Goal: Communication & Community: Answer question/provide support

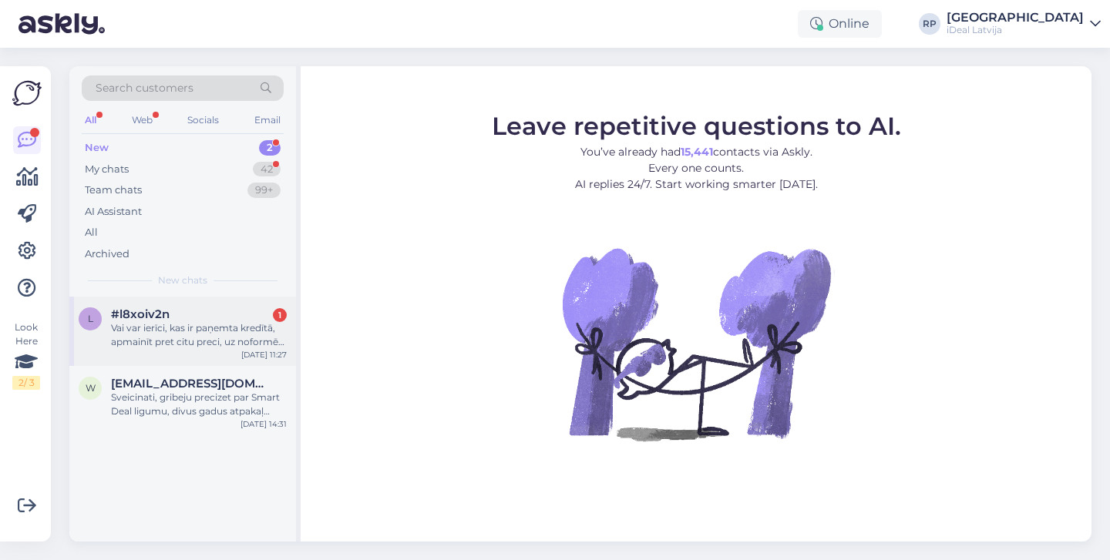
click at [260, 308] on div "#l8xoiv2n 1" at bounding box center [199, 314] width 176 height 14
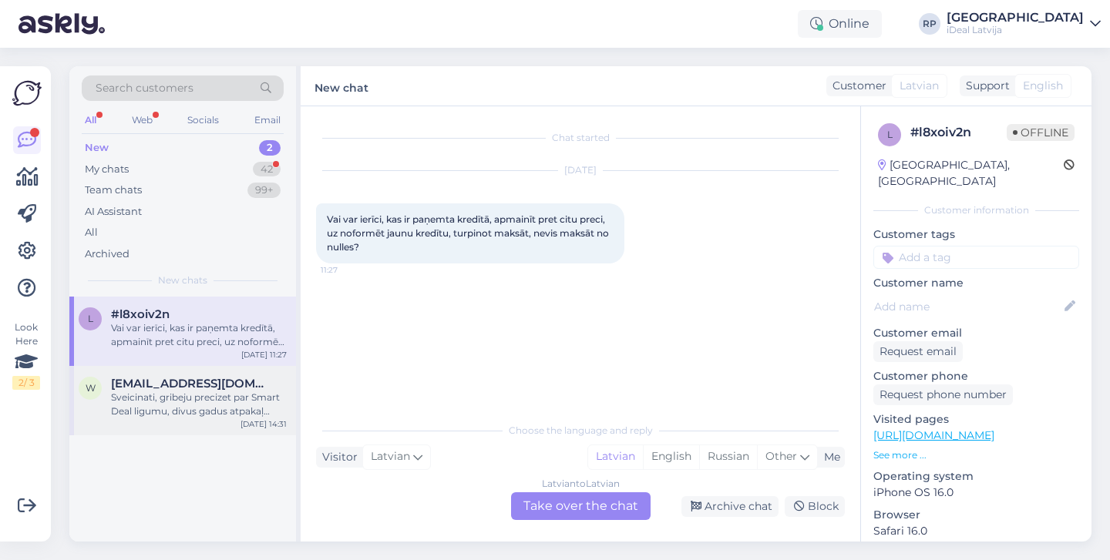
click at [211, 405] on div "Sveicinati, gribeju precizet par Smart Deal ligumu, divus gadus atpakaļ ([DATE]…" at bounding box center [199, 405] width 176 height 28
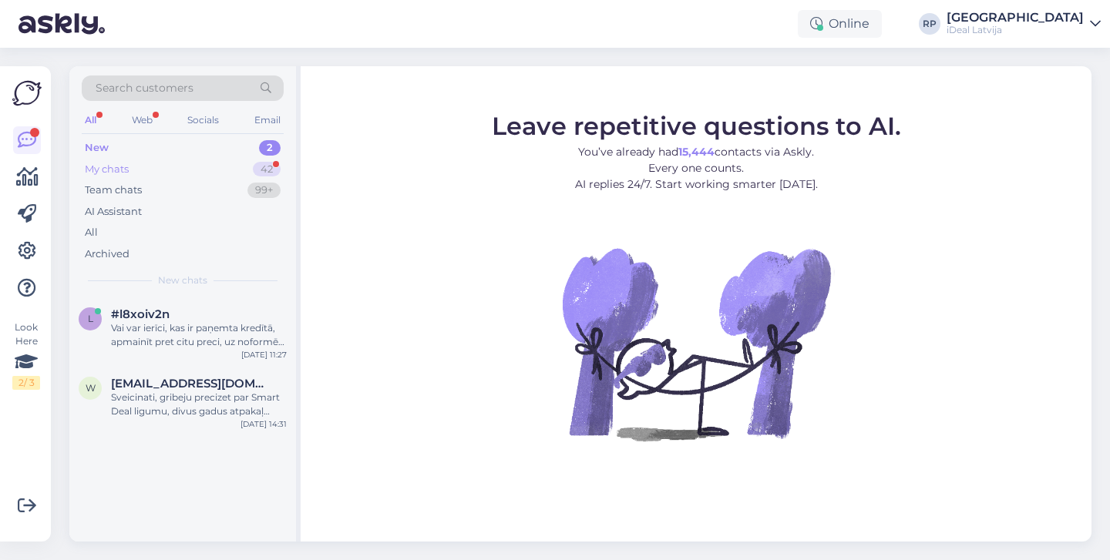
click at [274, 160] on div "My chats 42" at bounding box center [183, 170] width 202 height 22
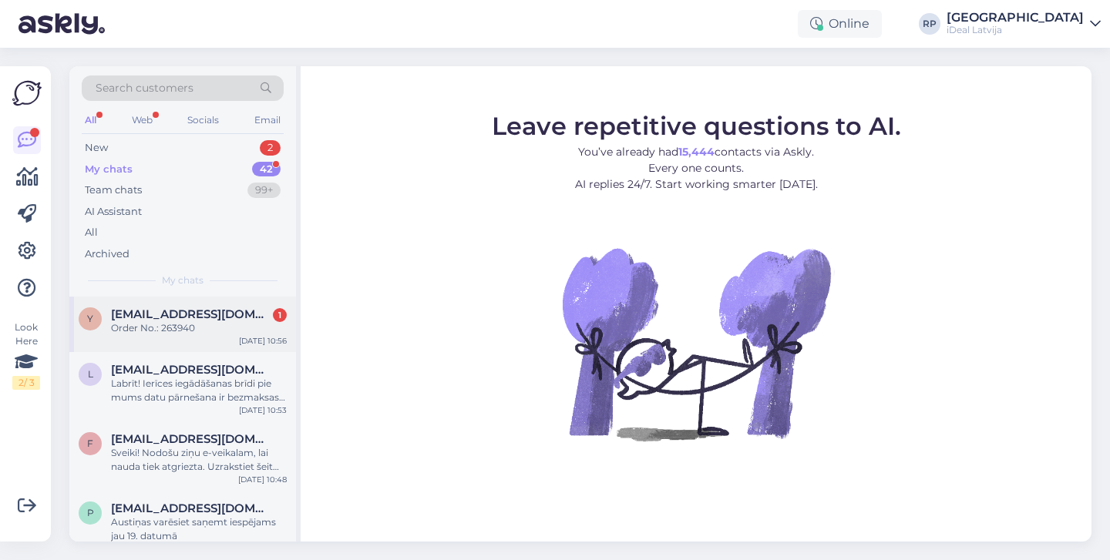
click at [258, 335] on div "[DATE] 10:56" at bounding box center [263, 341] width 48 height 12
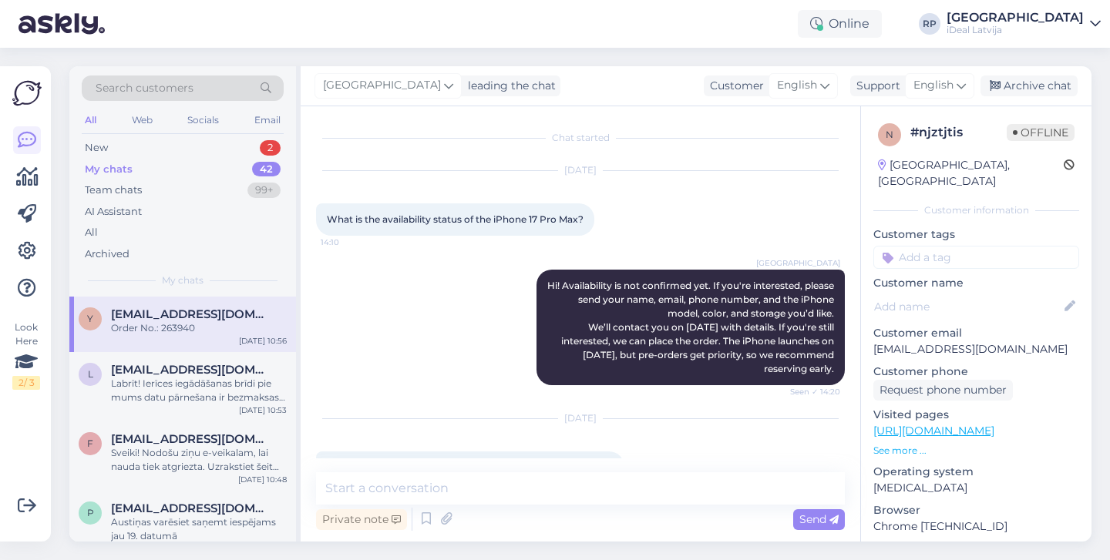
scroll to position [432, 0]
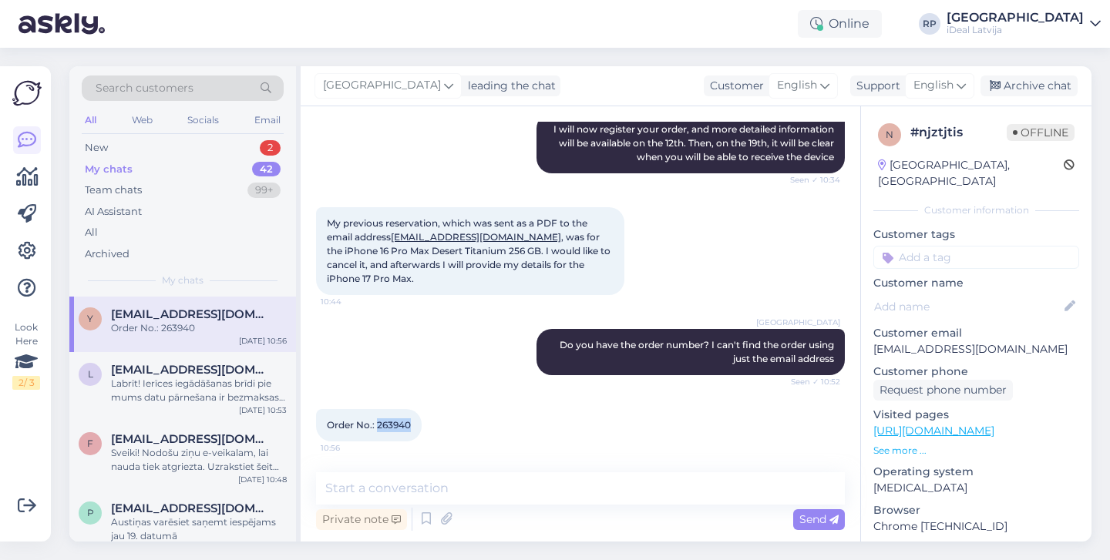
drag, startPoint x: 378, startPoint y: 425, endPoint x: 413, endPoint y: 425, distance: 34.7
click at [413, 425] on div "Order No.: 263940 10:56" at bounding box center [369, 425] width 106 height 32
copy span "263940"
click at [583, 494] on textarea at bounding box center [580, 488] width 529 height 32
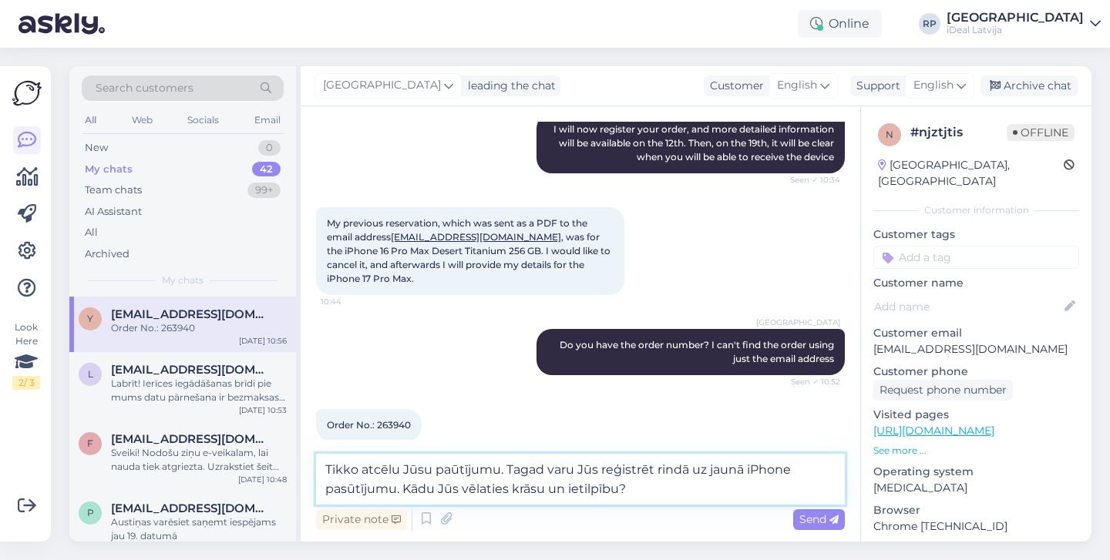
click at [526, 494] on textarea "Tikko atcēlu Jūsu paūtījumu. Tagad varu Jūs reģistrēt rindā uz jaunā iPhone pas…" at bounding box center [580, 479] width 529 height 51
paste textarea "I’ve just cancelled your order. I can now register you in the queue for the new…"
type textarea "I’ve just cancelled your order. I can now register you in the queue for the new…"
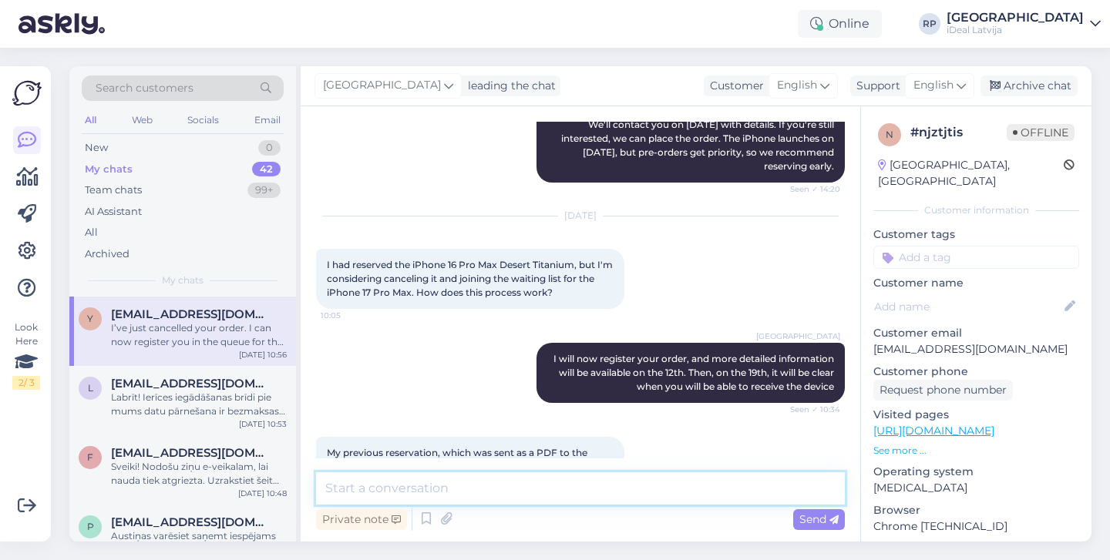
scroll to position [164, 0]
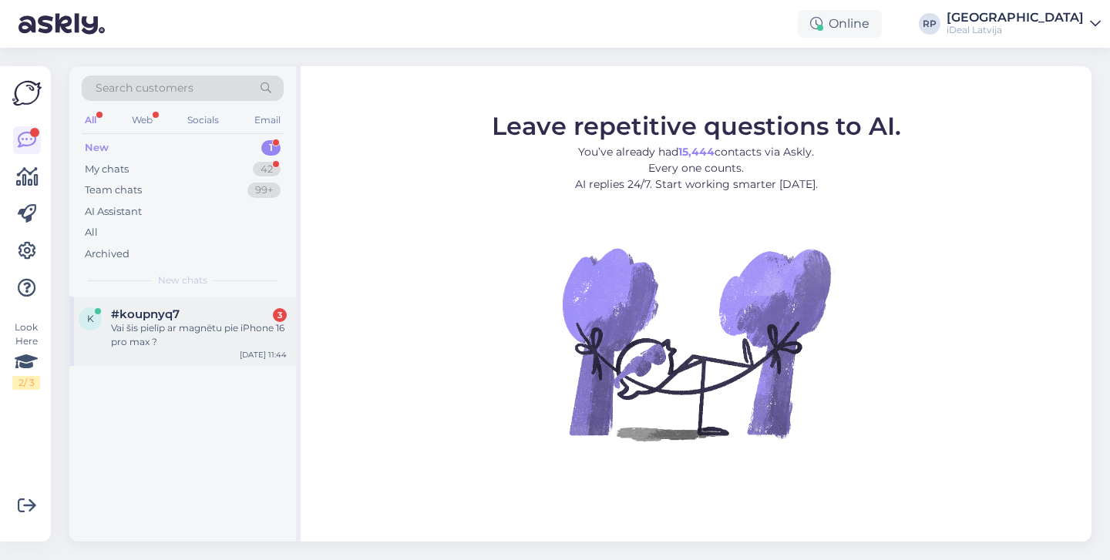
click at [166, 334] on div "Vai šis pielīp ar magnētu pie iPhone 16 pro max ?" at bounding box center [199, 335] width 176 height 28
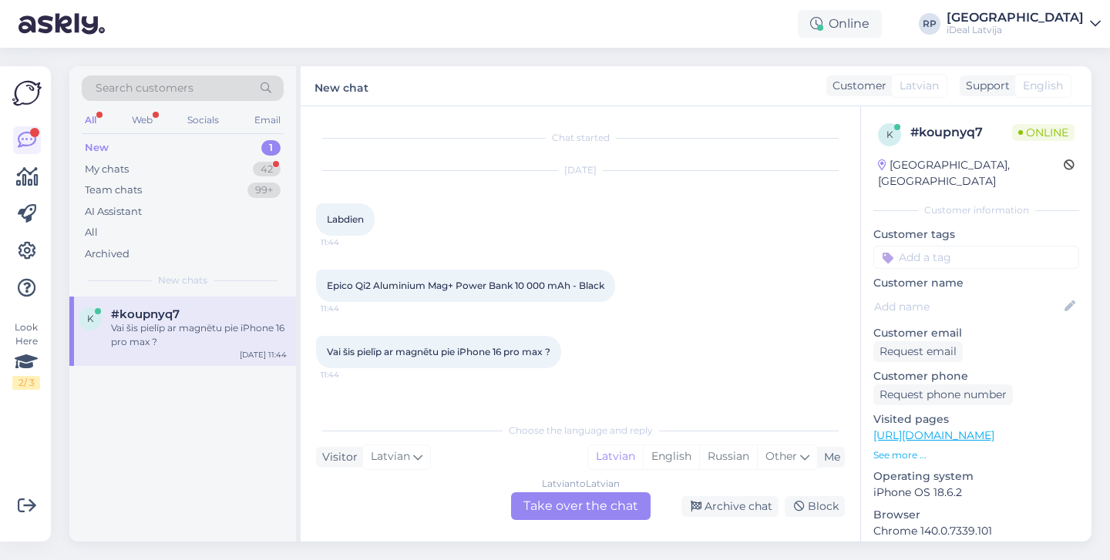
click at [552, 511] on div "Latvian to Latvian Take over the chat" at bounding box center [580, 506] width 139 height 28
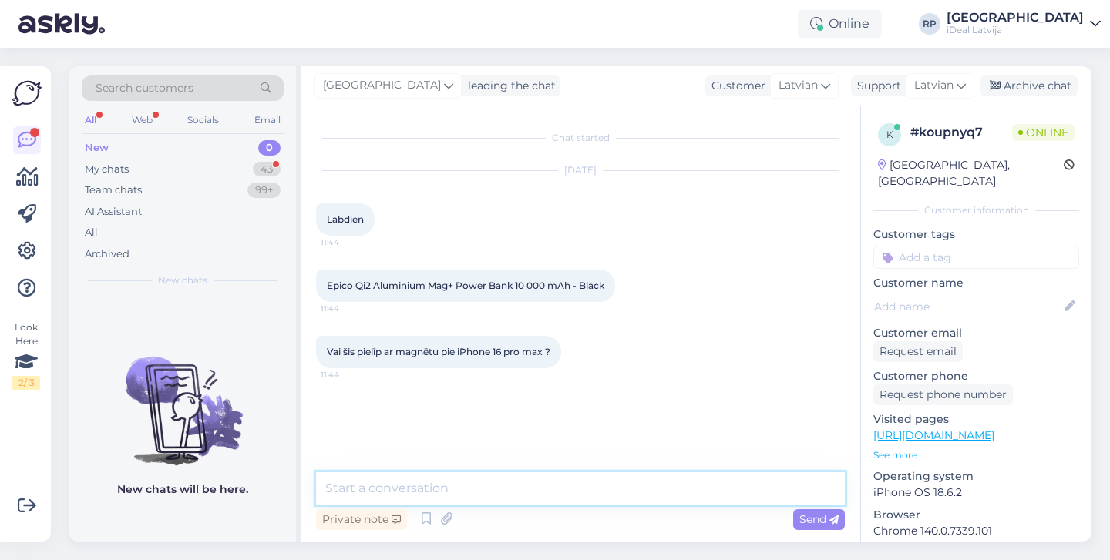
click at [576, 488] on textarea at bounding box center [580, 488] width 529 height 32
type textarea "Sveiki! Jā, tieši tā :)"
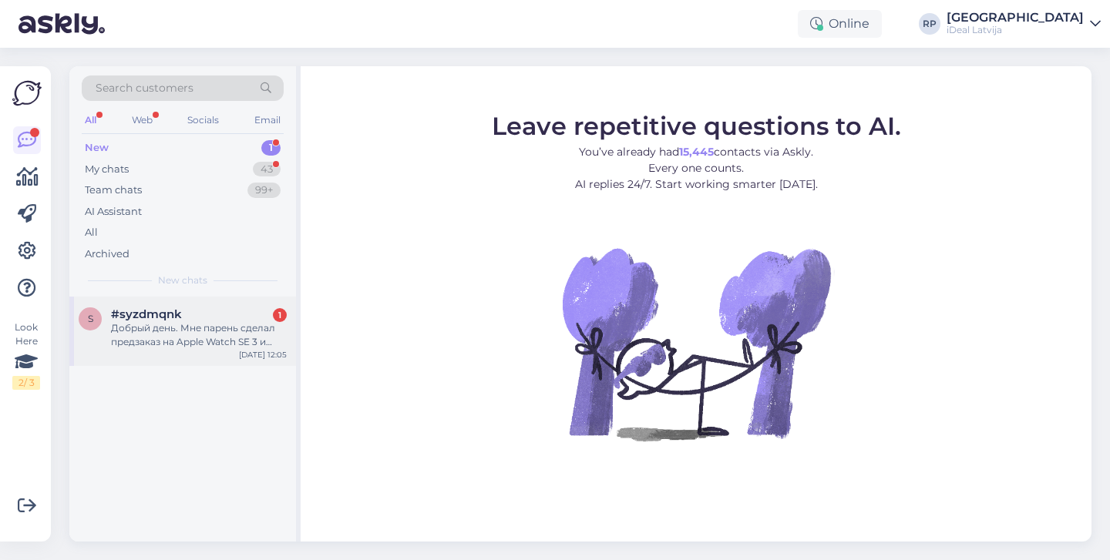
click at [217, 355] on div "s #syzdmqnk 1 Добрый день. Мне парень сделал предзаказ на Apple Watch SE 3 и вы…" at bounding box center [182, 331] width 227 height 69
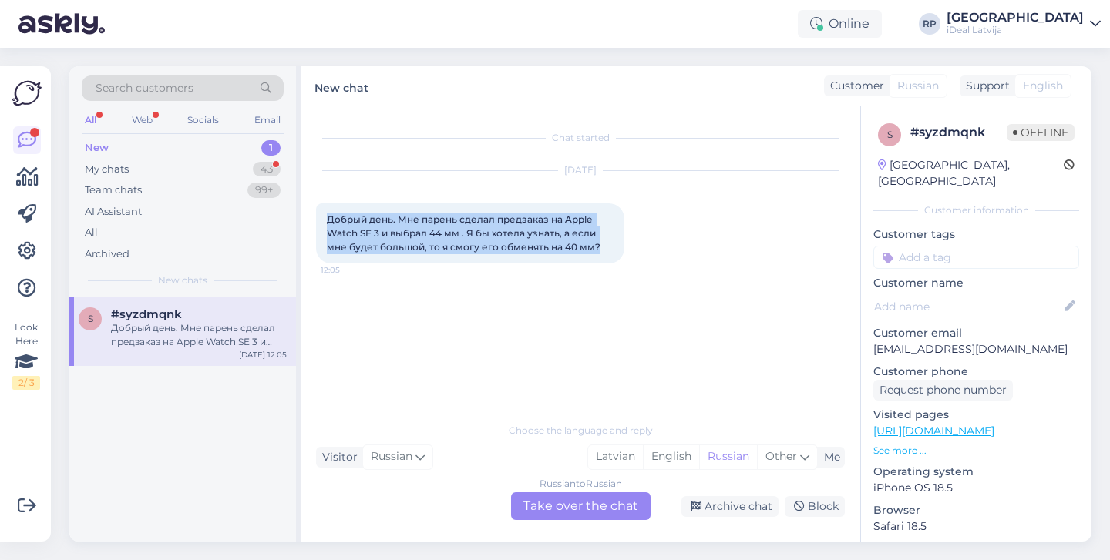
drag, startPoint x: 321, startPoint y: 210, endPoint x: 603, endPoint y: 240, distance: 283.7
click at [603, 240] on div "Добрый день. Мне парень сделал предзаказ на Apple Watch SE 3 и выбрал 44 мм . Я…" at bounding box center [470, 233] width 308 height 60
copy span "Добрый день. Мне парень сделал предзаказ на Apple Watch SE 3 и выбрал 44 мм . Я…"
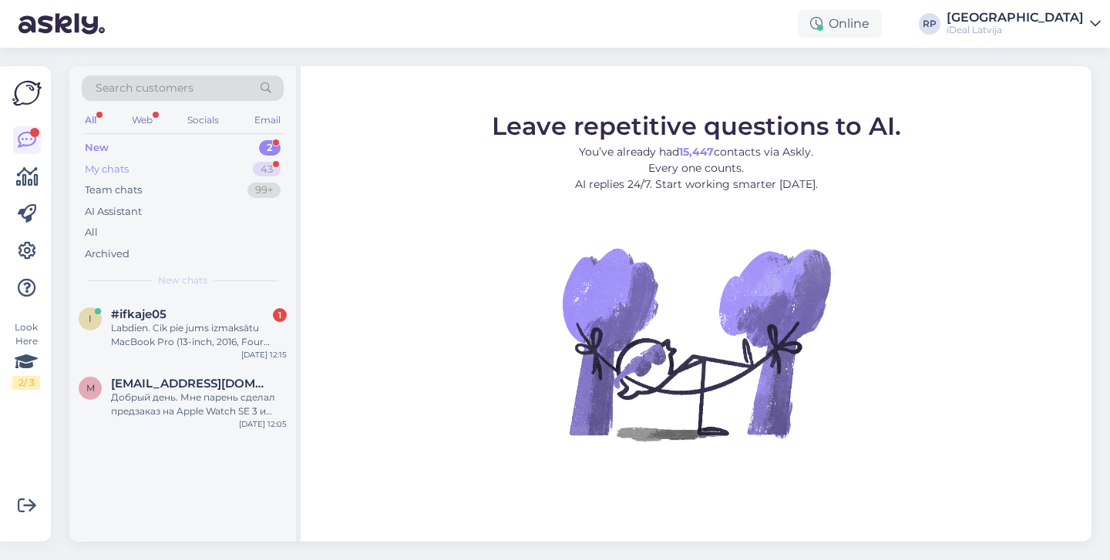
click at [274, 163] on div "43" at bounding box center [267, 169] width 28 height 15
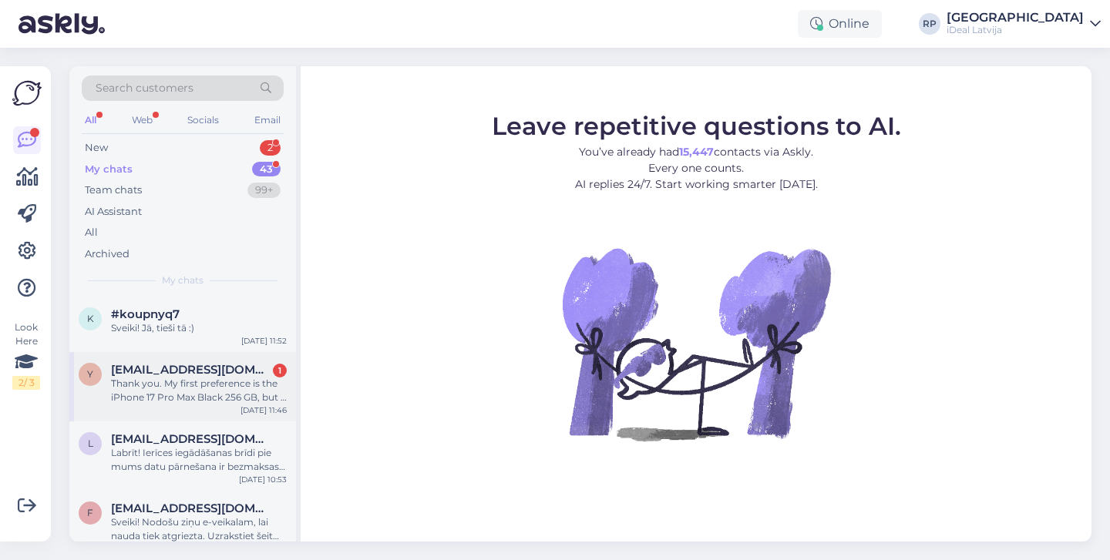
click at [209, 392] on div "Thank you. My first preference is the iPhone 17 Pro Max Black 256 GB, but if it…" at bounding box center [199, 391] width 176 height 28
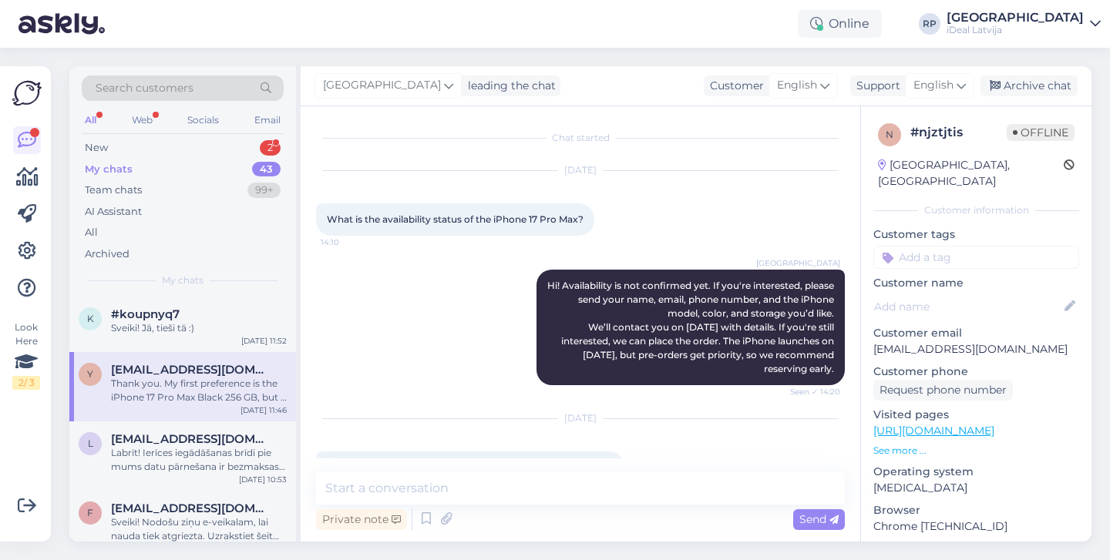
scroll to position [731, 0]
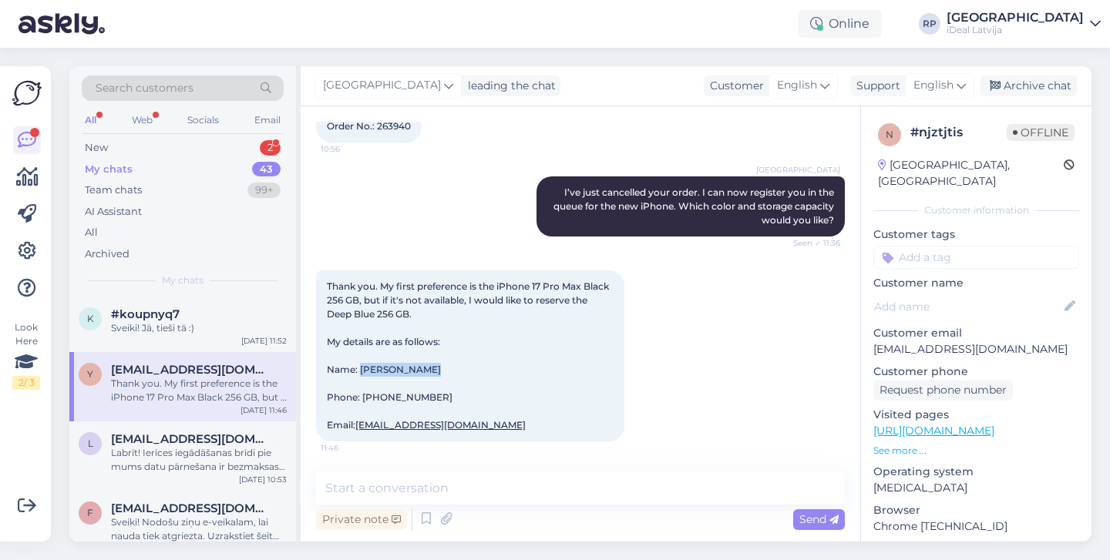
drag, startPoint x: 361, startPoint y: 368, endPoint x: 426, endPoint y: 369, distance: 65.5
click at [426, 369] on div "Thank you. My first preference is the iPhone 17 Pro Max Black 256 GB, but if it…" at bounding box center [470, 356] width 308 height 171
copy span "Yusuf Ozkaya"
click at [412, 397] on span "Thank you. My first preference is the iPhone 17 Pro Max Black 256 GB, but if it…" at bounding box center [469, 356] width 284 height 150
drag, startPoint x: 362, startPoint y: 366, endPoint x: 426, endPoint y: 367, distance: 64.0
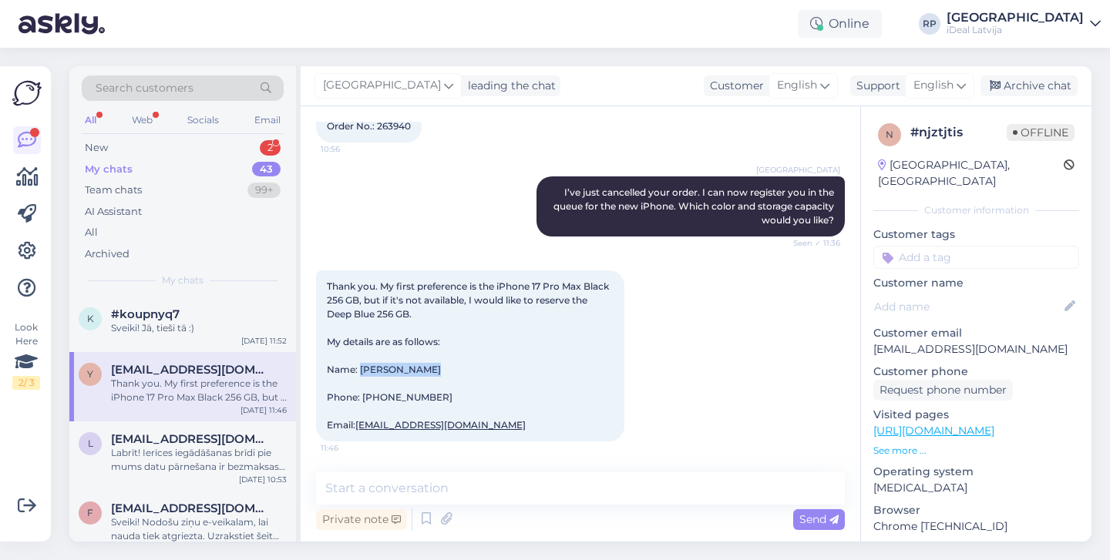
click at [428, 367] on div "Thank you. My first preference is the iPhone 17 Pro Max Black 256 GB, but if it…" at bounding box center [470, 356] width 308 height 171
copy span "Yusuf Ozkaya"
drag, startPoint x: 363, startPoint y: 395, endPoint x: 452, endPoint y: 393, distance: 89.4
click at [452, 393] on div "Thank you. My first preference is the iPhone 17 Pro Max Black 256 GB, but if it…" at bounding box center [470, 356] width 308 height 171
copy span "+90 553 211 9499"
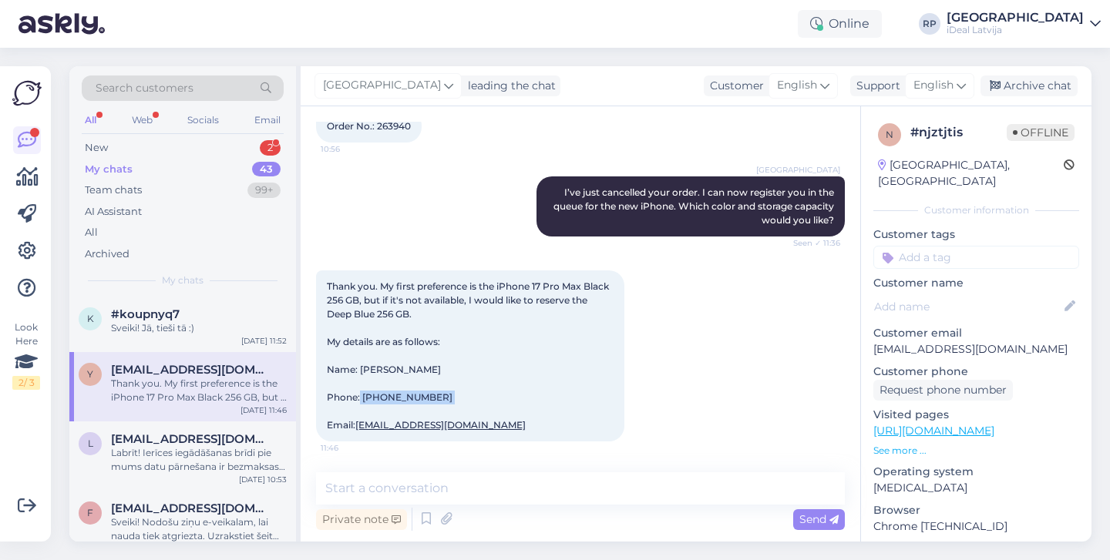
drag, startPoint x: 357, startPoint y: 422, endPoint x: 513, endPoint y: 423, distance: 156.4
click at [513, 423] on div "Thank you. My first preference is the iPhone 17 Pro Max Black 256 GB, but if it…" at bounding box center [470, 356] width 308 height 171
copy span "[EMAIL_ADDRESS][DOMAIN_NAME]"
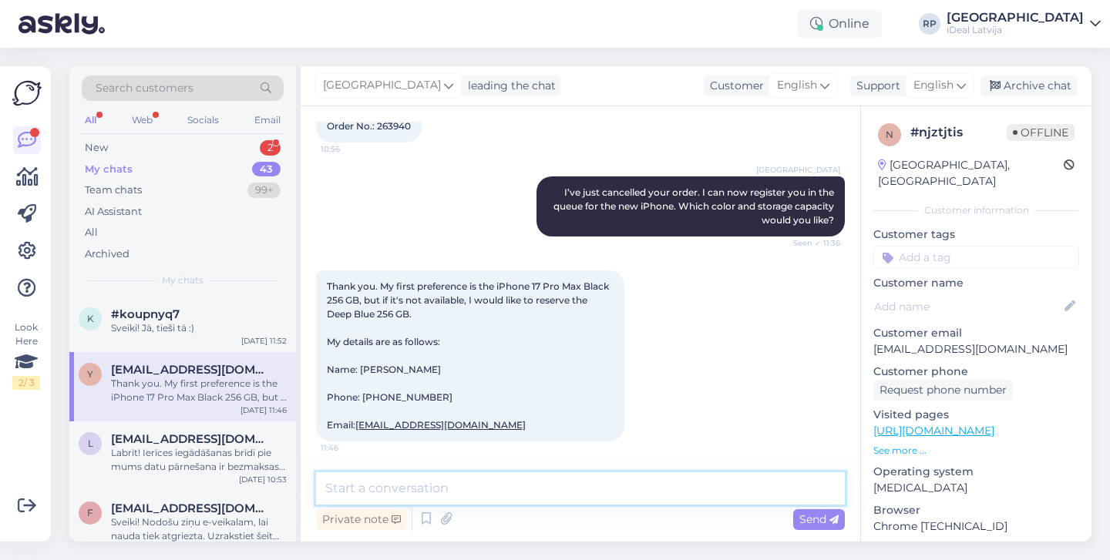
click at [390, 493] on textarea at bounding box center [580, 488] width 529 height 32
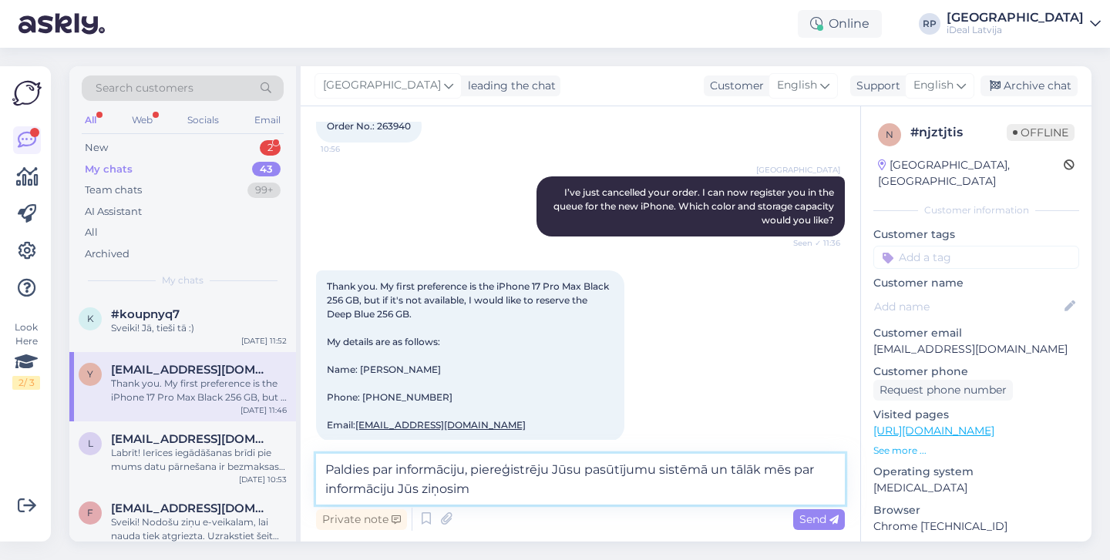
click at [367, 493] on textarea "Paldies par informāciju, piereģistrēju Jūsu pasūtījumu sistēmā un tālāk mēs par…" at bounding box center [580, 479] width 529 height 51
paste textarea "Thank you for the information! I’ve registered your order in the system, and we…"
type textarea "Thank you for the information! I’ve registered your order in the system, and we…"
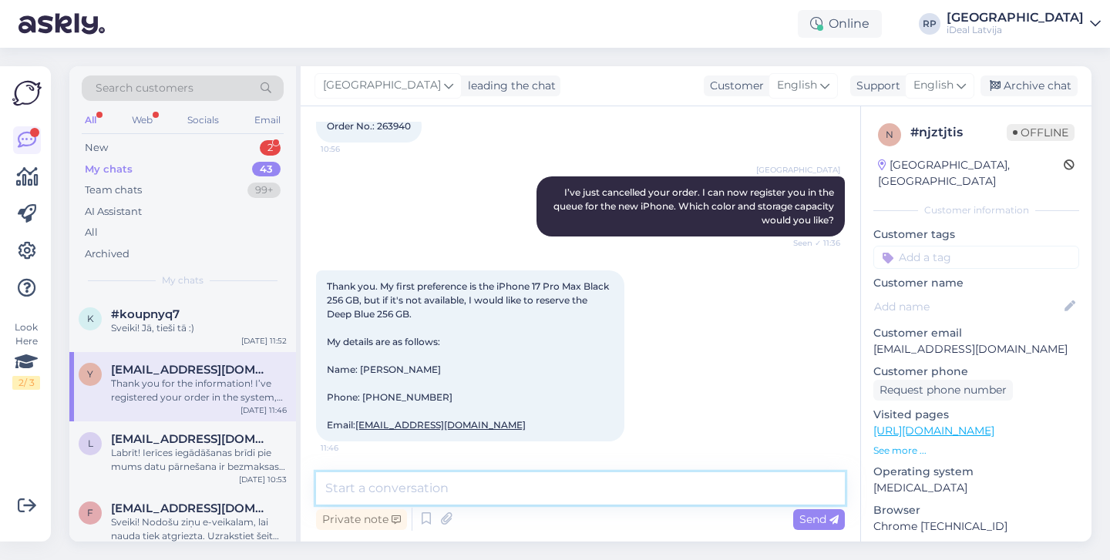
scroll to position [825, 0]
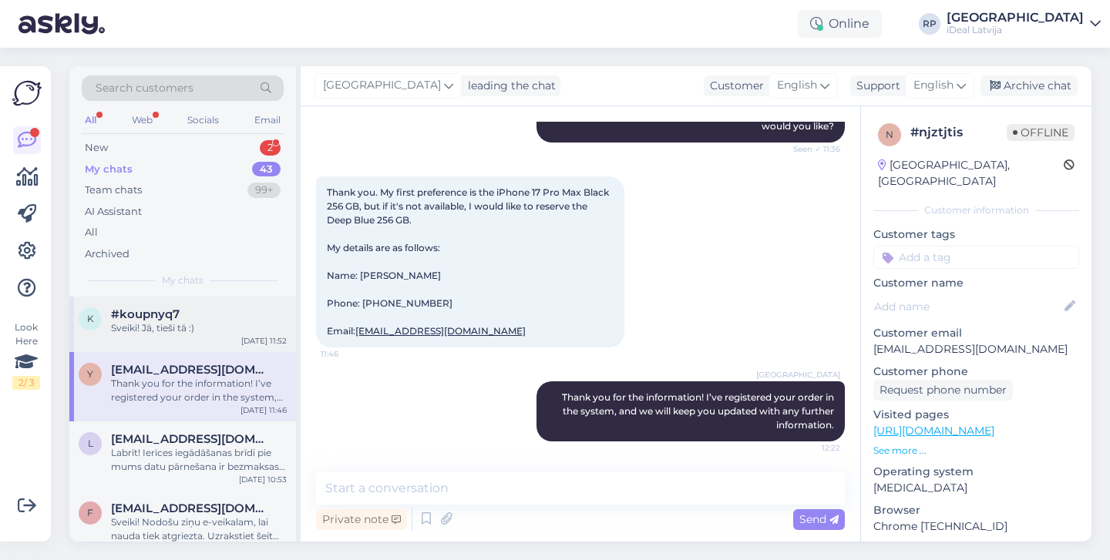
click at [208, 333] on div "k #koupnyq7 Sveiki! Jā, tieši tā :) Sep 11 11:52" at bounding box center [182, 324] width 227 height 55
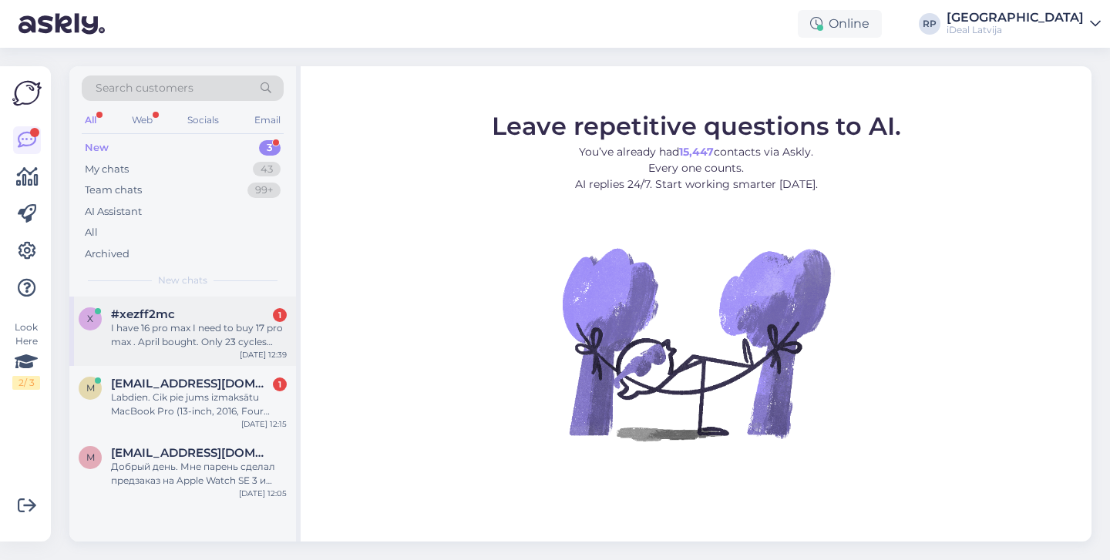
click at [176, 310] on div "#xezff2mc 1" at bounding box center [199, 314] width 176 height 14
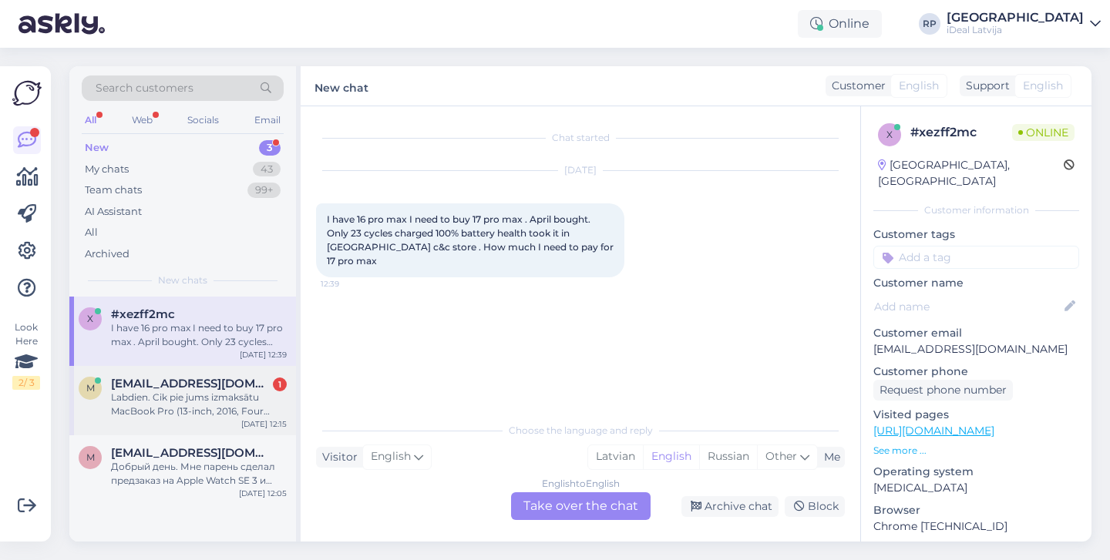
click at [180, 406] on div "Labdien. Cik pie jums izmaksātu MacBook Pro (13-inch, 2016, Four Thunderbolt 3 …" at bounding box center [199, 405] width 176 height 28
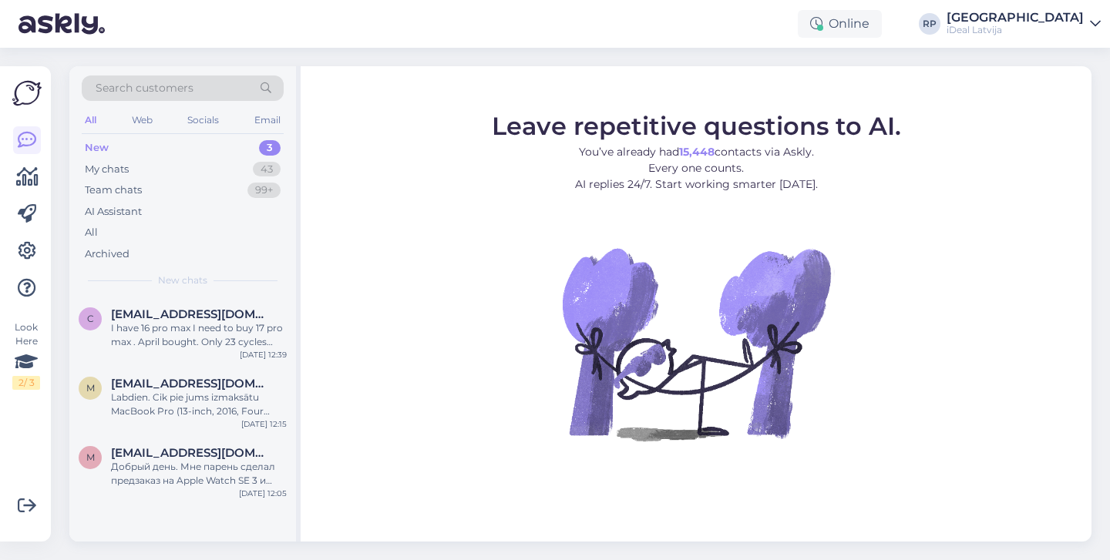
drag, startPoint x: 0, startPoint y: 0, endPoint x: 815, endPoint y: 53, distance: 816.3
click at [815, 53] on div "Search customers All Web Socials Email New 3 My chats 43 Team chats 99+ AI Assi…" at bounding box center [585, 304] width 1050 height 512
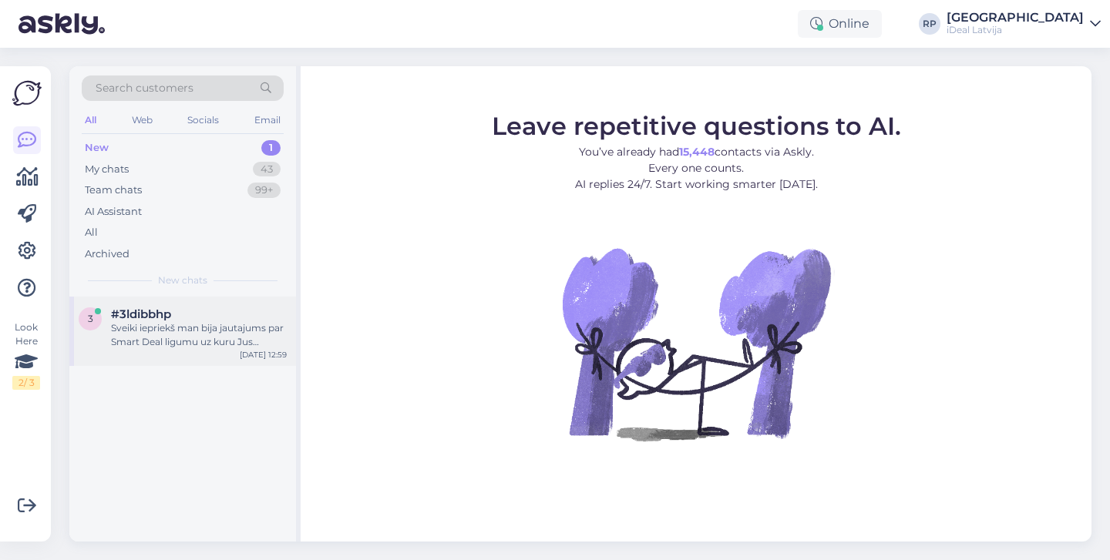
click at [170, 344] on div "Sveiki iepriekš man bija jautajums par Smart Deal ligumu uz kuru Jus atbildejat…" at bounding box center [199, 335] width 176 height 28
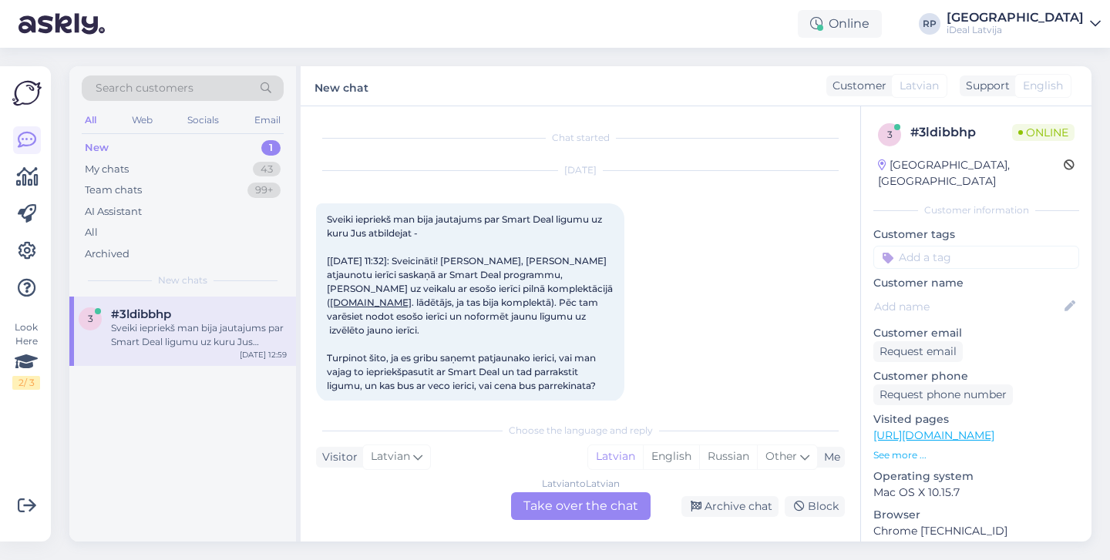
scroll to position [5, 0]
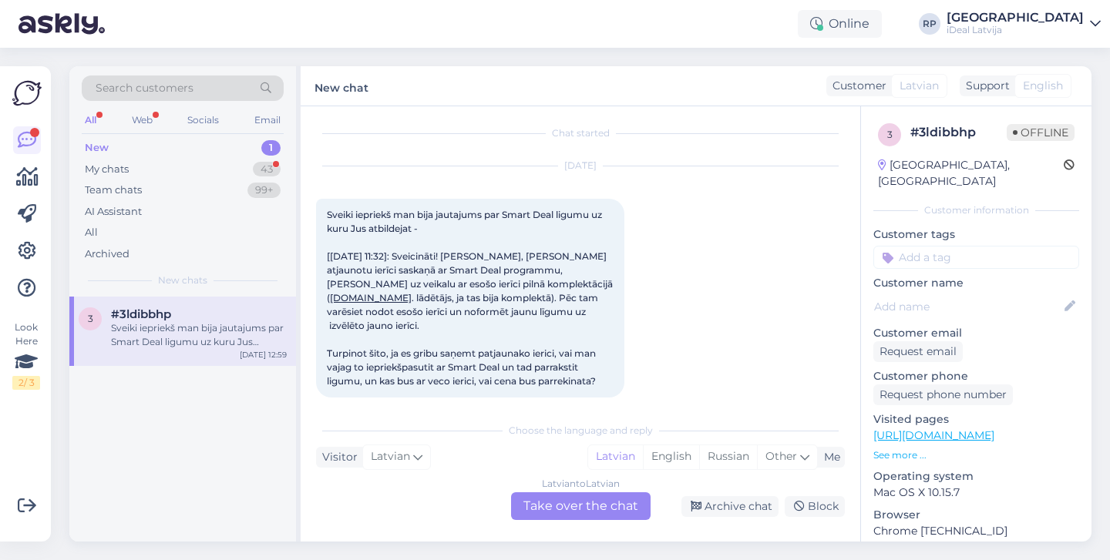
click at [257, 143] on div "New 1" at bounding box center [183, 148] width 202 height 22
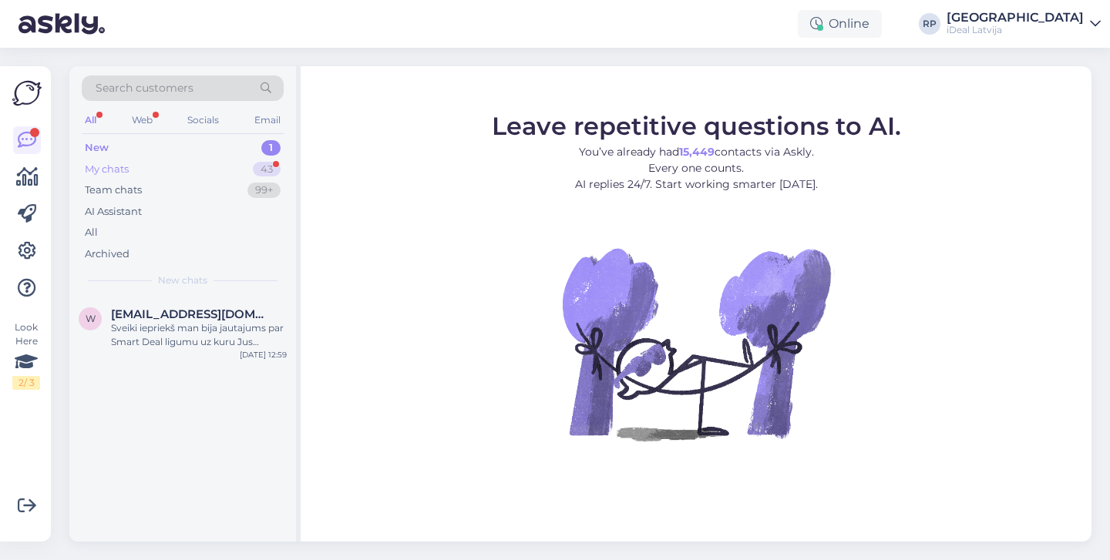
click at [257, 163] on div "43" at bounding box center [267, 169] width 28 height 15
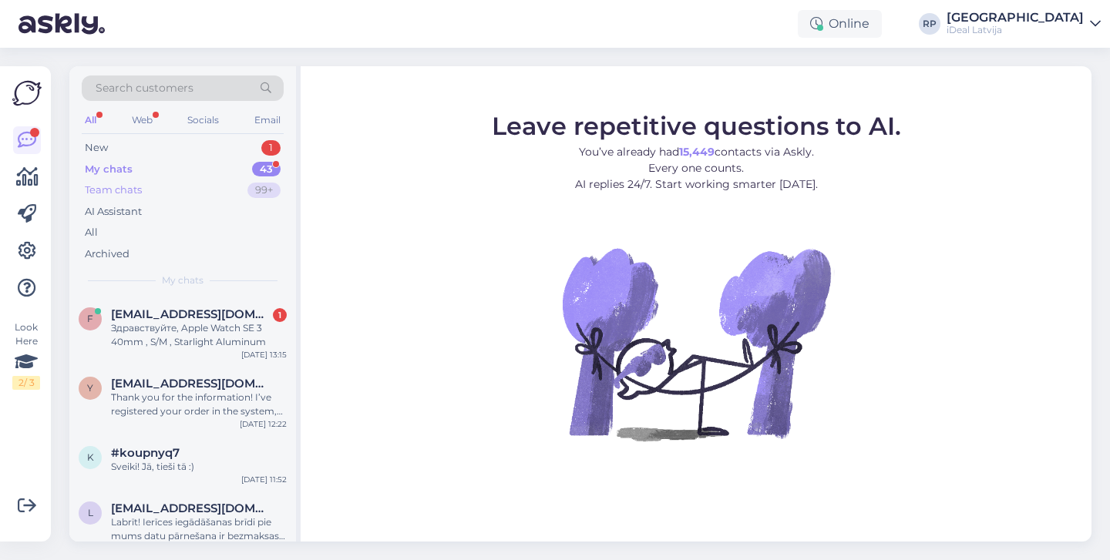
click at [262, 190] on div "99+" at bounding box center [263, 190] width 33 height 15
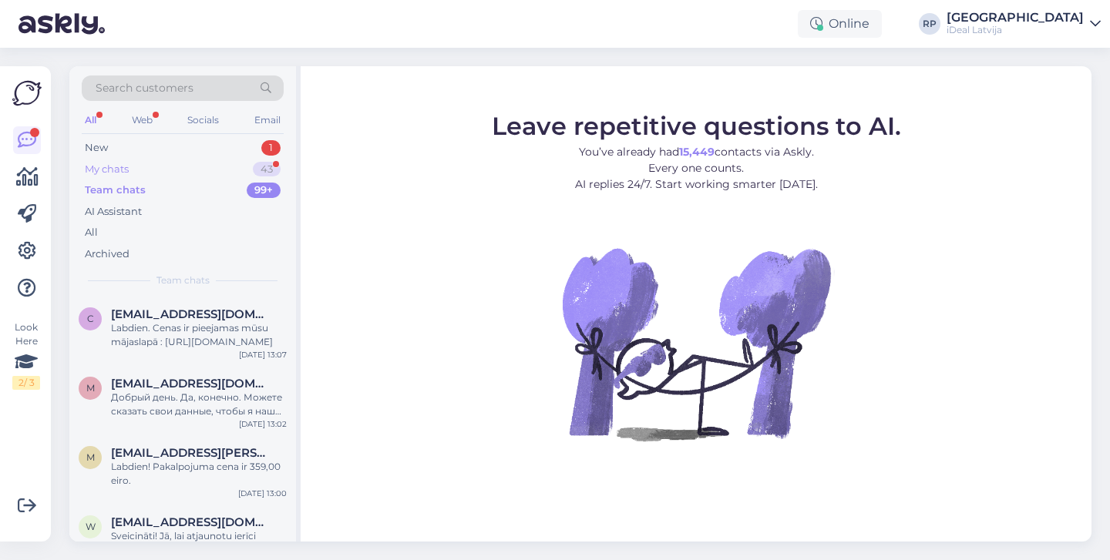
click at [275, 174] on div "43" at bounding box center [267, 169] width 28 height 15
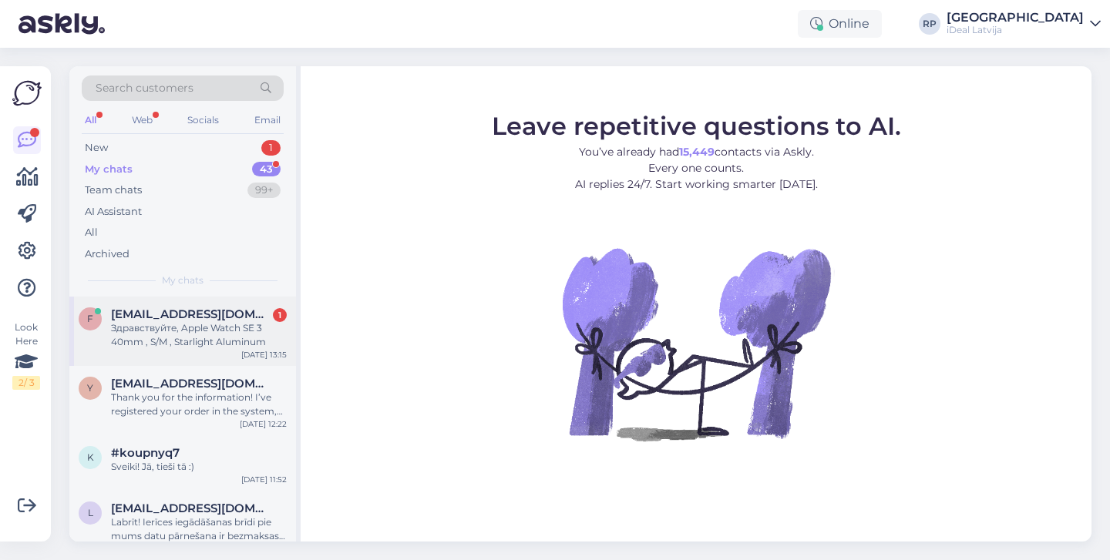
click at [243, 328] on div "Здравствуйте, Apple Watch SE 3 40mm , S/M , Starlight Aluminum" at bounding box center [199, 335] width 176 height 28
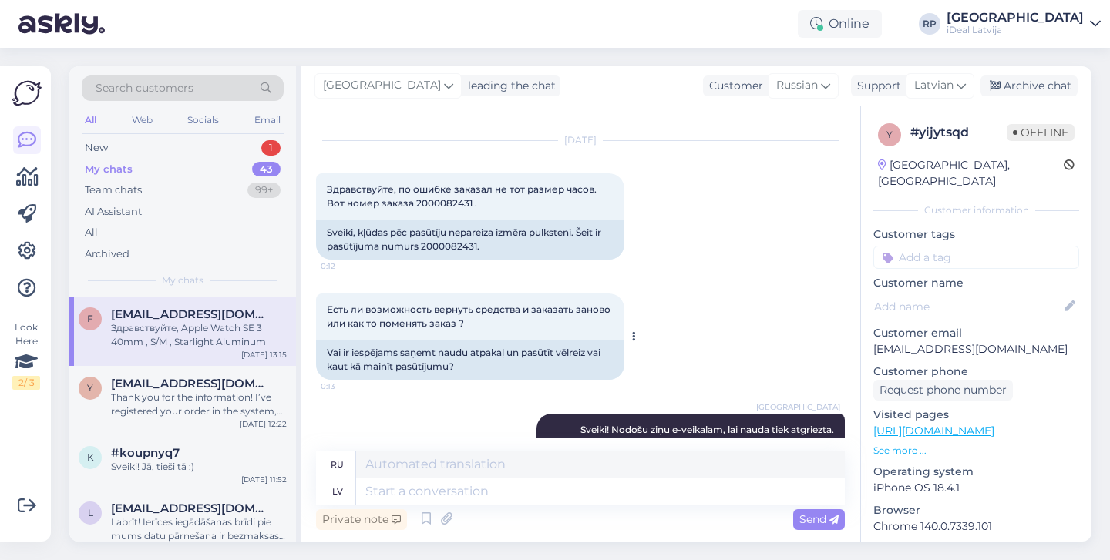
scroll to position [32, 0]
drag, startPoint x: 422, startPoint y: 244, endPoint x: 478, endPoint y: 245, distance: 55.5
click at [478, 245] on div "Sveiki, kļūdas pēc pasūtīju nepareiza izmēra pulksteni. Šeit ir pasūtījuma numu…" at bounding box center [470, 237] width 308 height 40
copy div "2000082431"
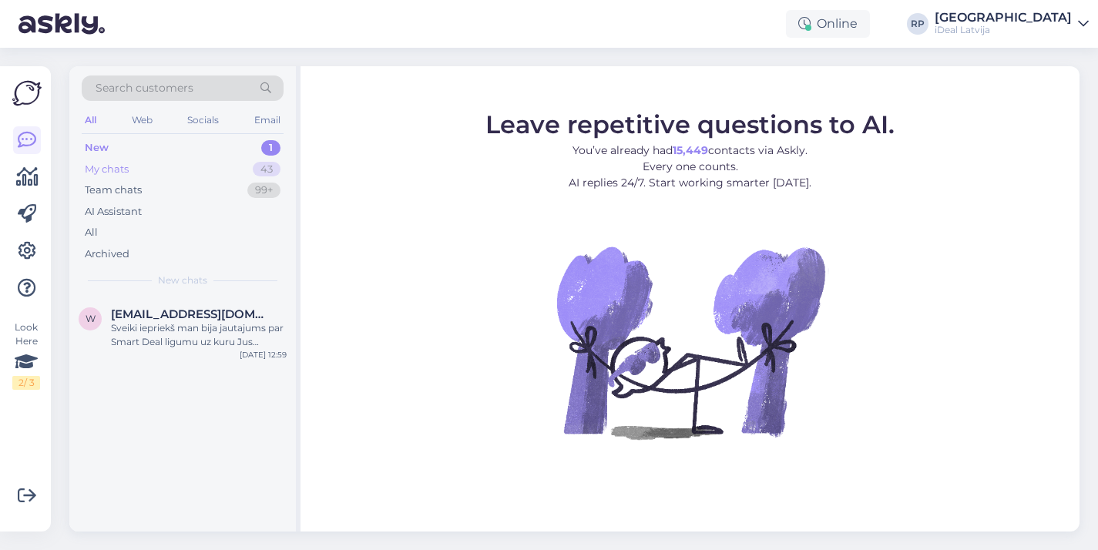
click at [214, 164] on div "My chats 43" at bounding box center [183, 170] width 202 height 22
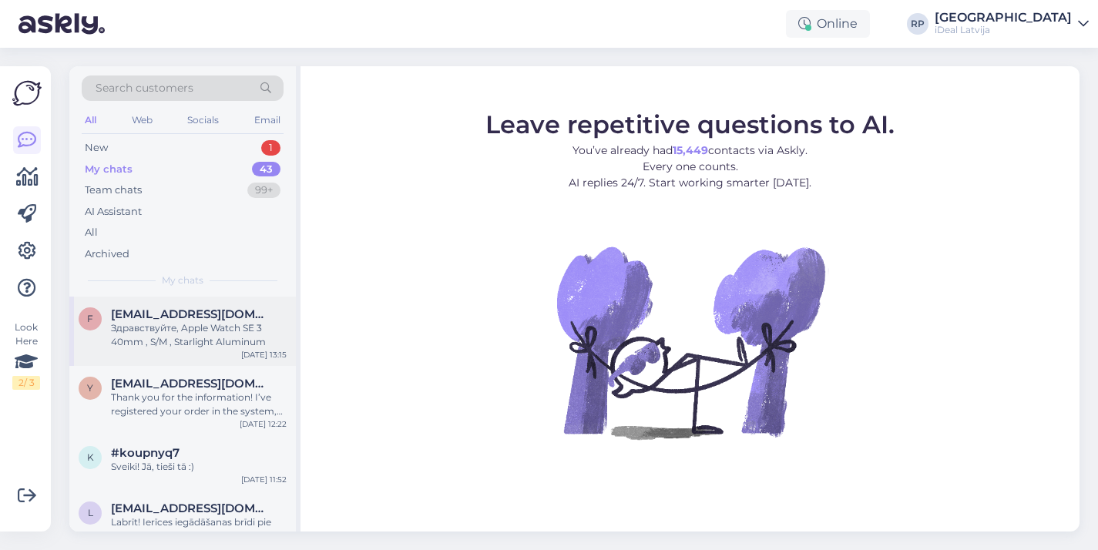
click at [253, 307] on span "[EMAIL_ADDRESS][DOMAIN_NAME]" at bounding box center [191, 314] width 160 height 14
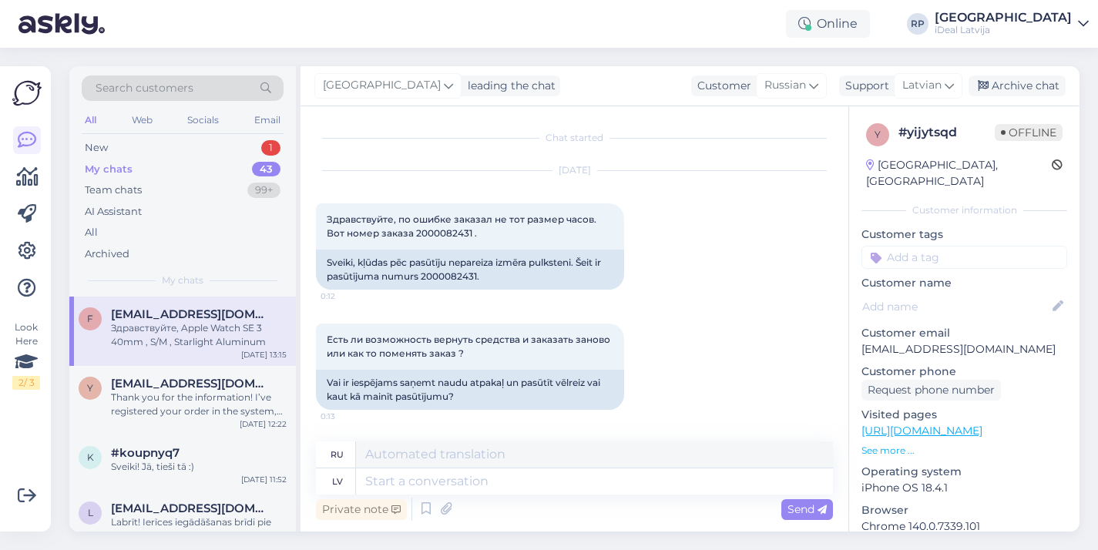
scroll to position [309, 0]
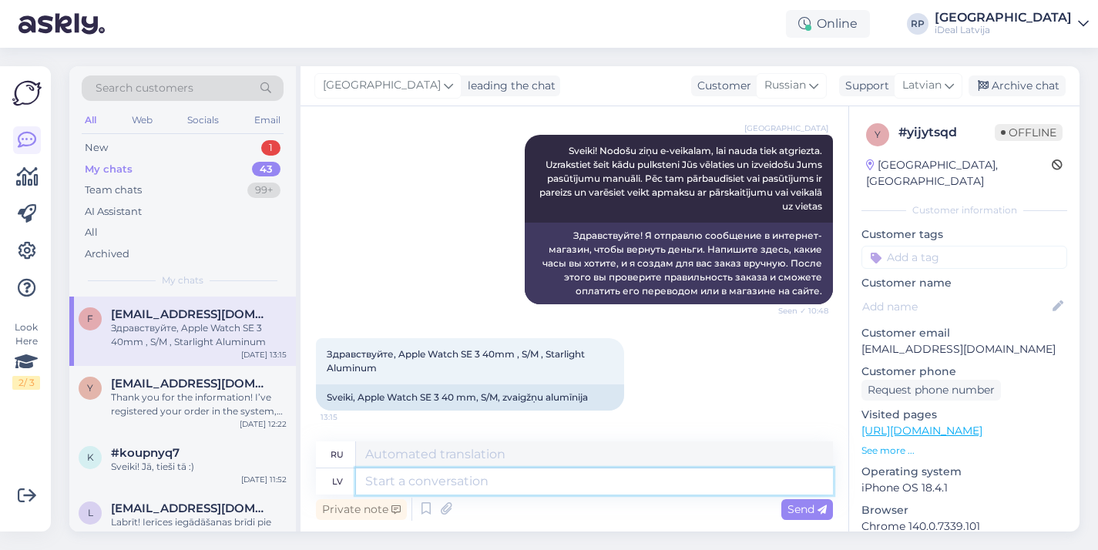
click at [543, 474] on textarea at bounding box center [594, 482] width 477 height 26
type textarea "Lūzu u"
type textarea "[PERSON_NAME]"
type textarea "Lūzu uzrakstiet"
type textarea "Напишите письмо."
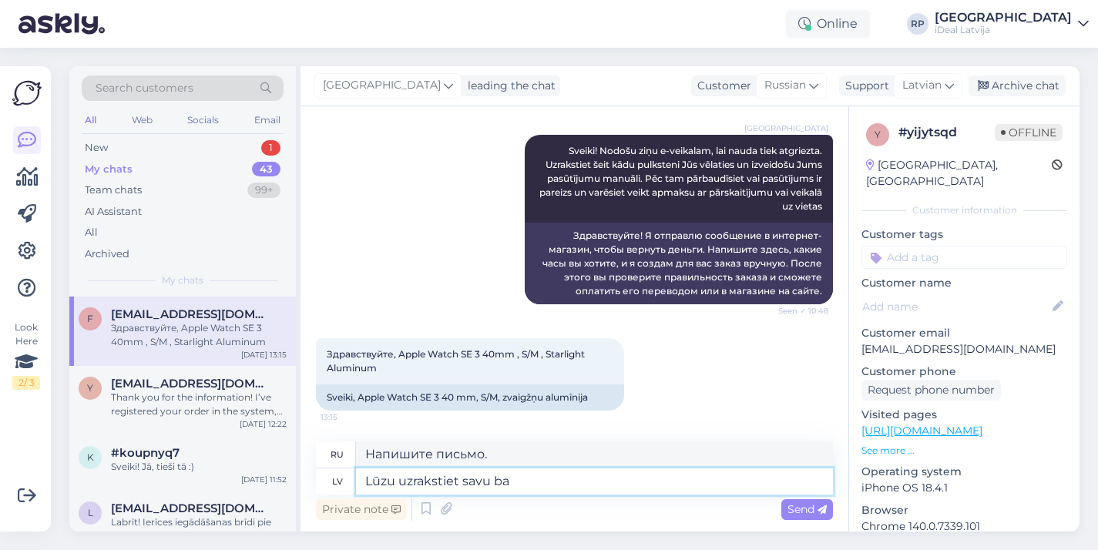
type textarea "Lūzu uzrakstiet savu ban"
type textarea "Пожалуйста, напишите свой."
type textarea "Lūzu uzrakstiet savu bankas k"
type textarea "Пожалуйста, напишите Ваши банковские реквизиты."
type textarea "Lūzu uzrakstiet savu bankas kontu,"
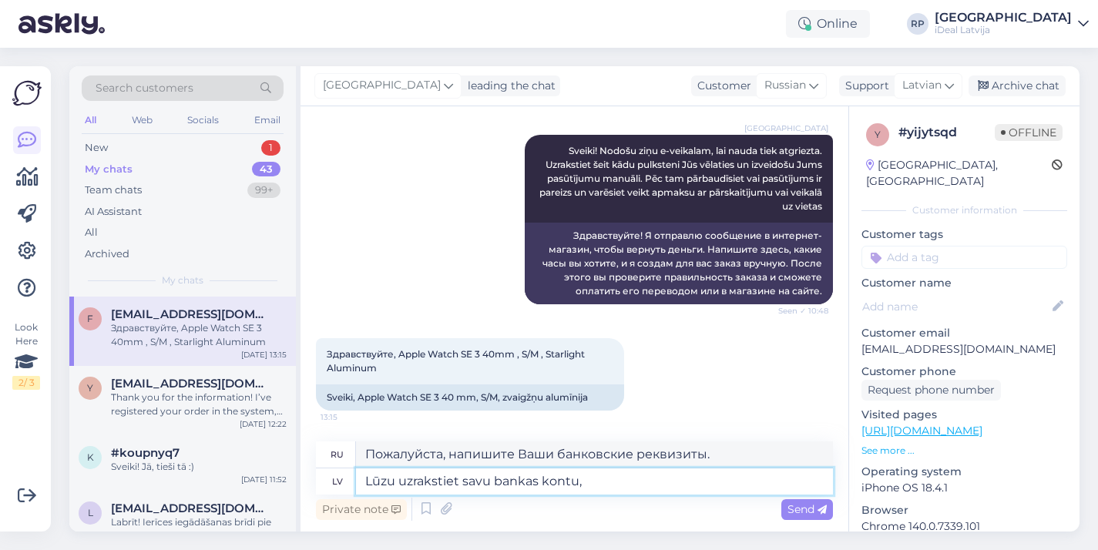
type textarea "Пожалуйста, напишите номер вашего банковского счета."
type textarea "Lūzu uzrakstiet savu bankas kontu, v'"
type textarea "Пожалуйста, запишите номер вашего банковского счета,"
type textarea "Lūzu uzrakstiet savu bankas kontu, vārdu uz"
type textarea "Пожалуйста, напишите ваш банковский счет, имя"
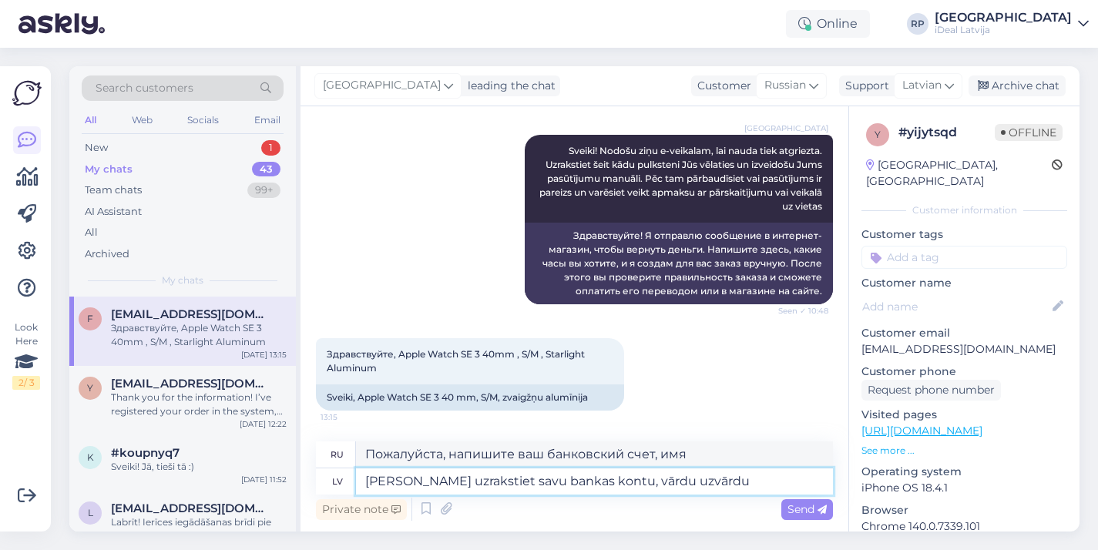
type textarea "Lūzu uzrakstiet savu bankas kontu, vārdu uzvārdu"
type textarea "Пожалуйста, напишите номер вашего банковского счета, имя и фамилию."
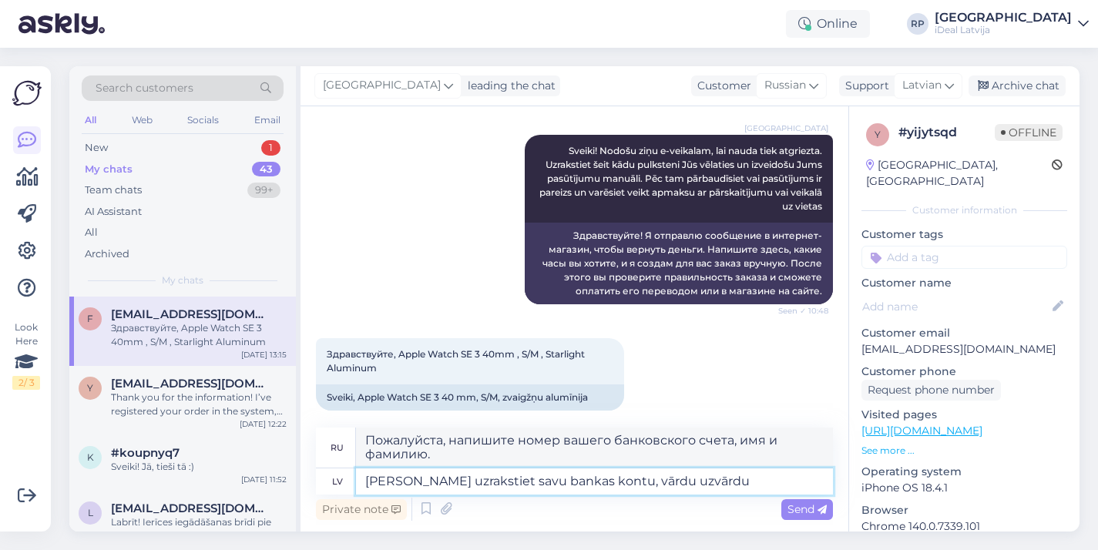
click at [578, 486] on textarea "Lūzu uzrakstiet savu bankas kontu, vārdu uzvārdu" at bounding box center [594, 482] width 477 height 26
type textarea "Lūzu uzrakstiet savu bankas kontu vārdu uzvārdu"
type textarea "Пожалуйста, напишите имя и фамилию вашего банковского счета."
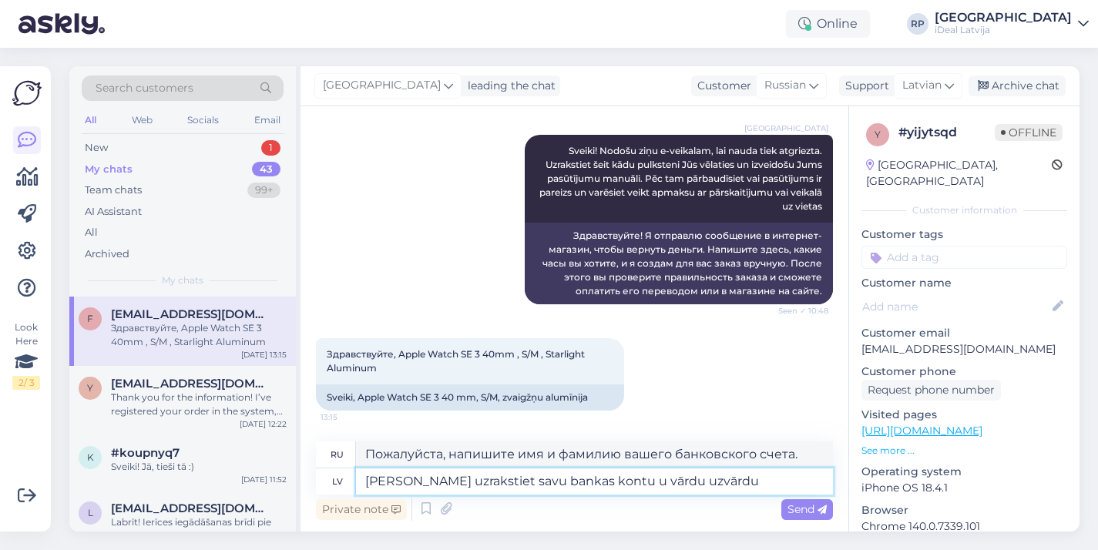
type textarea "Lūzu uzrakstiet savu bankas kontu un vārdu uzvārdu"
type textarea "Пожалуйста, напишите номер вашего банковского счета и полное имя в отведенном д…"
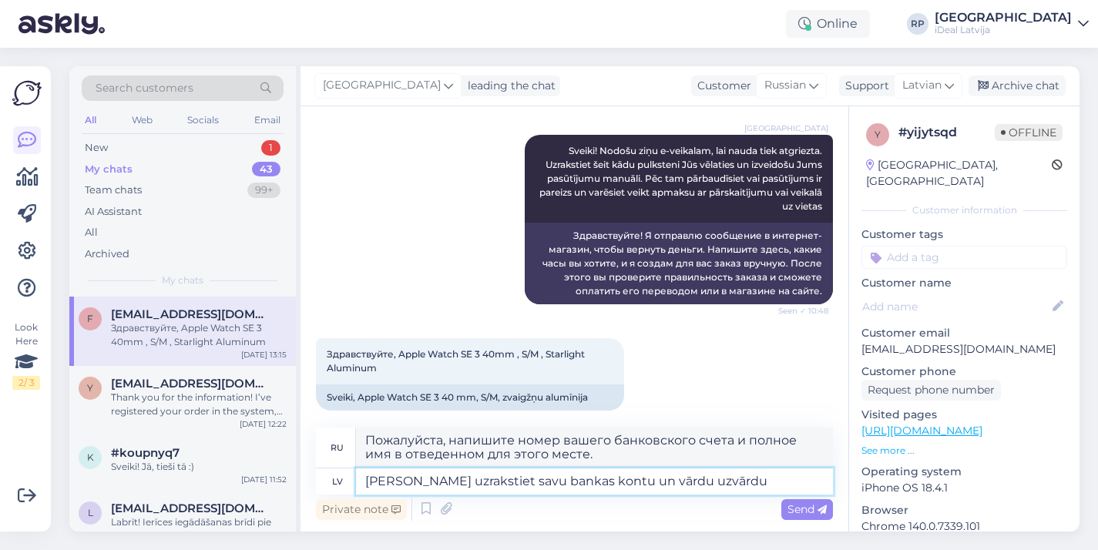
click at [739, 472] on textarea "Lūzu uzrakstiet savu bankas kontu un vārdu uzvārdu" at bounding box center [594, 482] width 477 height 26
click at [734, 476] on textarea "Lūzu uzrakstiet savu bankas kontu un vārdu uzvārdu" at bounding box center [594, 482] width 477 height 26
type textarea "Lūzu uzrakstiet savu bankas kontu un vārdu uzvārdu kas no"
type textarea "Пожалуйста, напишите в поле номер вашего банковского счета и полное имя."
type textarea "Lūzu uzrakstiet savu bankas kontu un vārdu uzvārdu kas norādīts k"
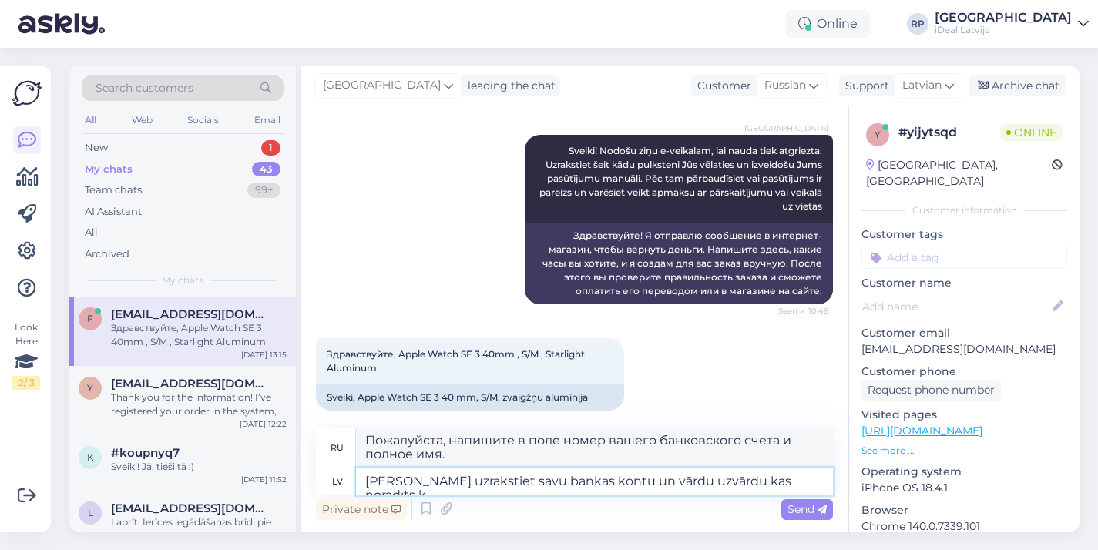
type textarea "Пожалуйста, запишите номер вашего банковского счета и полное имя, как указано."
type textarea "Lūzu uzrakstiet savu bankas kontu un vārdu uzvārdu kas norādīts kontā"
type textarea "Пожалуйста, запишите номер вашего банковского счета, а также имя и фамилию, ука…"
drag, startPoint x: 380, startPoint y: 482, endPoint x: 395, endPoint y: 482, distance: 14.6
click at [380, 482] on textarea "Lūzu uzrakstiet savu bankas kontu un vārdu uzvārdu kas norādīts kontā" at bounding box center [594, 482] width 477 height 26
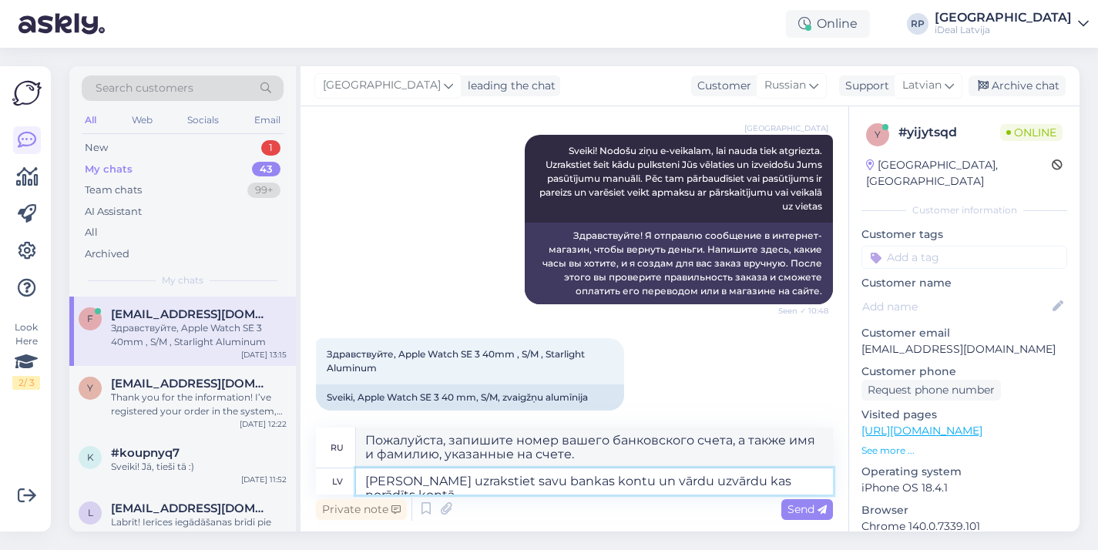
type textarea "Lūdzu uzrakstiet savu bankas kontu un vārdu uzvārdu kas norādīts kontā"
type textarea "Введите номер вашего банковского счета и имя владельца счета."
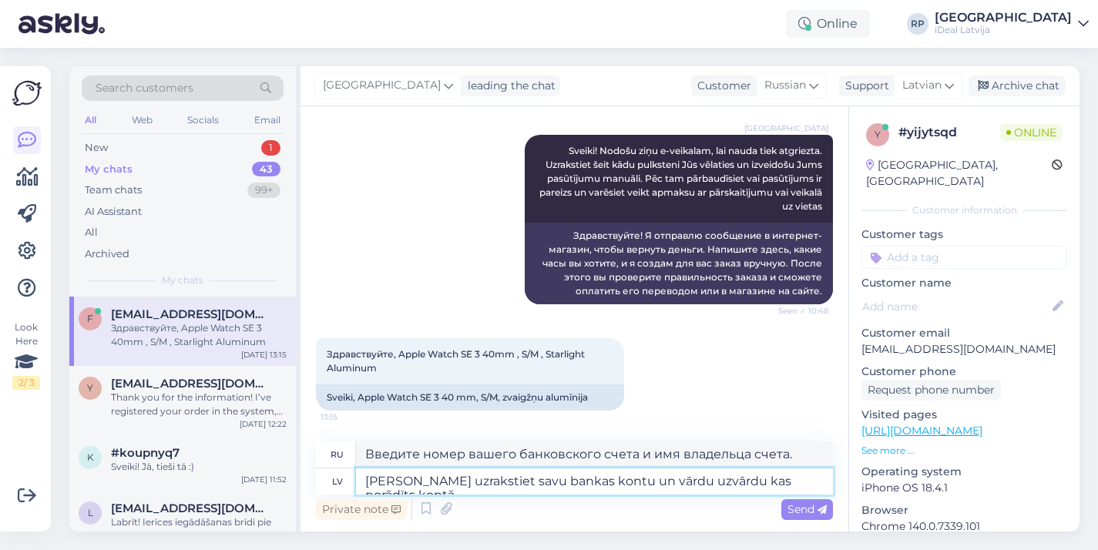
click at [808, 479] on textarea "Lūdzu uzrakstiet savu bankas kontu un vārdu uzvārdu kas norādīts kontā" at bounding box center [594, 482] width 477 height 26
click at [824, 482] on textarea "Lūdzu uzrakstiet savu bankas kontu un vārdu uzvārdu kas norādīts kontā" at bounding box center [594, 482] width 477 height 26
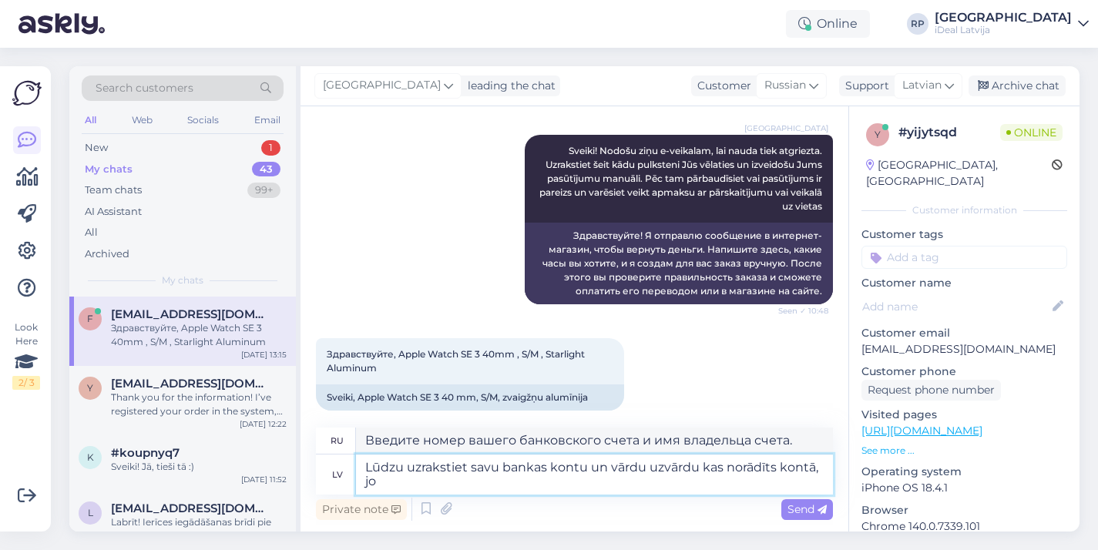
type textarea "Lūdzu uzrakstiet savu bankas kontu un vārdu uzvārdu kas norādīts kontā, jo"
type textarea "Пожалуйста, напишите номер вашего банковского счета, а также имя и фамилию, ука…"
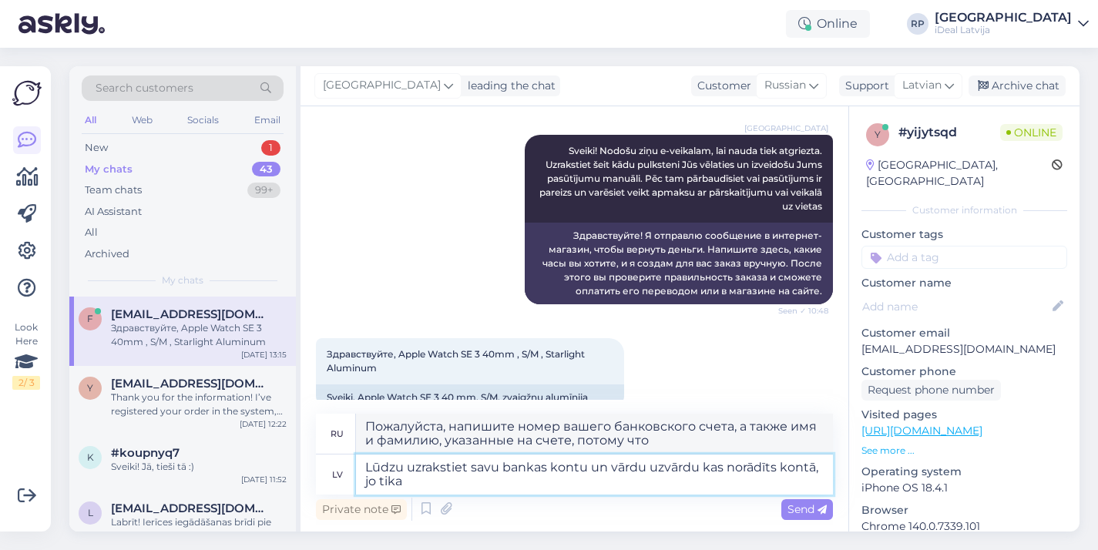
type textarea "Lūdzu uzrakstiet savu bankas kontu un vārdu uzvārdu kas norādīts kontā, jo tika…"
type textarea "Пожалуйста, напишите ваш банковский счет, а также имя и фамилию, указанные в сч…"
type textarea "Lūdzu uzrakstiet savu bankas kontu un vārdu uzvārdu kas norādīts kontā, jo tika…"
type textarea "Пожалуйста, укажите номер вашего банковского счета и имя владельца счета, с кот…"
type textarea "Lūdzu uzrakstiet savu bankas kontu un vārdu uzvārdu kas norādīts kontā, jo tika…"
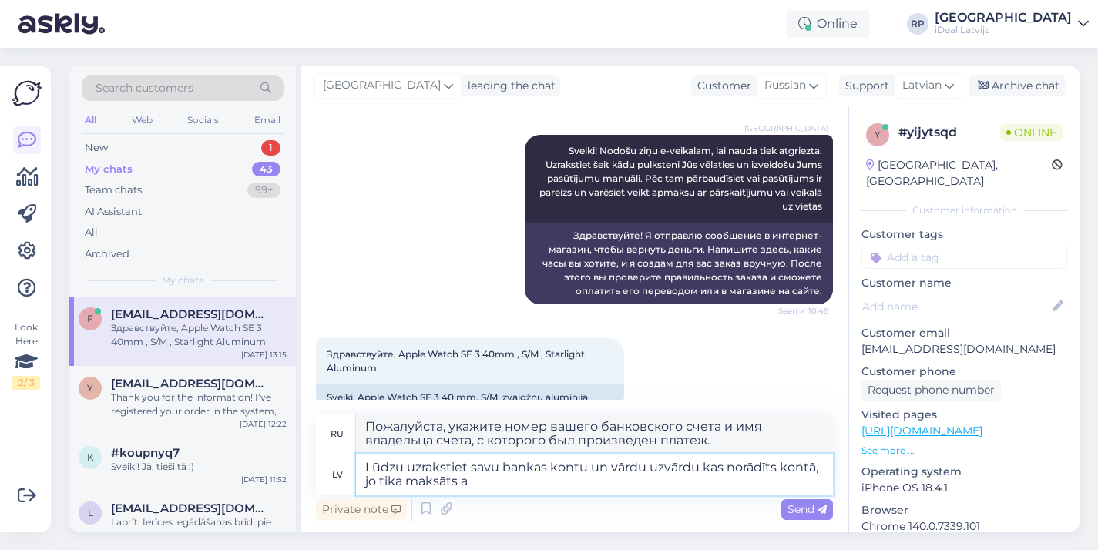
type textarea "Пожалуйста, напишите номер вашего банковского счета, а также имя и фамилию, ука…"
type textarea "Lūdzu uzrakstiet savu bankas kontu un vārdu uzvārdu kas norādīts kontā, jo tika…"
type textarea "Пожалуйста, напишите Ваш банковский счет, а также имя и фамилию, указанные в сч…"
type textarea "Lūdzu uzrakstiet savu bankas kontu un vārdu uzvārdu kas norādīts kontā, jo tika…"
type textarea "Пожалуйста, напишите номер вашего банковского счета, а также имя и фамилию, ука…"
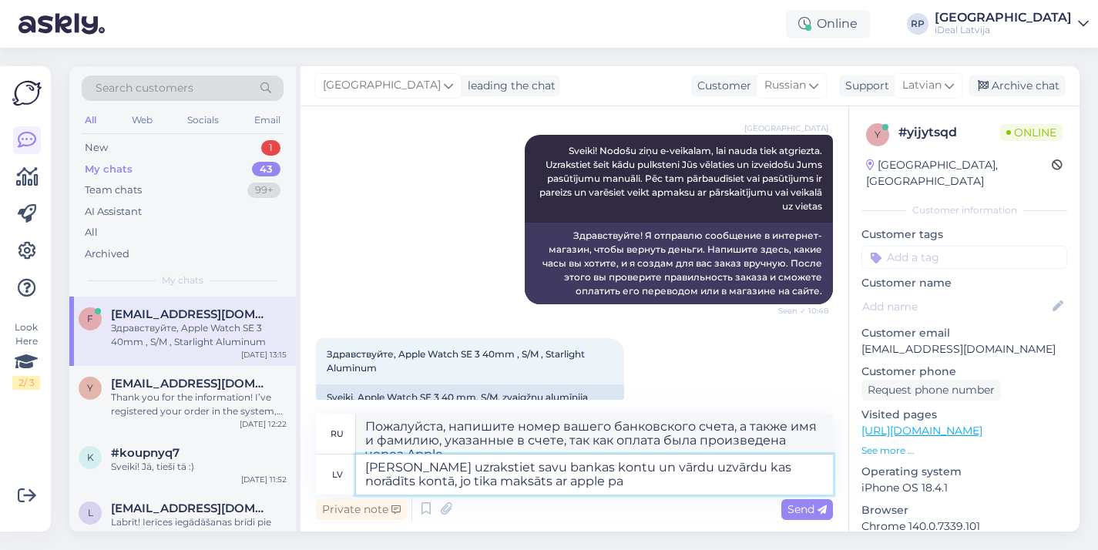
type textarea "Lūdzu uzrakstiet savu bankas kontu un vārdu uzvārdu kas norādīts kontā, jo tika…"
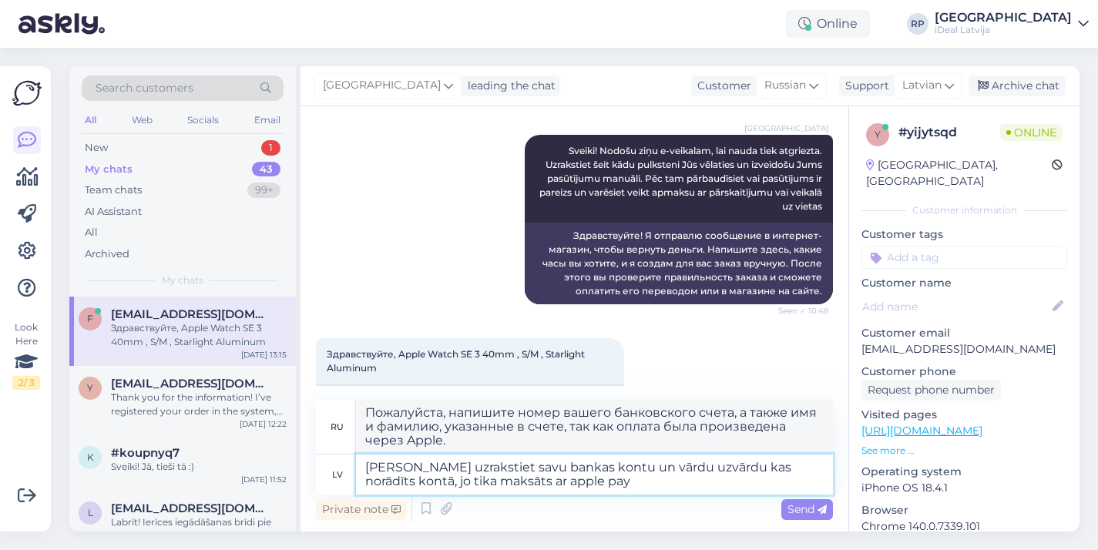
type textarea "Введите, пожалуйста, свой банковский счет, а также имя и фамилию, указанные в с…"
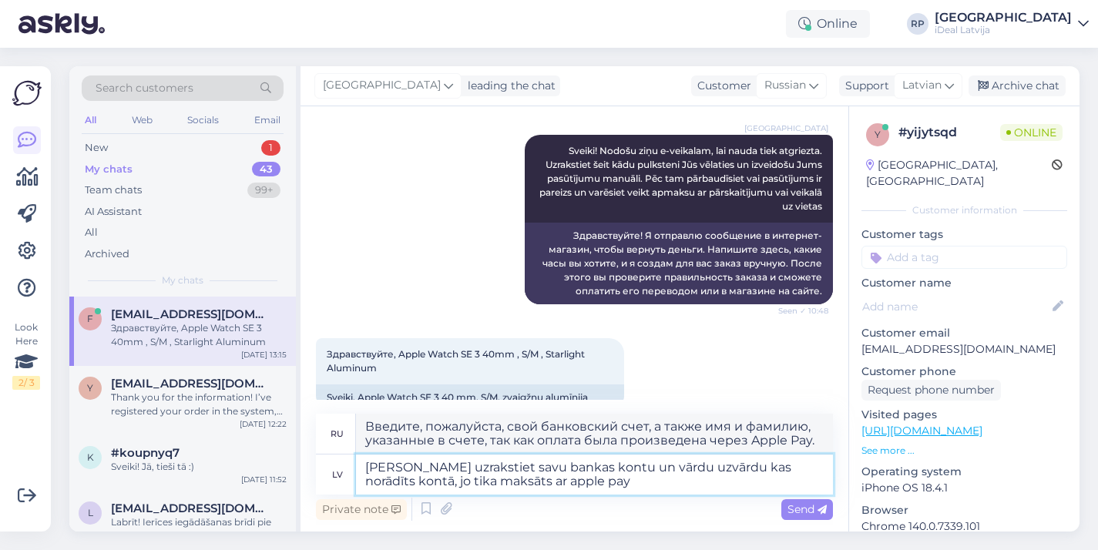
click at [509, 484] on textarea "Lūdzu uzrakstiet savu bankas kontu un vārdu uzvārdu kas norādīts kontā, jo tika…" at bounding box center [594, 475] width 477 height 40
paste textarea ", atsūtiet bankas konta informāciju (vārdu, uzvārdu un konta numuru), jo maksāj…"
type textarea "Lūdzu, atsūtiet bankas konta informāciju (vārdu, uzvārdu un konta numuru), jo m…"
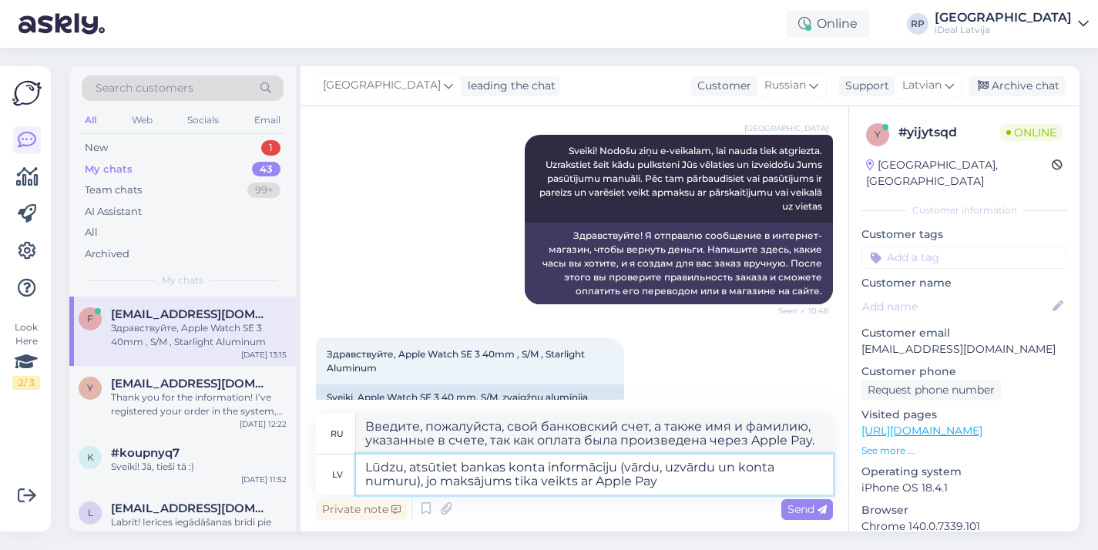
type textarea "Пожалуйста, отправьте данные вашего банковского счета (имя, фамилию и номер сче…"
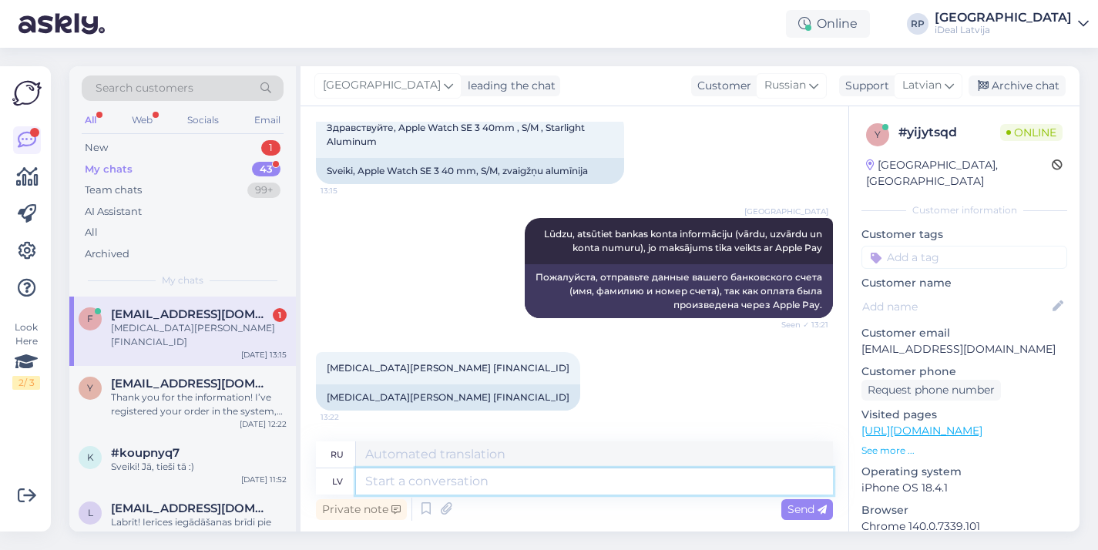
scroll to position [536, 0]
type textarea "Bet"
type textarea "Но"
type textarea "Bet pasūtījuma"
type textarea "Но порядок"
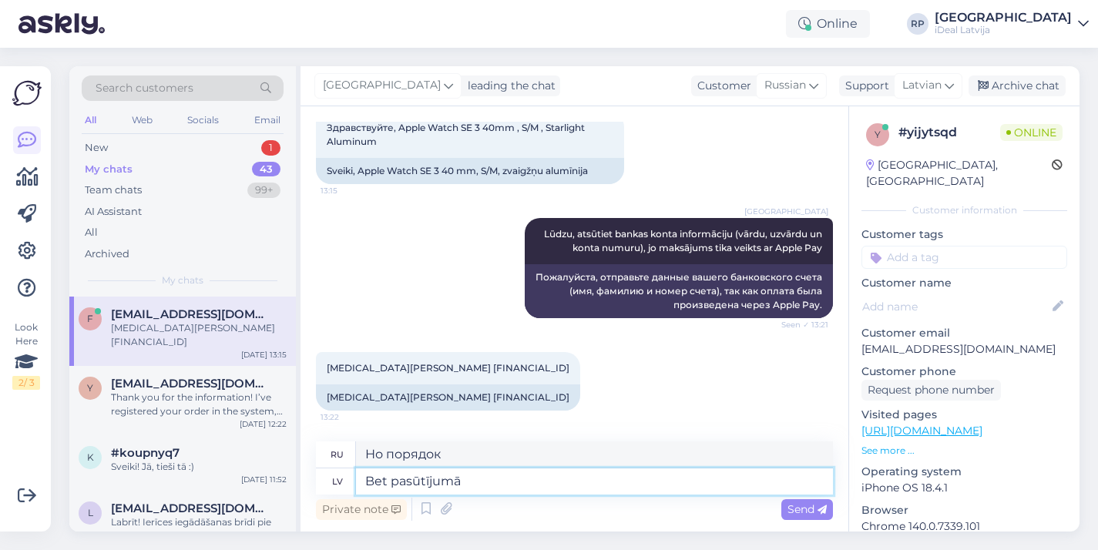
type textarea "Bet pasūtījumā k"
type textarea "Но в порядке"
type textarea "Bet pasūtījumā klientam cit"
type textarea "Но в заказе для клиента"
type textarea "Bet pasūtījumā klientam cits vār"
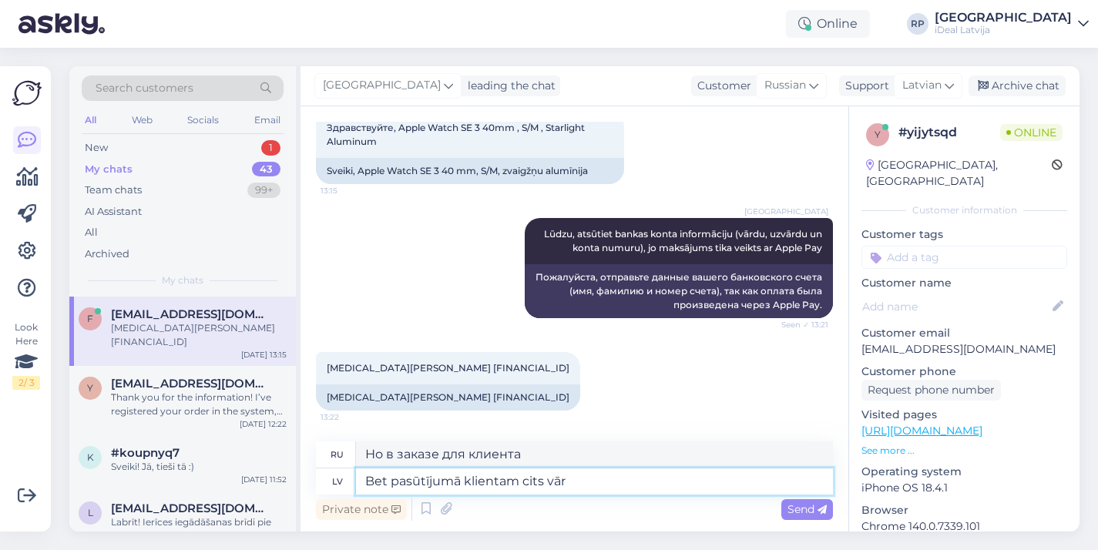
type textarea "Но в заказе у клиента есть другой"
type textarea "Bet pasūtījumā klientam cits vārds"
type textarea "Но у клиента в заказе другое имя."
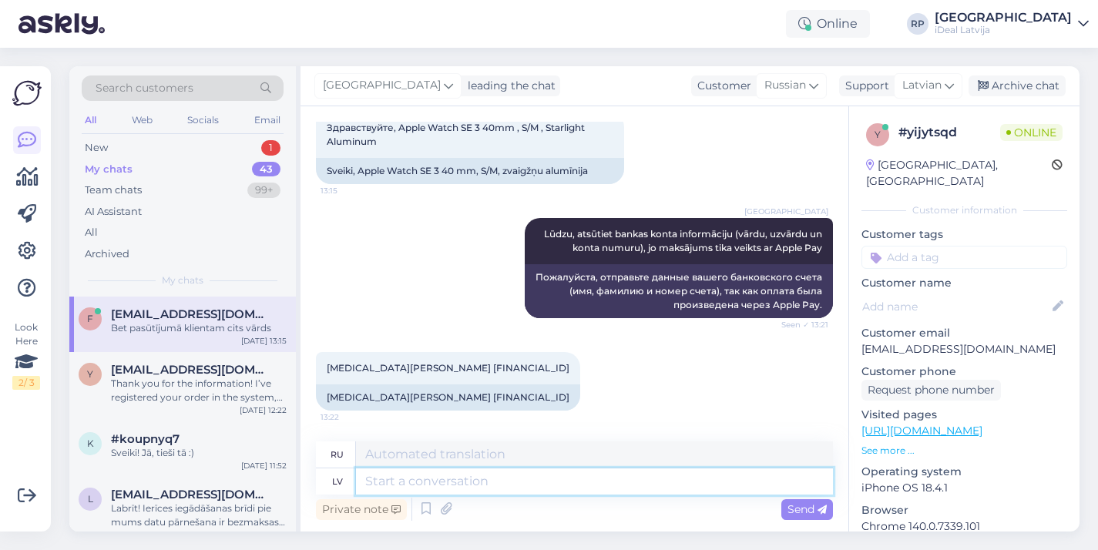
scroll to position [628, 0]
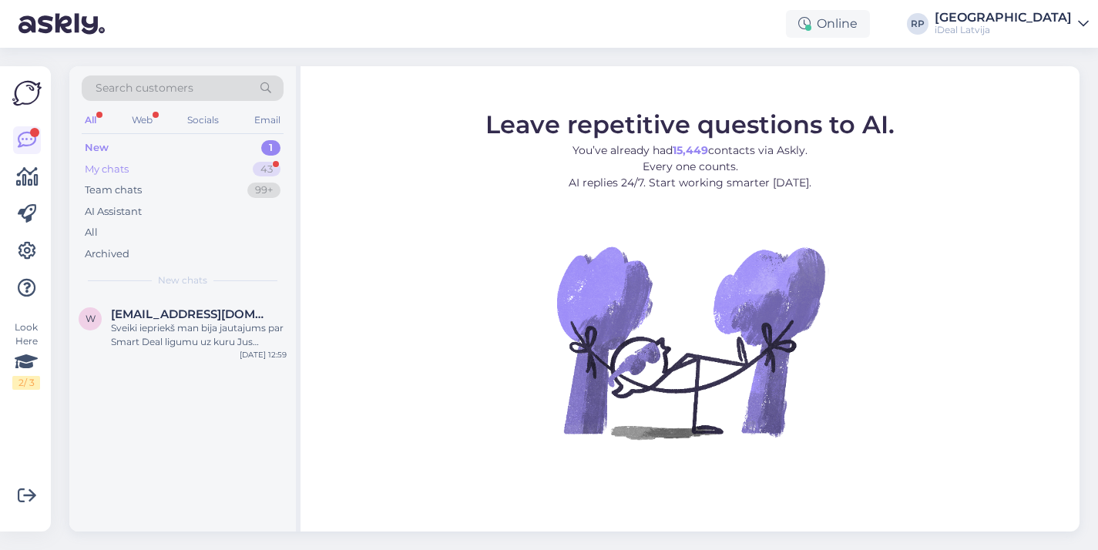
click at [167, 170] on div "My chats 43" at bounding box center [183, 170] width 202 height 22
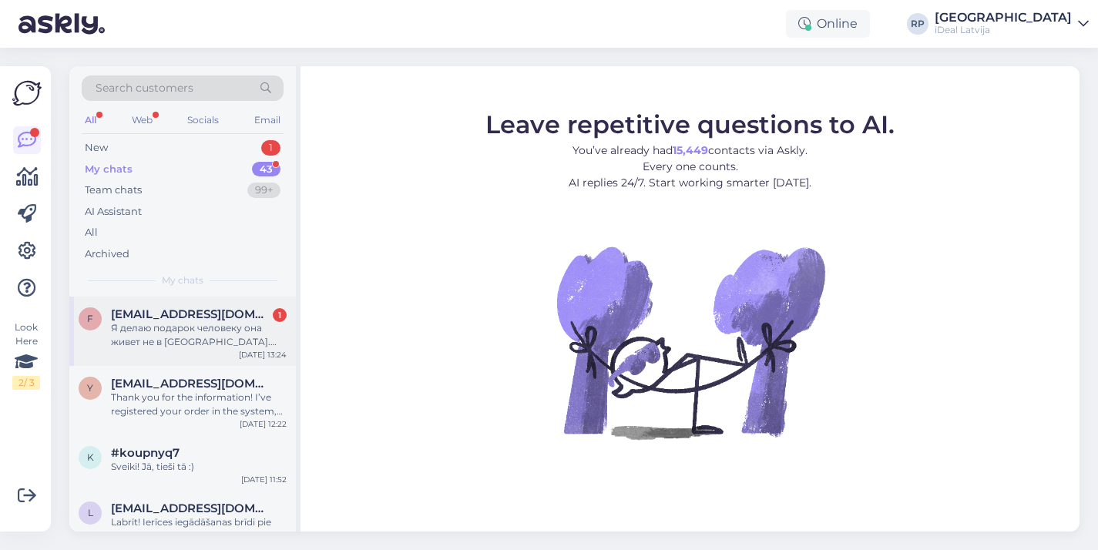
click at [158, 358] on div "f [EMAIL_ADDRESS][DOMAIN_NAME] 1 Я делаю подарок человеку она живет не в [GEOGR…" at bounding box center [182, 331] width 227 height 69
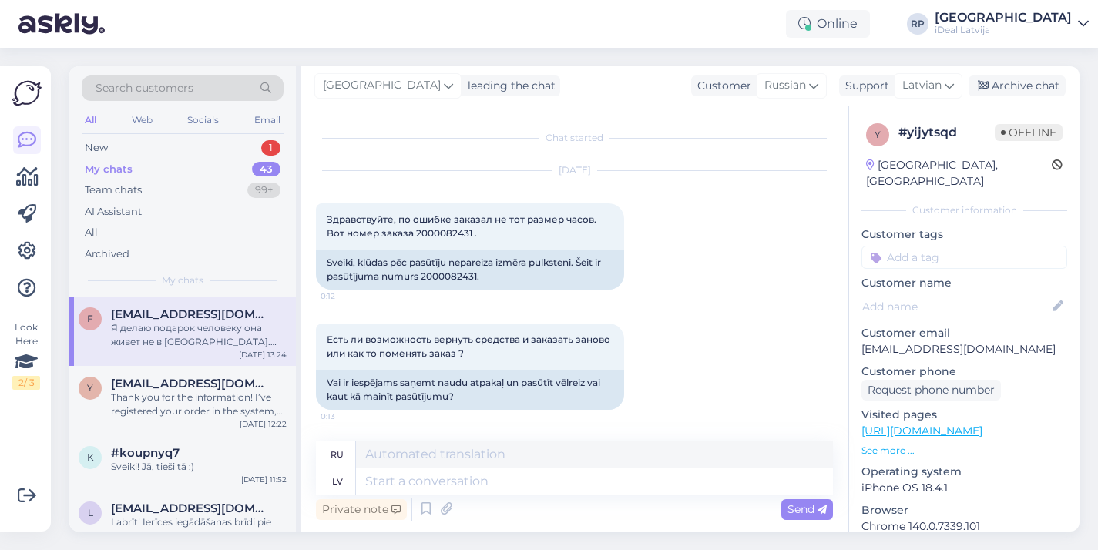
scroll to position [873, 0]
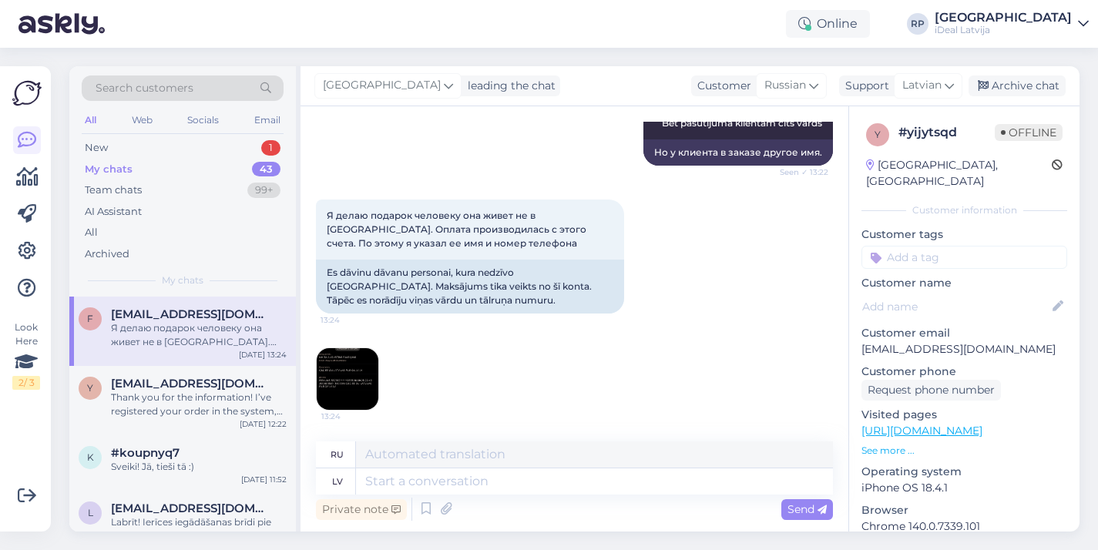
click at [363, 381] on img at bounding box center [348, 379] width 62 height 62
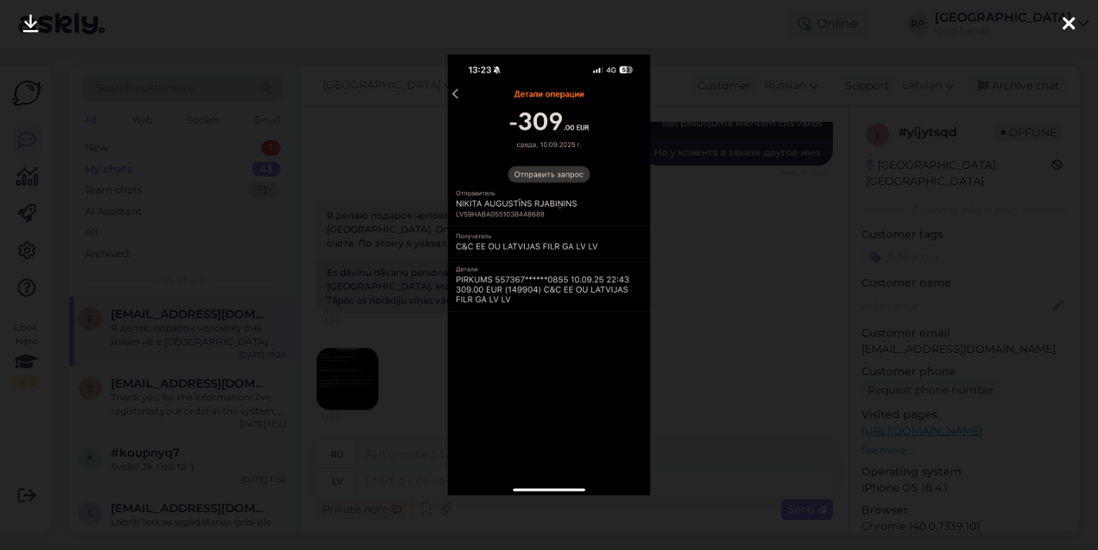
click at [736, 190] on div at bounding box center [549, 275] width 1098 height 550
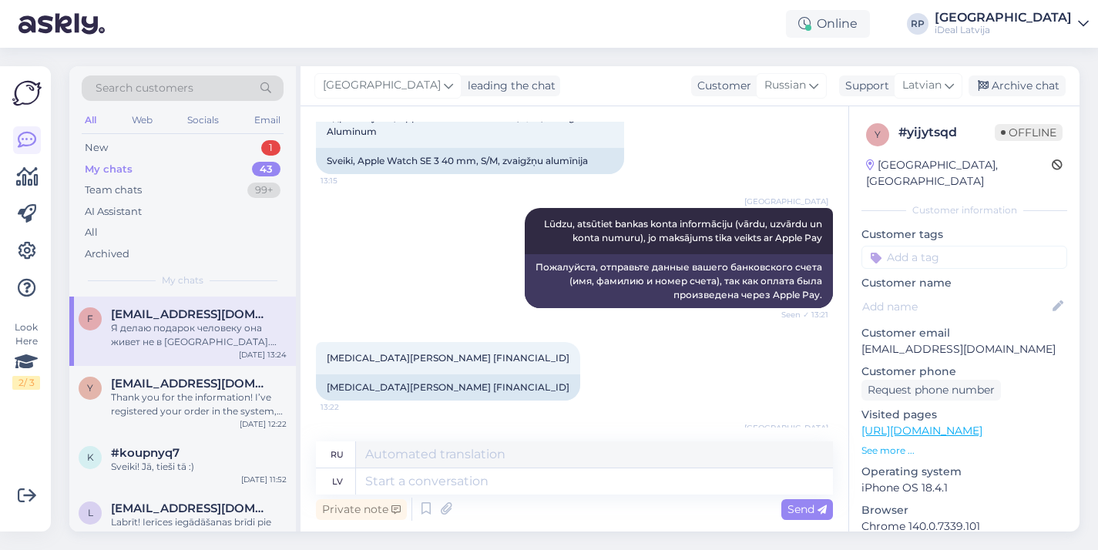
scroll to position [564, 0]
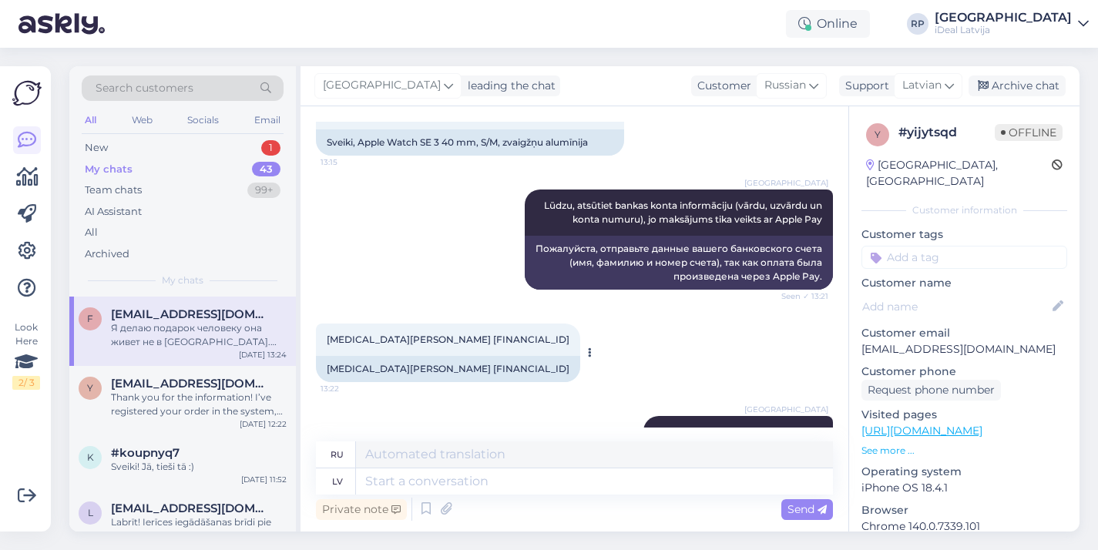
drag, startPoint x: 328, startPoint y: 369, endPoint x: 602, endPoint y: 369, distance: 273.6
click at [580, 369] on div "[MEDICAL_DATA][PERSON_NAME] [FINANCIAL_ID]" at bounding box center [448, 369] width 264 height 26
copy div "[MEDICAL_DATA][PERSON_NAME] [FINANCIAL_ID]"
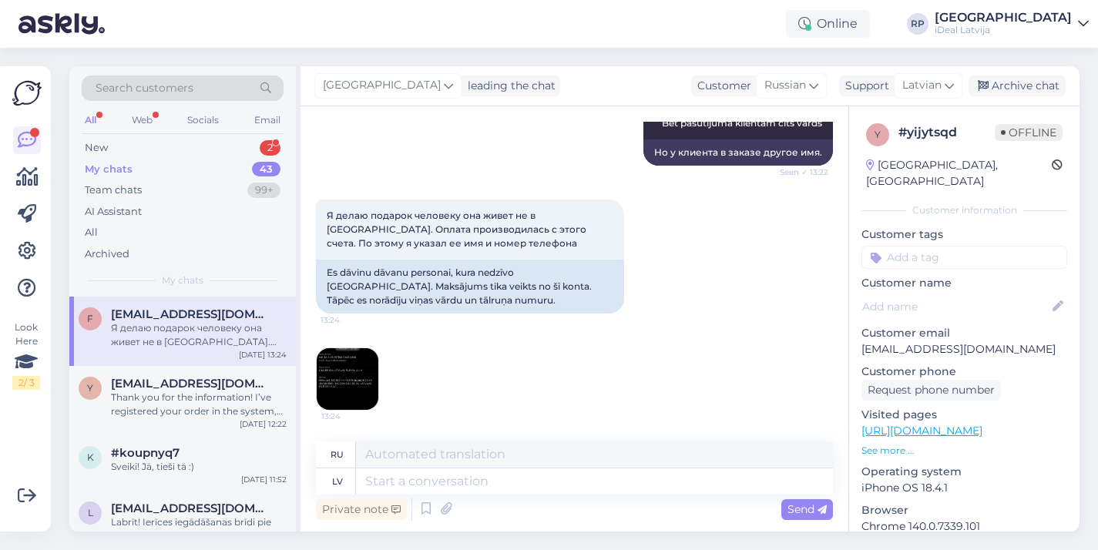
scroll to position [873, 0]
click at [472, 488] on textarea at bounding box center [594, 482] width 477 height 26
type textarea "Sapratu."
type textarea "Понял."
type textarea "Sapratu. Man"
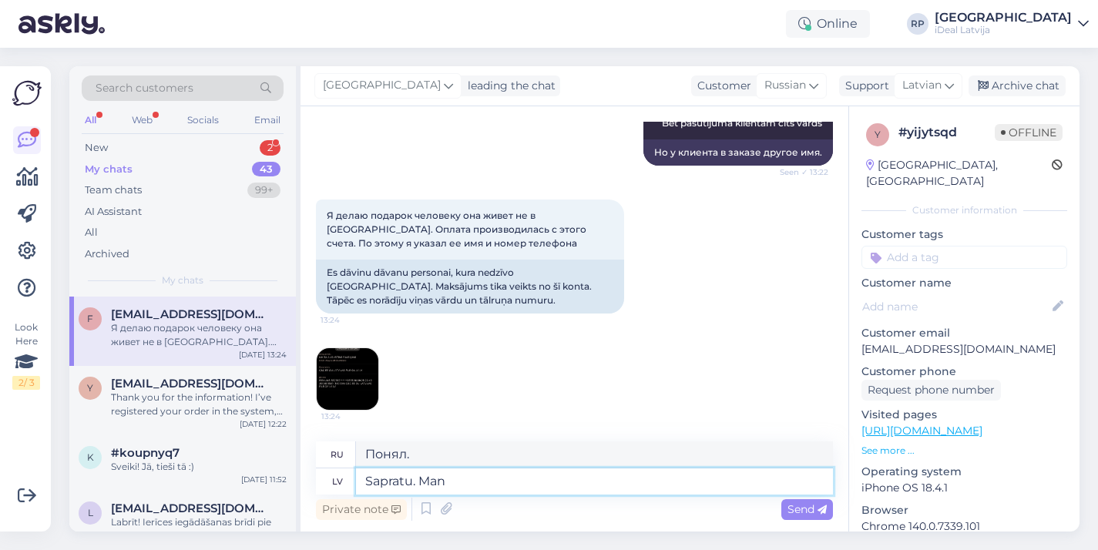
type textarea "Понял. Я"
type textarea "Sapratu. Man vajadzēs ar"
type textarea "Понял. Мне понадобится."
type textarea "Sapratu. Man vajadzēs arī"
type textarea "Понял. Мне тоже понадобится"
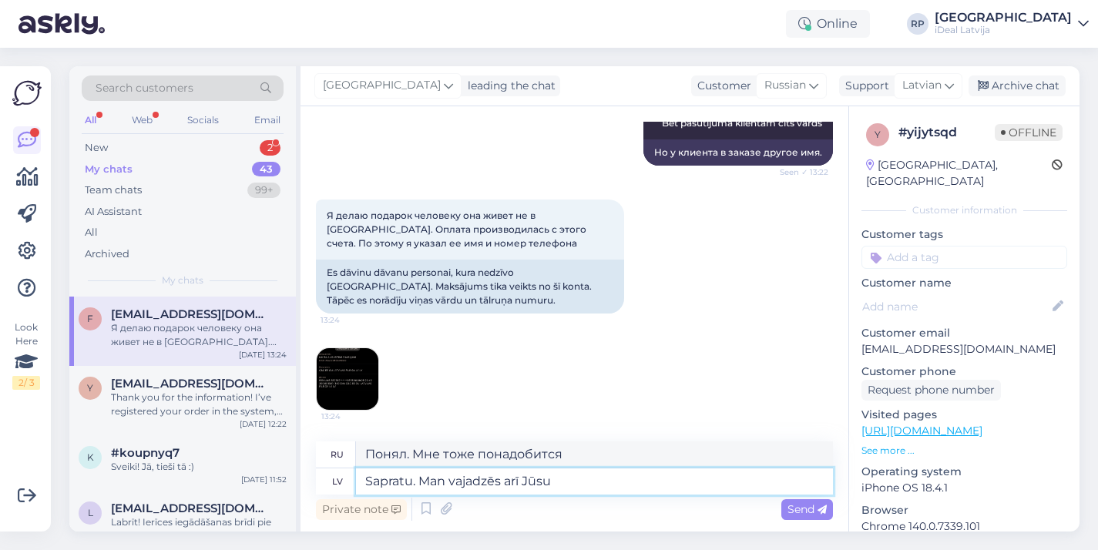
type textarea "Sapratu. Man vajadzēs arī Jūsu"
type textarea "Понял. Мне тоже понадобится твой."
type textarea "Sapratu. Man vajadzēs arī Jūsu telefona."
type textarea "Понял. Мне также понадобится ваш номер телефона."
type textarea "Sapratu. Man vajadzēs arī Jūsu telefona nummuru un"
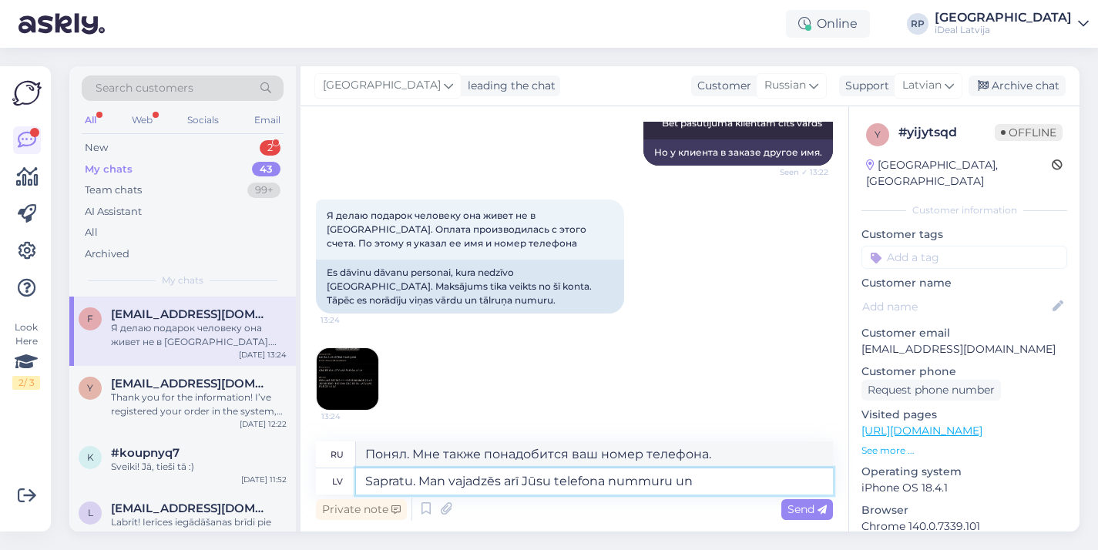
type textarea "Понял. Мне также понадобится ваш номер телефона и"
type textarea "Sapratu. Man vajadzēs arī Jūsu telefona nummuru un e-pastu"
type textarea "Понял. Мне также понадобятся ваш номер телефона и адрес электронной почты."
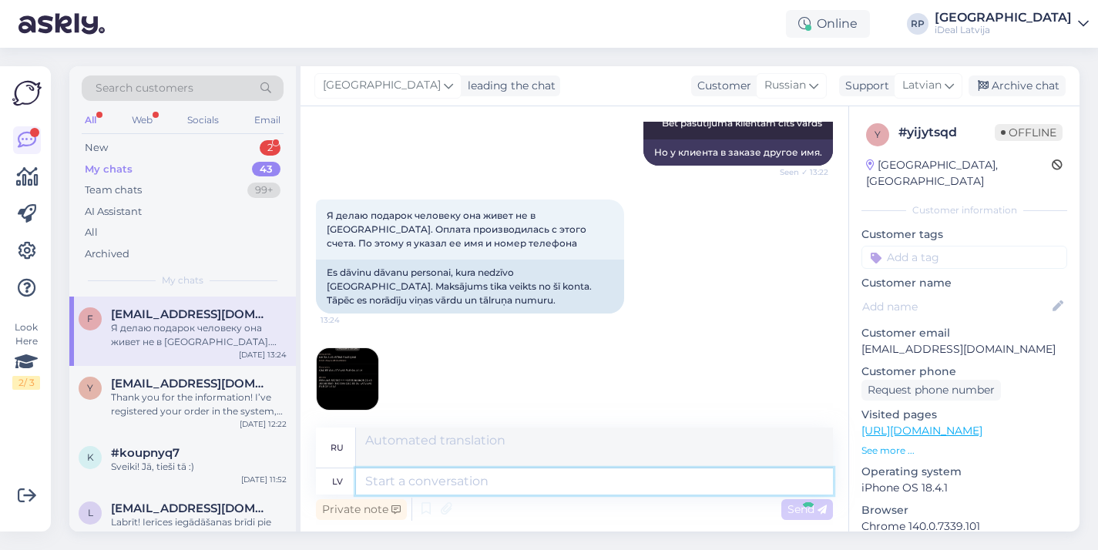
scroll to position [993, 0]
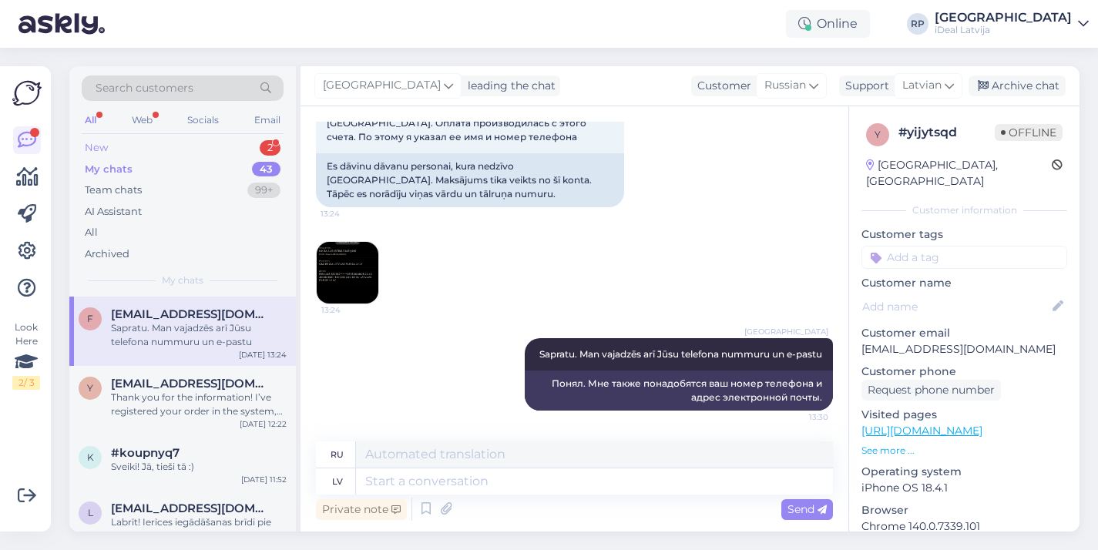
click at [239, 150] on div "New 2" at bounding box center [183, 148] width 202 height 22
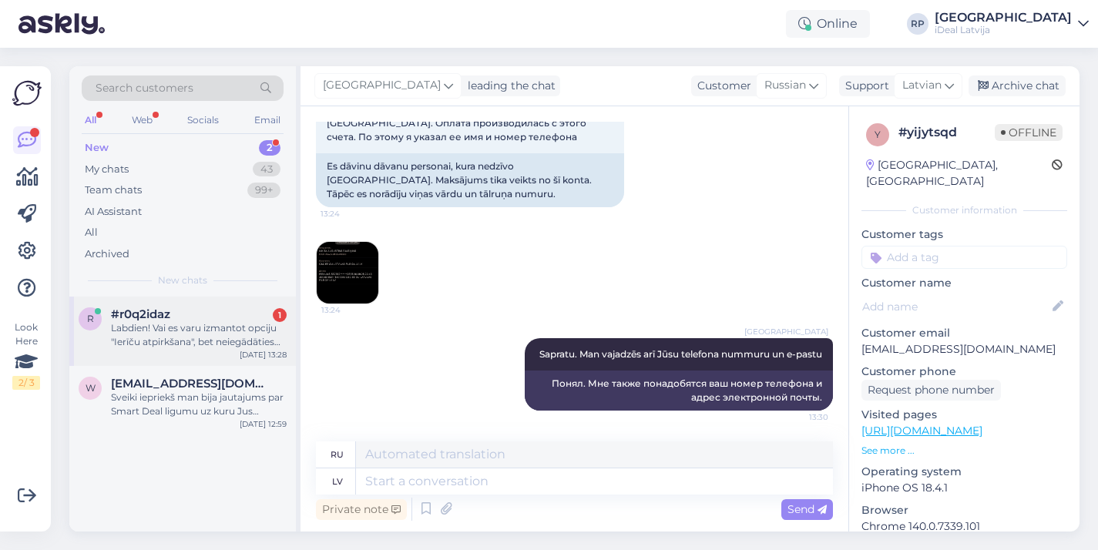
click at [242, 314] on div "#r0q2idaz 1" at bounding box center [199, 314] width 176 height 14
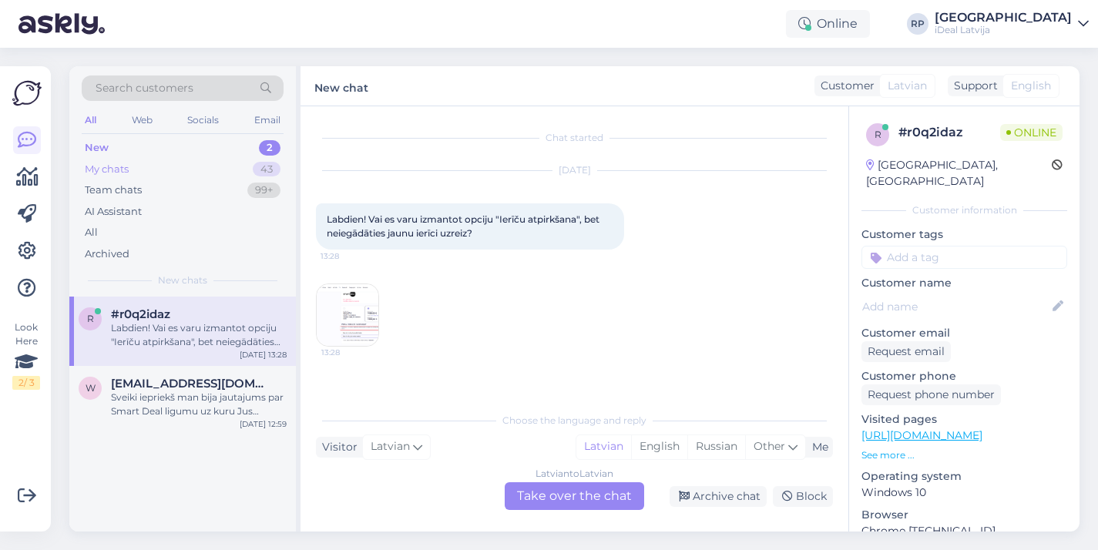
click at [247, 164] on div "My chats 43" at bounding box center [183, 170] width 202 height 22
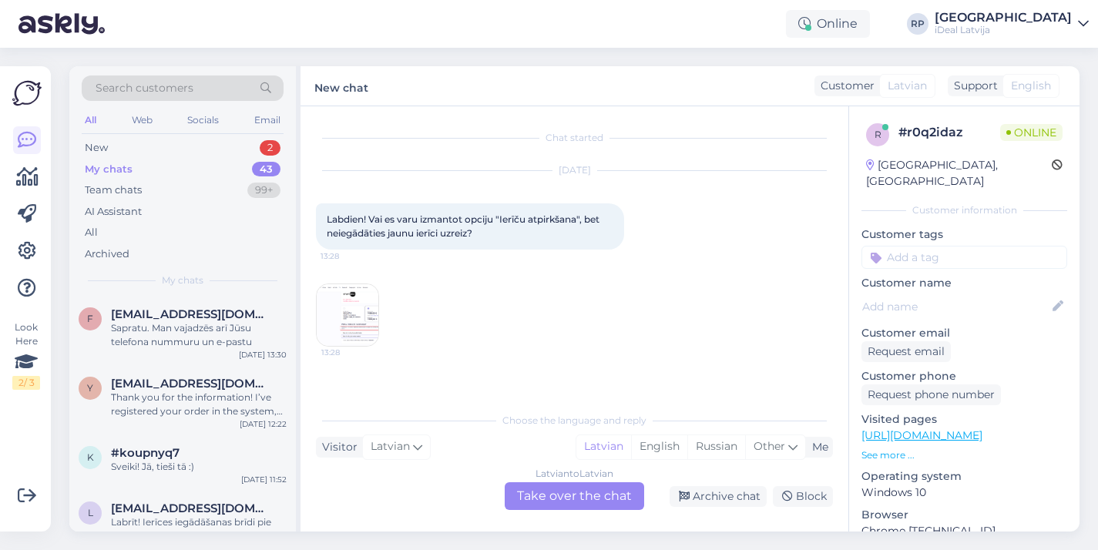
click at [249, 169] on div "My chats 43" at bounding box center [183, 170] width 202 height 22
click at [240, 324] on div "Sapratu. Man vajadzēs arī Jūsu telefona nummuru un e-pastu" at bounding box center [199, 335] width 176 height 28
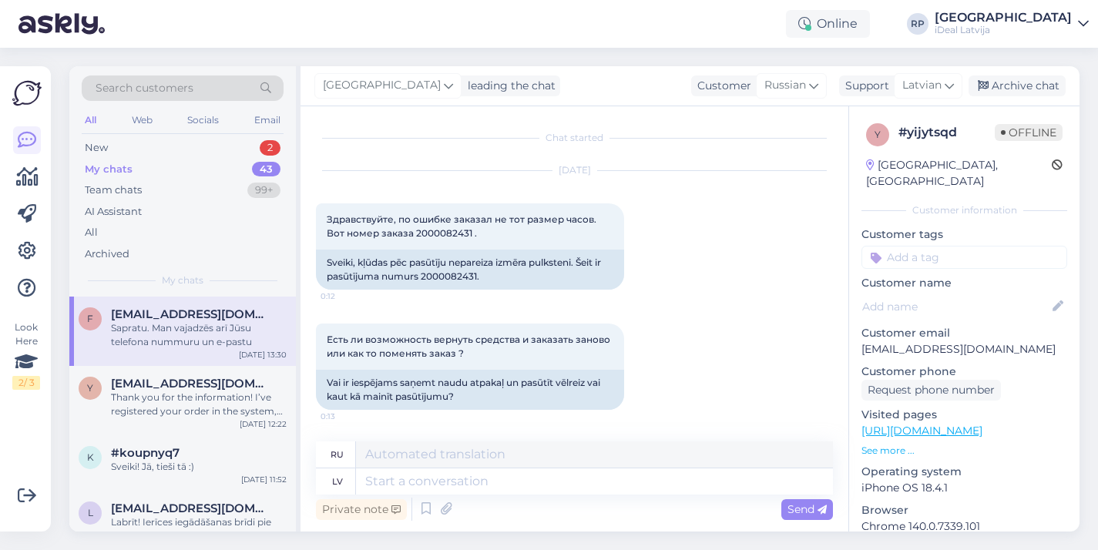
scroll to position [993, 0]
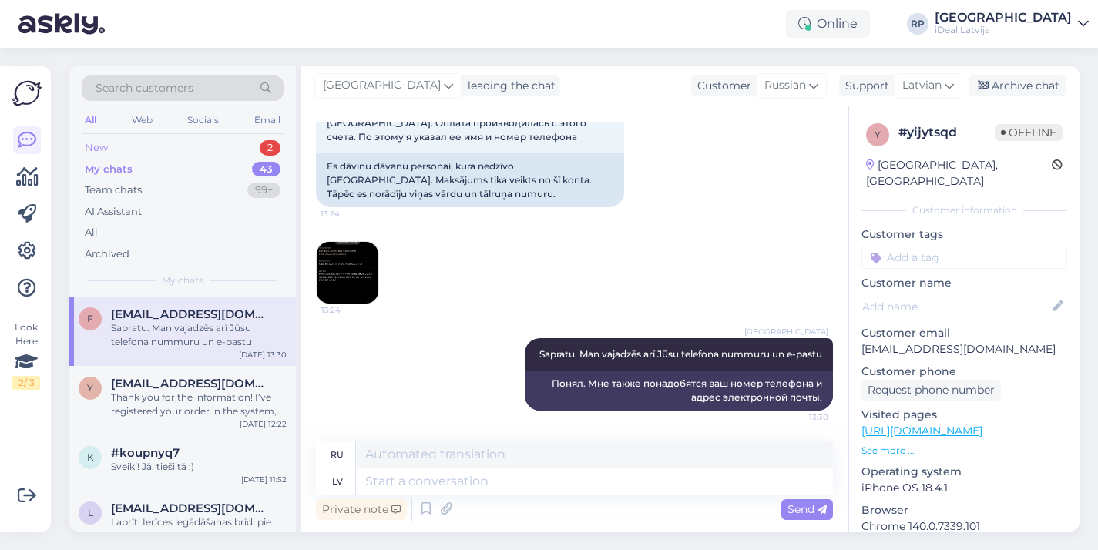
click at [261, 142] on div "New 2" at bounding box center [183, 148] width 202 height 22
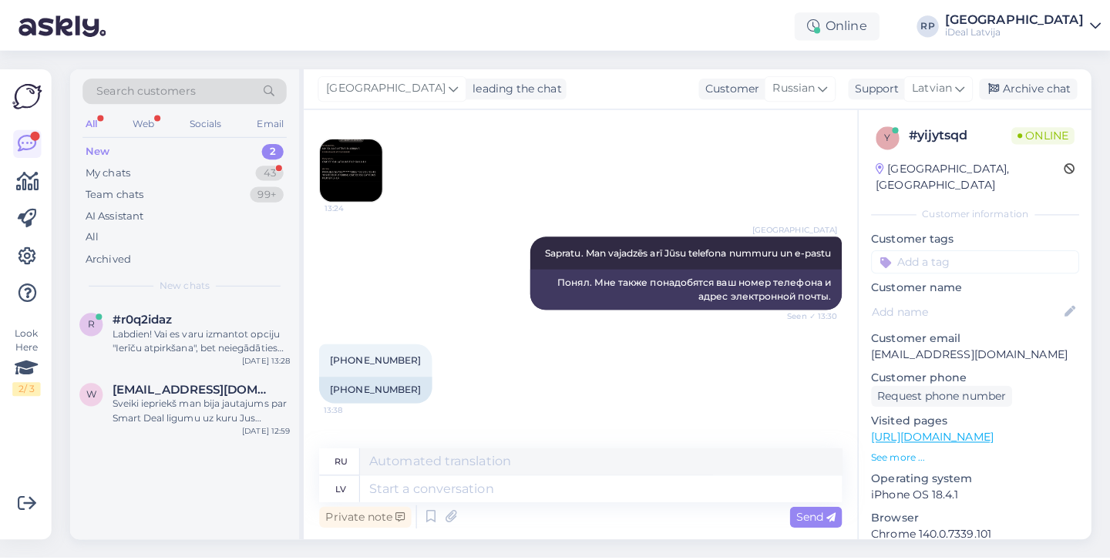
scroll to position [1178, 0]
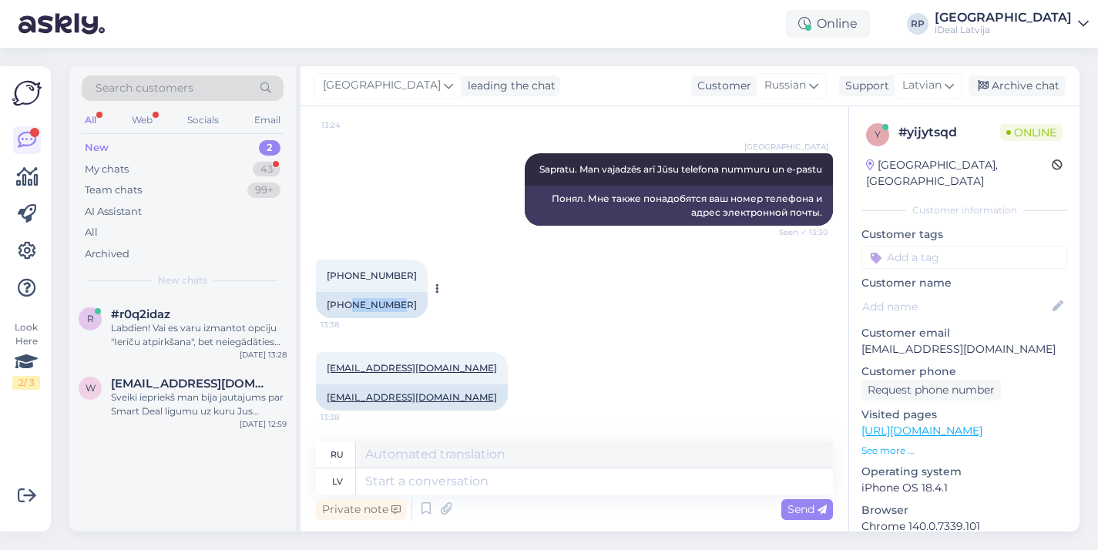
drag, startPoint x: 345, startPoint y: 305, endPoint x: 393, endPoint y: 307, distance: 47.8
click at [393, 307] on div "[PHONE_NUMBER]" at bounding box center [372, 305] width 112 height 26
copy div "27144469"
drag, startPoint x: 324, startPoint y: 398, endPoint x: 442, endPoint y: 397, distance: 118.7
click at [442, 397] on div "[EMAIL_ADDRESS][DOMAIN_NAME]" at bounding box center [412, 398] width 192 height 26
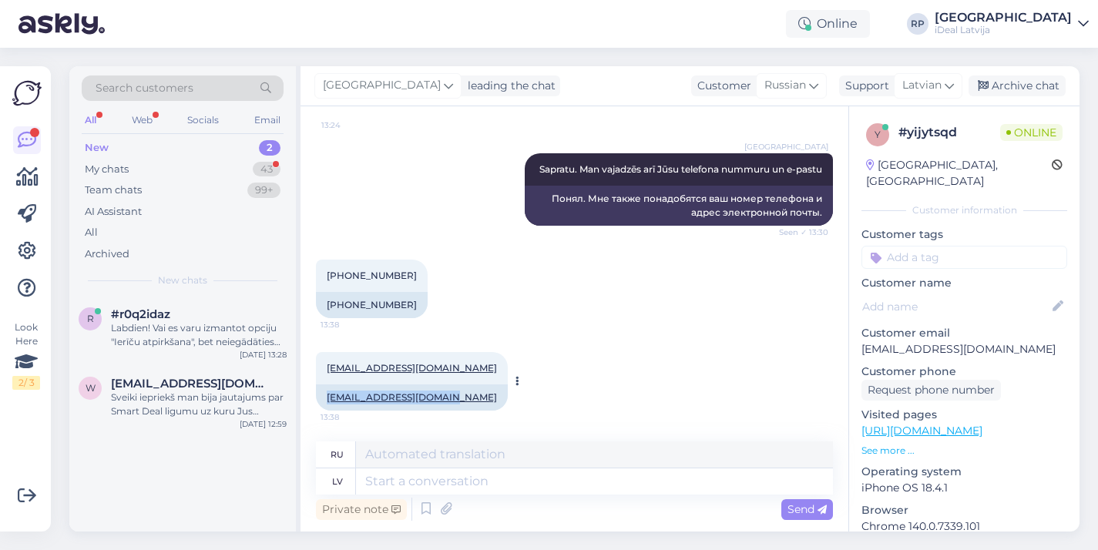
copy link "[EMAIL_ADDRESS][DOMAIN_NAME]"
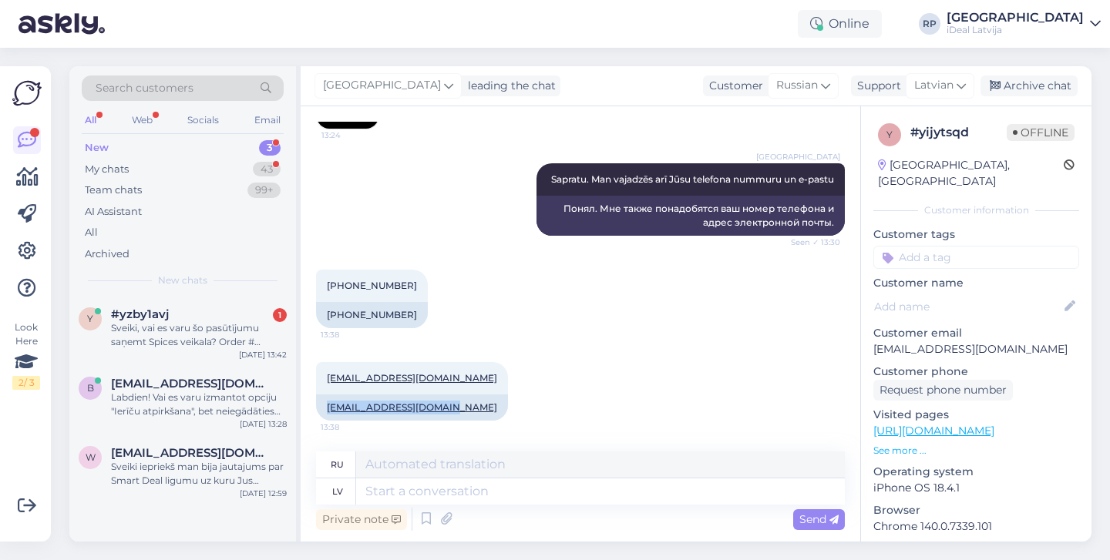
scroll to position [1168, 0]
click at [439, 313] on div "+37127144469 13:38 +37127144469" at bounding box center [580, 299] width 529 height 92
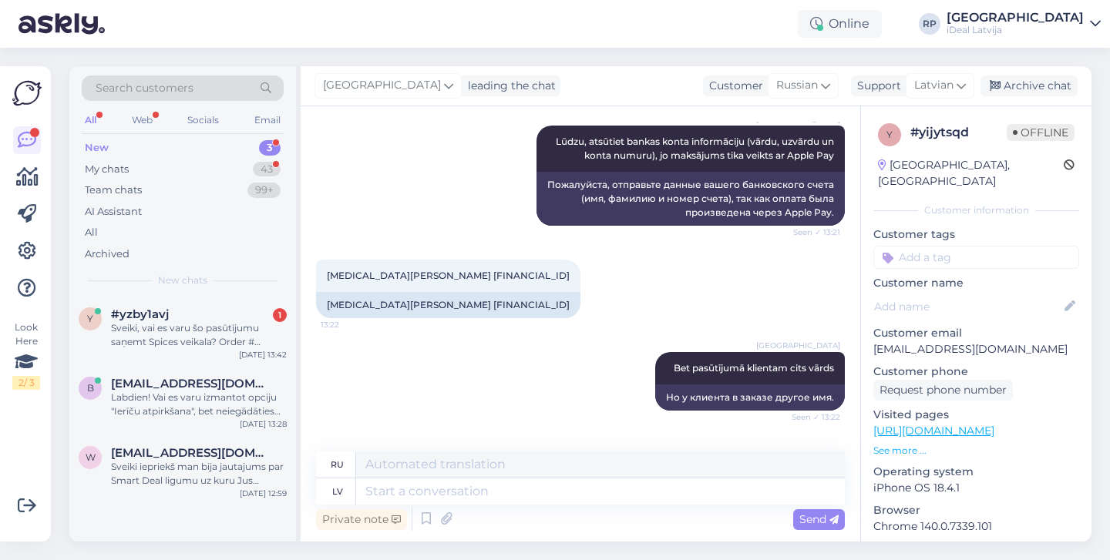
scroll to position [612, 0]
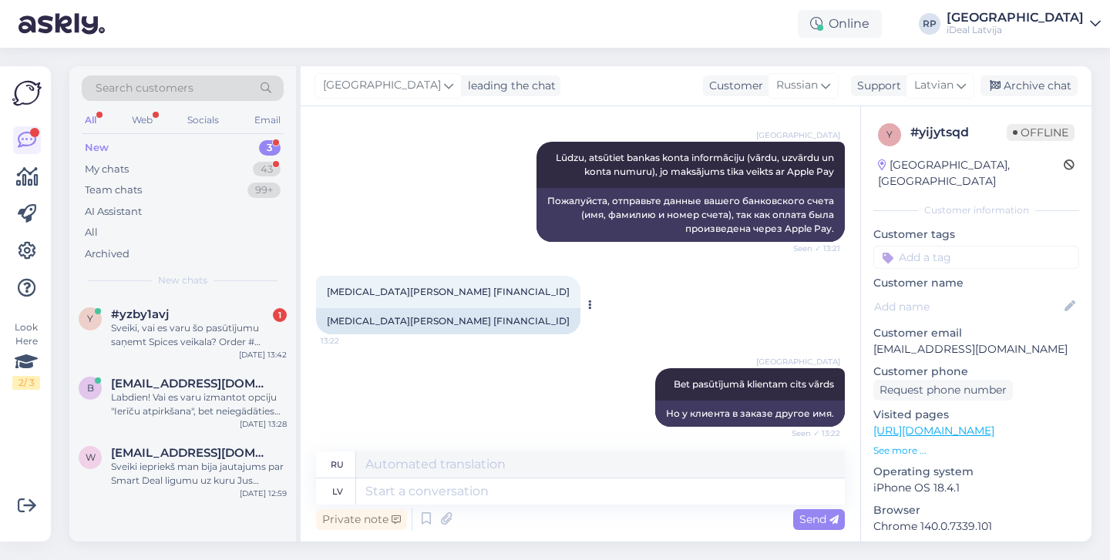
drag, startPoint x: 474, startPoint y: 319, endPoint x: 603, endPoint y: 326, distance: 128.9
click at [580, 326] on div "[MEDICAL_DATA][PERSON_NAME] [FINANCIAL_ID]" at bounding box center [448, 321] width 264 height 26
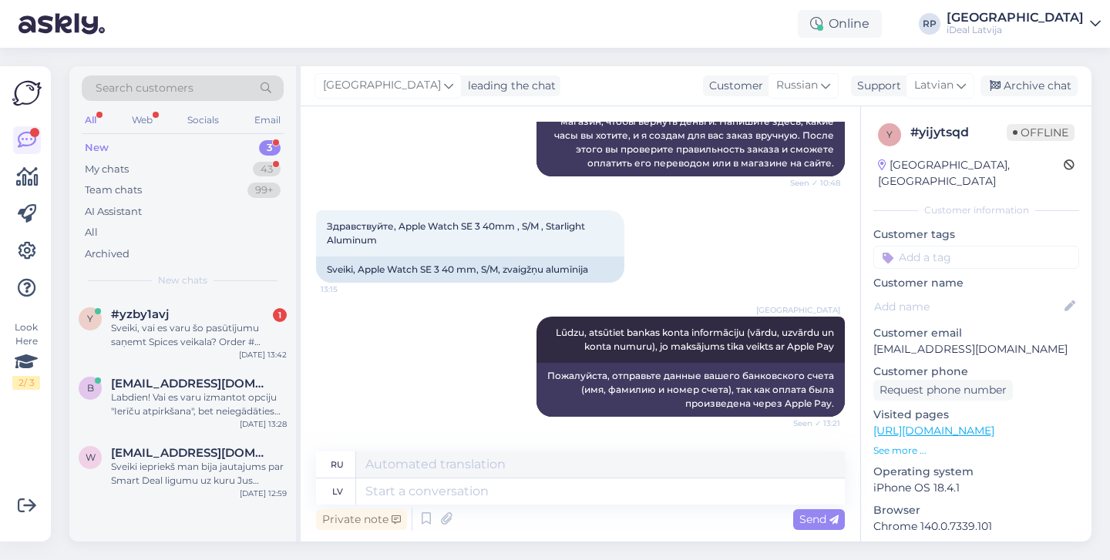
scroll to position [419, 0]
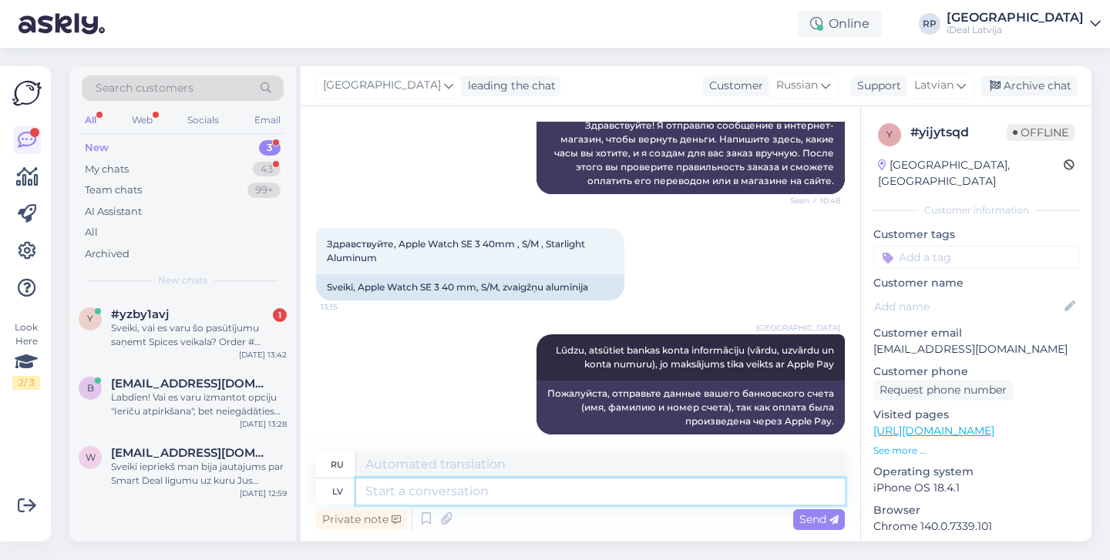
click at [506, 493] on textarea at bounding box center [600, 492] width 489 height 26
type textarea "Jūs v'"
type textarea "Ты"
type textarea "Jūs vēlesieties p"
type textarea "Вы захотите"
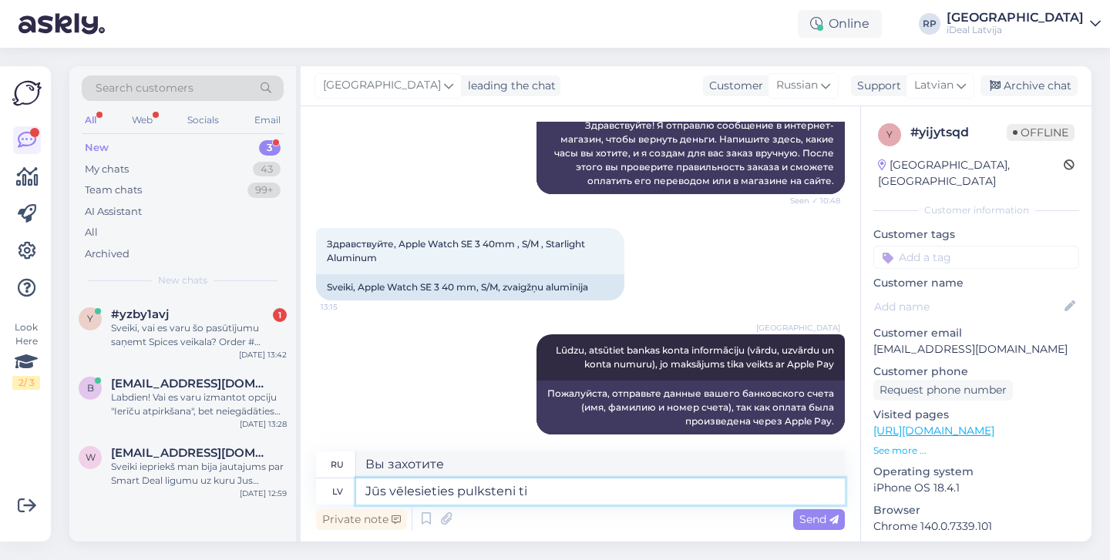
type textarea "Jūs vēlesieties pulksteni tik"
type textarea "Вам понадобятся часы."
type textarea "Jūs vēlesieties pulksteni tikai"
type textarea "Вам понадобятся только часы."
type textarea "Jūs vēlesieties pulksteni tikai ar"
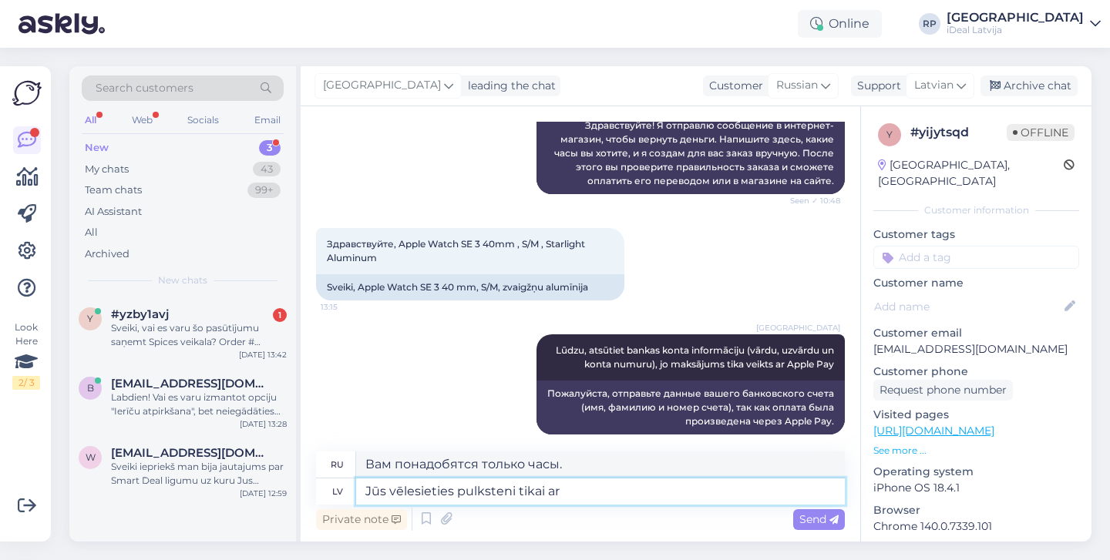
type textarea "Вам понадобятся часы только с"
type textarea "Jūs vēlesieties pulksteni tikai ar GPD"
type textarea "Вам понадобятся только часы с GPD."
type textarea "Jūs vēlesieties pulksteni tikai ar GPS va"
type textarea "Вам понадобятся часы только с GPS"
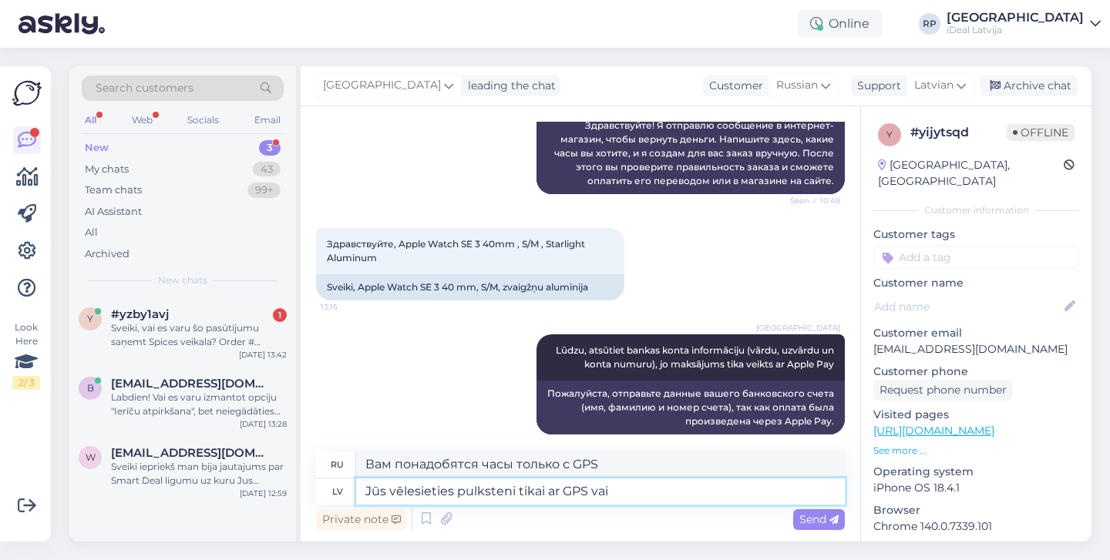
type textarea "Jūs vēlesieties pulksteni tikai ar GPS vai a"
type textarea "Вам понадобятся часы только с GPS или"
type textarea "Jūs vēlesieties pulksteni tikai ar GPS vai arī ar e"
type textarea "Вам понадобятся часы только с GPS или с"
type textarea "Jūs vēlesieties pulksteni tikai ar GPS vai arī ar e-simkartes fu"
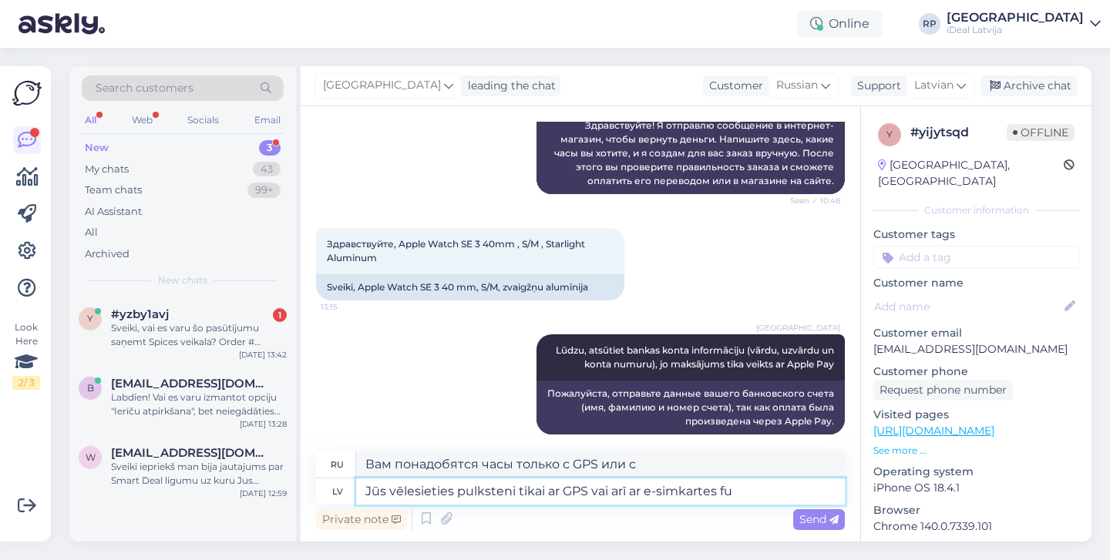
type textarea "Вам понадобятся часы только с GPS или с картой e-SIM."
type textarea "Jūs vēlesieties pulksteni tikai ar GPS vai arī ar e-simkartes funkciju."
type textarea "Вам понадобятся часы только с GPS или с функцией электронной SIM-карты."
click at [369, 486] on textarea "Jūs vēlesieties pulksteni tikai ar GPS vai arī ar e-simkartes funkciju." at bounding box center [600, 492] width 489 height 26
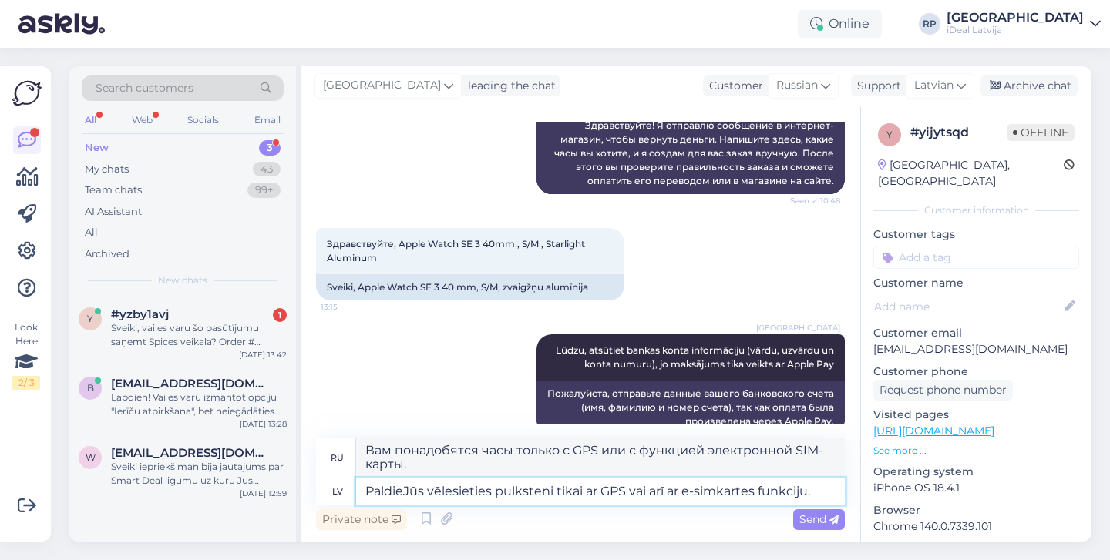
type textarea "PaldiesJūs vēlesieties pulksteni tikai ar GPS vai arī ar e-simkartes funkciju."
type textarea "Спасибо. Вам нужны часы только с GPS или с функцией электронной SIM-карты."
type textarea "Paldies, Jūs vēlesieties pulksteni tikai ar GPS vai arī ar e-simkartes funkciju."
type textarea "Спасибо, вам нужны часы только с GPS или с функцией электронной SIM-карты."
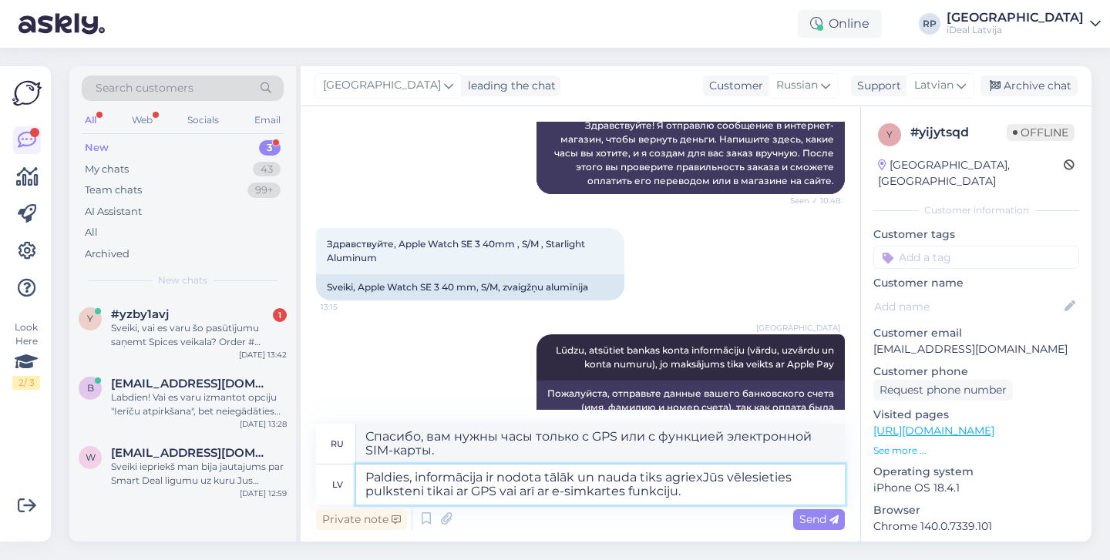
type textarea "Paldies, informācija ir nodota tālāk un nauda tiks agrieJūs vēlesieties pulkste…"
type textarea "Спасибо, информация передана, деньги будут отправлены в Agriex. Вам нужны часы …"
type textarea "Paldies, informācija ir nodota tālāk un nauda tiks agriezta! Jūs vēlesieties pu…"
type textarea "Спасибо, информация передана, деньги будут возвращены! Вам нужны часы только с …"
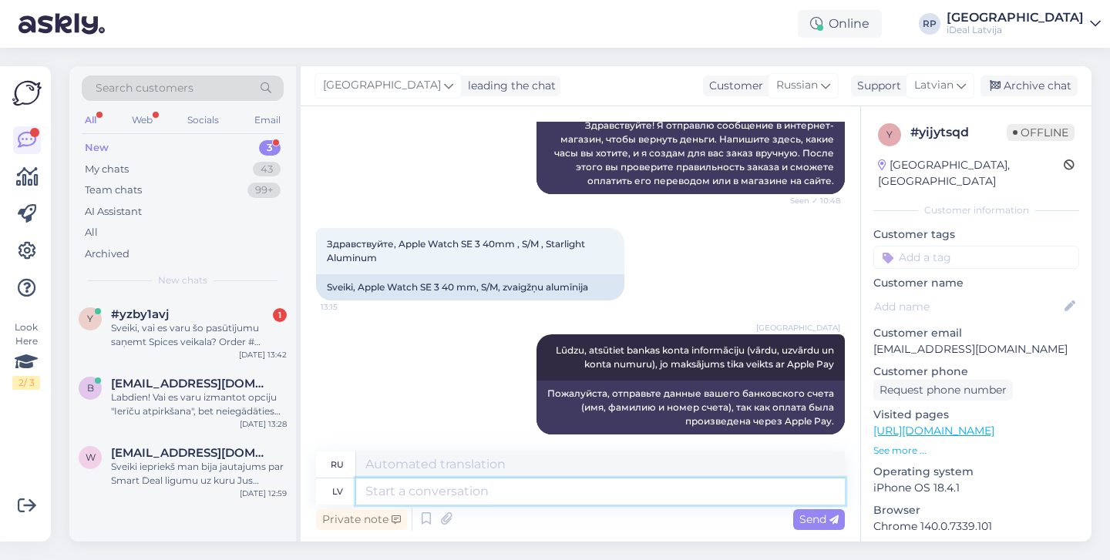
scroll to position [1316, 0]
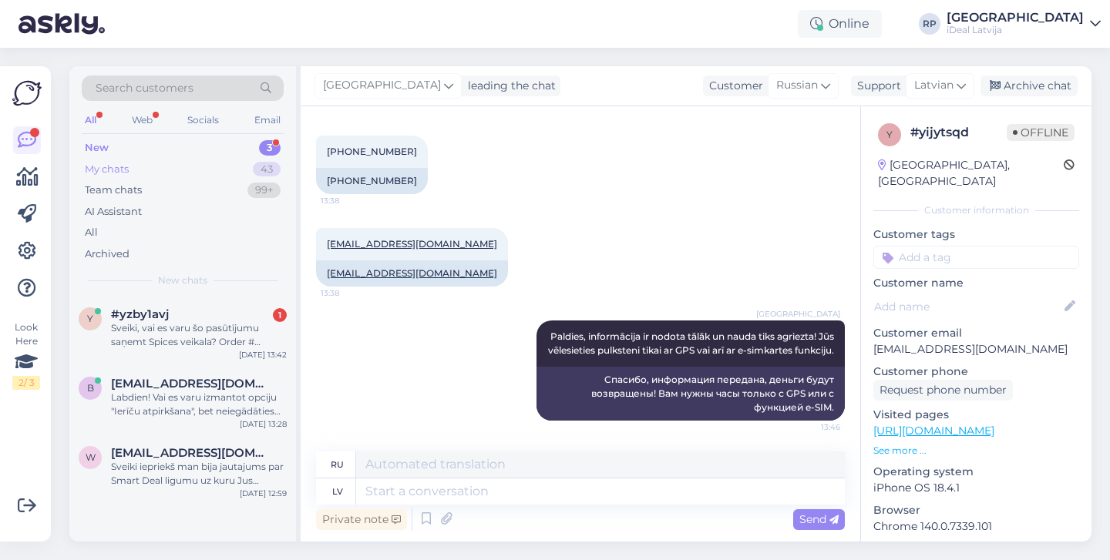
click at [219, 159] on div "My chats 43" at bounding box center [183, 170] width 202 height 22
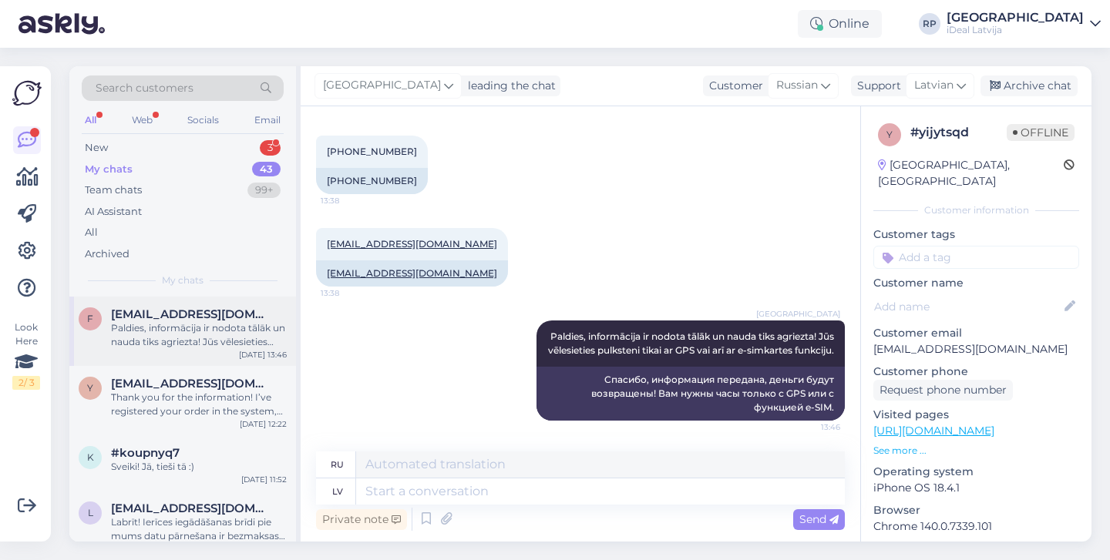
click at [242, 307] on span "[EMAIL_ADDRESS][DOMAIN_NAME]" at bounding box center [191, 314] width 160 height 14
click at [217, 183] on div "Team chats 99+" at bounding box center [183, 191] width 202 height 22
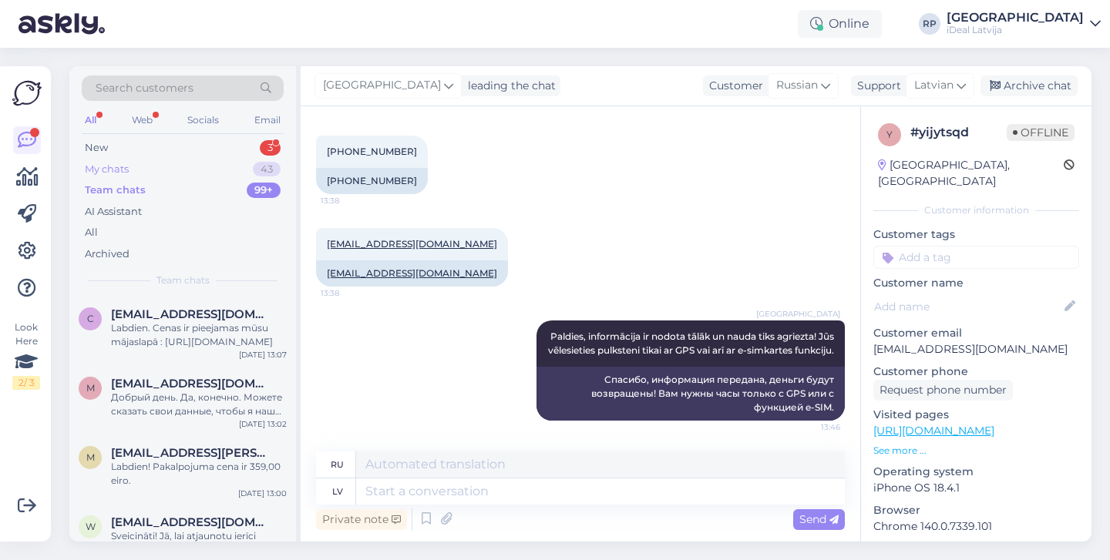
click at [222, 166] on div "My chats 43" at bounding box center [183, 170] width 202 height 22
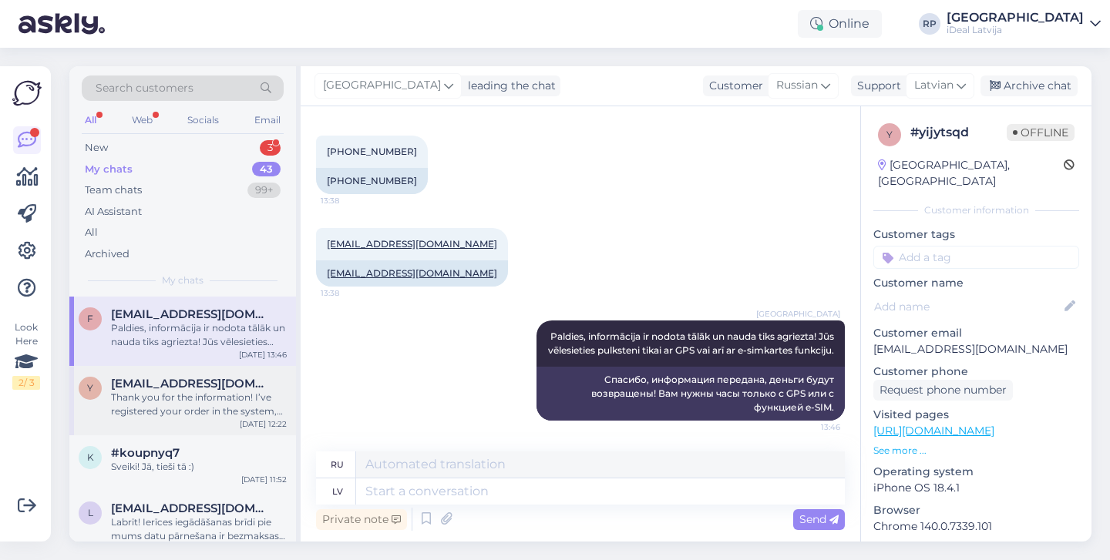
click at [244, 406] on div "Thank you for the information! I’ve registered your order in the system, and we…" at bounding box center [199, 405] width 176 height 28
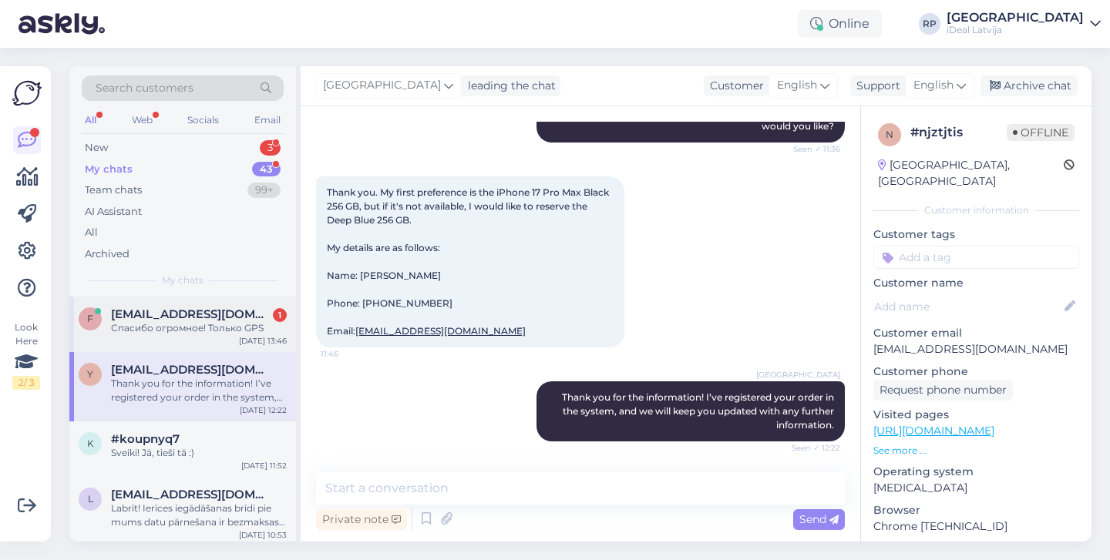
click at [229, 309] on span "[EMAIL_ADDRESS][DOMAIN_NAME]" at bounding box center [191, 314] width 160 height 14
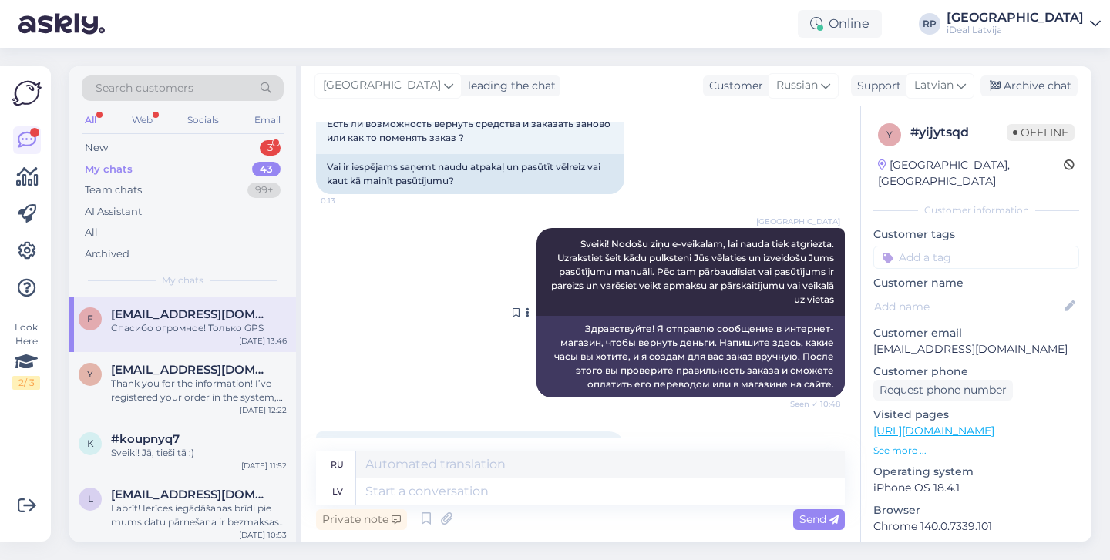
scroll to position [328, 0]
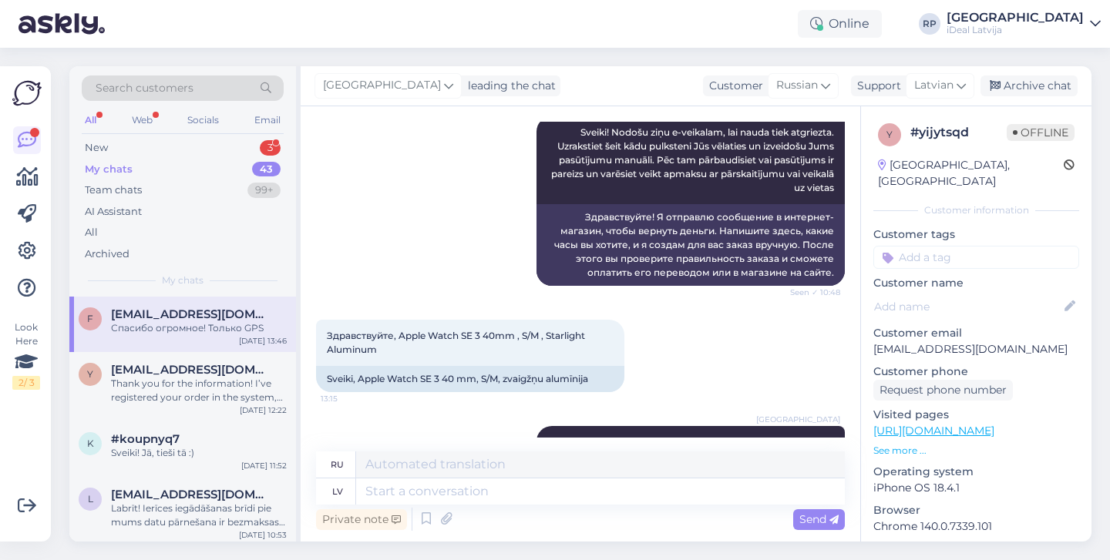
click at [546, 505] on div "Private note Send" at bounding box center [580, 519] width 529 height 29
click at [558, 491] on textarea at bounding box center [600, 492] width 489 height 26
type textarea "Un d"
type textarea "И"
type textarea "Un daugavpil'"
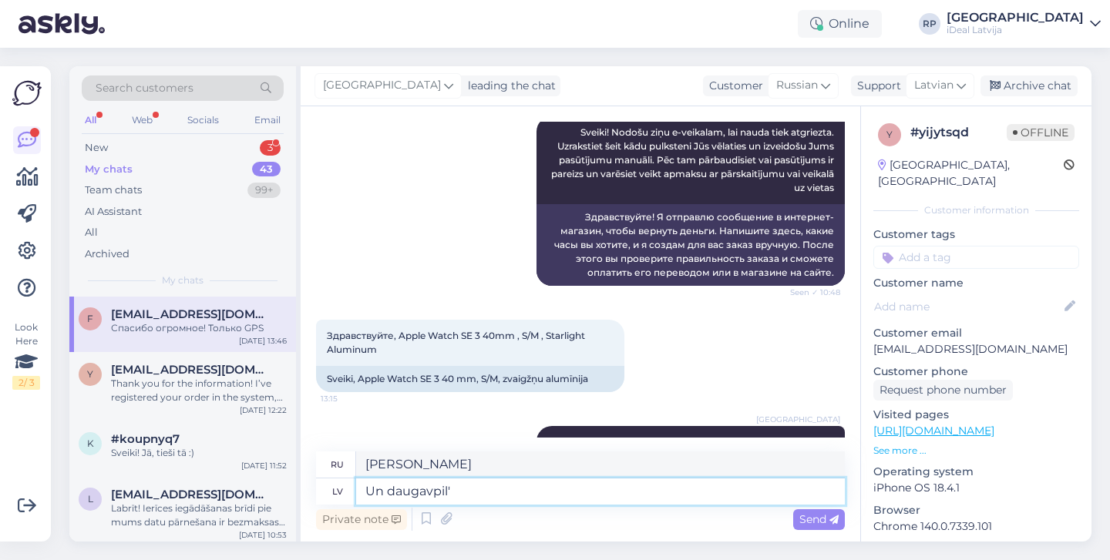
type textarea "И многое другое"
type textarea "Un daugavpilī i"
type textarea "И в Даугавпилсе"
type textarea "Un daugavpilī izņemsiet pr"
type textarea "А в Даугавпилсе вывезешь"
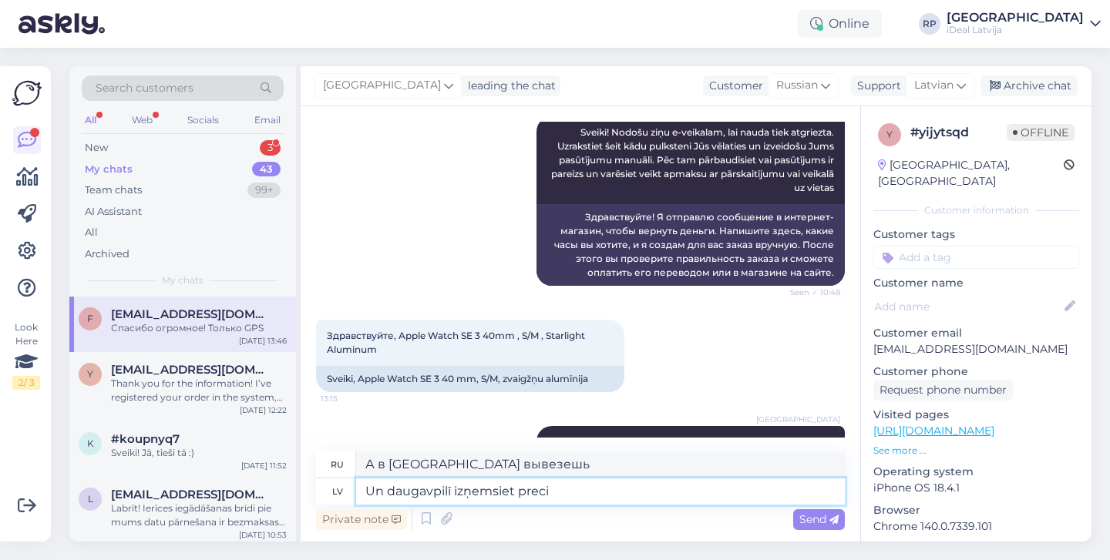
type textarea "Un daugavpilī izņemsiet preci?"
type textarea "А в [GEOGRAPHIC_DATA] заберете?"
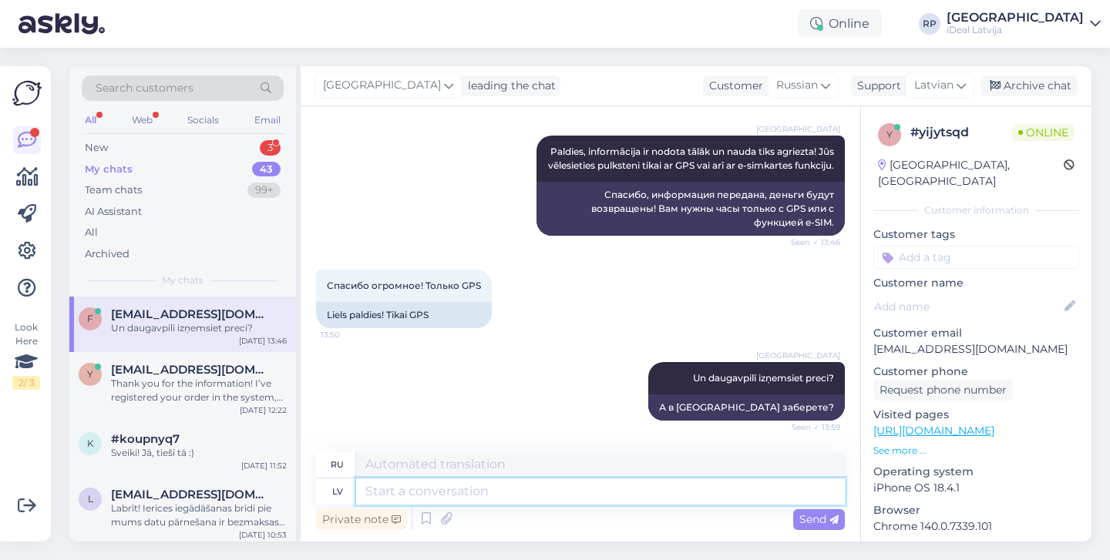
scroll to position [1594, 0]
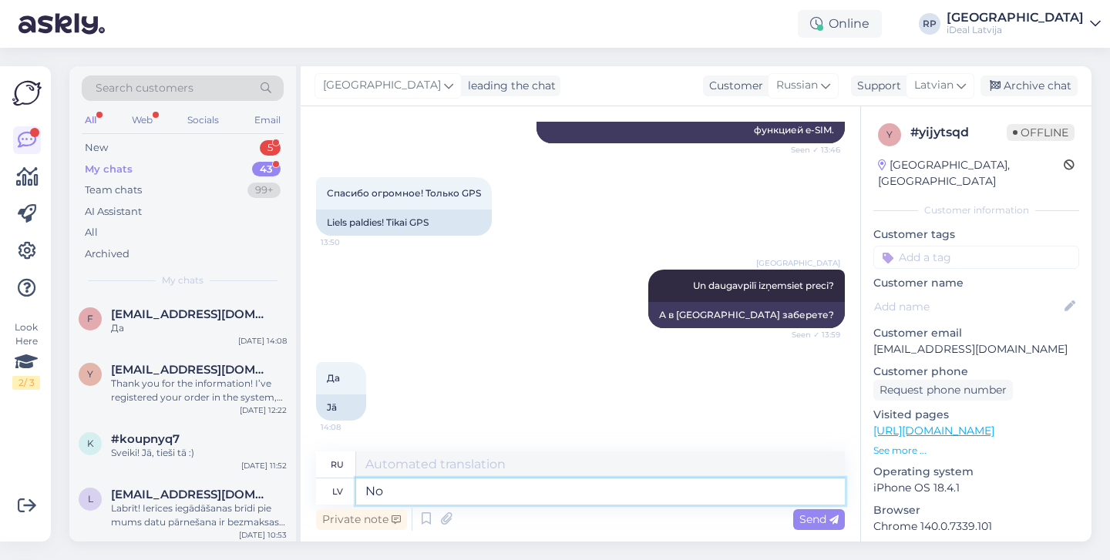
type textarea "Nos"
type textarea "От"
type textarea "Nosūtīju"
type textarea "Отправил"
type textarea "Nosūtīju Jums e"
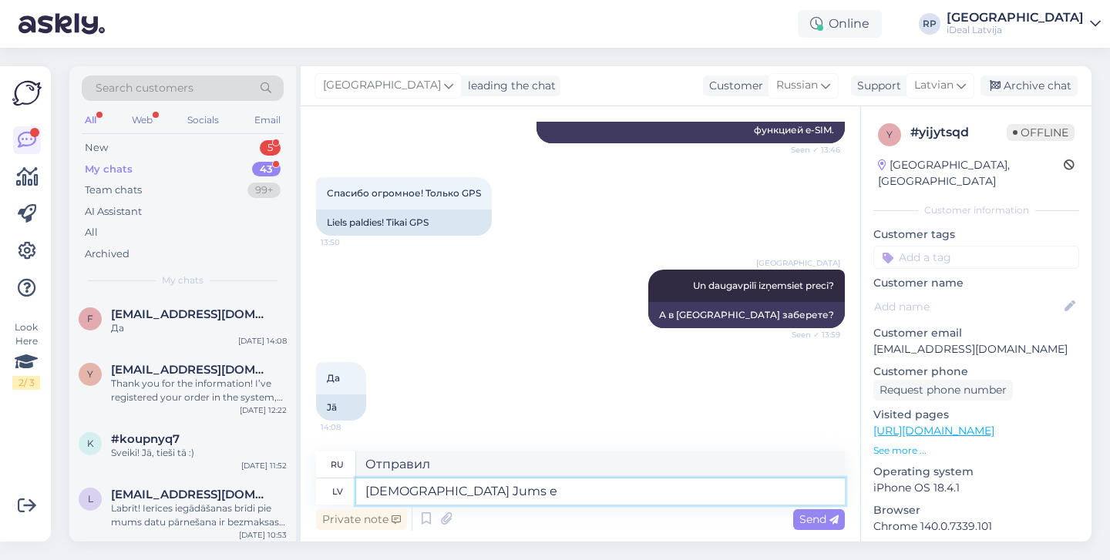
type textarea "Я отправил его вам."
type textarea "Nosūtīju Jums e-pastā"
type textarea "Я отправил вам электронное письмо."
paste textarea "264498"
type textarea "Nosūtīju Jums e-pastā 264498"
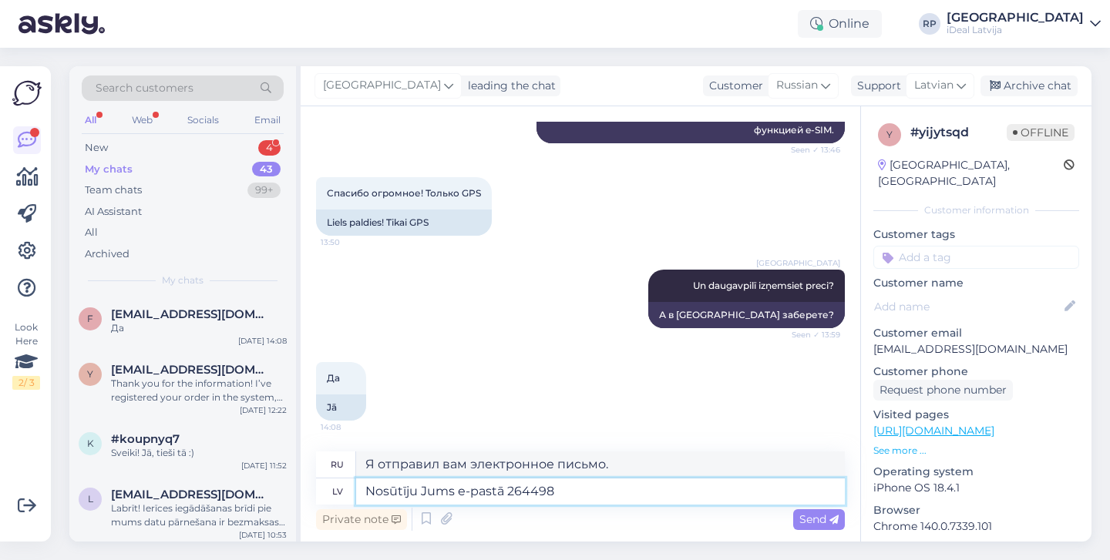
type textarea "Я отправил вам электронное письмо 264498"
drag, startPoint x: 506, startPoint y: 492, endPoint x: 520, endPoint y: 476, distance: 21.3
click at [506, 492] on textarea "Nosūtīju Jums e-pastā 264498" at bounding box center [600, 492] width 489 height 26
type textarea "Nosūtīju Jums e-pastā pasūtījuma nummuru, 264498"
type textarea "Я отправил вам номер заказа по электронной почте: 264498."
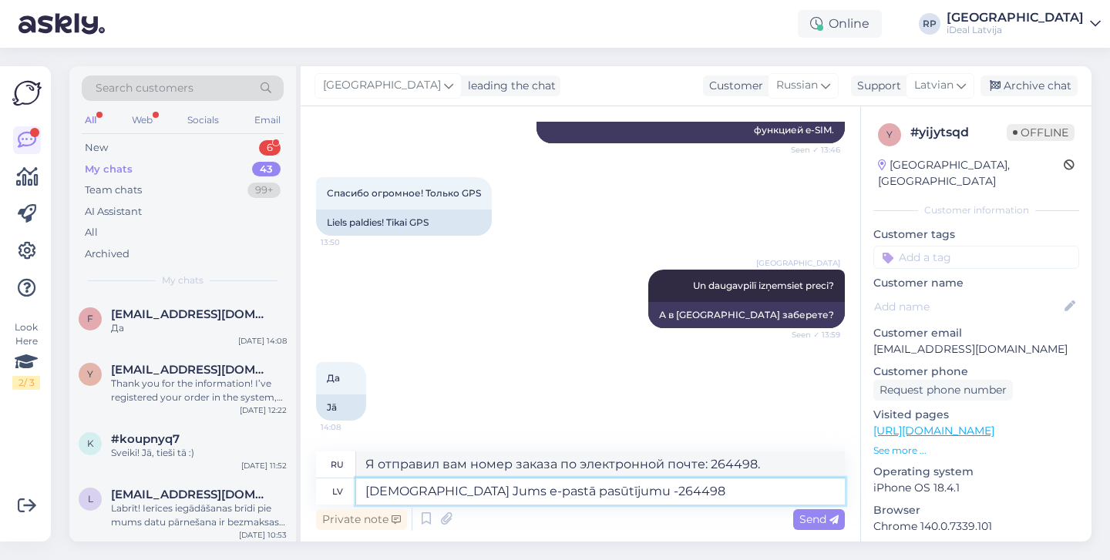
type textarea "Nosūtīju Jums e-pastā pasūtījumu - 264498"
click at [782, 492] on textarea "Nosūtīju Jums e-pastā pasūtījumu - 264498" at bounding box center [600, 492] width 489 height 26
type textarea "Я отправил вам заказ по электронной почте - 264498"
type textarea "Nosūtīju Jums e-pastā pasūtījumu - 264498 ."
type textarea "Я отправил вам заказ по электронной почте - 264498."
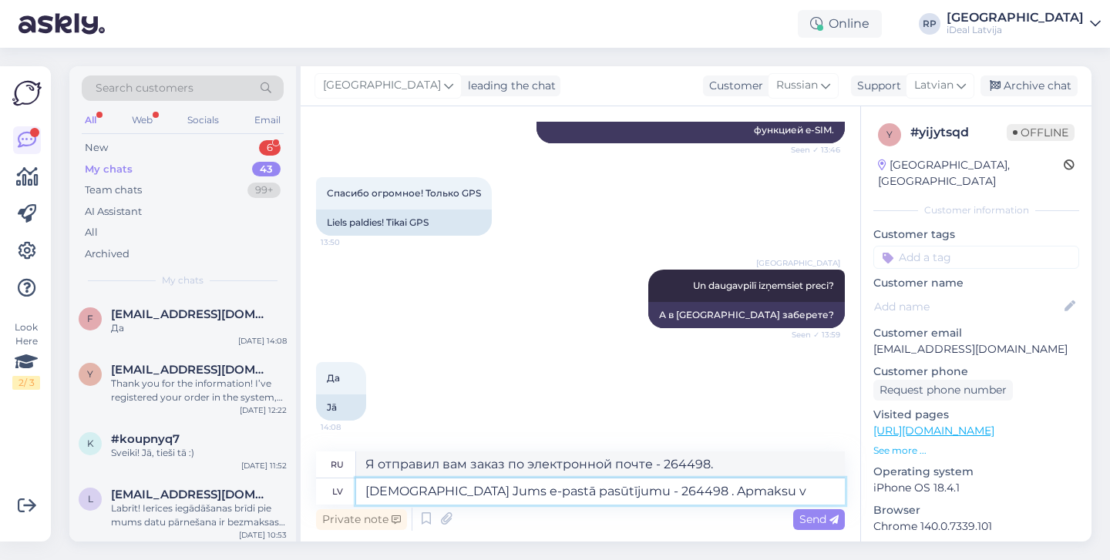
type textarea "Nosūtīju Jums e-pastā pasūtījumu - 264498 . Apmaksu va"
type textarea "Я отправил Вам заказ на почту - 264498. Оплата"
type textarea "Nosūtīju Jums e-pastā pasūtījumu - 264498 . Apmaksu varat v"
type textarea "Я отправил Вам заказ на почту - 264498. Вы можете оплатить"
type textarea "Nosūtīju Jums e-pastā pasūtījumu - 264498 . Apmaksu varat veikt a"
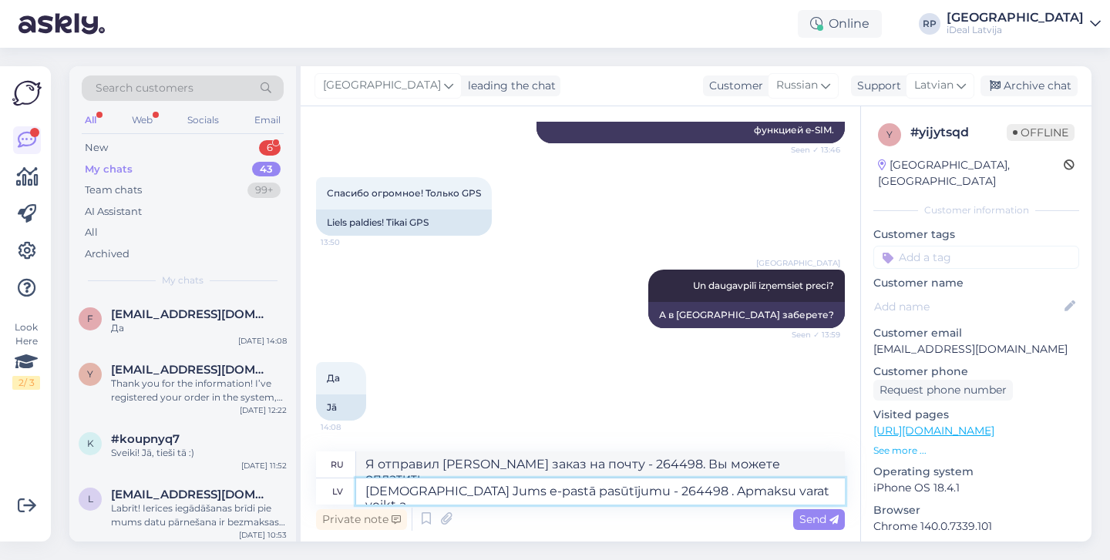
type textarea "Я отправил Вам заказ на электронную почту - 264498. Вы можете произвести оплату"
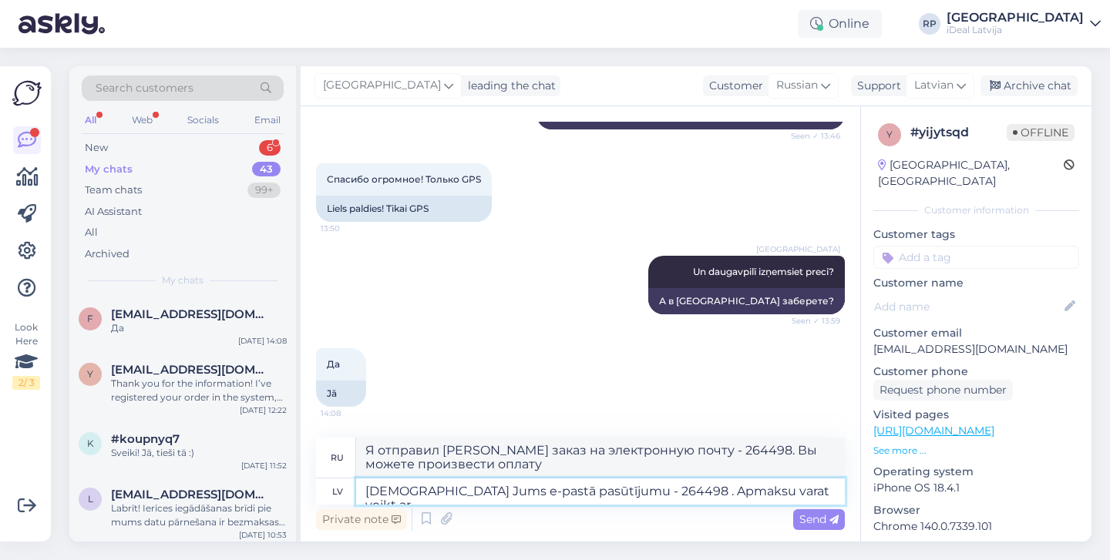
type textarea "Nosūtīju Jums e-pastā pasūtījumu - 264498 . Apmaksu varat veikt ar b"
type textarea "Я отправил вам заказ на почту - 264498. Вы можете оплатить с помощью"
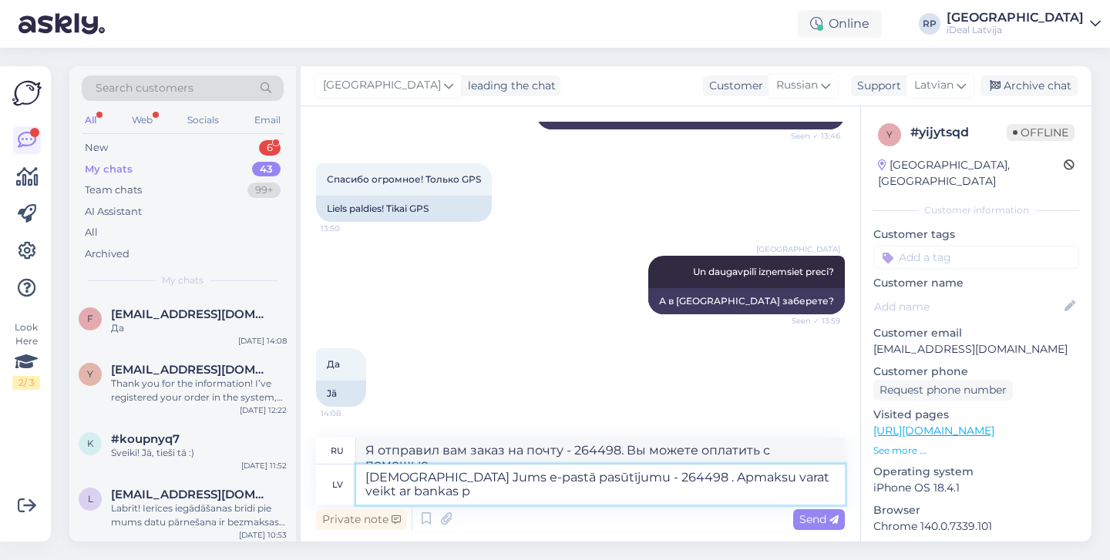
type textarea "Nosūtīju Jums e-pastā pasūtījumu - 264498 . Apmaksu varat veikt ar bankas p'"
type textarea "Я отправил Вам заказ на электронную почту - 264498. Вы можете оплатить его банк…"
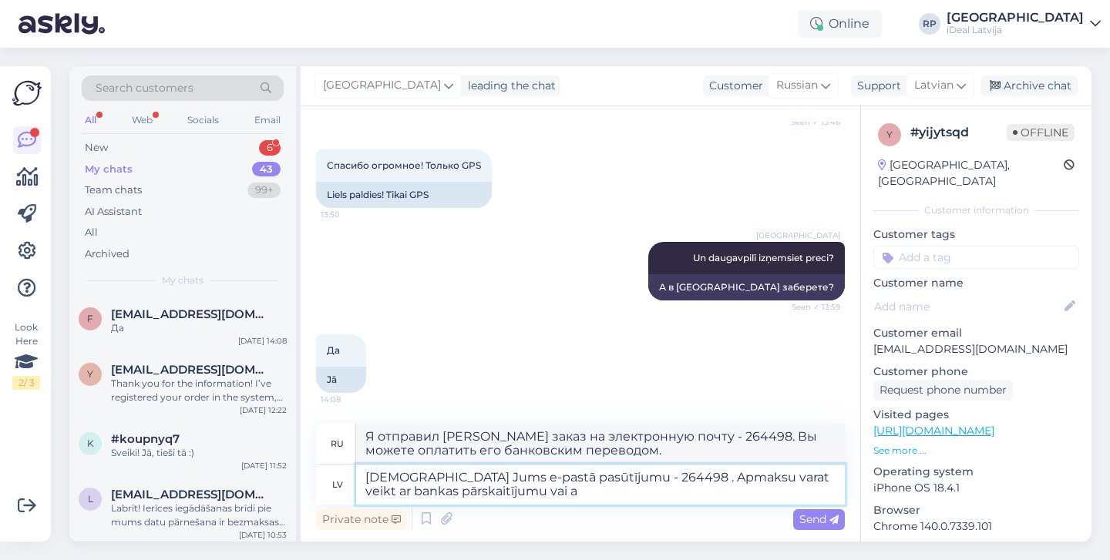
type textarea "Nosūtīju Jums e-pastā pasūtījumu - 264498 . Apmaksu varat veikt ar bankas pārsk…"
type textarea "Я отправил Вам заказ на электронную почту - 264498. Вы можете оплатить банковск…"
type textarea "Nosūtīju Jums e-pastā pasūtījumu - 264498 . Apmaksu varat veikt ar bankas pārsk…"
type textarea "Я отправил Вам заказ на электронную почту - 264498. Оплатить можно банковским п…"
type textarea "Nosūtīju Jums e-pastā pasūtījumu - 264498 . Apmaksu varat veikt ar bankas pārsk…"
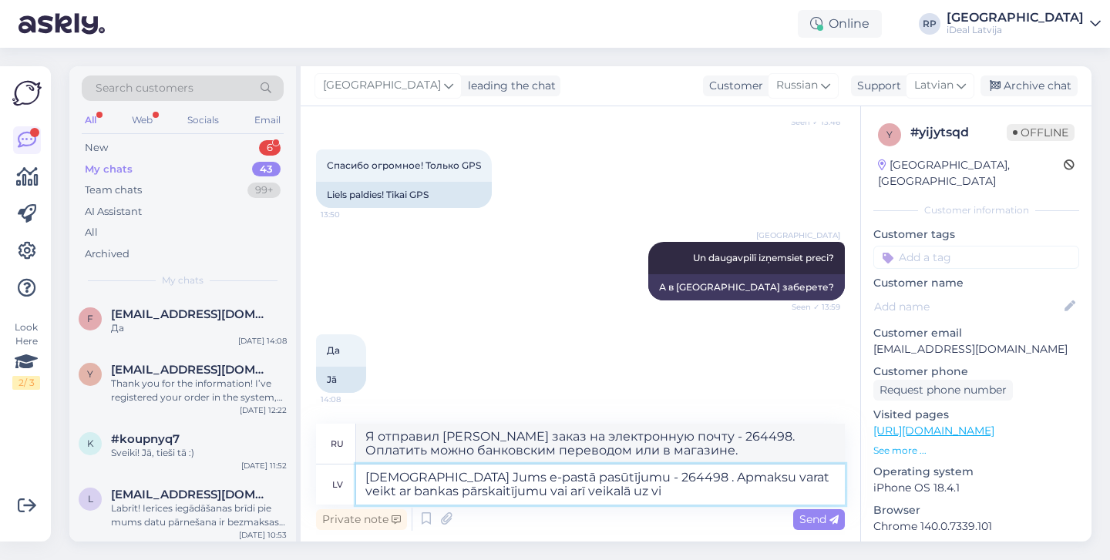
type textarea "Я отправил Вам заказ на электронную почту - 264498. Оплатить можно банковским п…"
type textarea "Nosūtīju Jums e-pastā pasūtījumu - 264498 . Apmaksu varat veikt ar bankas pārsk…"
type textarea "Я отправил Вам заказ на электронную почту - 264498. Оплатить можно банковским п…"
type textarea "Nosūtīju Jums e-pastā pasūtījumu - 264498 . Apmaksu varat veikt ar bankas pārsk…"
type textarea "Я отправил вам заказ на почту - 264498. Оплатить можно банковским переводом или…"
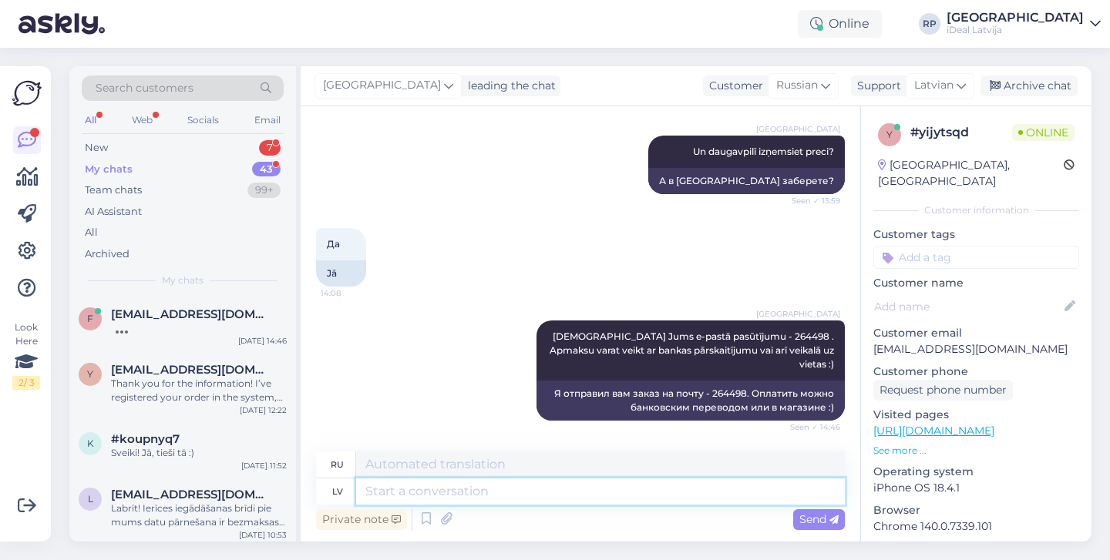
scroll to position [1806, 0]
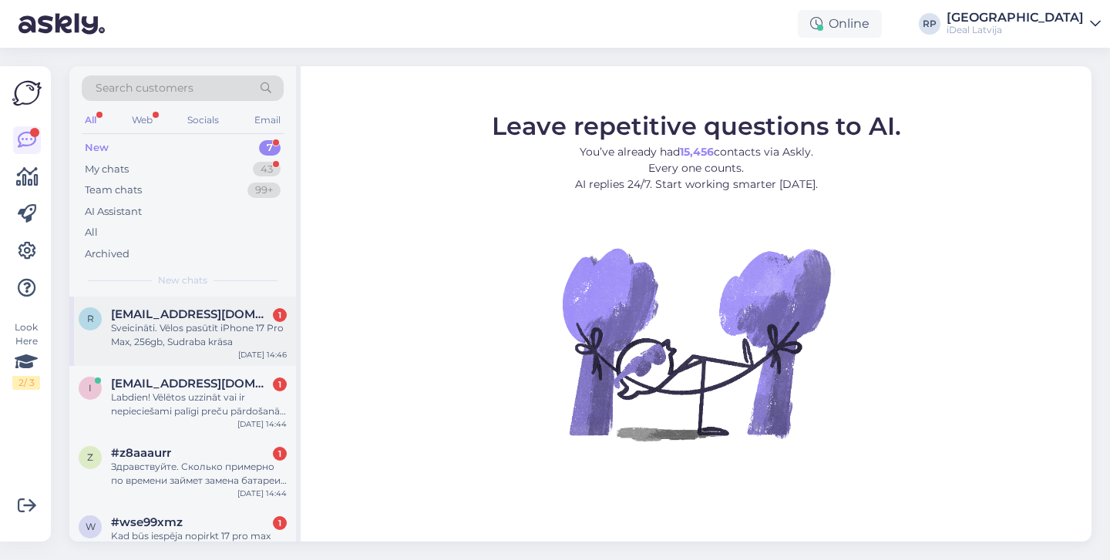
click at [169, 341] on div "Sveicināti. Vēlos pasūtīt iPhone 17 Pro Max, 256gb, Sudraba krāsa" at bounding box center [199, 335] width 176 height 28
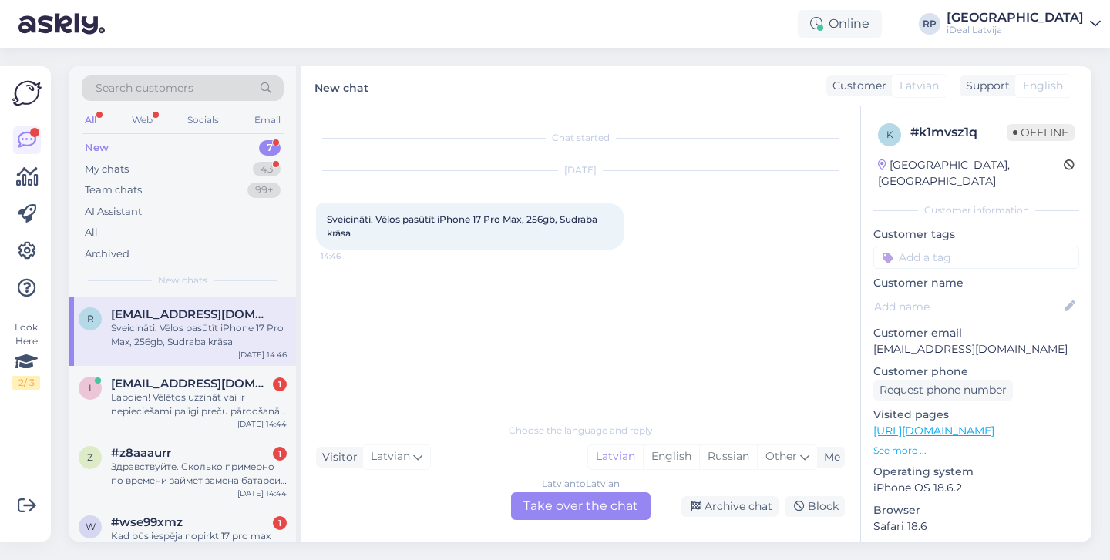
click at [582, 512] on div "Latvian to Latvian Take over the chat" at bounding box center [580, 506] width 139 height 28
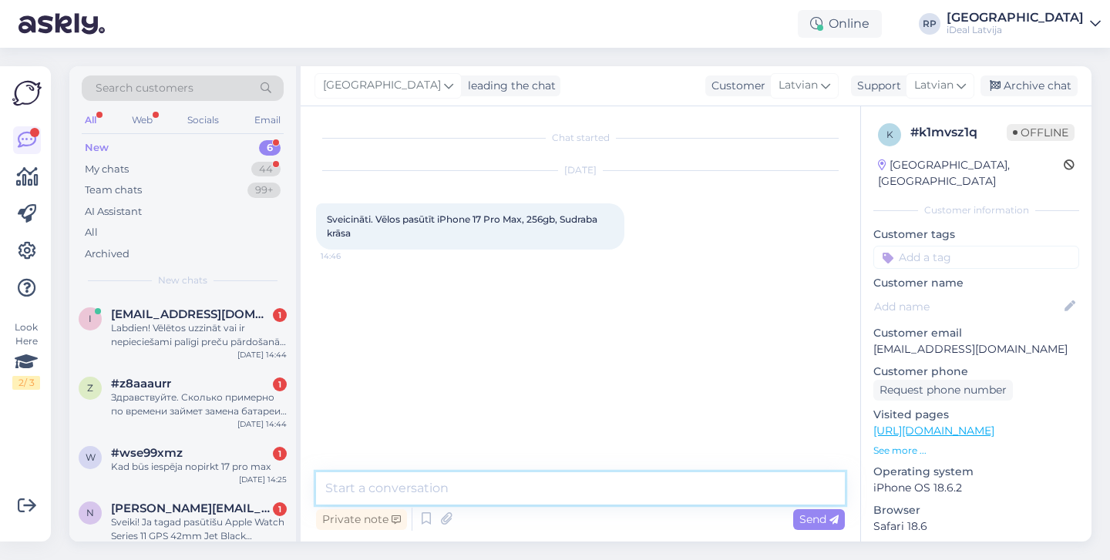
click at [586, 498] on textarea at bounding box center [580, 488] width 529 height 32
click at [475, 499] on textarea "Sveiki! Es Jūs piereģistrēšu sistēmā" at bounding box center [580, 488] width 529 height 32
click at [469, 490] on textarea "Sveiki! Es Jūs piereģistrēšu sistēmā" at bounding box center [580, 488] width 529 height 32
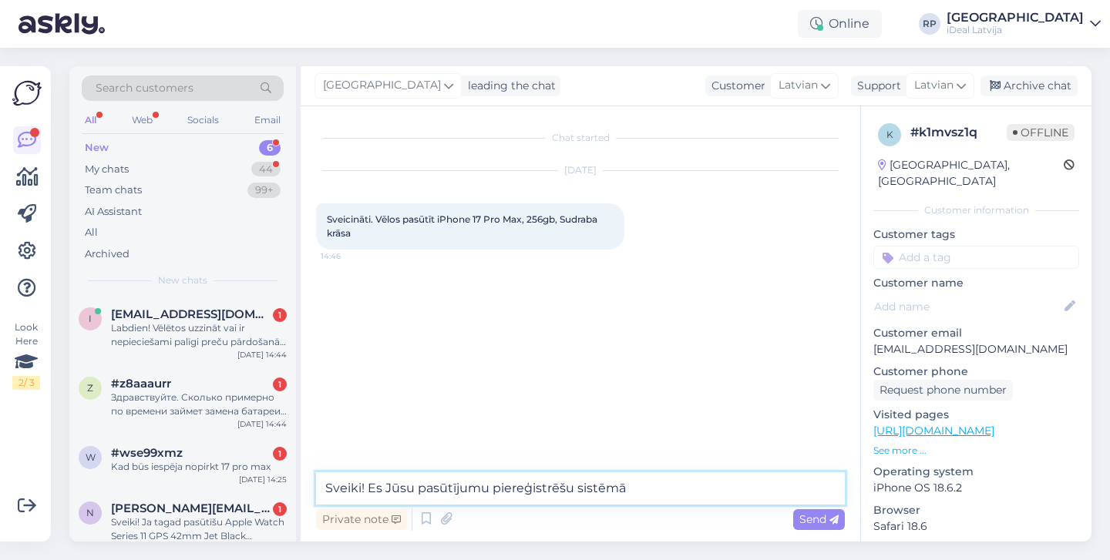
click at [664, 491] on textarea "Sveiki! Es Jūsu pasūtījumu piereģistrēšu sistēmā" at bounding box center [580, 488] width 529 height 32
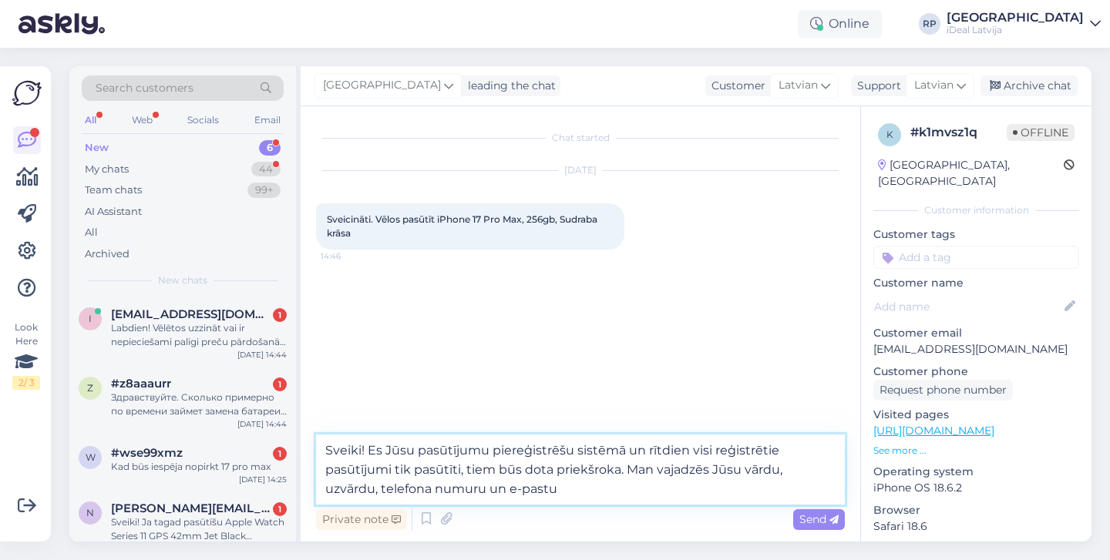
drag, startPoint x: 322, startPoint y: 451, endPoint x: 570, endPoint y: 515, distance: 256.3
click at [570, 515] on div "Sveiki! Es Jūsu pasūtījumu piereģistrēšu sistēmā un rītdien visi reģistrētie pa…" at bounding box center [580, 484] width 529 height 99
paste textarea ". Visi reģistrētie pasūtījumi tiks pasūtīti rīt, un tiem tiks dota priekšroka. …"
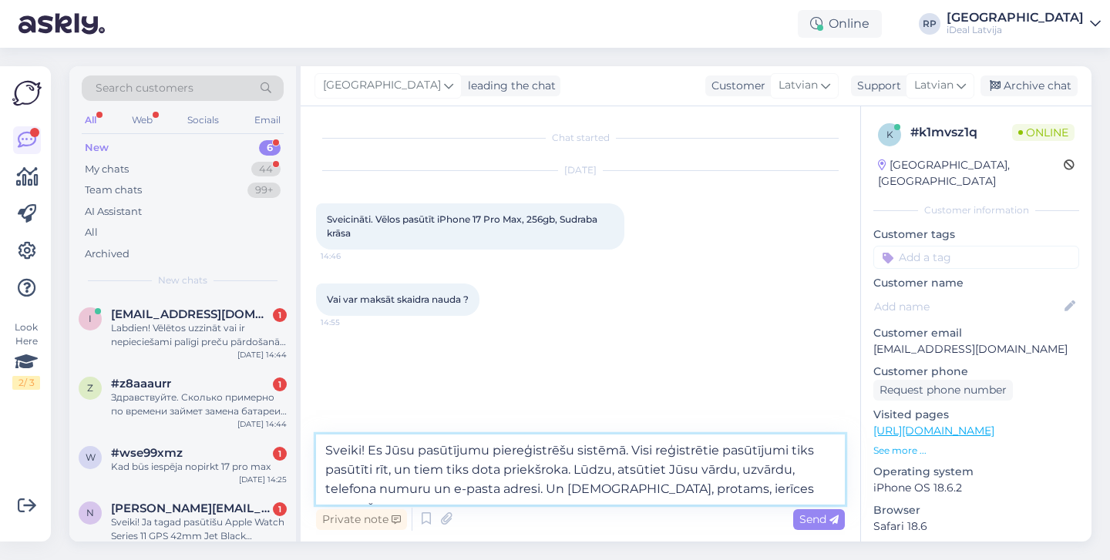
click at [654, 490] on textarea "Sveiki! Es Jūsu pasūtījumu piereģistrēšu sistēmā. Visi reģistrētie pasūtījumi t…" at bounding box center [580, 470] width 529 height 70
click at [810, 492] on textarea "Sveiki! Es Jūsu pasūtījumu piereģistrēšu sistēmā. Visi reģistrētie pasūtījumi t…" at bounding box center [580, 470] width 529 height 70
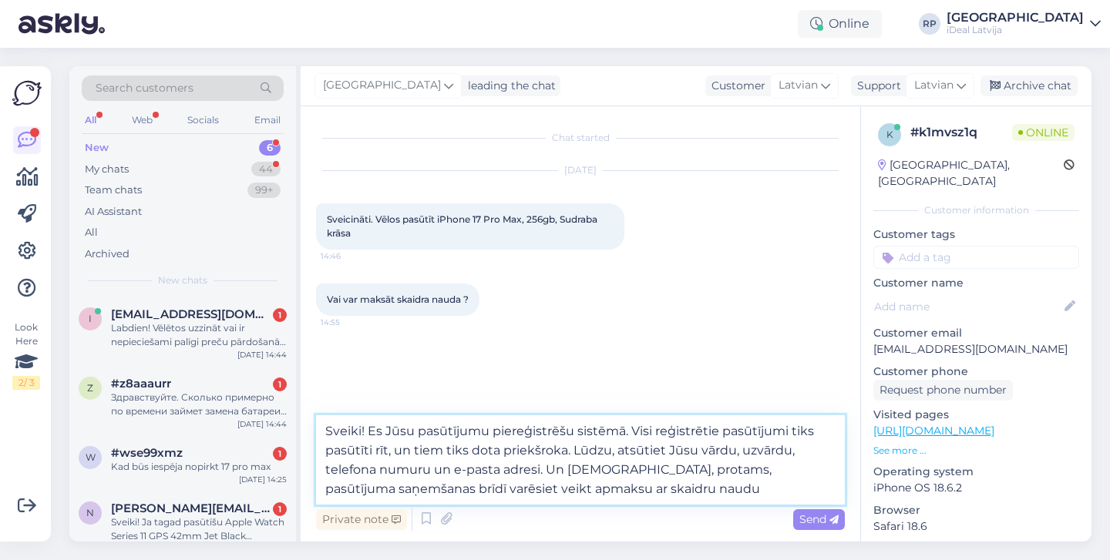
type textarea "Sveiki! Es Jūsu pasūtījumu piereģistrēšu sistēmā. Visi reģistrētie pasūtījumi t…"
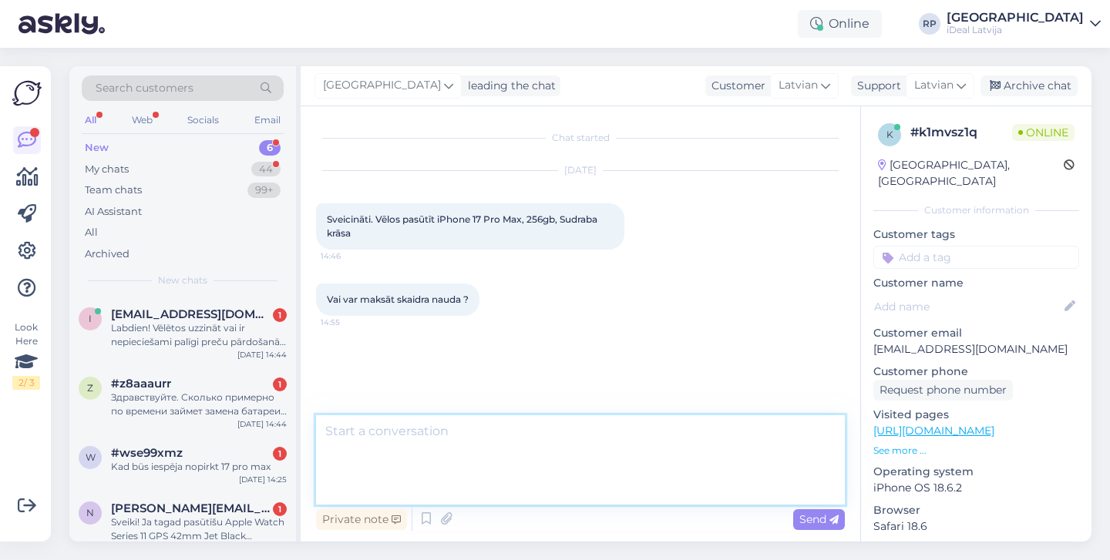
type textarea ";"
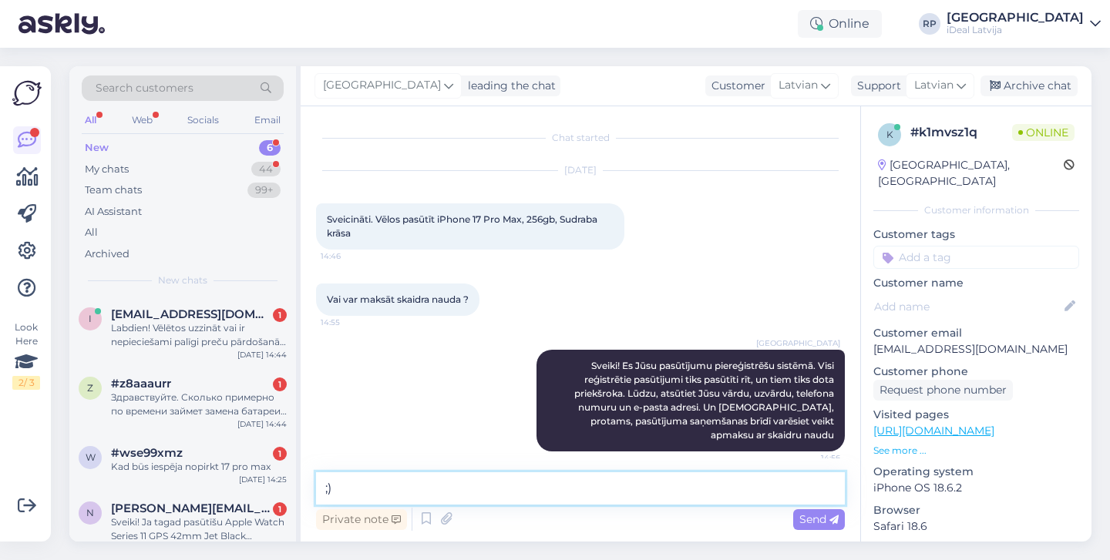
type textarea ";"
type textarea ":)"
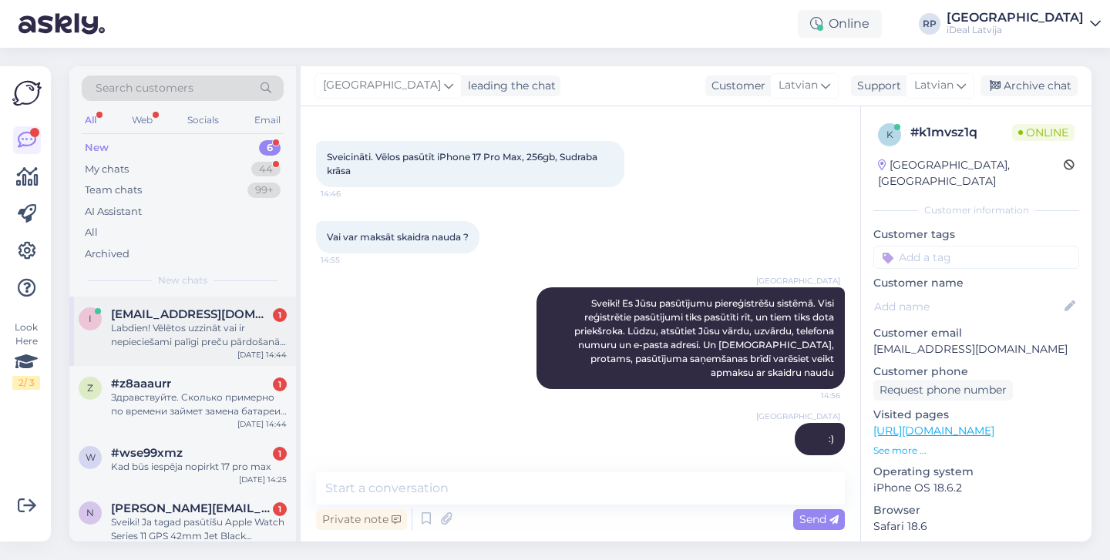
click at [252, 328] on div "Labdien! Vēlētos uzzināt vai ir nepieciešami palīgi preču pārdošanā, labprāt pi…" at bounding box center [199, 335] width 176 height 28
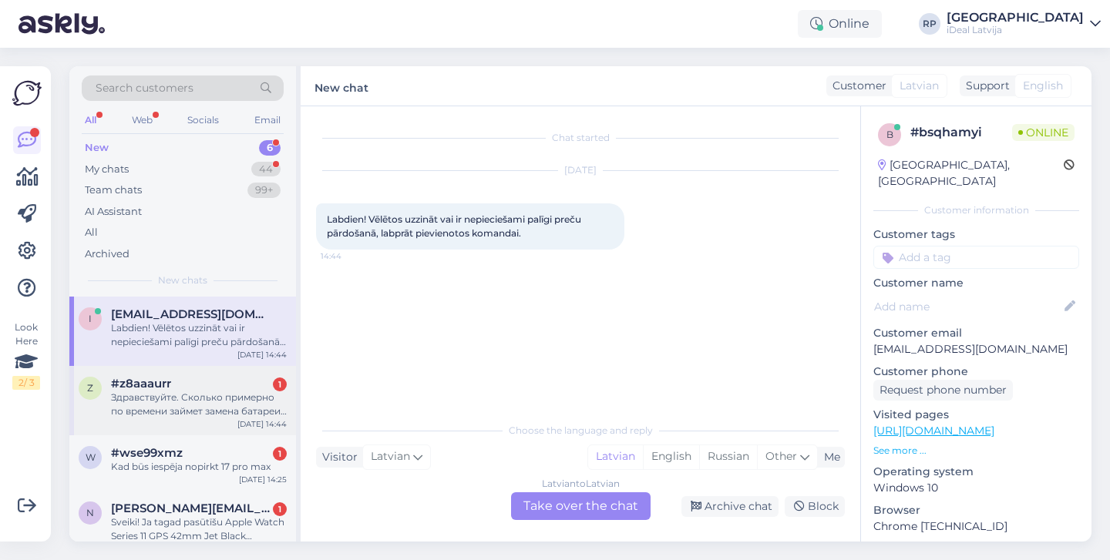
click at [236, 380] on div "#z8aaaurr 1" at bounding box center [199, 384] width 176 height 14
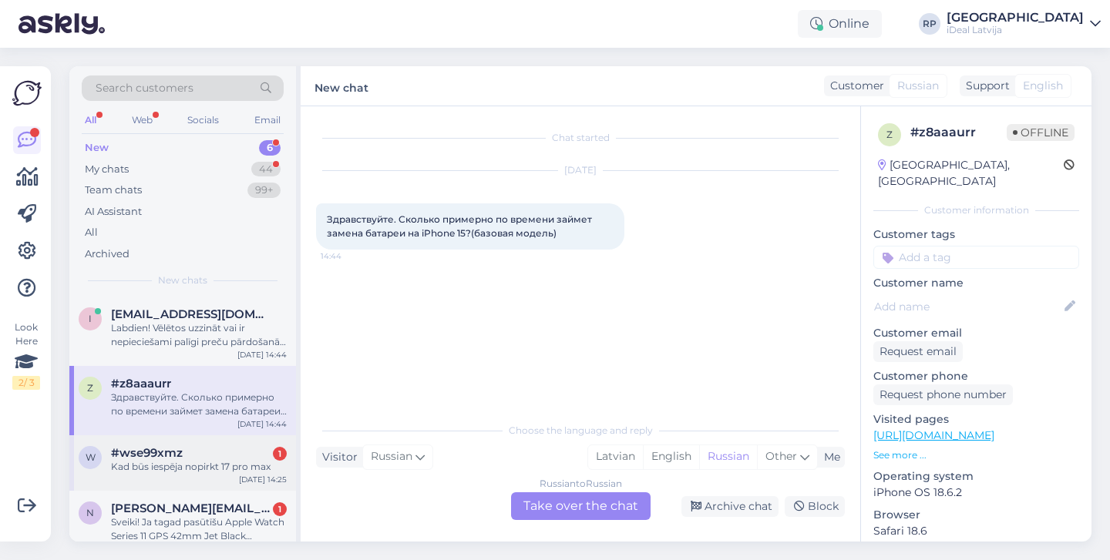
click at [240, 446] on div "#wse99xmz 1" at bounding box center [199, 453] width 176 height 14
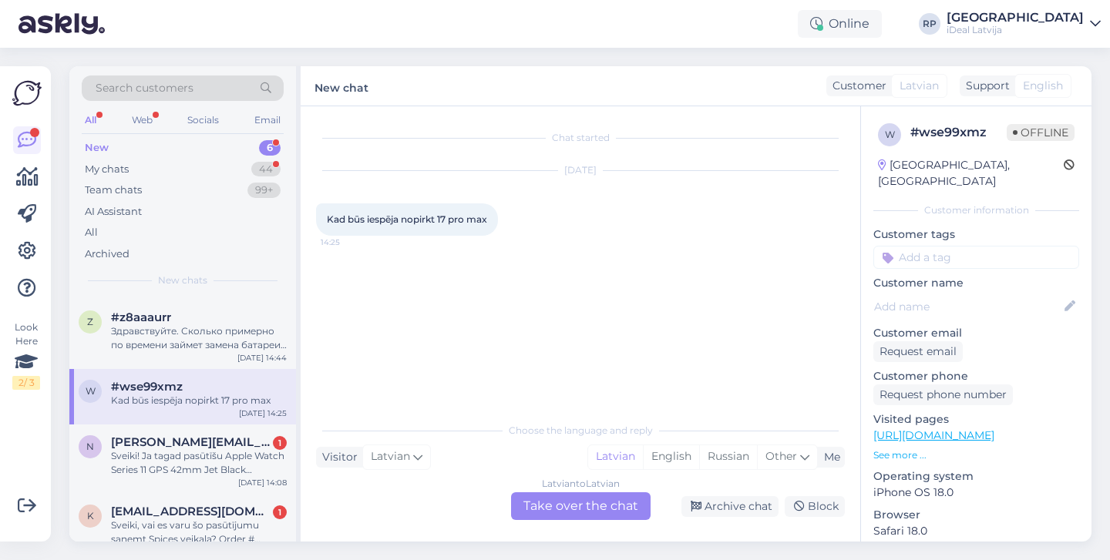
scroll to position [67, 0]
click at [248, 443] on span "[PERSON_NAME][EMAIL_ADDRESS][DOMAIN_NAME]" at bounding box center [191, 442] width 160 height 14
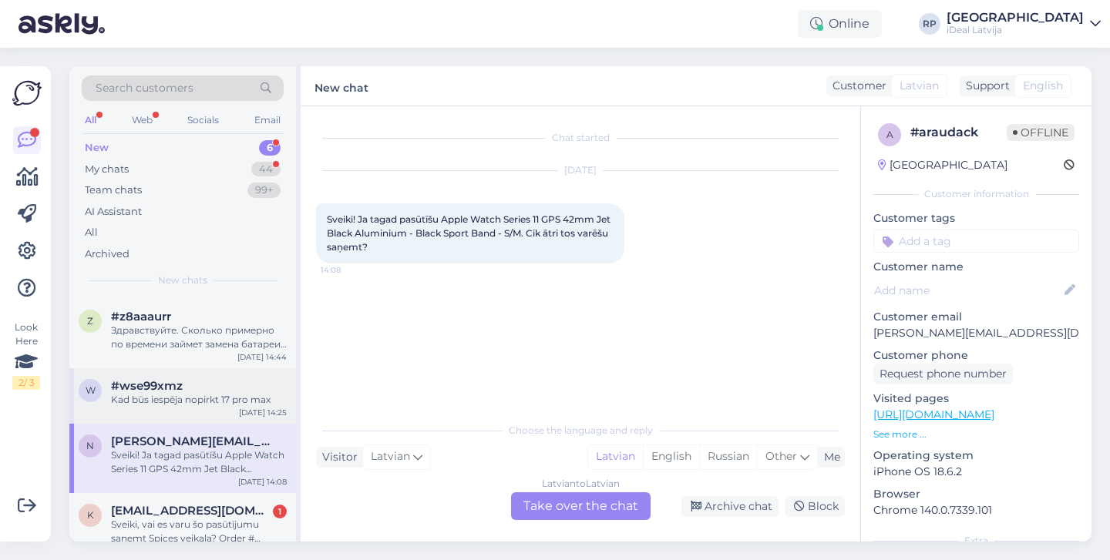
click at [264, 413] on div "[DATE] 14:25" at bounding box center [263, 413] width 48 height 12
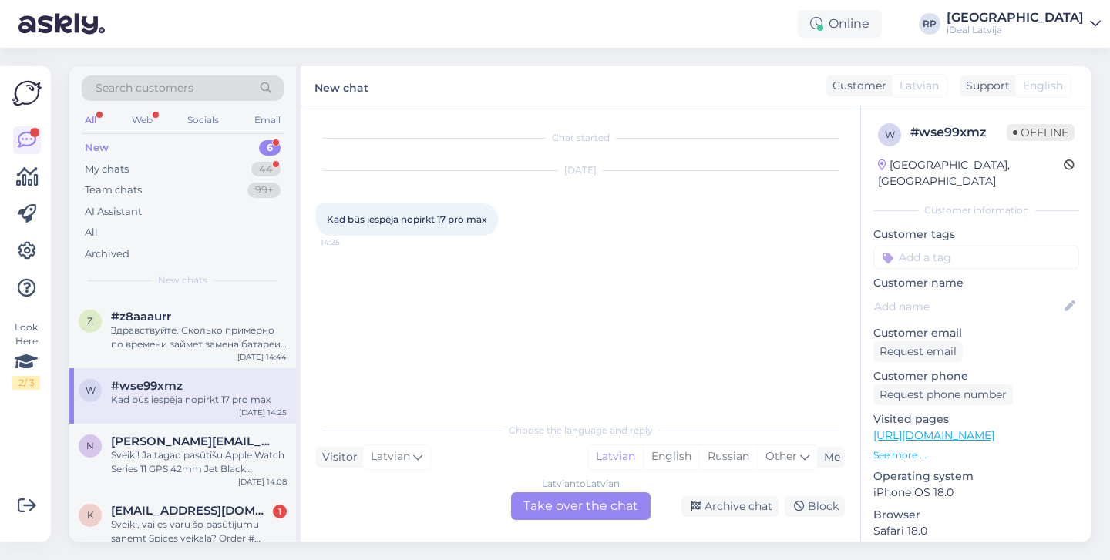
click at [598, 513] on div "Latvian to Latvian Take over the chat" at bounding box center [580, 506] width 139 height 28
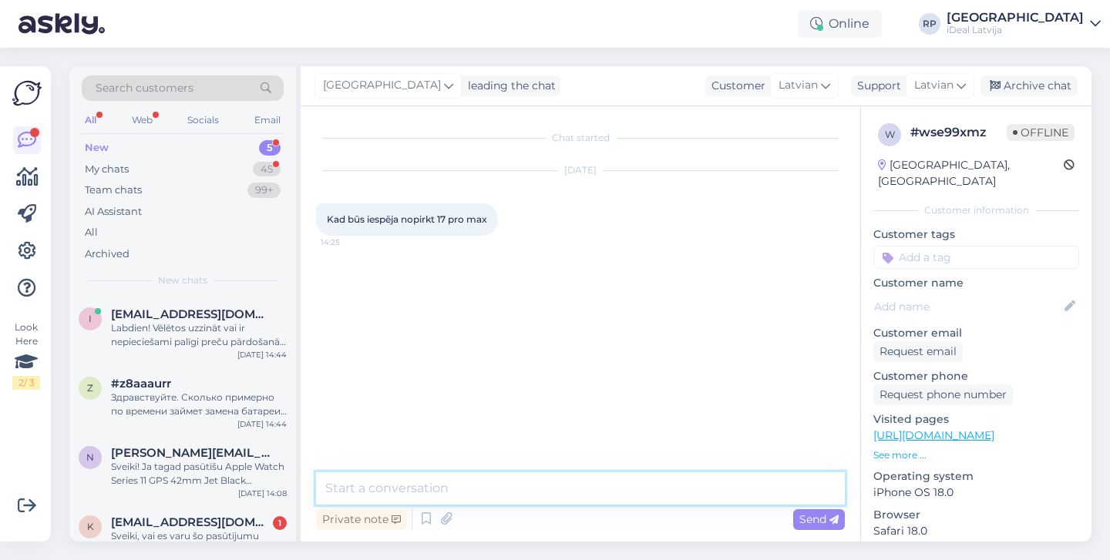
click at [596, 480] on textarea at bounding box center [580, 488] width 529 height 32
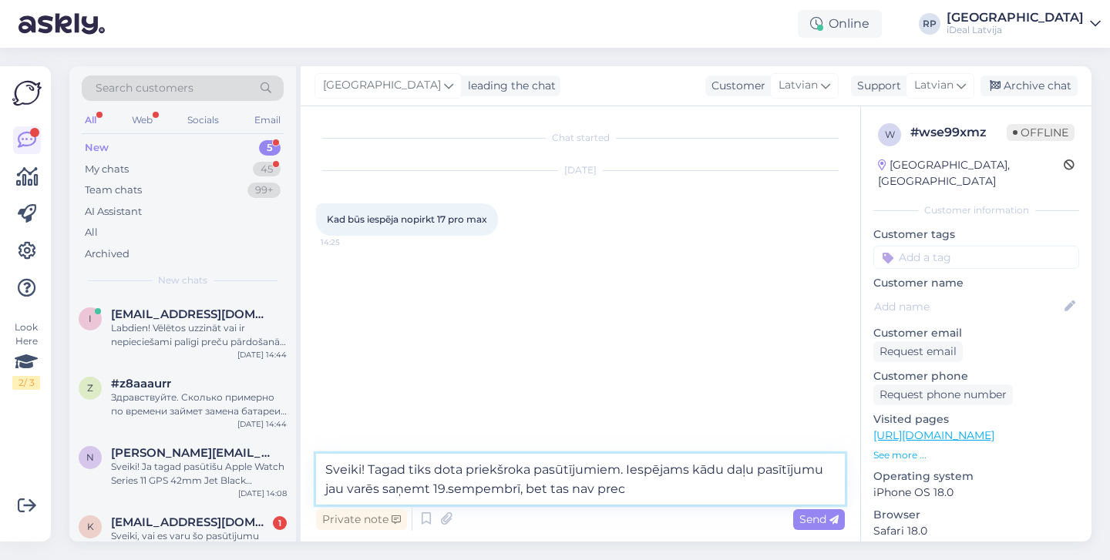
click at [570, 487] on textarea "Sveiki! Tagad tiks dota priekšroka pasūtījumiem. Iespējams kādu daļu pasītījumu…" at bounding box center [580, 479] width 529 height 51
click at [657, 491] on textarea "Sveiki! Tagad tiks dota priekšroka pasūtījumiem. Iespējams kādu daļu pasītījumu…" at bounding box center [580, 479] width 529 height 51
type textarea "Sveiki! Tagad tiks dota priekšroka pasūtījumiem. Iespējams kādu daļu pasītījumu…"
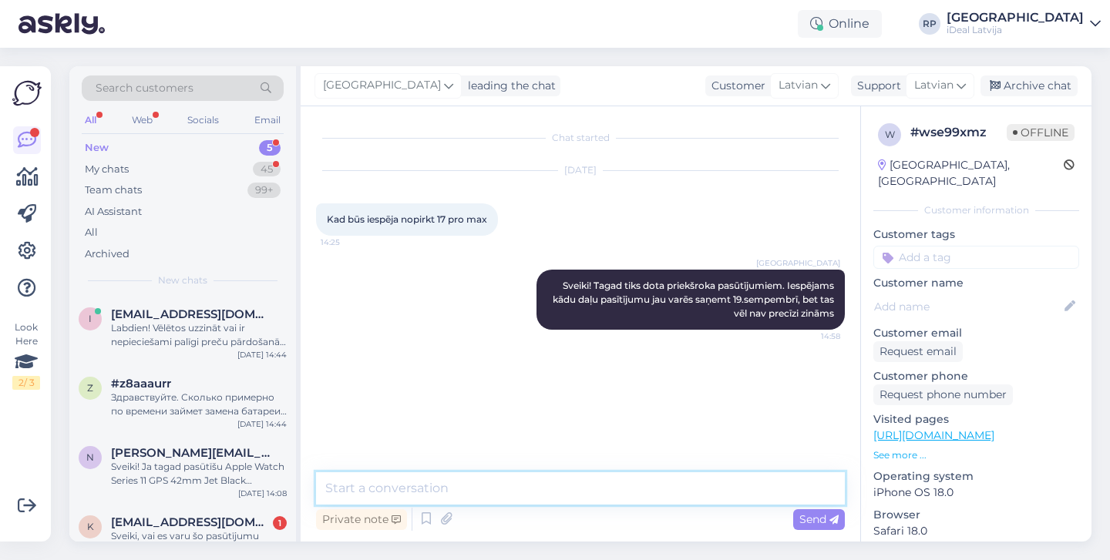
click at [759, 495] on textarea at bounding box center [580, 488] width 529 height 32
click at [254, 334] on div "Labdien! Vēlētos uzzināt vai ir nepieciešami palīgi preču pārdošanā, labprāt pi…" at bounding box center [199, 335] width 176 height 28
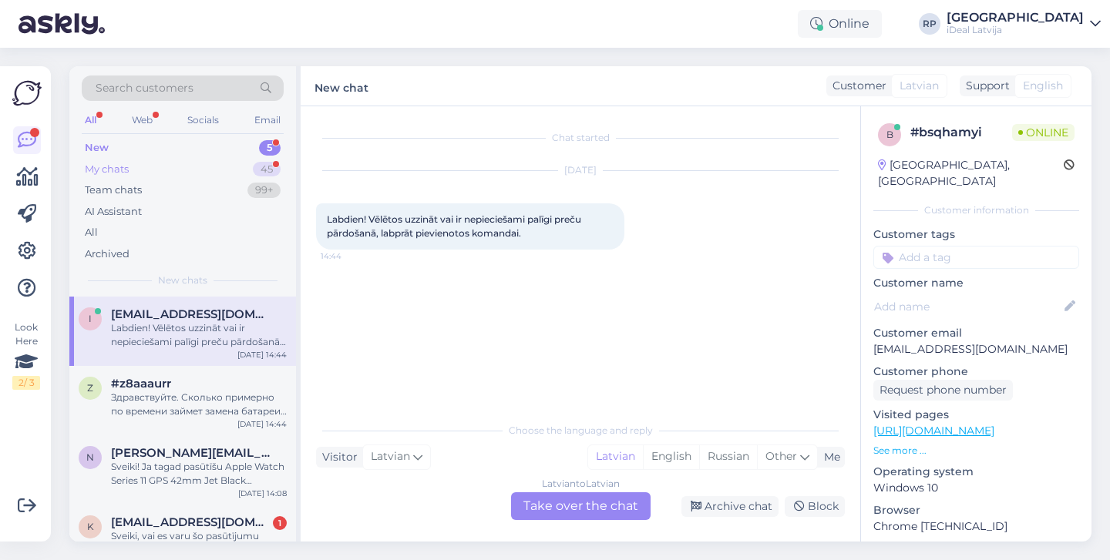
click at [246, 175] on div "My chats 45" at bounding box center [183, 170] width 202 height 22
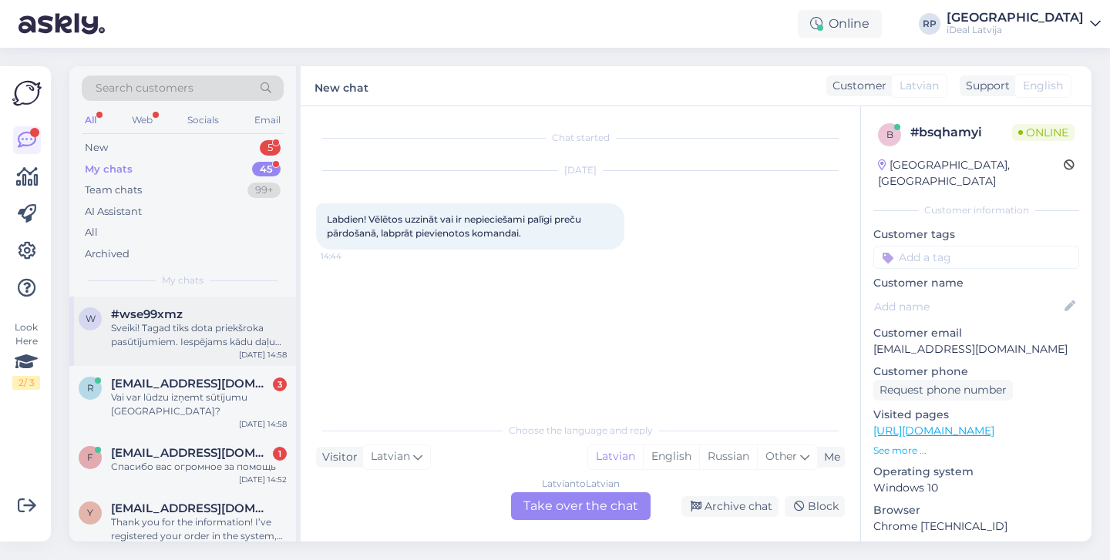
click at [215, 351] on div "w #wse99xmz Sveiki! Tagad tiks dota priekšroka pasūtījumiem. Iespējams kādu daļ…" at bounding box center [182, 331] width 227 height 69
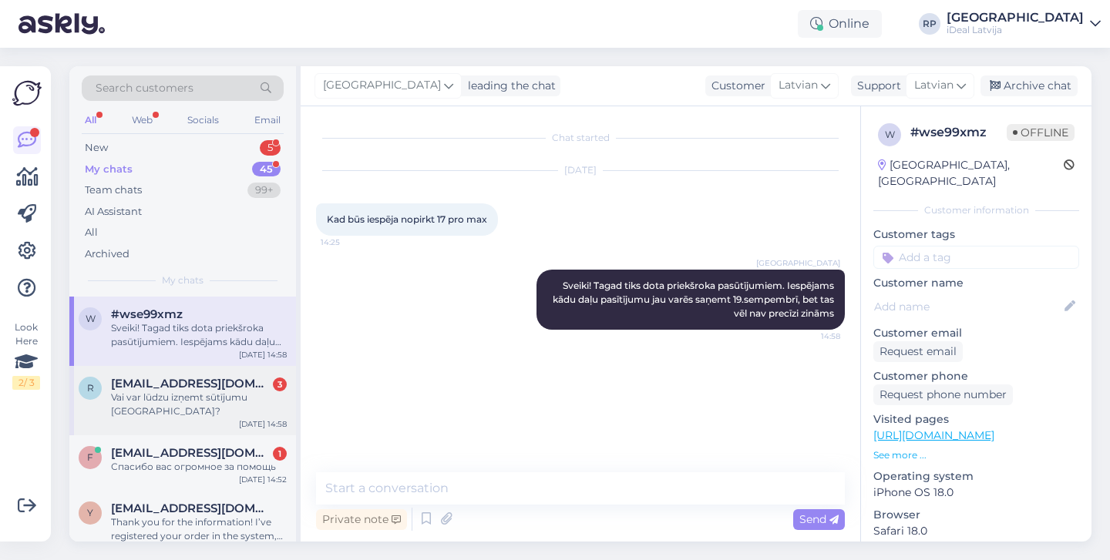
click at [206, 393] on div "Vai var lūdzu izņemt sūtījumu [GEOGRAPHIC_DATA]?" at bounding box center [199, 405] width 176 height 28
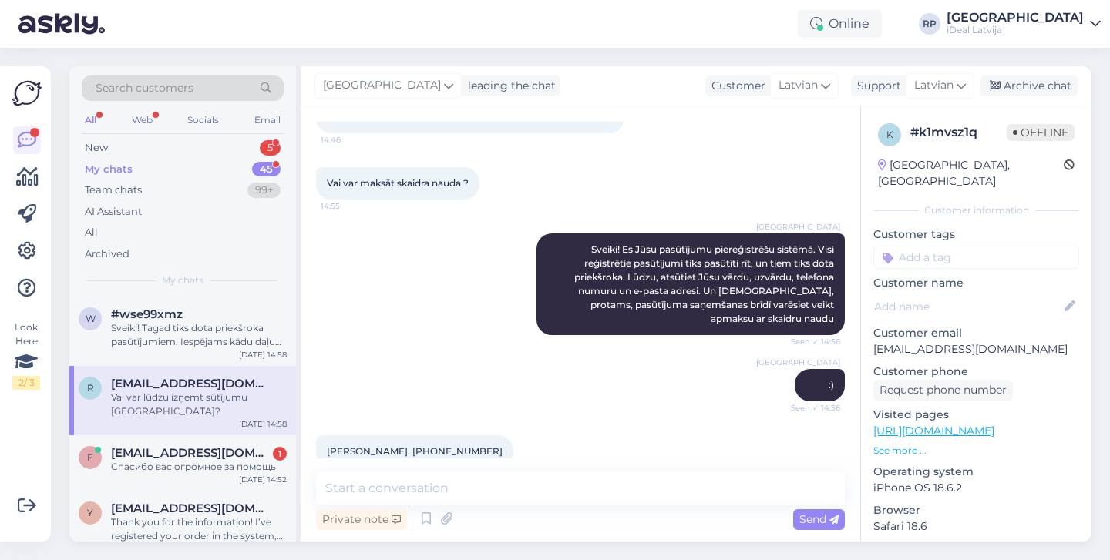
scroll to position [56, 0]
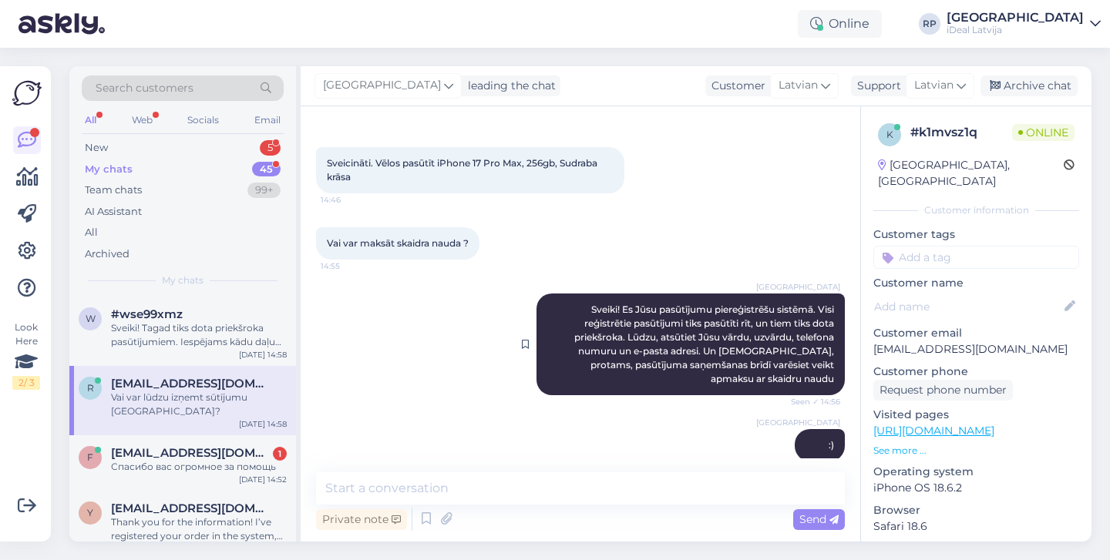
click at [618, 308] on span "Sveiki! Es Jūsu pasūtījumu piereģistrēšu sistēmā. Visi reģistrētie pasūtījumi t…" at bounding box center [705, 344] width 262 height 81
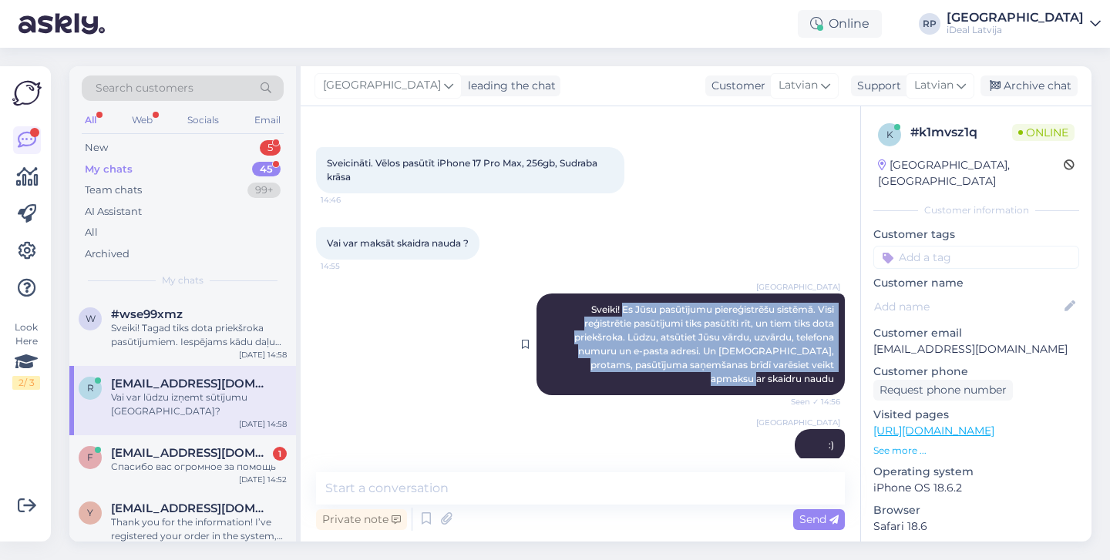
drag, startPoint x: 619, startPoint y: 308, endPoint x: 830, endPoint y: 365, distance: 218.7
click at [830, 365] on span "Sveiki! Es Jūsu pasūtījumu piereģistrēšu sistēmā. Visi reģistrētie pasūtījumi t…" at bounding box center [705, 344] width 262 height 81
copy span "Es Jūsu pasūtījumu piereģistrēšu sistēmā. Visi reģistrētie pasūtījumi tiks pasū…"
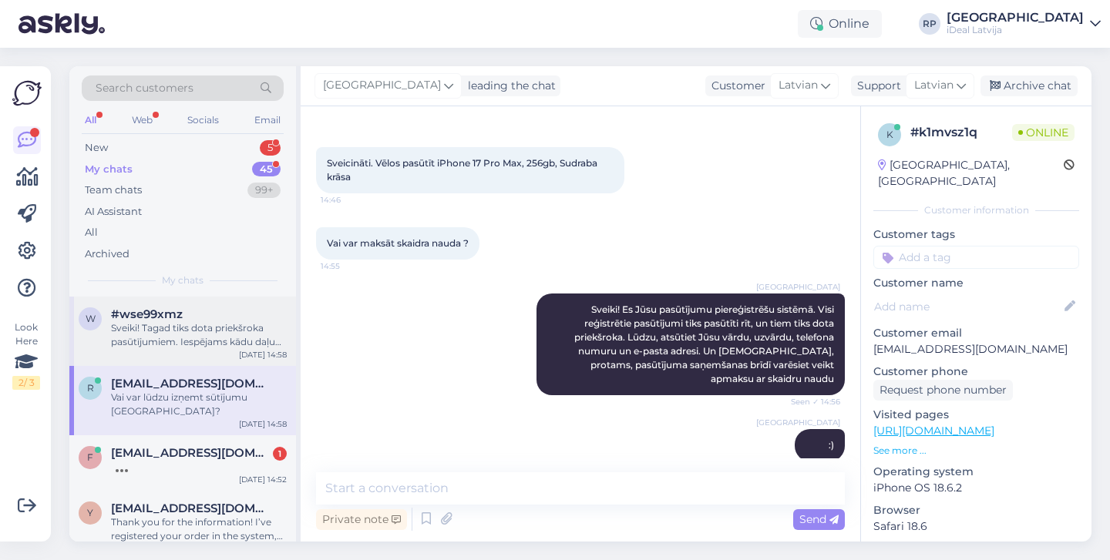
click at [213, 318] on div "#wse99xmz" at bounding box center [199, 314] width 176 height 14
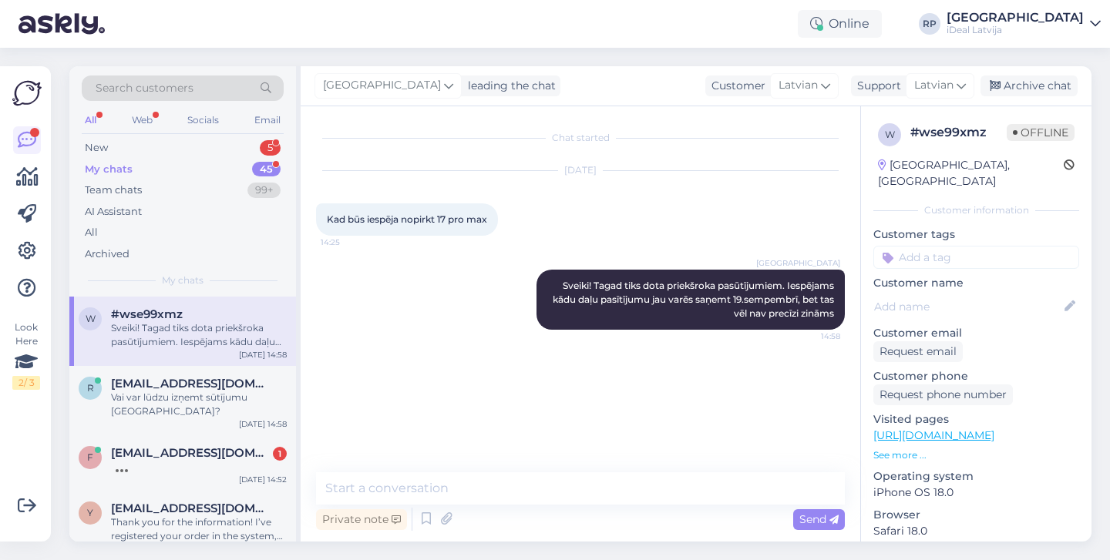
scroll to position [0, 0]
click at [486, 474] on textarea at bounding box center [580, 488] width 529 height 32
paste textarea "Es Jūsu pasūtījumu piereģistrēšu sistēmā. Visi reģistrētie pasūtījumi tiks pasū…"
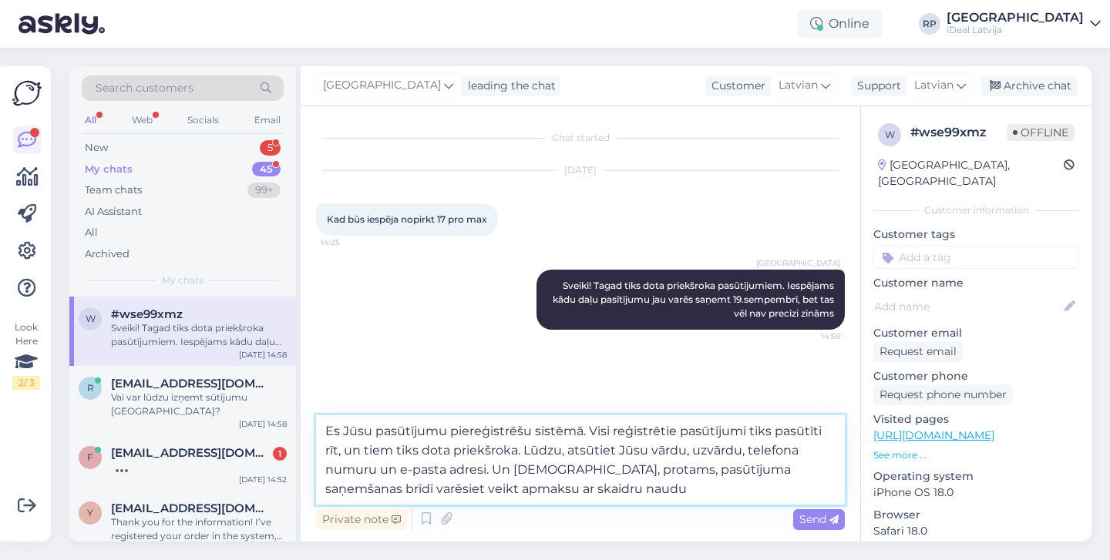
click at [337, 431] on textarea "Es Jūsu pasūtījumu piereģistrēšu sistēmā. Visi reģistrētie pasūtījumi tiks pasū…" at bounding box center [580, 459] width 529 height 89
click at [333, 430] on textarea "Es Jūsu pasūtījumu piereģistrēšu sistēmā. Visi reģistrētie pasūtījumi tiks pasū…" at bounding box center [580, 459] width 529 height 89
click at [344, 430] on textarea "Es Jūsu pasūtījumu piereģistrēšu sistēmā. Visi reģistrētie pasūtījumi tiks pasū…" at bounding box center [580, 459] width 529 height 89
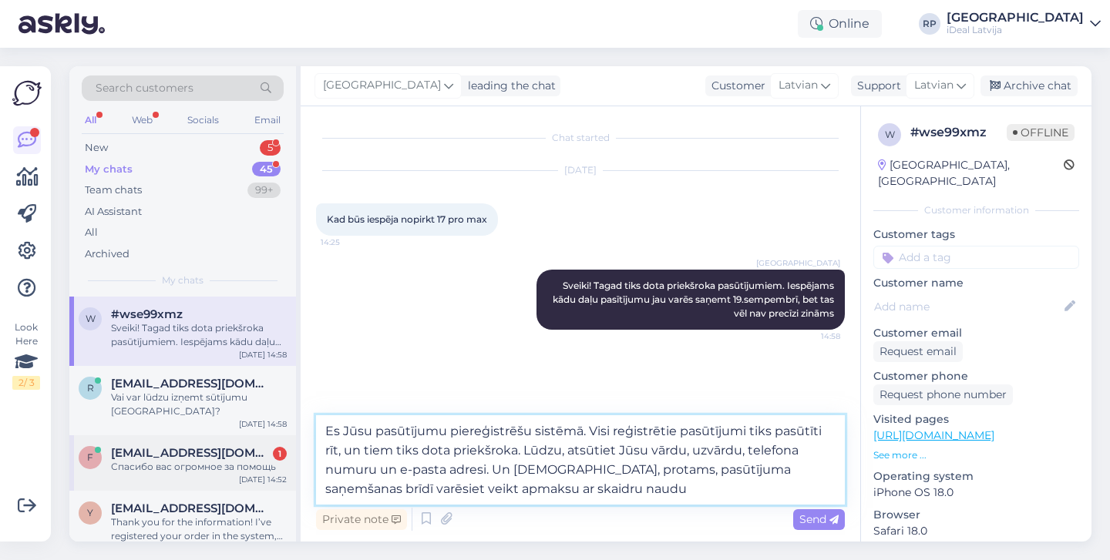
type textarea "Es Jūsu pasūtījumu piereģistrēšu sistēmā. Visi reģistrētie pasūtījumi tiks pasū…"
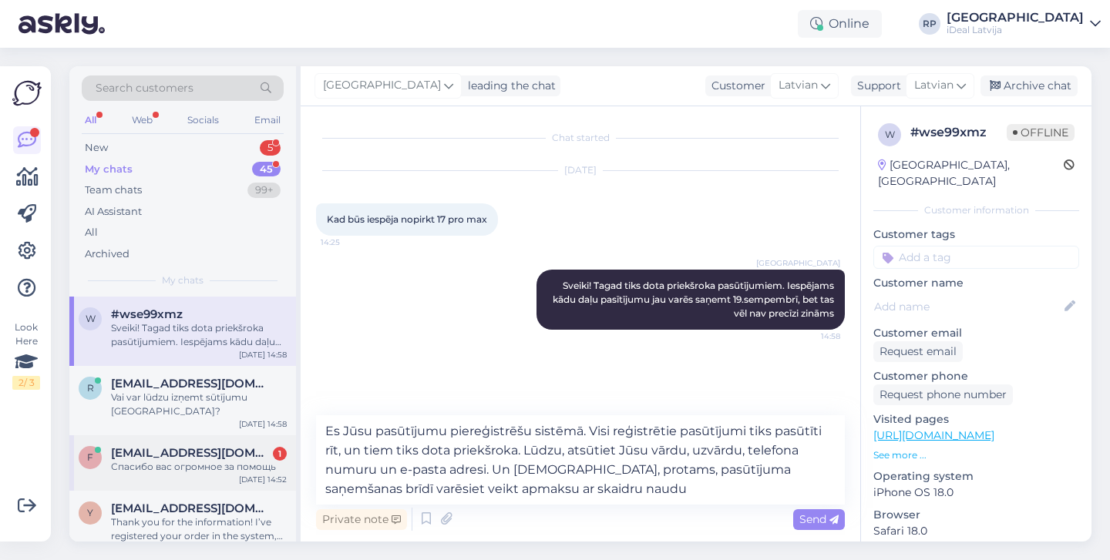
click at [230, 442] on div "f [EMAIL_ADDRESS][DOMAIN_NAME] 1 Спасибо вас огромное за помощь [DATE] 14:52" at bounding box center [182, 462] width 227 height 55
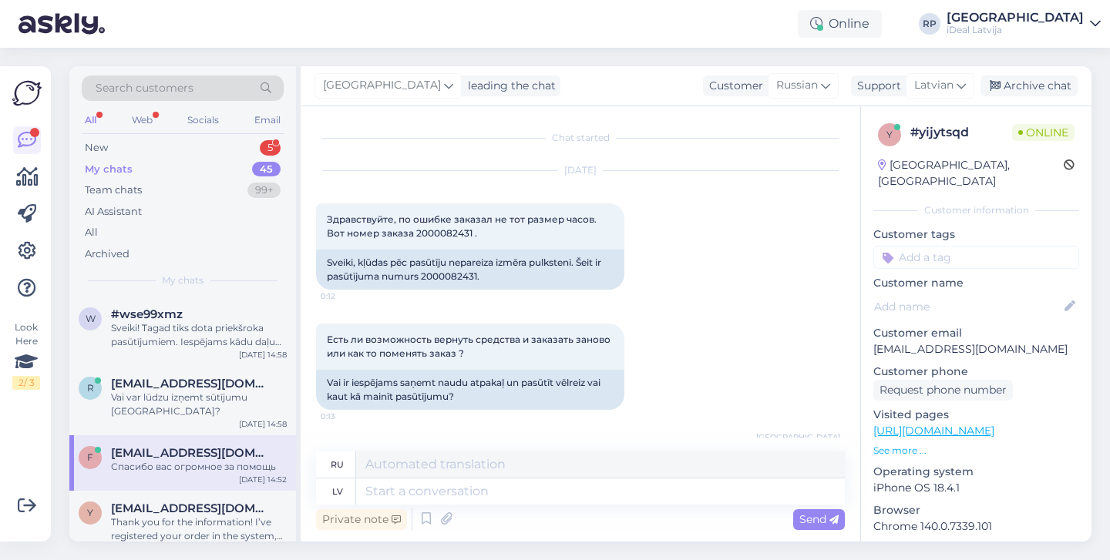
scroll to position [1806, 0]
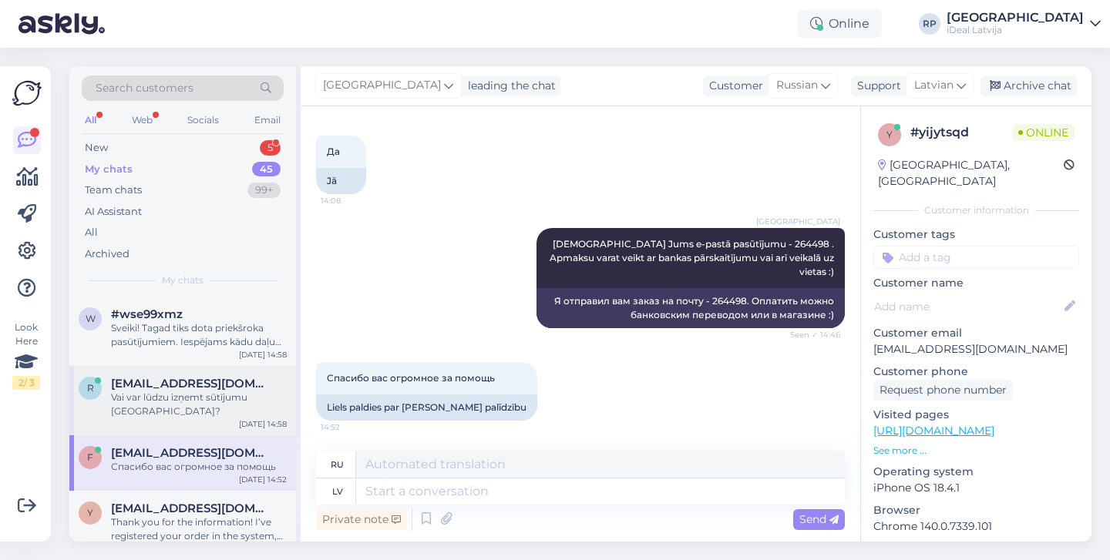
click at [232, 374] on div "r [EMAIL_ADDRESS][DOMAIN_NAME] Vai var lūdzu izņemt sūtījumu [GEOGRAPHIC_DATA]?…" at bounding box center [182, 400] width 227 height 69
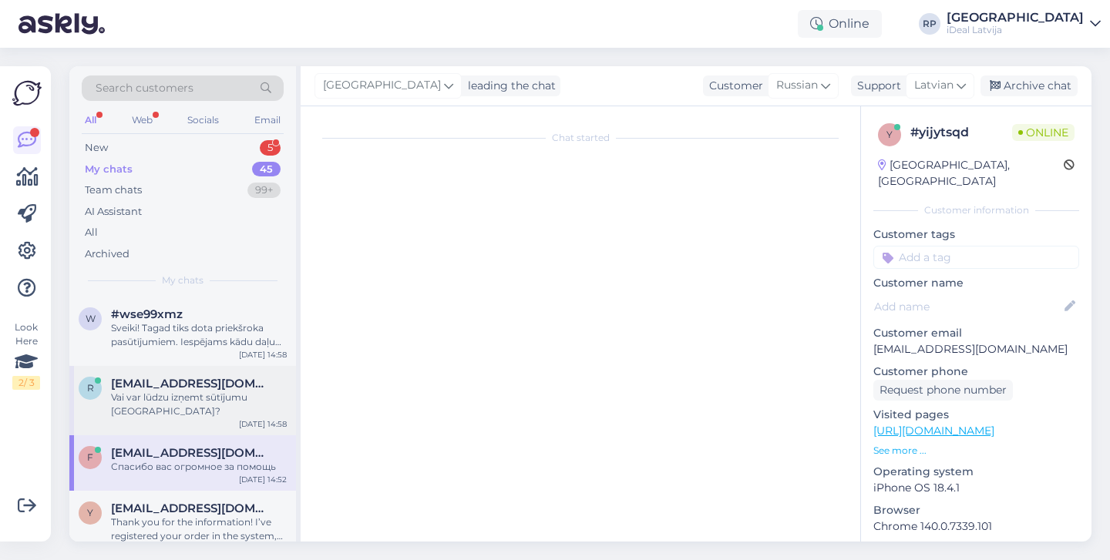
scroll to position [261, 0]
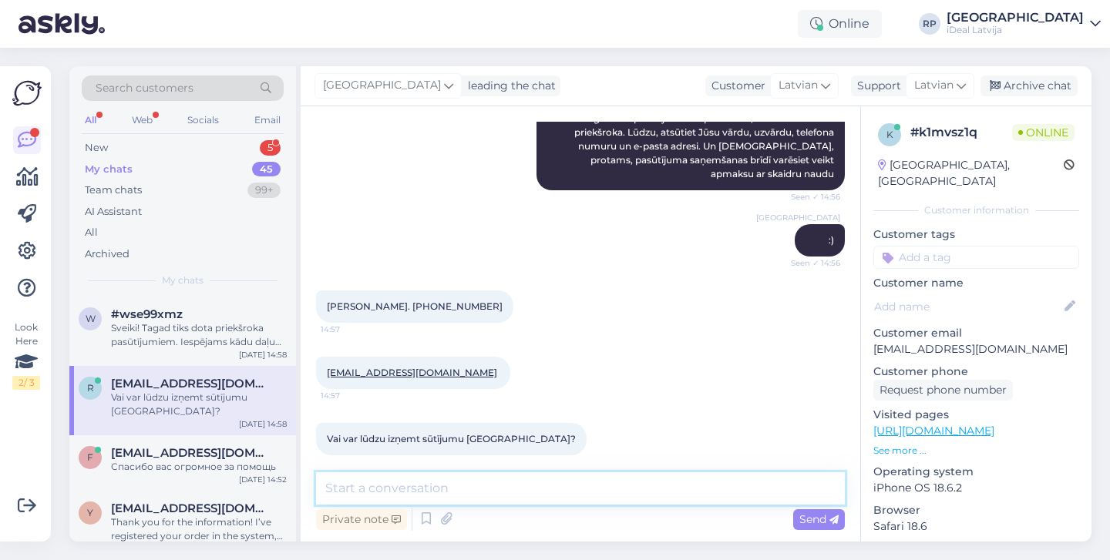
click at [448, 488] on textarea at bounding box center [580, 488] width 529 height 32
type textarea "s"
type textarea "S"
type textarea "Jā, protams"
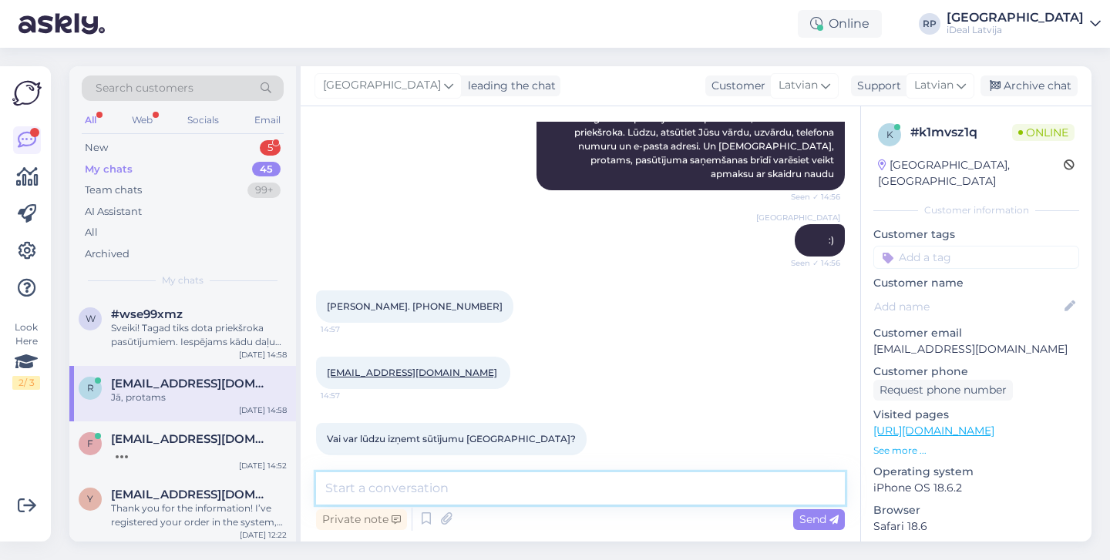
scroll to position [328, 0]
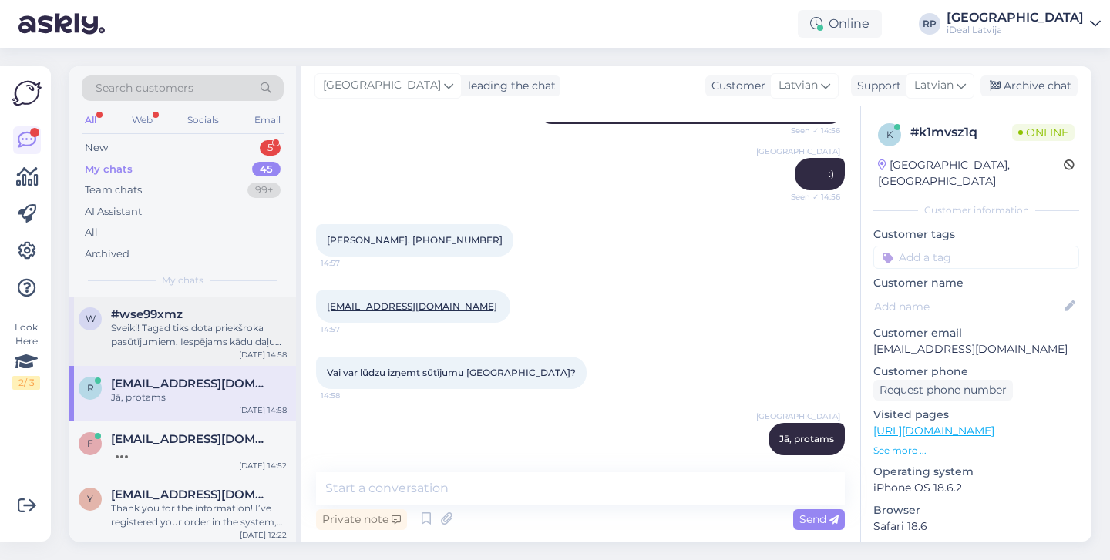
click at [184, 321] on div "Sveiki! Tagad tiks dota priekšroka pasūtījumiem. Iespējams kādu daļu pasītījumu…" at bounding box center [199, 335] width 176 height 28
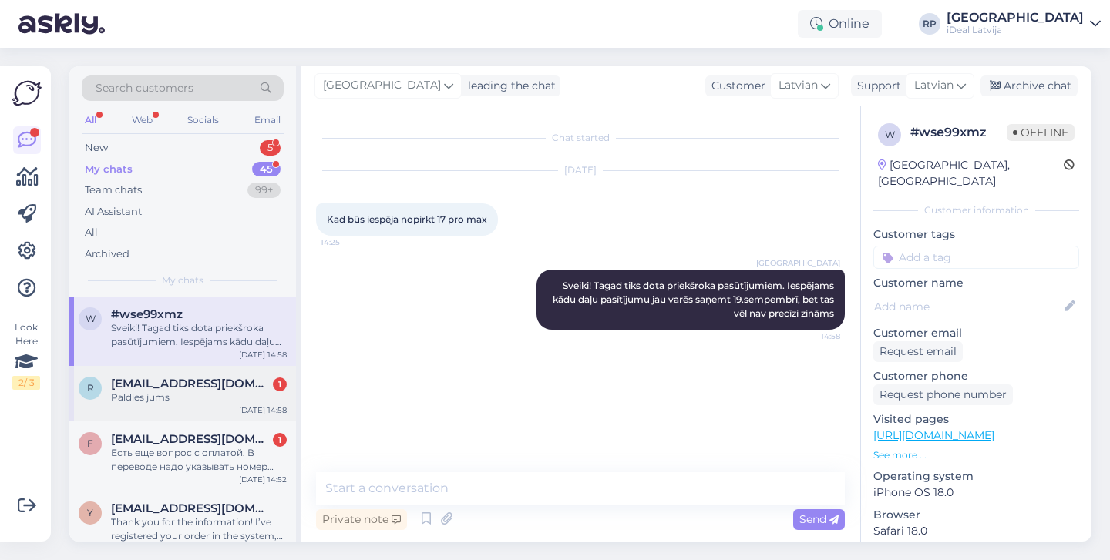
click at [186, 377] on span "[EMAIL_ADDRESS][DOMAIN_NAME]" at bounding box center [191, 384] width 160 height 14
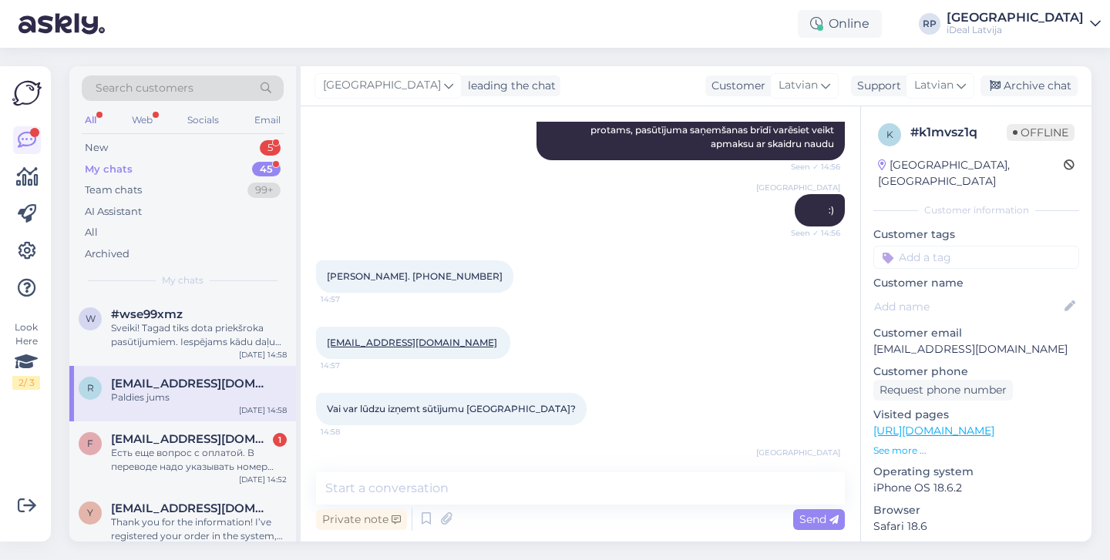
scroll to position [290, 0]
drag, startPoint x: 326, startPoint y: 264, endPoint x: 416, endPoint y: 265, distance: 90.2
click at [416, 265] on div "Romans Timofejevs. +371 28 474 030 14:57" at bounding box center [414, 278] width 197 height 32
copy span "Romans Timofejevs"
drag, startPoint x: 445, startPoint y: 262, endPoint x: 507, endPoint y: 263, distance: 62.4
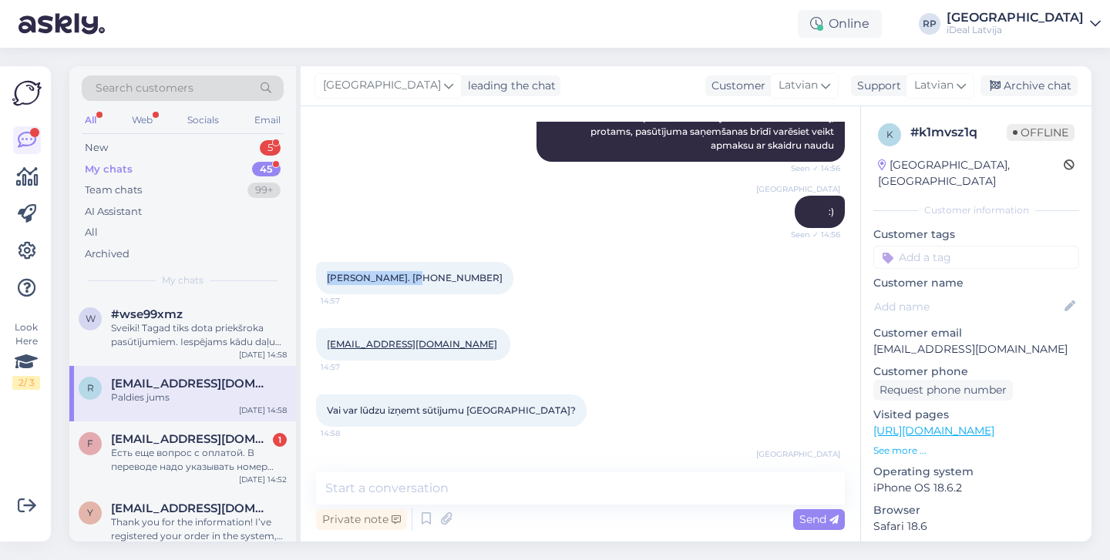
click at [507, 263] on div "Romans Timofejevs. +371 28 474 030 14:57" at bounding box center [414, 278] width 197 height 32
copy span "28 474 030"
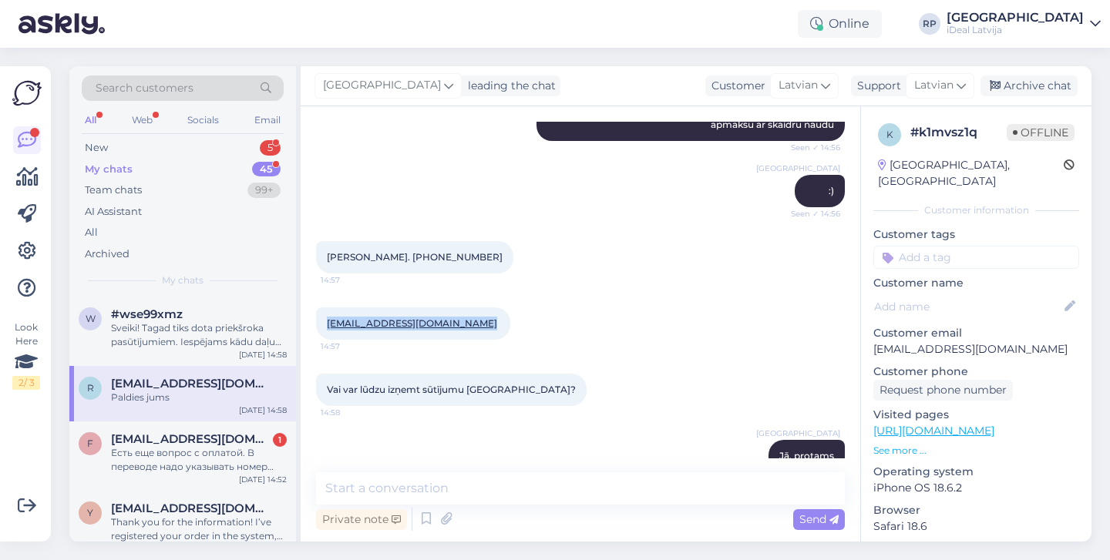
drag, startPoint x: 324, startPoint y: 305, endPoint x: 482, endPoint y: 308, distance: 158.0
click at [482, 308] on div "romanstimofejevs98@gmail.com 14:57" at bounding box center [413, 323] width 194 height 32
copy link "[EMAIL_ADDRESS][DOMAIN_NAME]"
click at [516, 312] on div "romanstimofejevs98@gmail.com 14:57" at bounding box center [580, 324] width 529 height 66
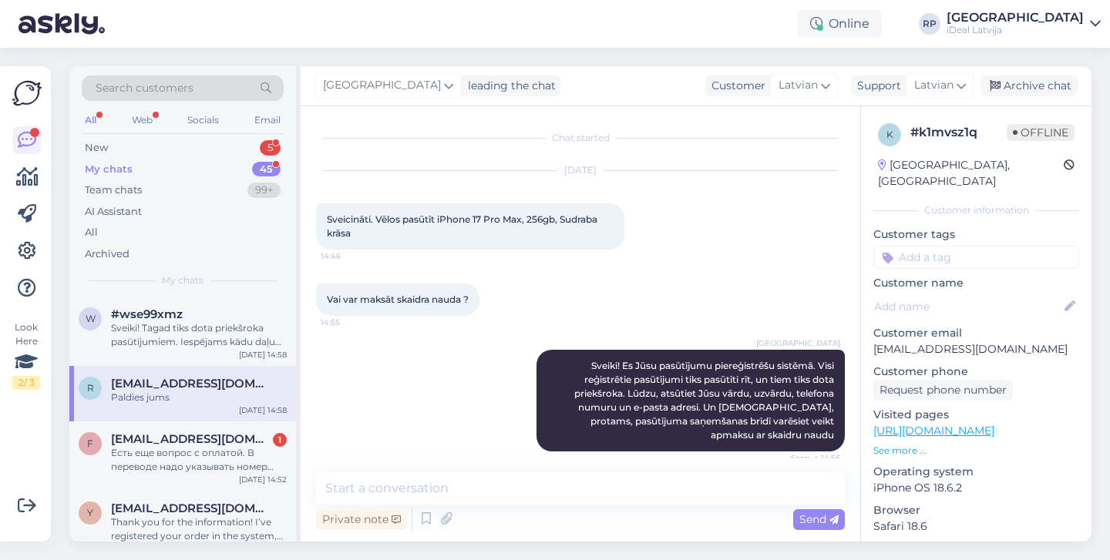
scroll to position [1, 0]
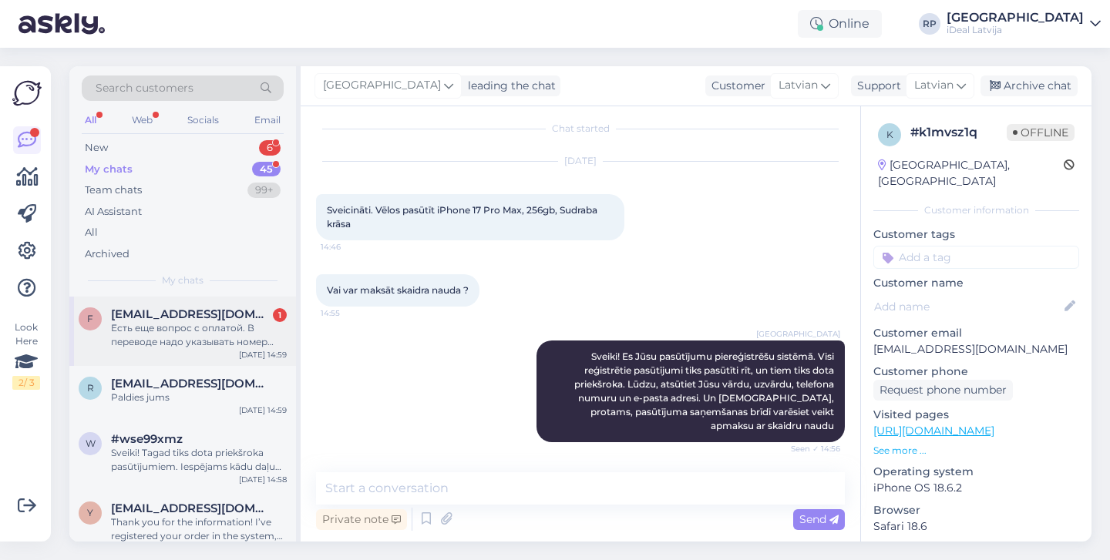
click at [203, 322] on div "Есть еще вопрос с оплатой. В переводе надо указывать номер заказа или тот что у…" at bounding box center [199, 335] width 176 height 28
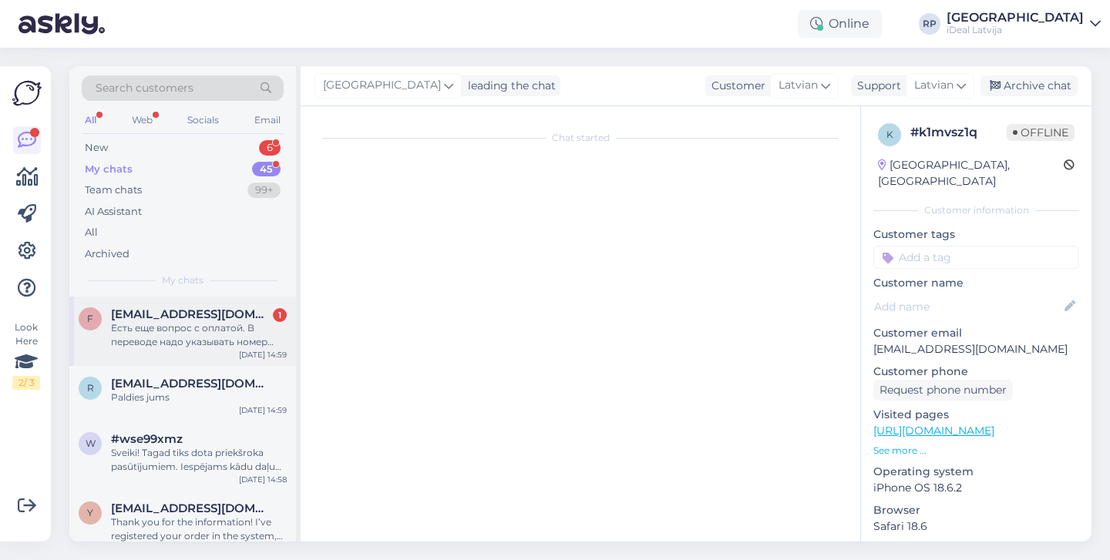
scroll to position [1927, 0]
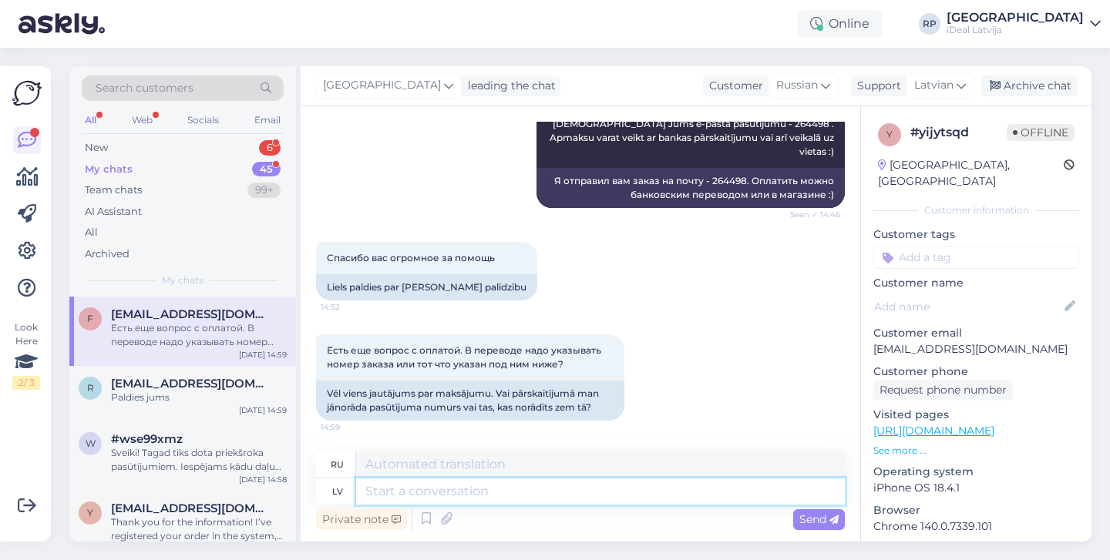
click at [470, 492] on textarea at bounding box center [600, 492] width 489 height 26
type textarea "D"
type textarea "Pārskaitījuma de"
type textarea "Передача"
type textarea "Pārskaitījuma detaļās n"
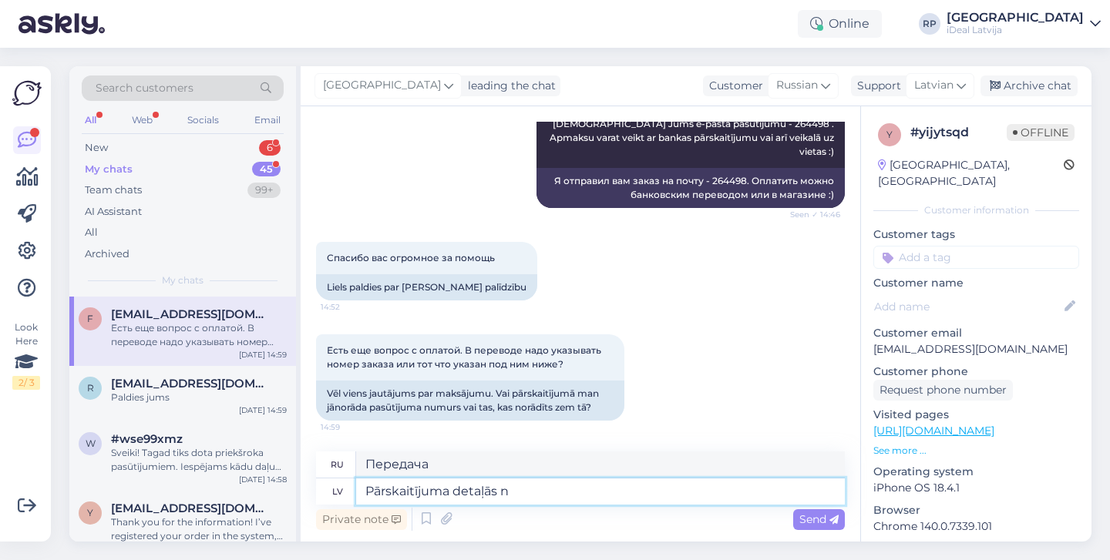
type textarea "В деталях перевода"
type textarea "Pārskaitījuma detaļās norādiet"
type textarea "Укажите в деталях перевода"
type textarea "Pārskaitījuma detaļās norādiet "pas'""
type textarea "Укажите «» в деталях перевода"
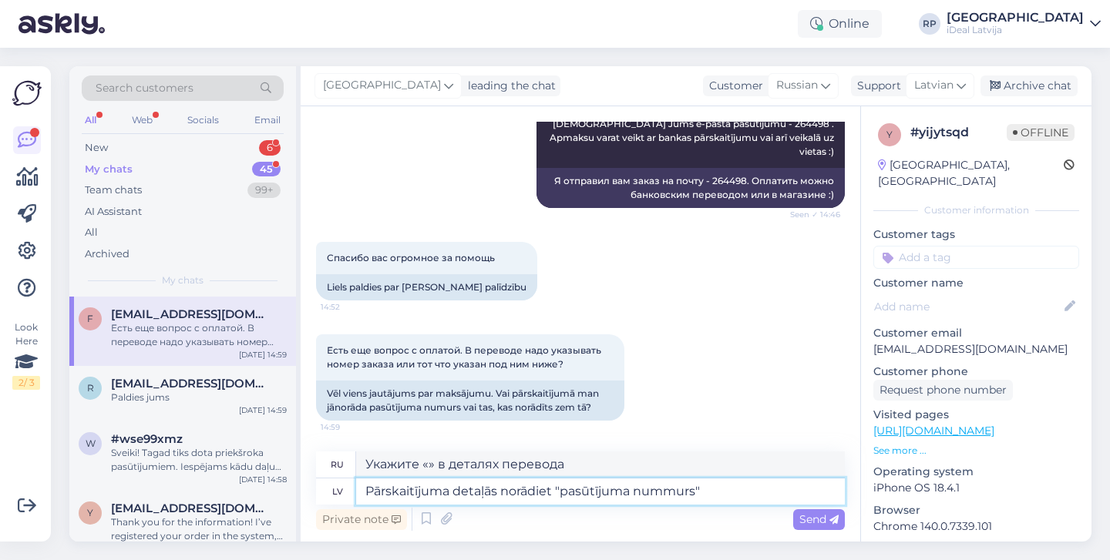
type textarea "Pārskaitījuma detaļās norādiet "pasūtījuma nummurs ""
type textarea "В деталях перевода укажите «номер заказа»."
drag, startPoint x: 712, startPoint y: 180, endPoint x: 745, endPoint y: 180, distance: 33.1
click at [745, 180] on div "Я отправил вам заказ на почту - 264498. Оплатить можно банковским переводом или…" at bounding box center [690, 188] width 308 height 40
copy div "264498"
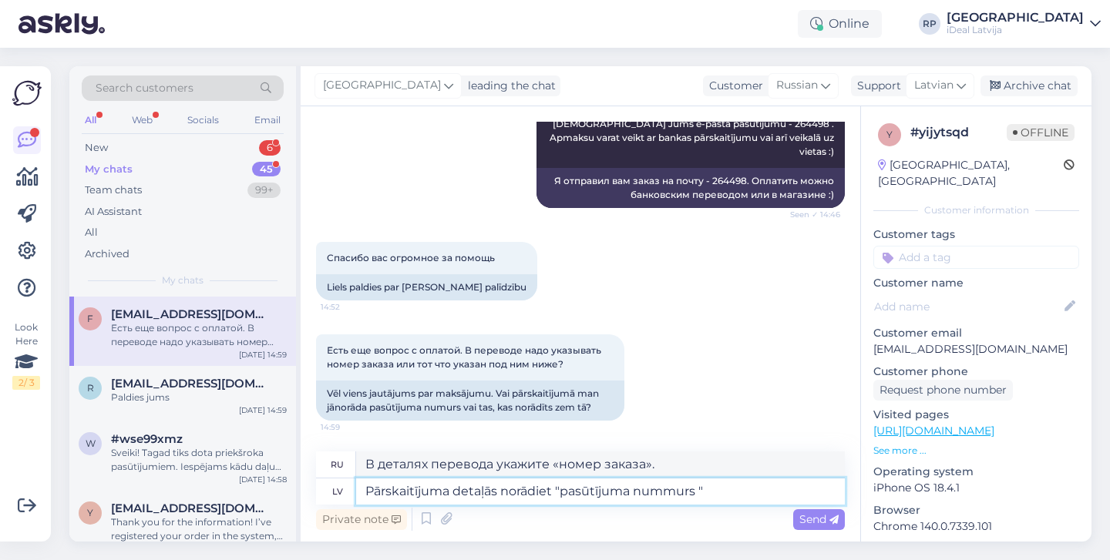
click at [666, 494] on textarea "Pārskaitījuma detaļās norādiet "pasūtījuma nummurs "" at bounding box center [600, 492] width 489 height 26
click at [688, 493] on textarea "Pārskaitījuma detaļās norādiet "pasūtījuma numurs "" at bounding box center [600, 492] width 489 height 26
paste textarea "264498"
type textarea "Pārskaitījuma detaļās norādiet "pasūtījuma numurs - 264498""
type textarea "В назначении платежа укажите «номер заказа - 264498»."
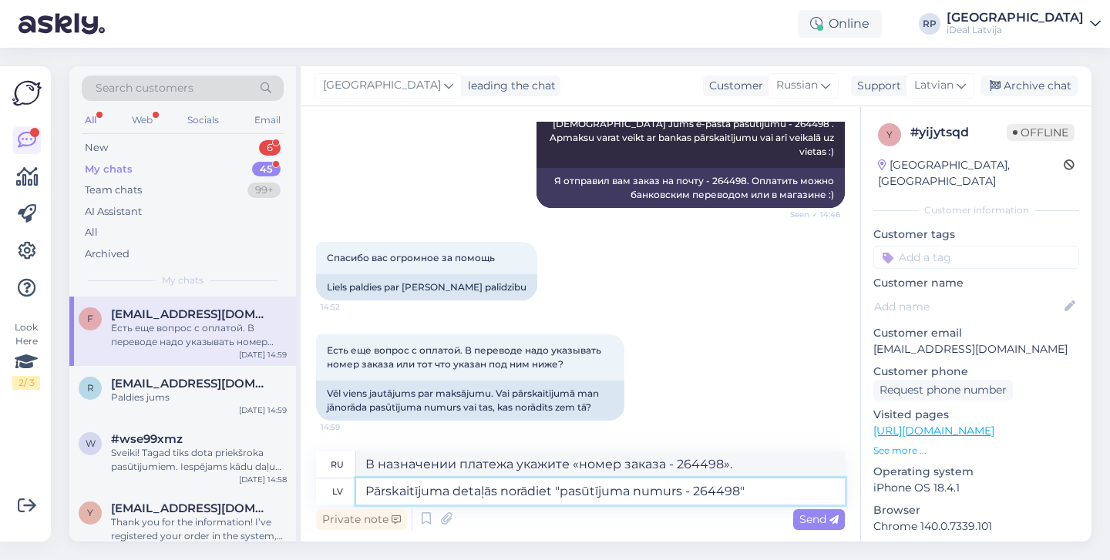
click at [774, 494] on textarea "Pārskaitījuma detaļās norādiet "pasūtījuma numurs - 264498"" at bounding box center [600, 492] width 489 height 26
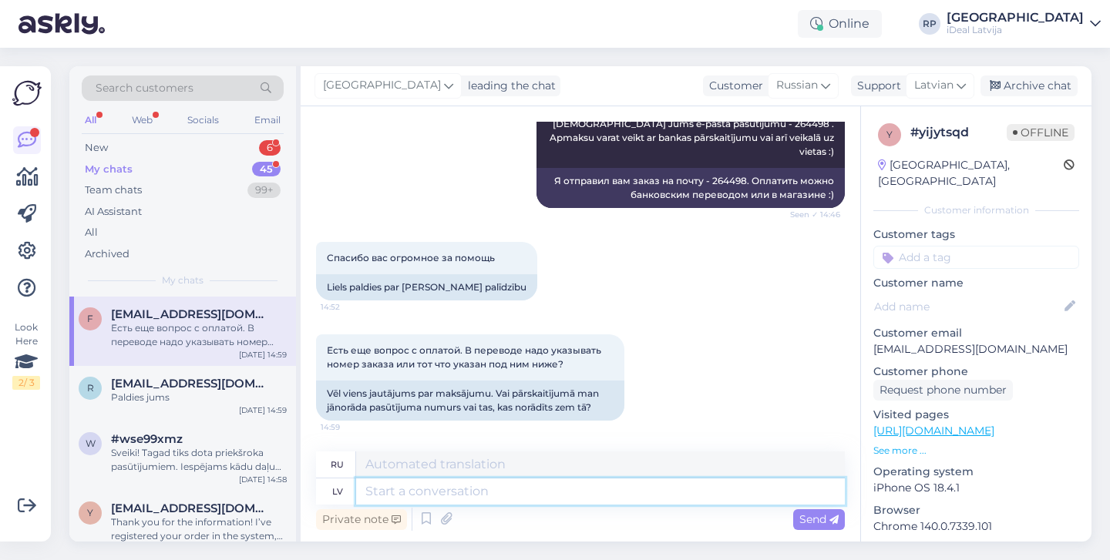
scroll to position [2033, 0]
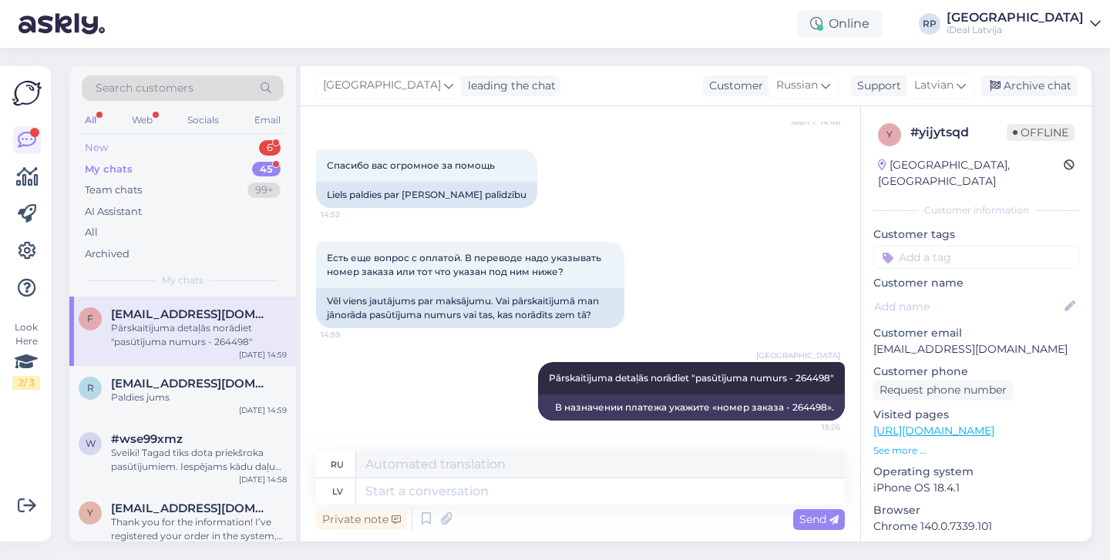
click at [189, 153] on div "New 6" at bounding box center [183, 148] width 202 height 22
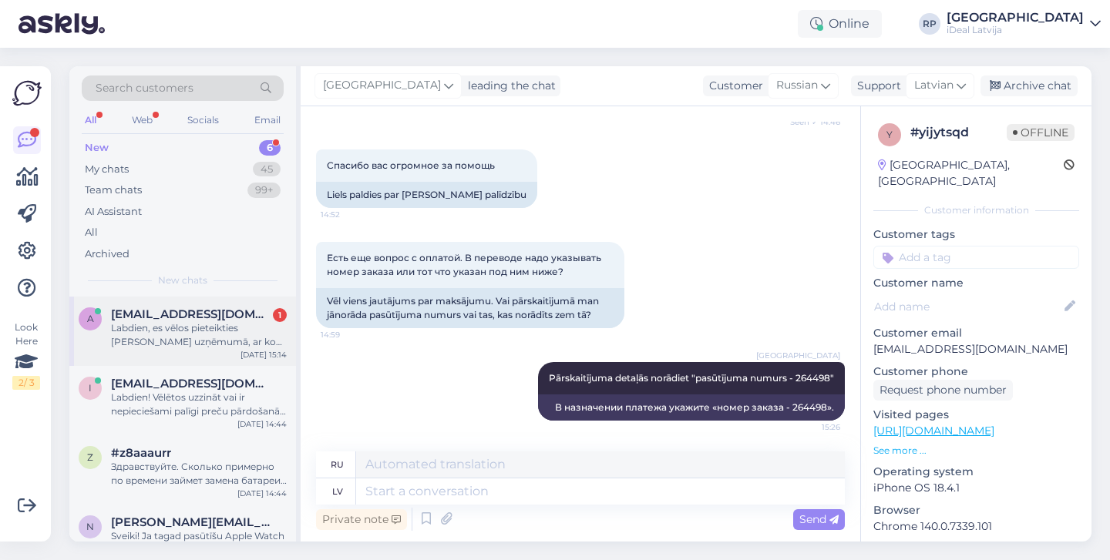
click at [260, 327] on div "Labdien, es vēlos pieteikties praksei jūsu uzņēmumā, ar ko varu sazināties šajā…" at bounding box center [199, 335] width 176 height 28
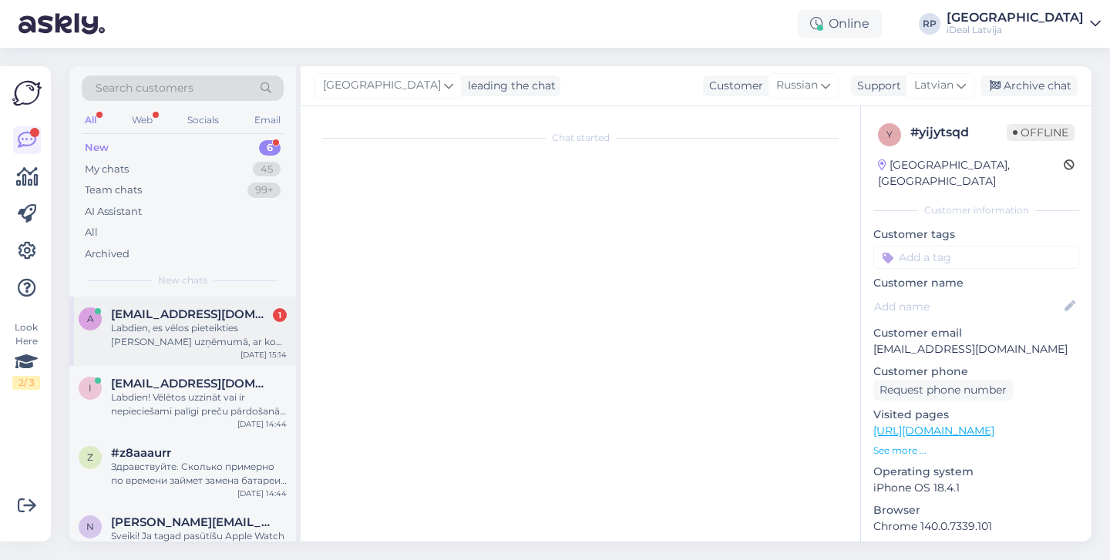
scroll to position [0, 0]
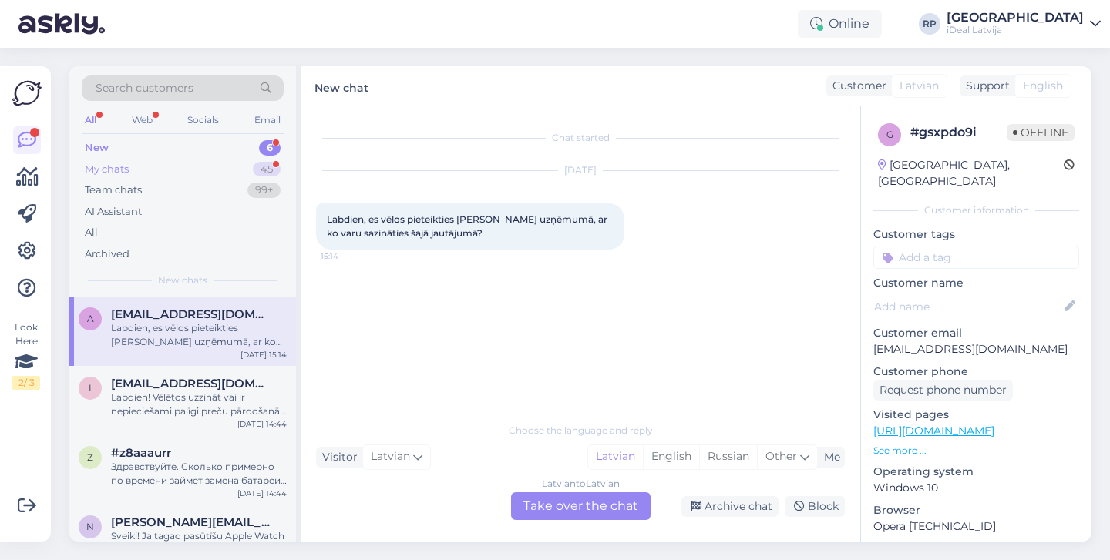
click at [259, 163] on div "45" at bounding box center [267, 169] width 28 height 15
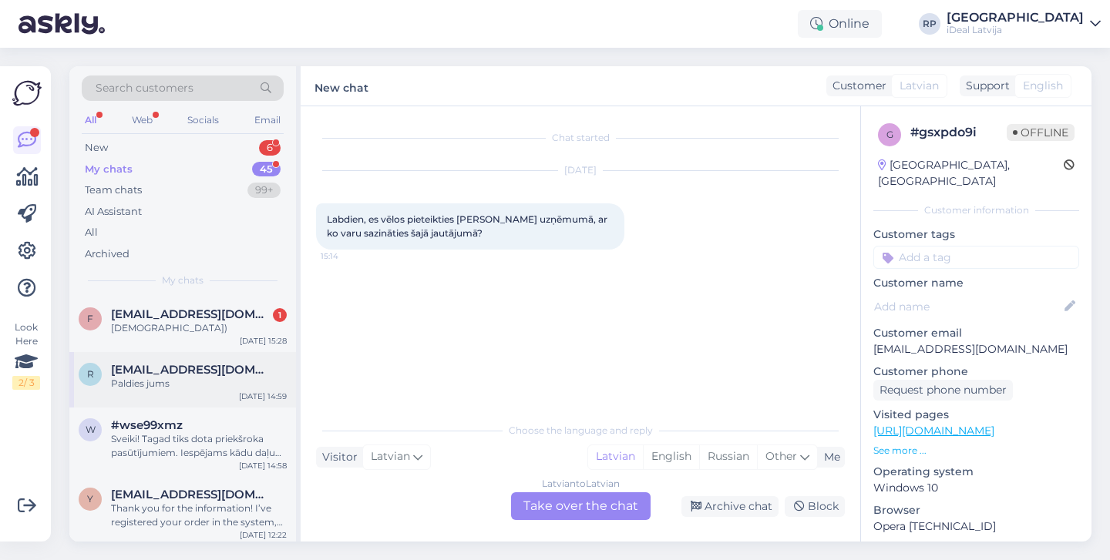
click at [226, 352] on div "r romanstimofejevs98@gmail.com Paldies jums Sep 11 14:59" at bounding box center [182, 379] width 227 height 55
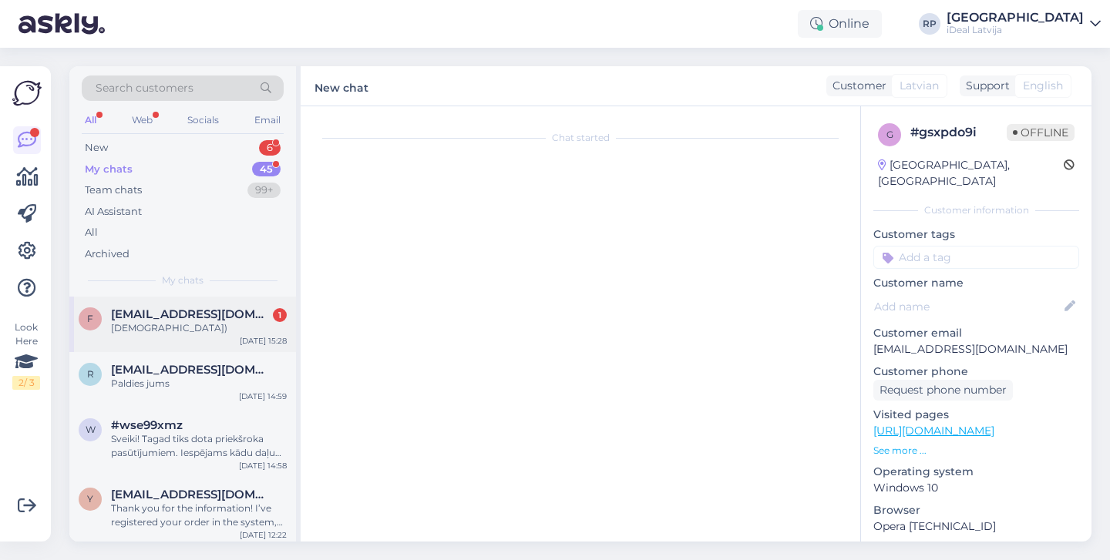
scroll to position [394, 0]
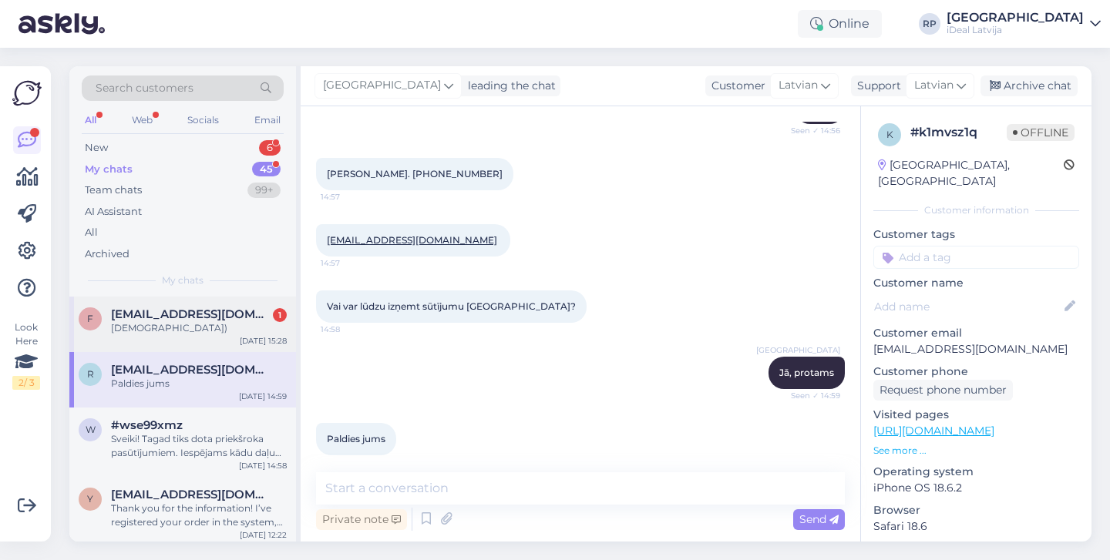
click at [233, 334] on div "f farladerfeed@gmail.com 1 Спасибо) Sep 11 15:28" at bounding box center [182, 324] width 227 height 55
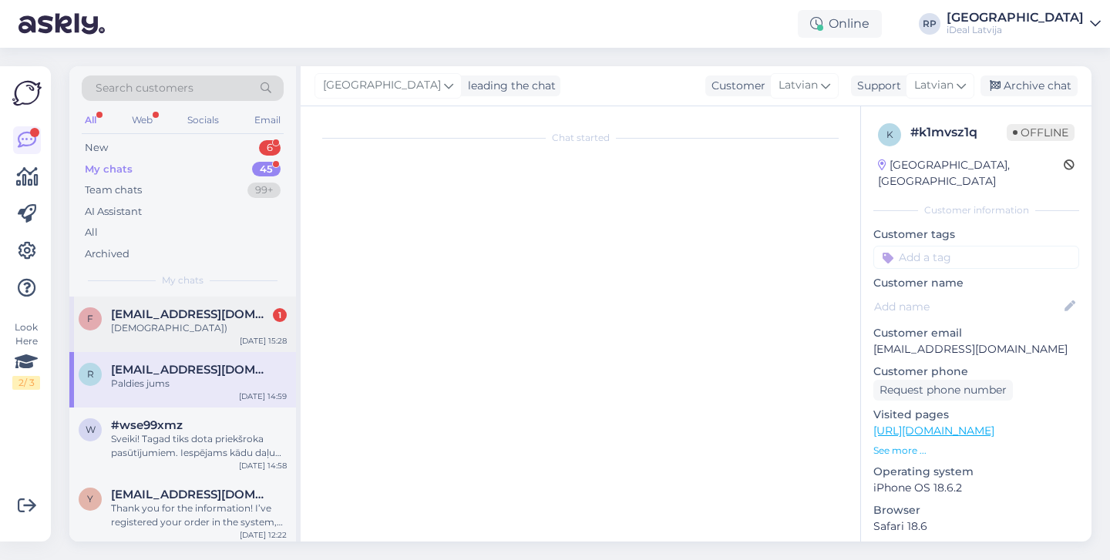
scroll to position [2125, 0]
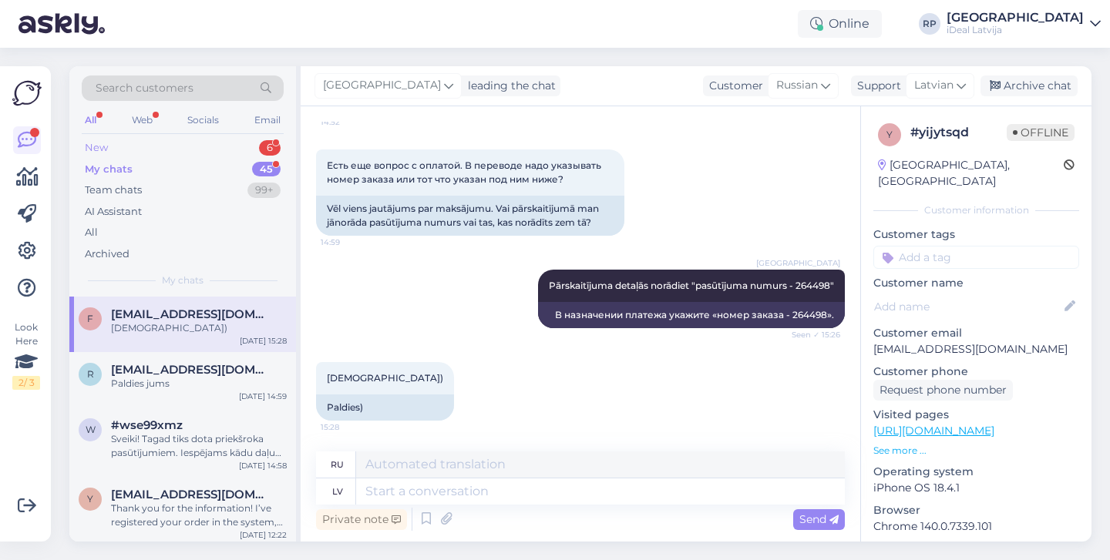
click at [256, 139] on div "New 6" at bounding box center [183, 148] width 202 height 22
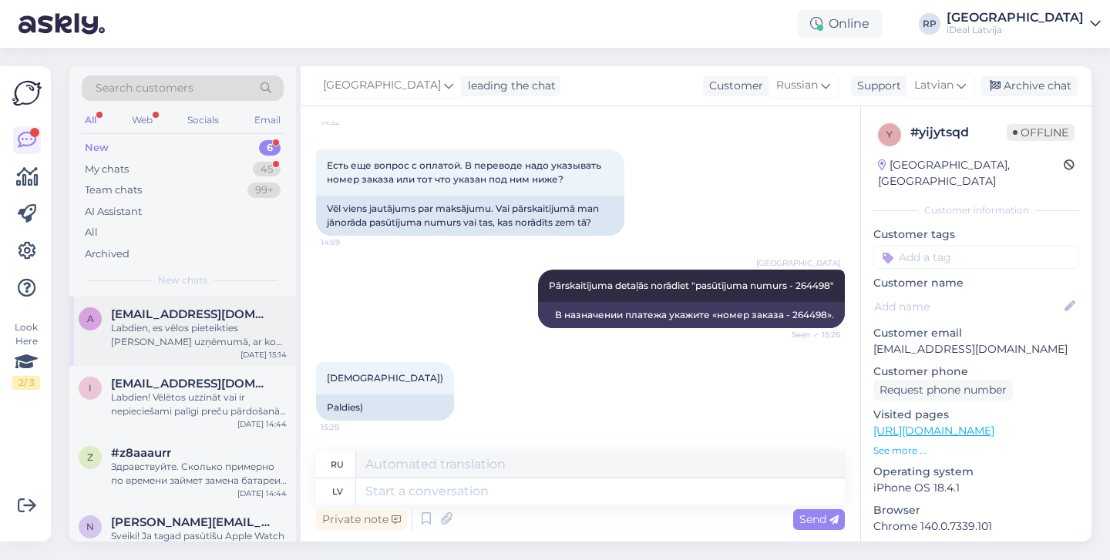
click at [217, 341] on div "Labdien, es vēlos pieteikties praksei jūsu uzņēmumā, ar ko varu sazināties šajā…" at bounding box center [199, 335] width 176 height 28
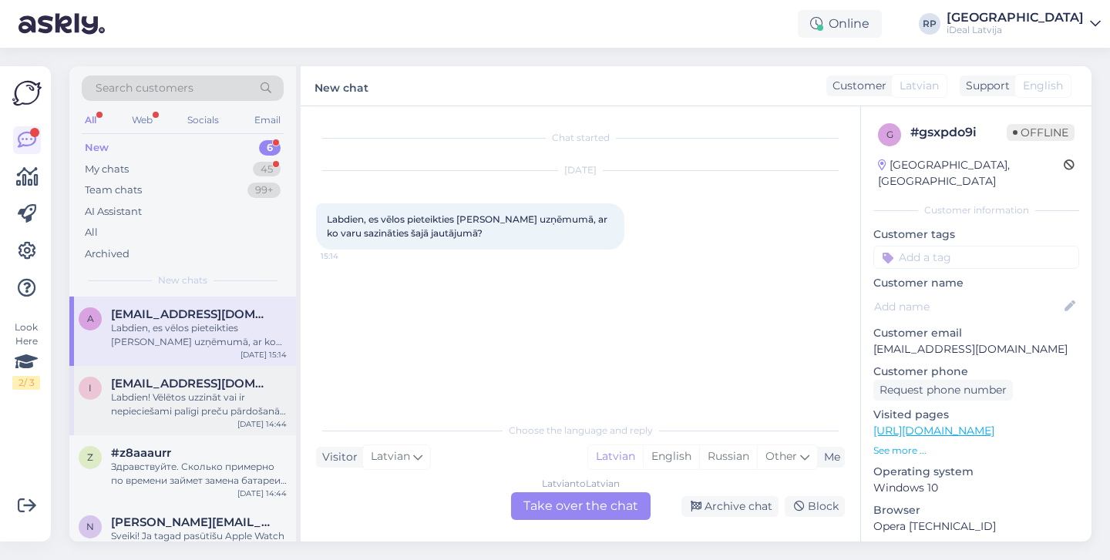
click at [187, 379] on span "ivonnazagorska@gmail.com" at bounding box center [191, 384] width 160 height 14
click at [266, 349] on div "Sep 11 15:14" at bounding box center [263, 355] width 46 height 12
click at [250, 395] on div "Labdien! Vēlētos uzzināt vai ir nepieciešami palīgi preču pārdošanā, labprāt pi…" at bounding box center [199, 405] width 176 height 28
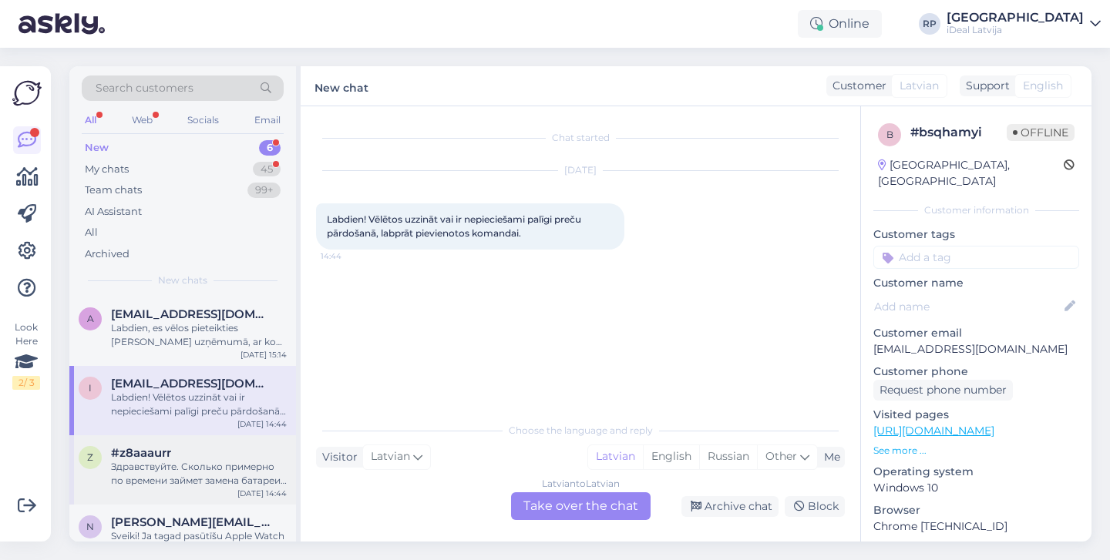
click at [200, 471] on div "Здравствуйте. Сколько примерно по времени займет замена батареи на iPhone 15?(б…" at bounding box center [199, 474] width 176 height 28
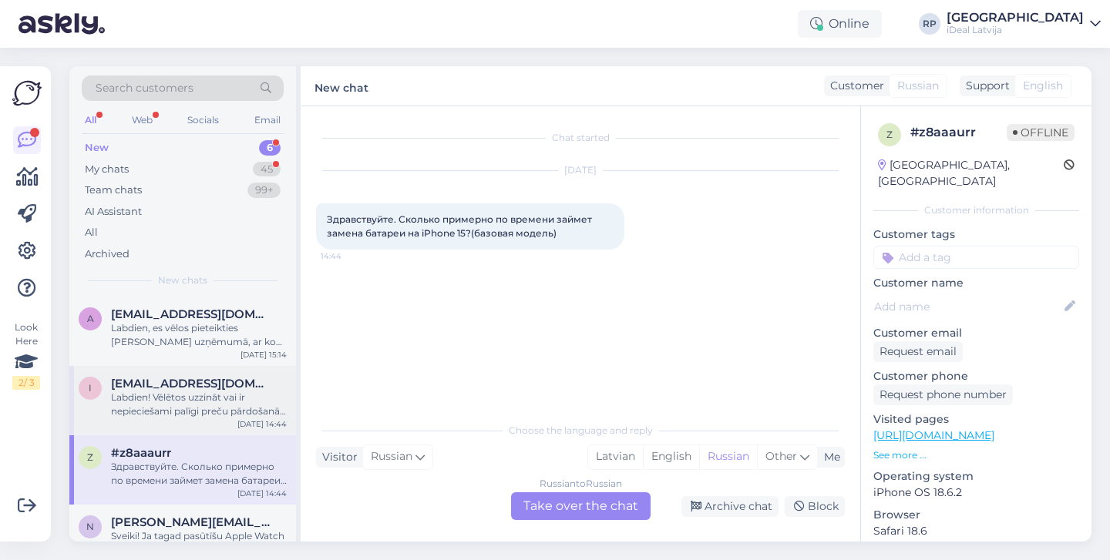
click at [240, 393] on div "Labdien! Vēlētos uzzināt vai ir nepieciešami palīgi preču pārdošanā, labprāt pi…" at bounding box center [199, 405] width 176 height 28
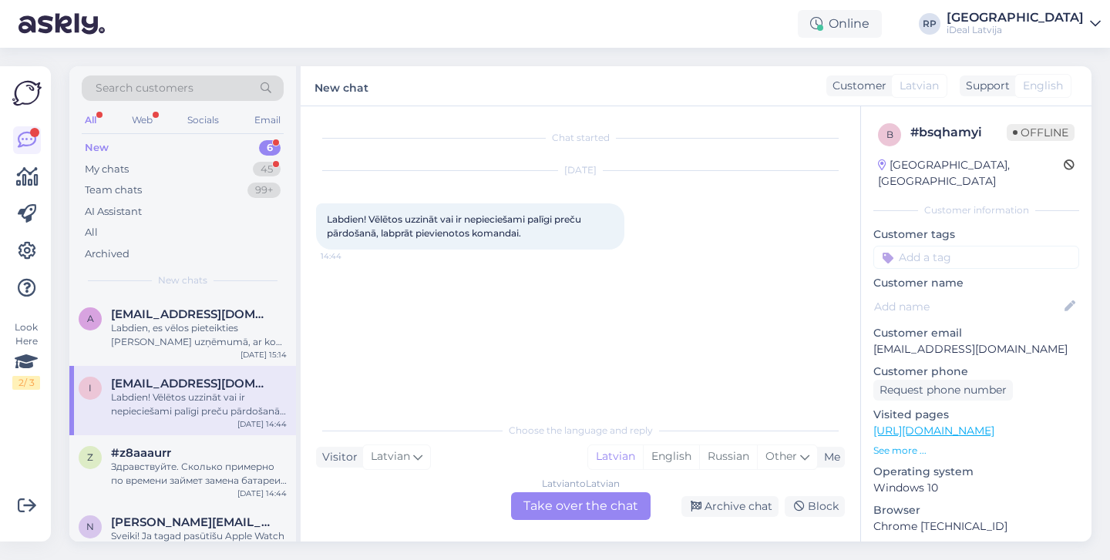
click at [550, 497] on div "Latvian to Latvian Take over the chat" at bounding box center [580, 506] width 139 height 28
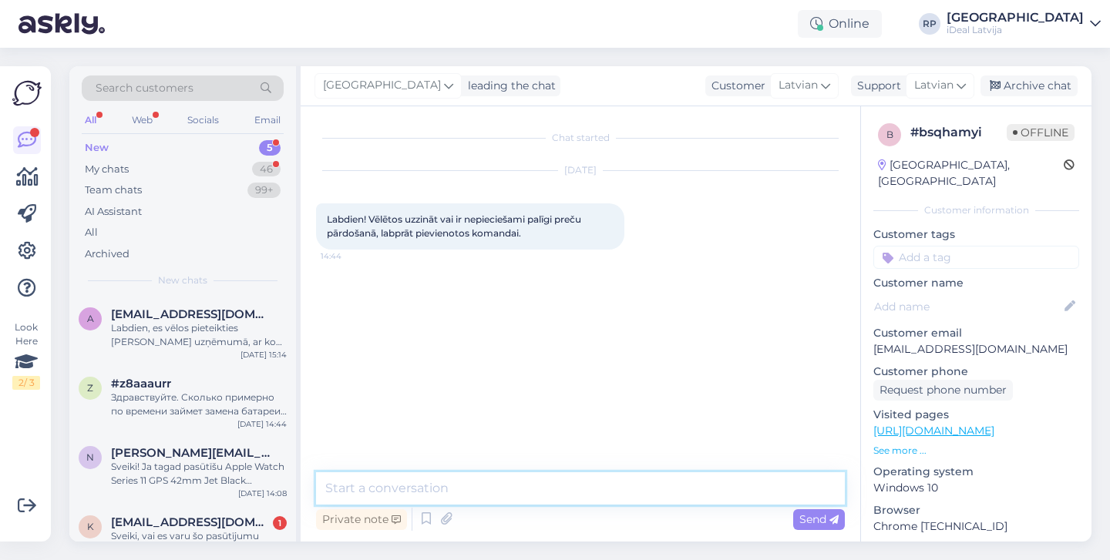
click at [546, 483] on textarea at bounding box center [580, 488] width 529 height 32
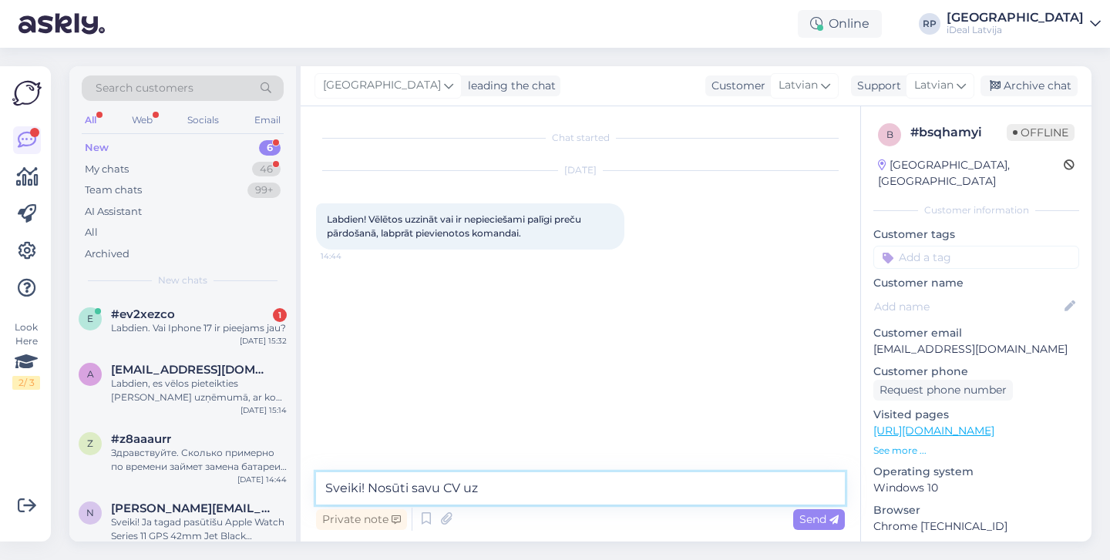
drag, startPoint x: 368, startPoint y: 485, endPoint x: 486, endPoint y: 489, distance: 118.7
click at [486, 489] on textarea "Sveiki! Nosūti savu CV uz" at bounding box center [580, 488] width 529 height 32
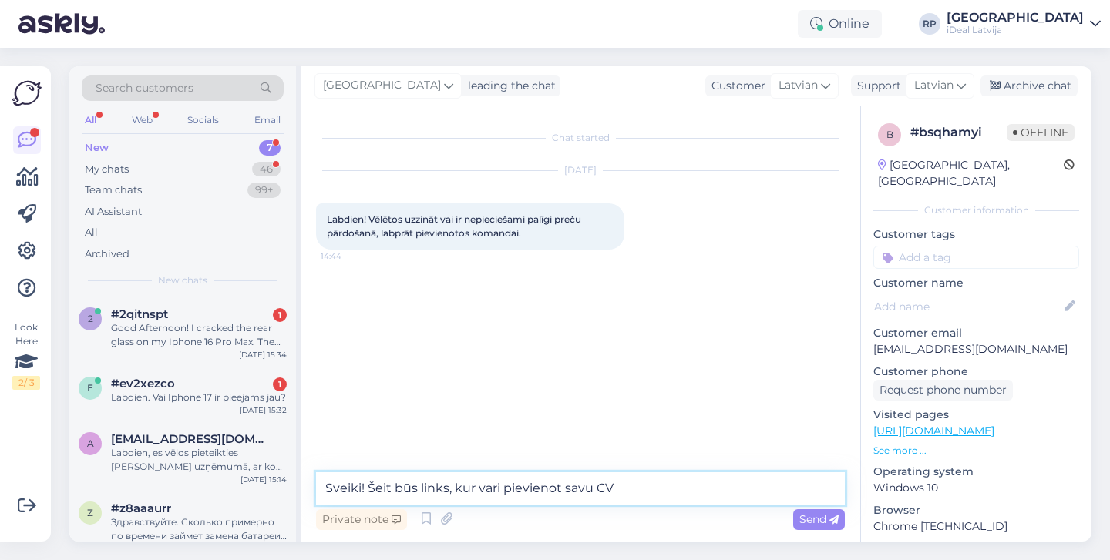
click at [519, 492] on textarea "Sveiki! Šeit būs links, kur vari pievienot savu CV" at bounding box center [580, 488] width 529 height 32
click at [511, 499] on textarea "Sveiki! Šeit būs links, kur vari Nosūtīt savu CV" at bounding box center [580, 488] width 529 height 32
click at [511, 493] on textarea "Sveiki! Šeit būs links, kur vari Nosūtīt savu CV" at bounding box center [580, 488] width 529 height 32
click at [658, 486] on textarea "Sveiki! Šeit būs links, kur vari nosūtīt savu CV" at bounding box center [580, 488] width 529 height 32
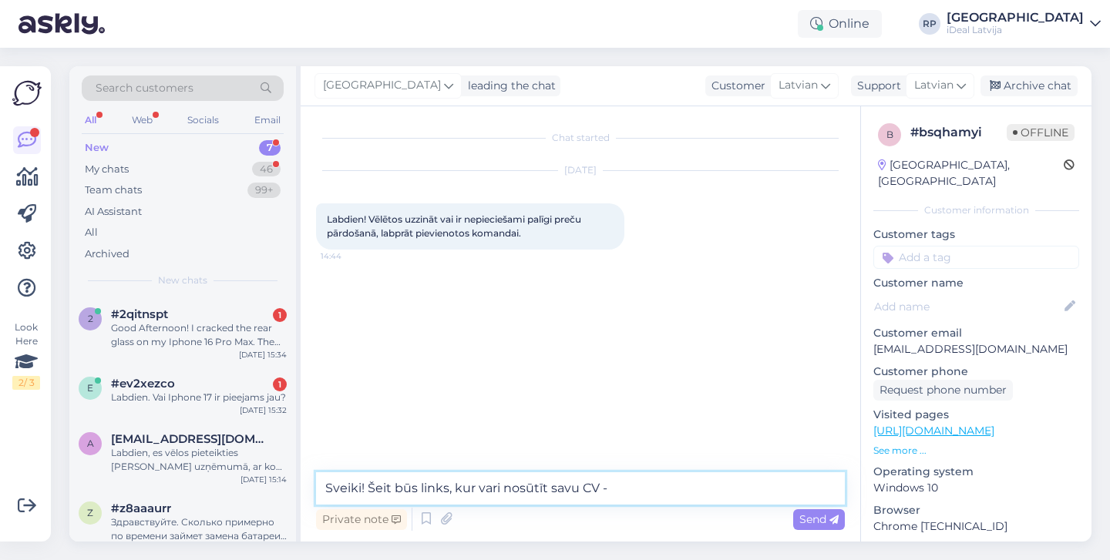
paste textarea "https://cv.lv/lv/vacancy/1425294/c-un-c-ee-ou-latvijas-filiale/apple-produktu-e…"
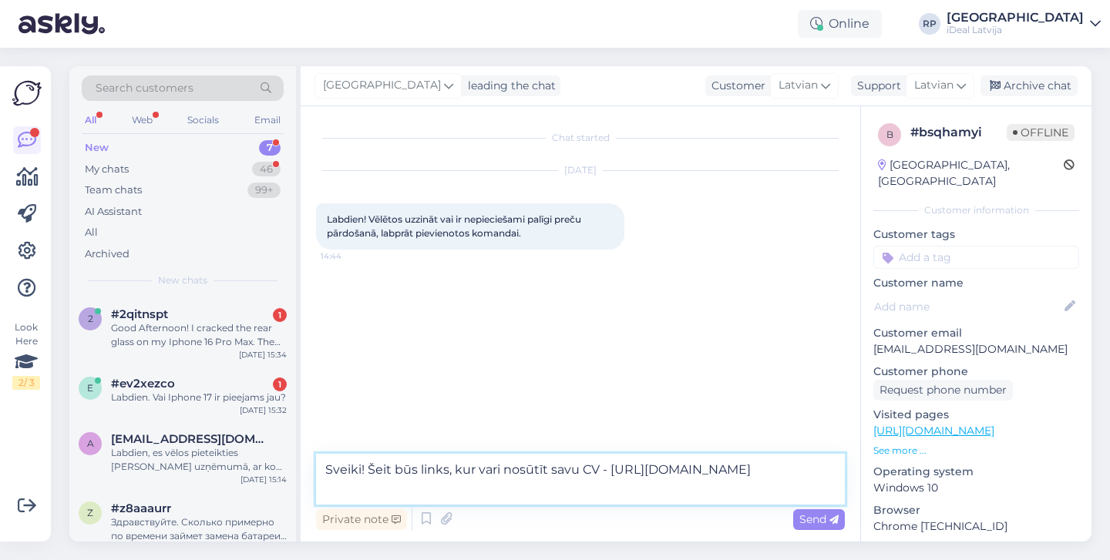
drag, startPoint x: 324, startPoint y: 472, endPoint x: 832, endPoint y: 489, distance: 507.4
click at [832, 489] on textarea "Sveiki! Šeit būs links, kur vari nosūtīt savu CV - [URL][DOMAIN_NAME]" at bounding box center [580, 479] width 529 height 51
type textarea "Sveiki! Šeit būs links, kur vari nosūtīt savu CV - [URL][DOMAIN_NAME]"
click at [820, 516] on span "Send" at bounding box center [818, 519] width 39 height 14
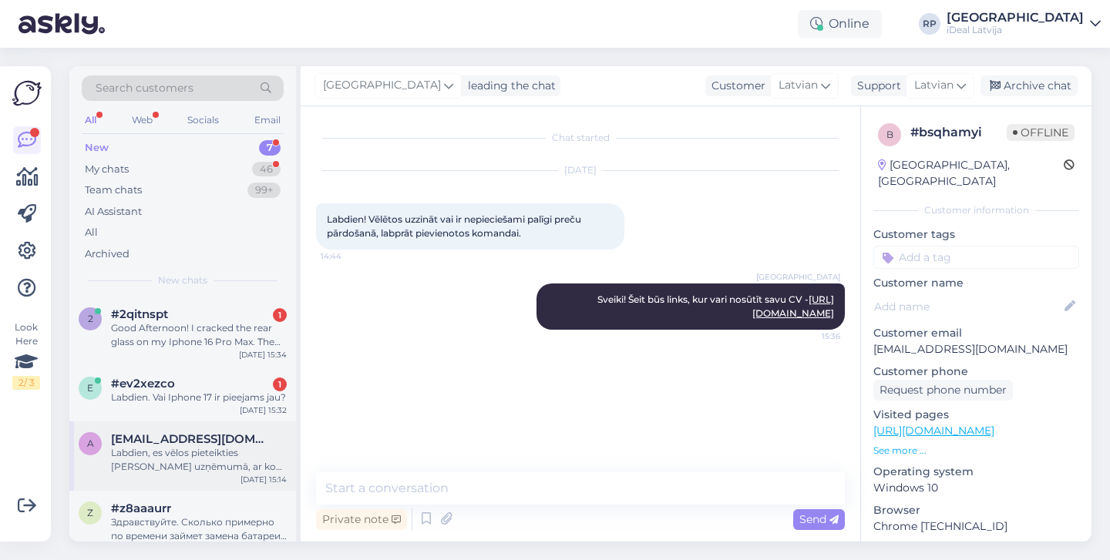
click at [234, 470] on div "Labdien, es vēlos pieteikties praksei jūsu uzņēmumā, ar ko varu sazināties šajā…" at bounding box center [199, 460] width 176 height 28
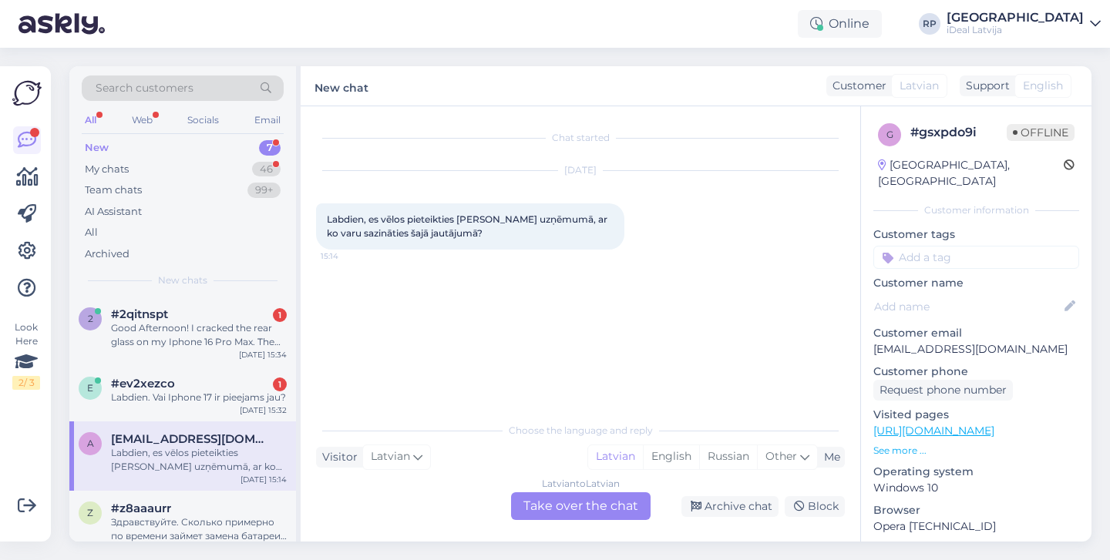
click at [540, 500] on div "Latvian to Latvian Take over the chat" at bounding box center [580, 506] width 139 height 28
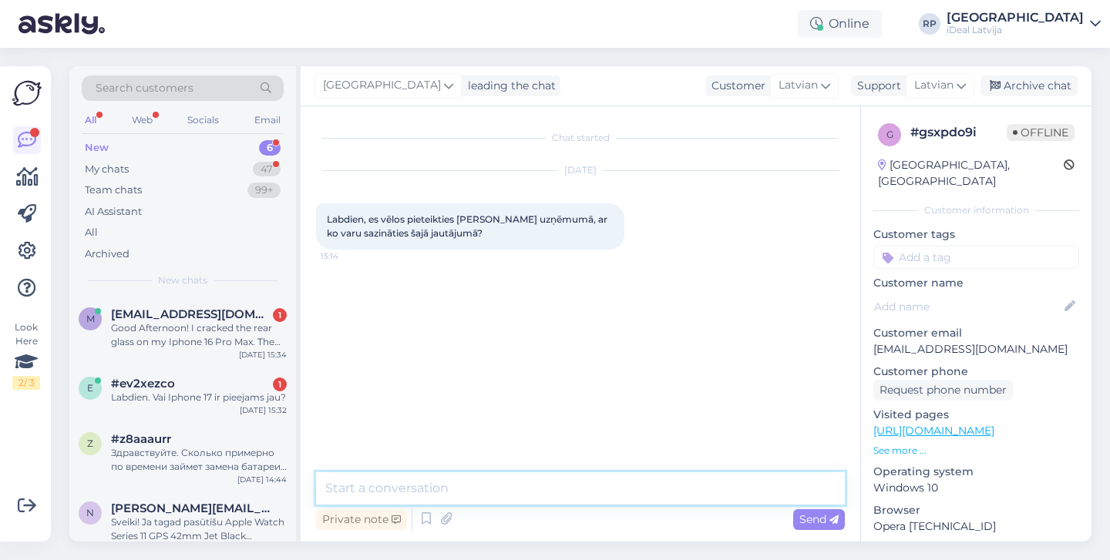
click at [547, 498] on textarea at bounding box center [580, 488] width 529 height 32
paste textarea "Sveiki! Šeit būs links, kur vari nosūtīt savu CV - [URL][DOMAIN_NAME]"
type textarea "Sveiki! Šeit būs links, kur vari nosūtīt savu CV - [URL][DOMAIN_NAME]"
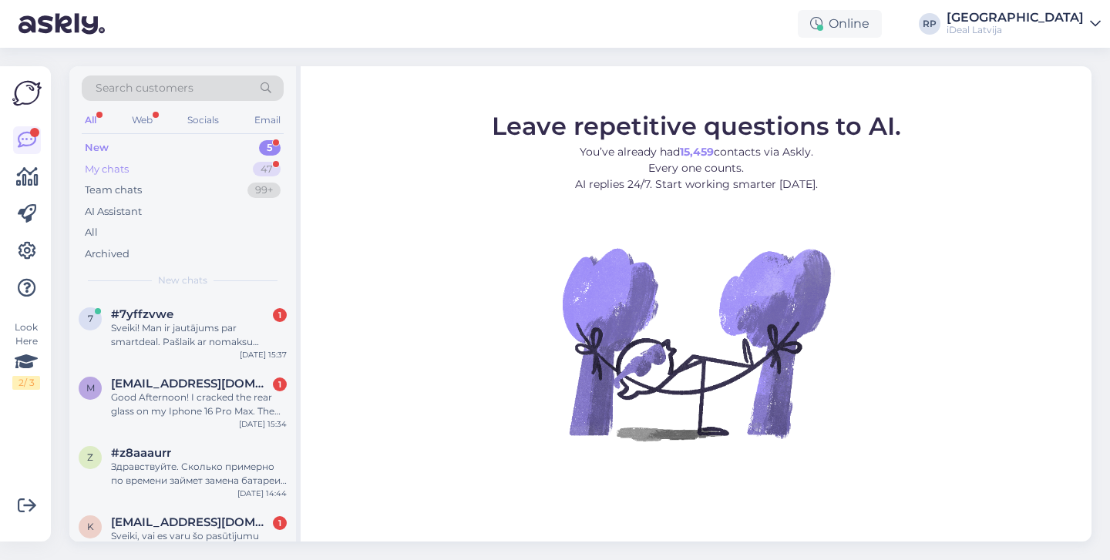
click at [229, 165] on div "My chats 47" at bounding box center [183, 170] width 202 height 22
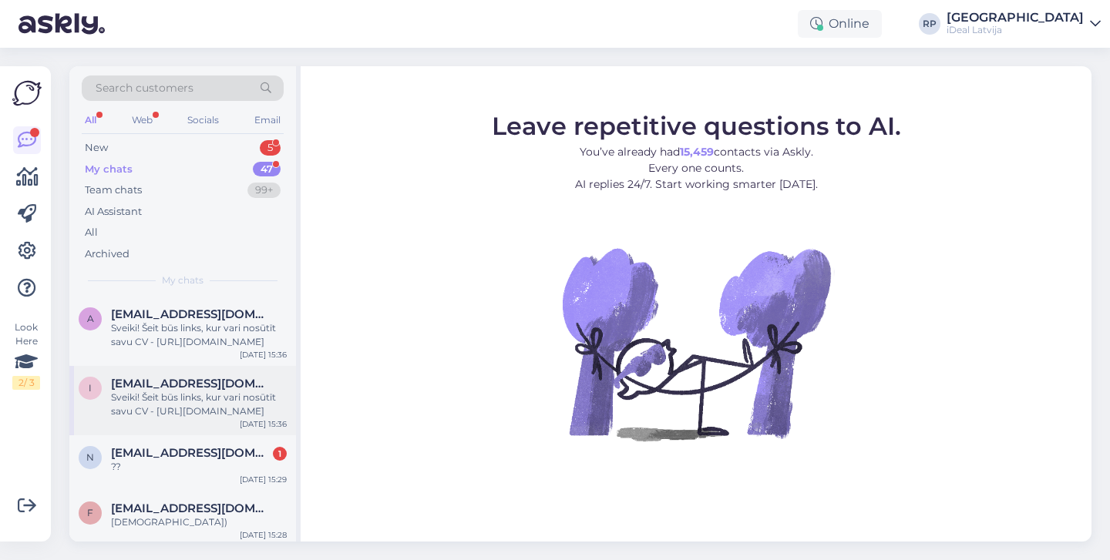
click at [203, 399] on div "Sveiki! Šeit būs links, kur vari nosūtīt savu CV - [URL][DOMAIN_NAME]" at bounding box center [199, 405] width 176 height 28
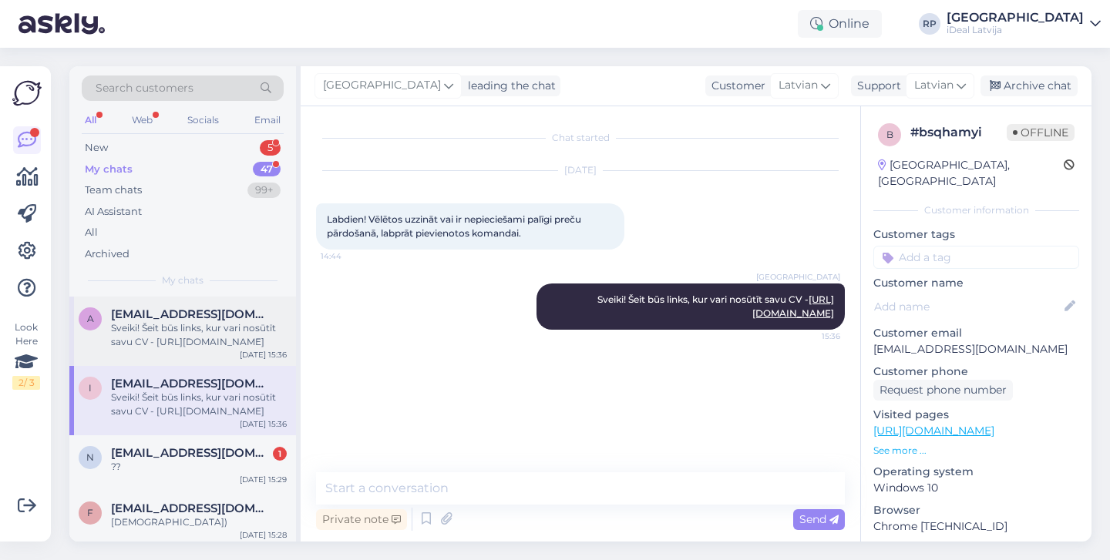
click at [244, 354] on div "[DATE] 15:36" at bounding box center [263, 355] width 47 height 12
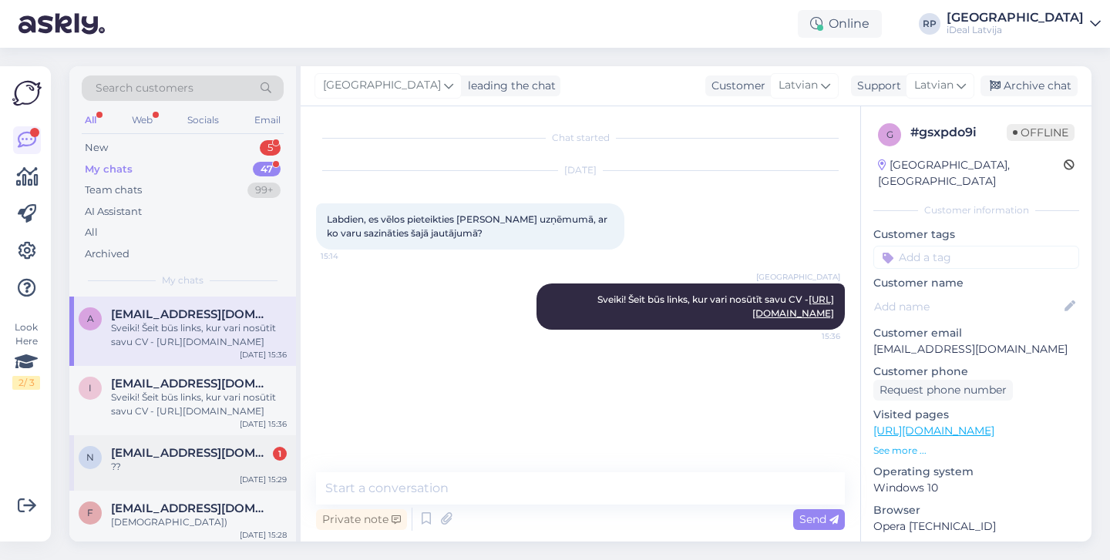
click at [228, 468] on div "??" at bounding box center [199, 467] width 176 height 14
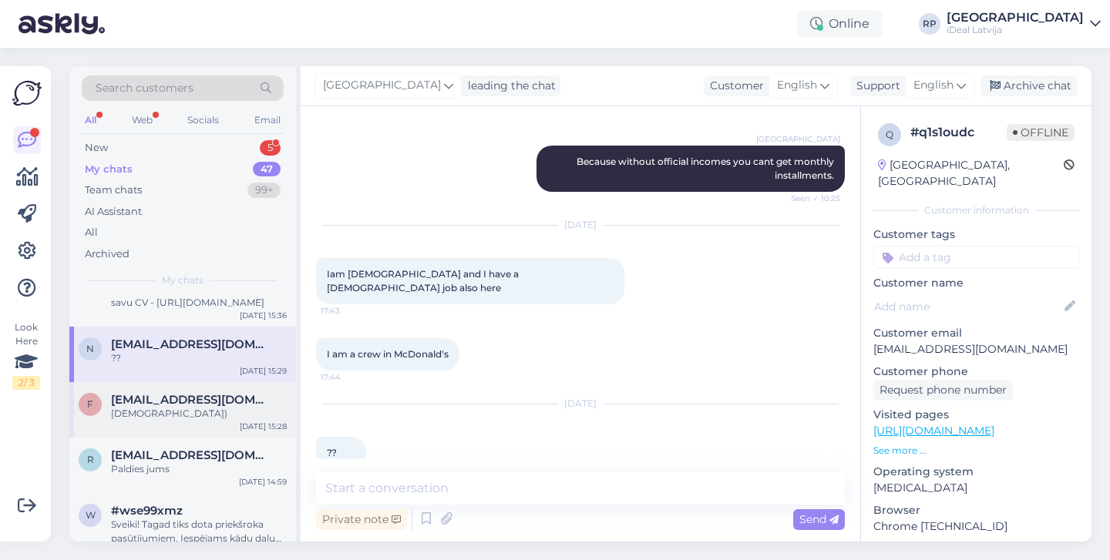
scroll to position [123, 0]
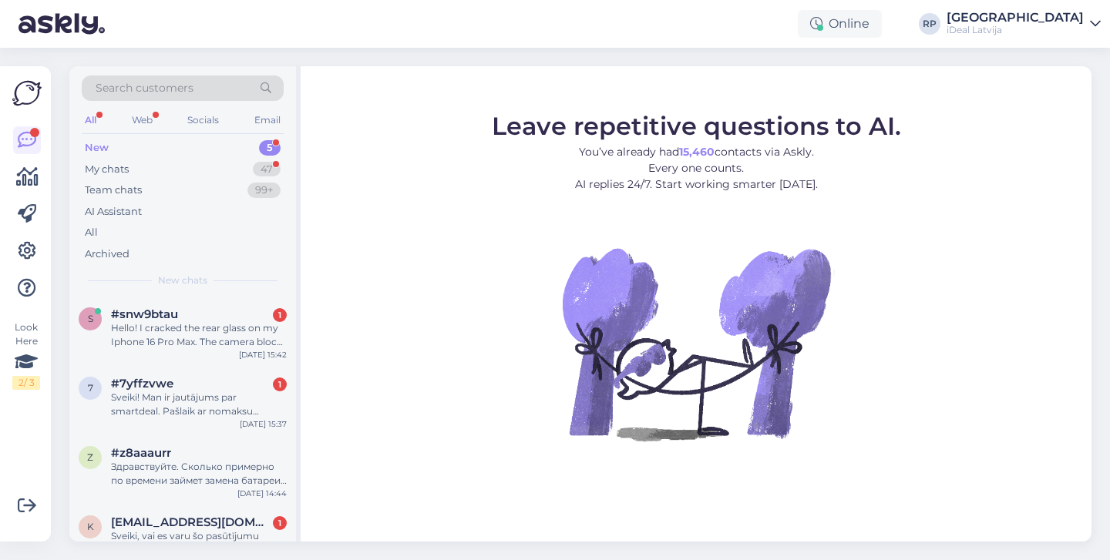
click at [273, 148] on div "5" at bounding box center [270, 147] width 22 height 15
click at [264, 166] on div "47" at bounding box center [267, 169] width 28 height 15
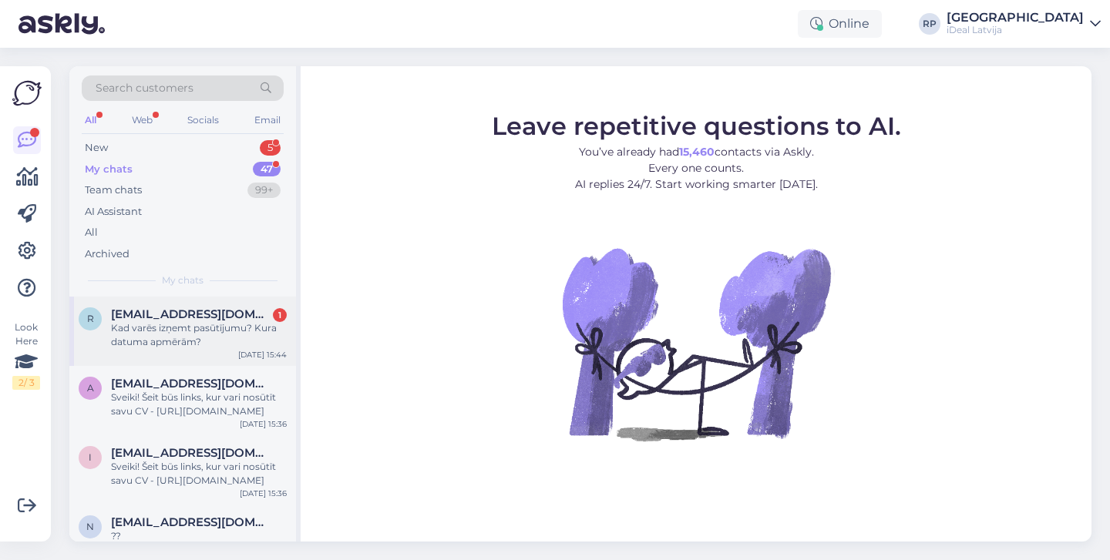
click at [192, 326] on div "Kad varēs izņemt pasūtījumu? Kura datuma apmērām?" at bounding box center [199, 335] width 176 height 28
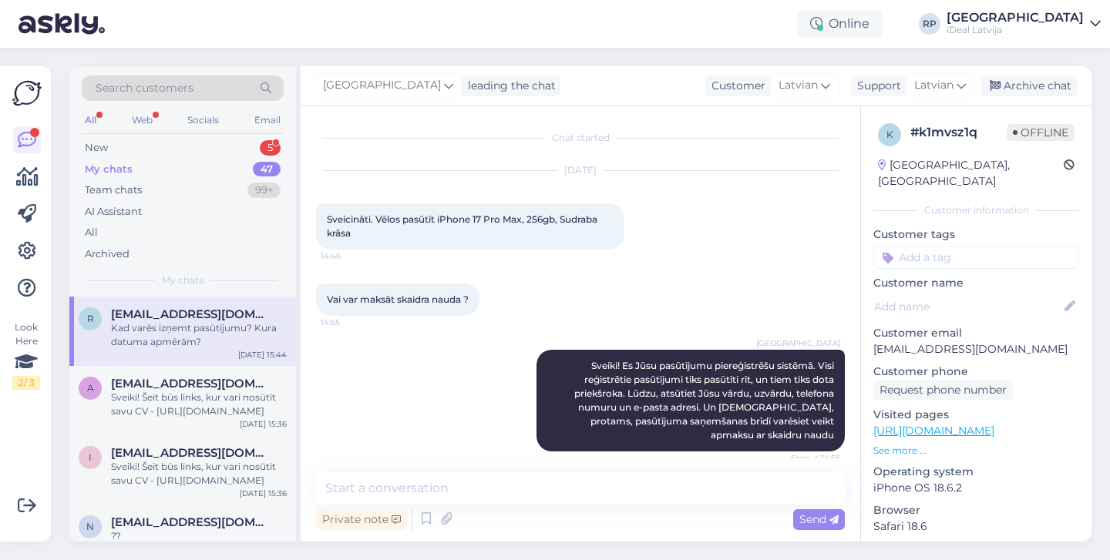
scroll to position [460, 0]
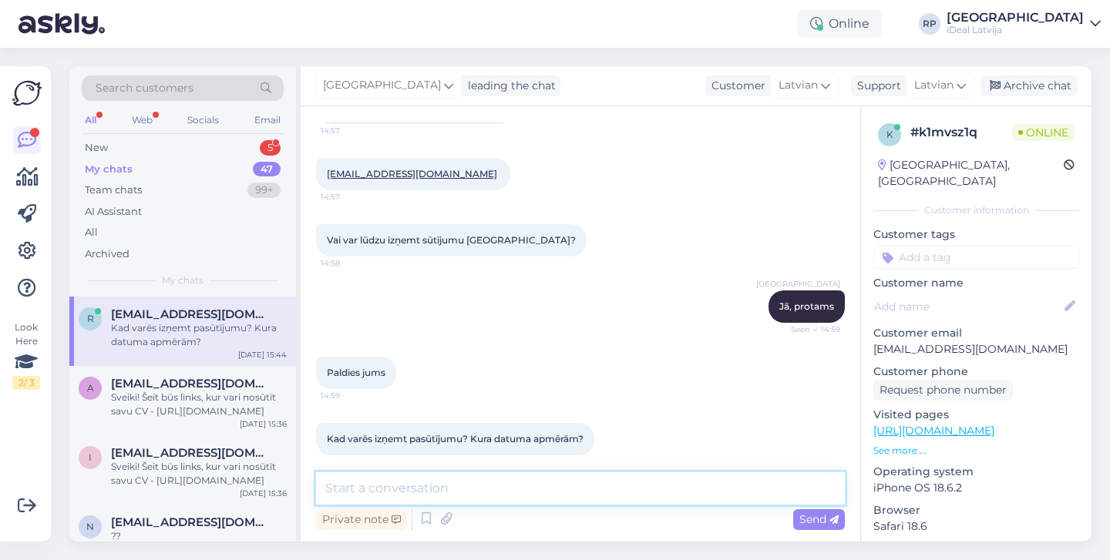
click at [574, 489] on textarea at bounding box center [580, 488] width 529 height 32
click at [560, 478] on textarea "19.septembrī būs zi" at bounding box center [580, 488] width 529 height 32
type textarea "L"
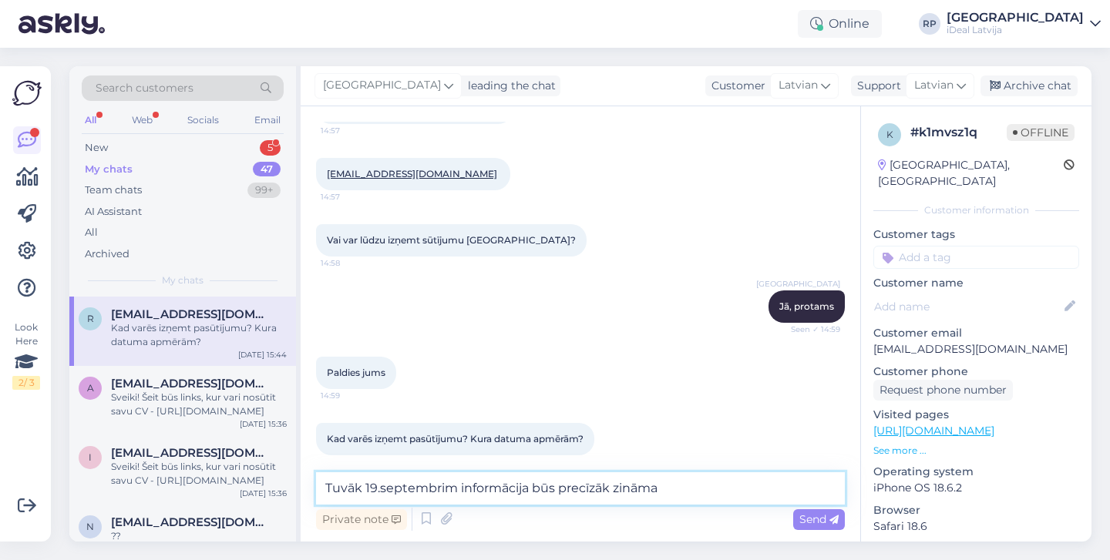
click at [599, 496] on textarea "Tuvāk 19.septembrim informācija būs precīzāk zināma" at bounding box center [580, 488] width 529 height 32
paste textarea "septembrim informācija būs zināma precīzāk."
type textarea "Tuvāk 19. septembrim informācija būs zināma precīzāk."
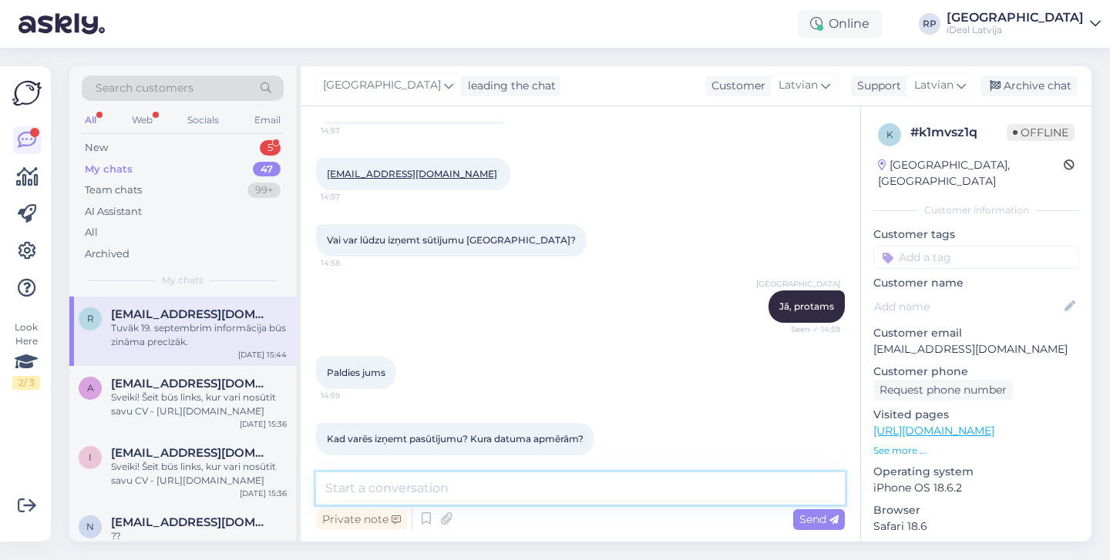
scroll to position [526, 0]
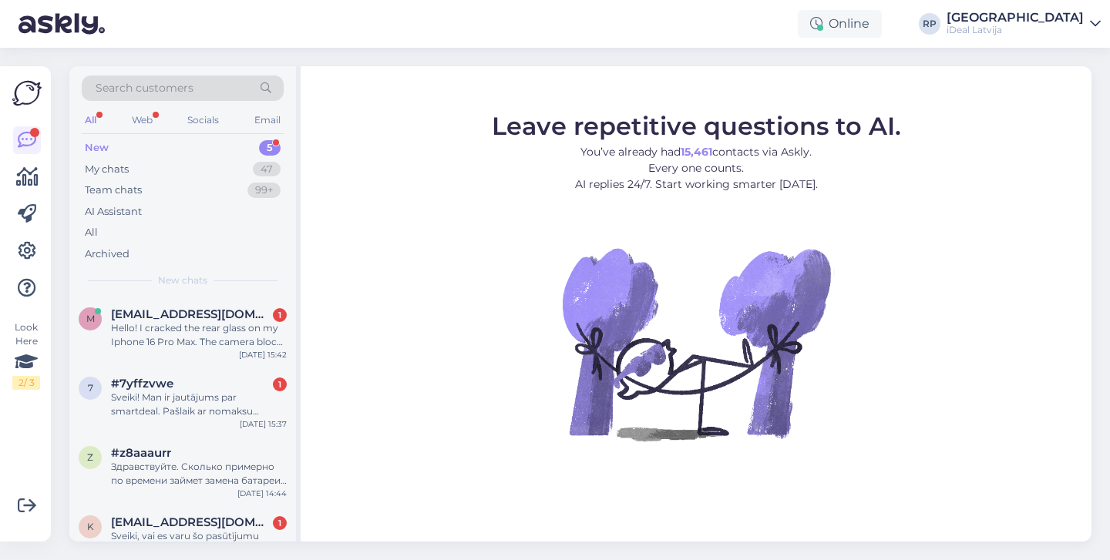
click at [250, 153] on div "New 5" at bounding box center [183, 148] width 202 height 22
click at [273, 362] on div "m [EMAIL_ADDRESS][DOMAIN_NAME] 1 Hello! I cracked the rear glass on my Iphone 1…" at bounding box center [182, 331] width 227 height 69
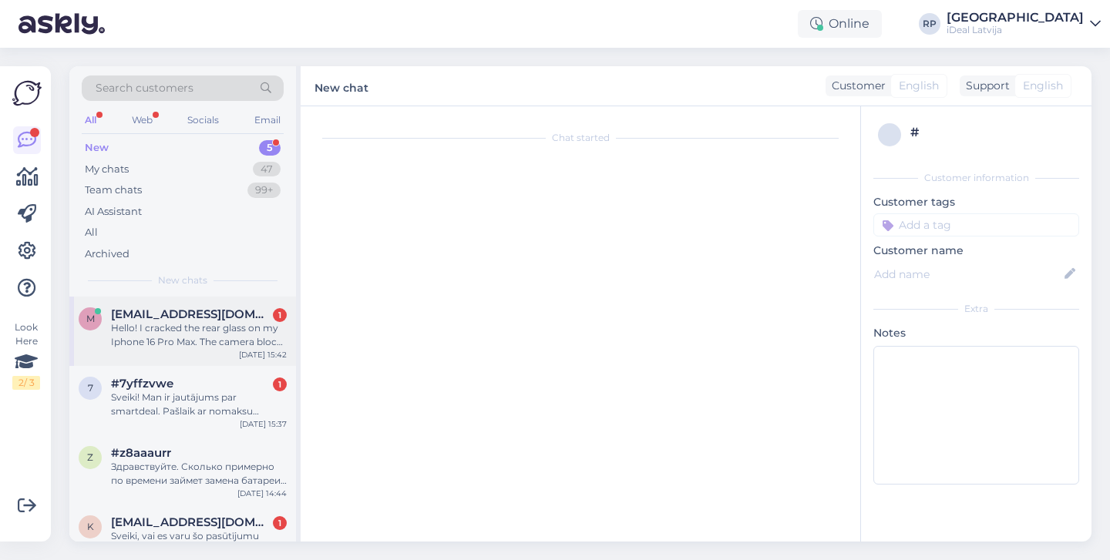
click at [271, 341] on div "Hello! I cracked the rear glass on my Iphone 16 Pro Max. The camera block is un…" at bounding box center [199, 335] width 176 height 28
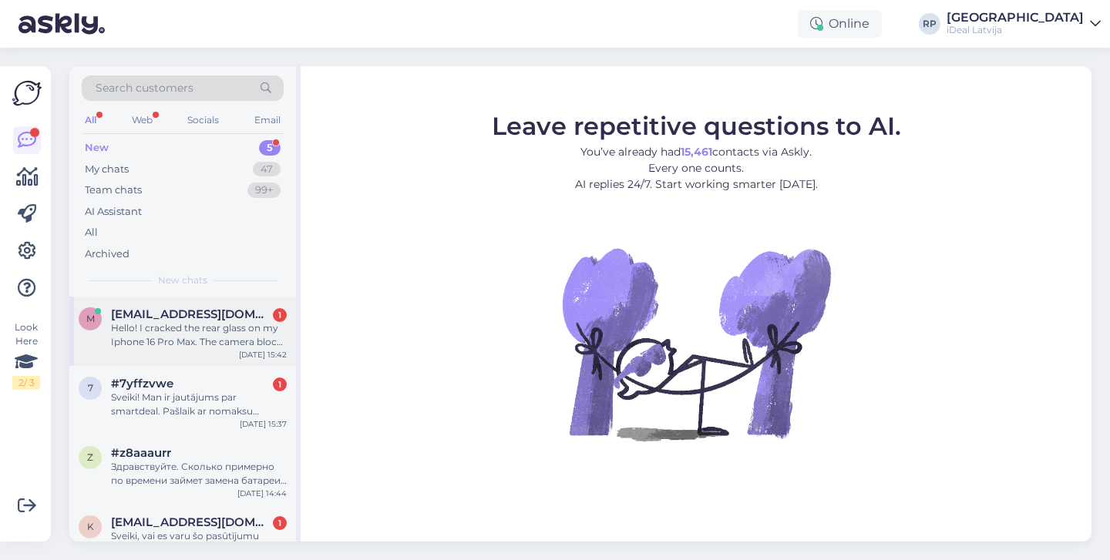
click at [240, 314] on span "[EMAIL_ADDRESS][DOMAIN_NAME]" at bounding box center [191, 314] width 160 height 14
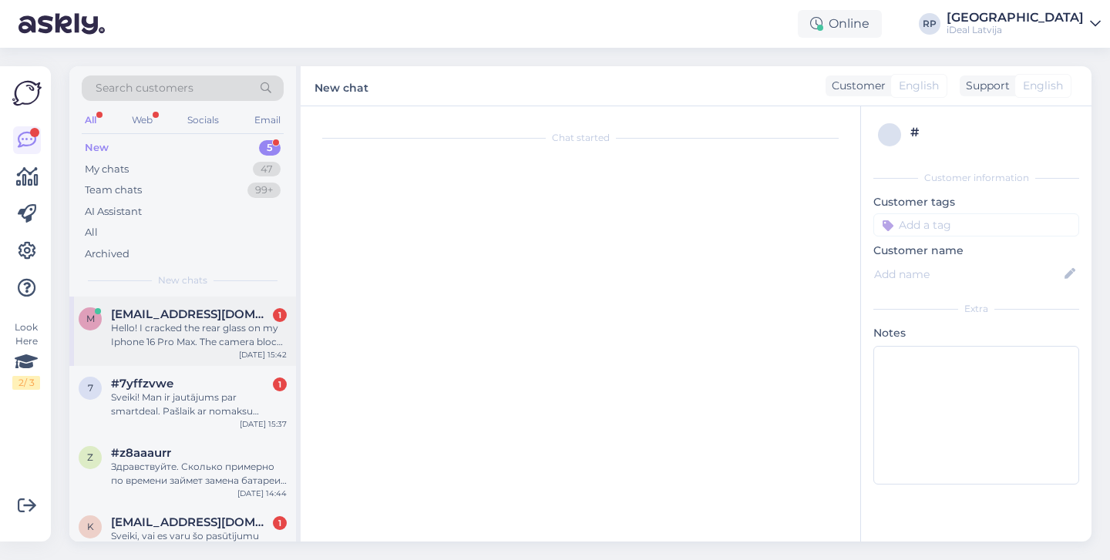
scroll to position [32, 0]
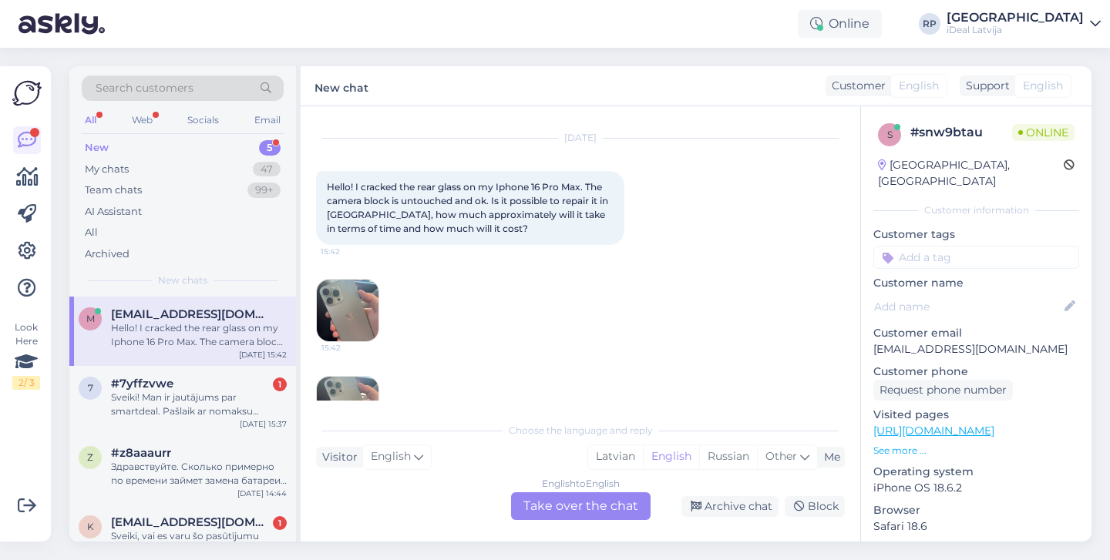
click at [339, 324] on img at bounding box center [348, 311] width 62 height 62
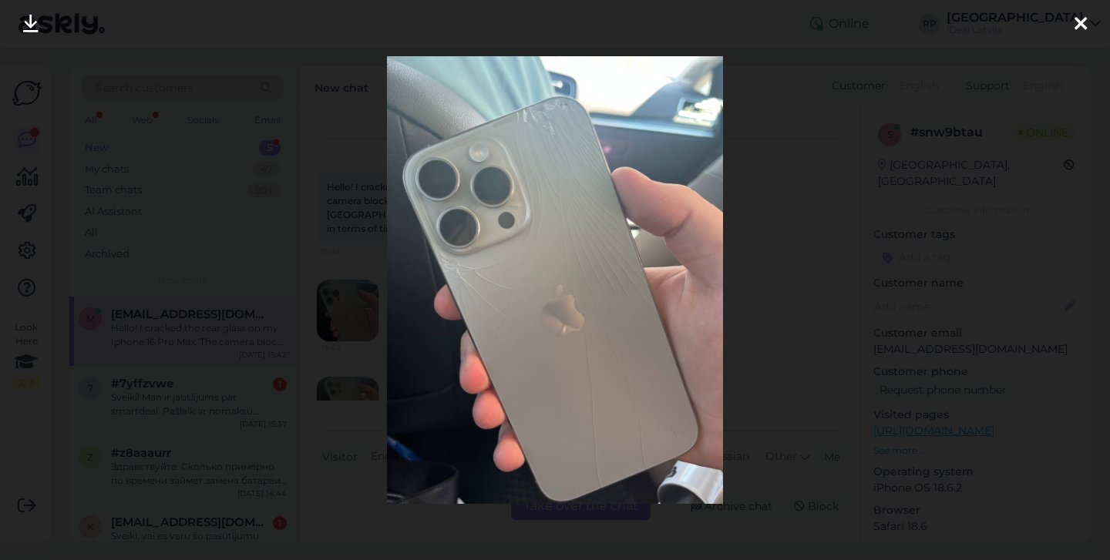
click at [1073, 39] on div at bounding box center [1080, 24] width 31 height 49
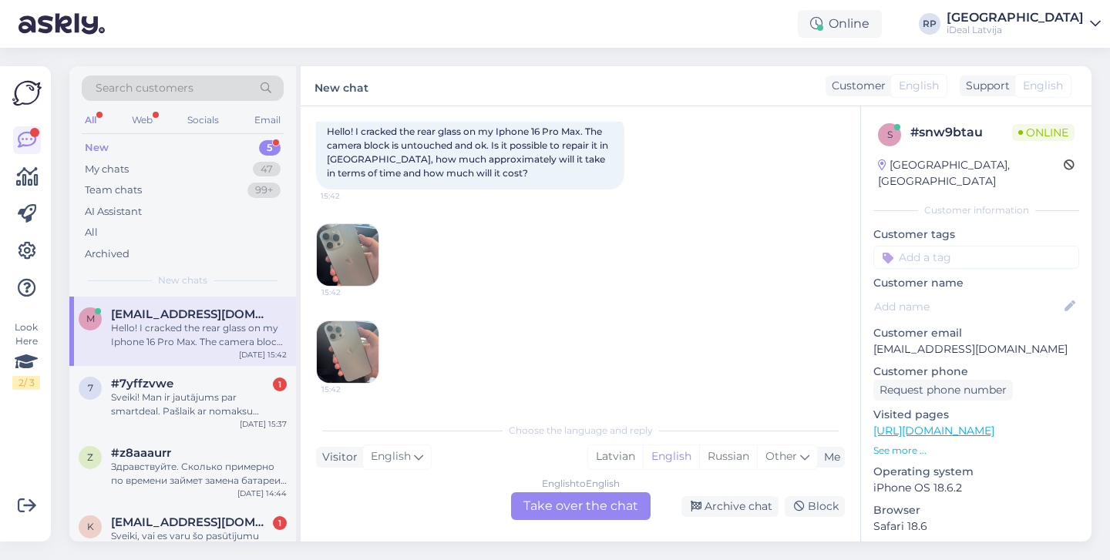
scroll to position [88, 0]
click at [193, 170] on div "My chats 47" at bounding box center [183, 170] width 202 height 22
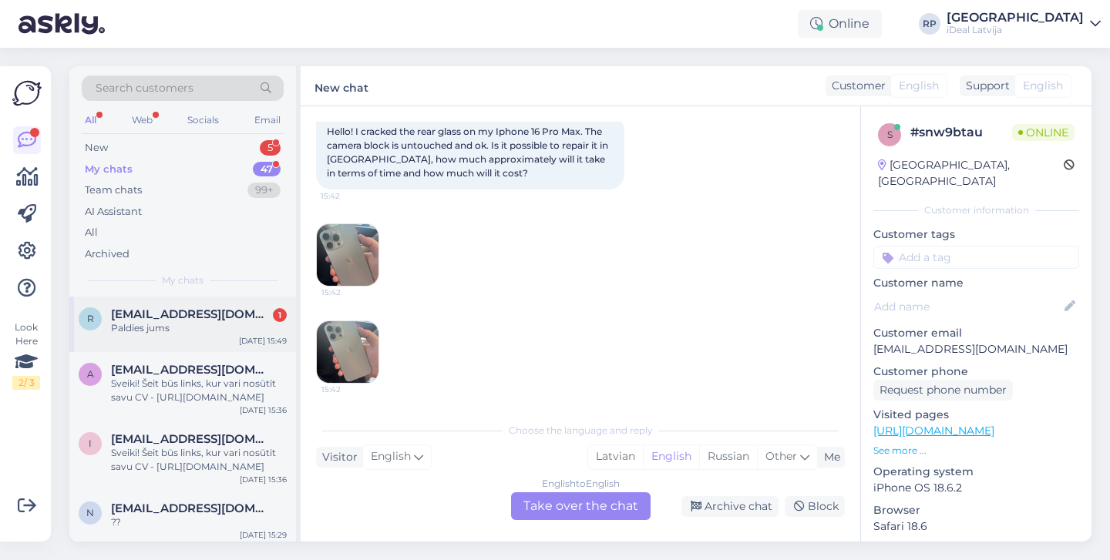
click at [250, 342] on div "[DATE] 15:49" at bounding box center [263, 341] width 48 height 12
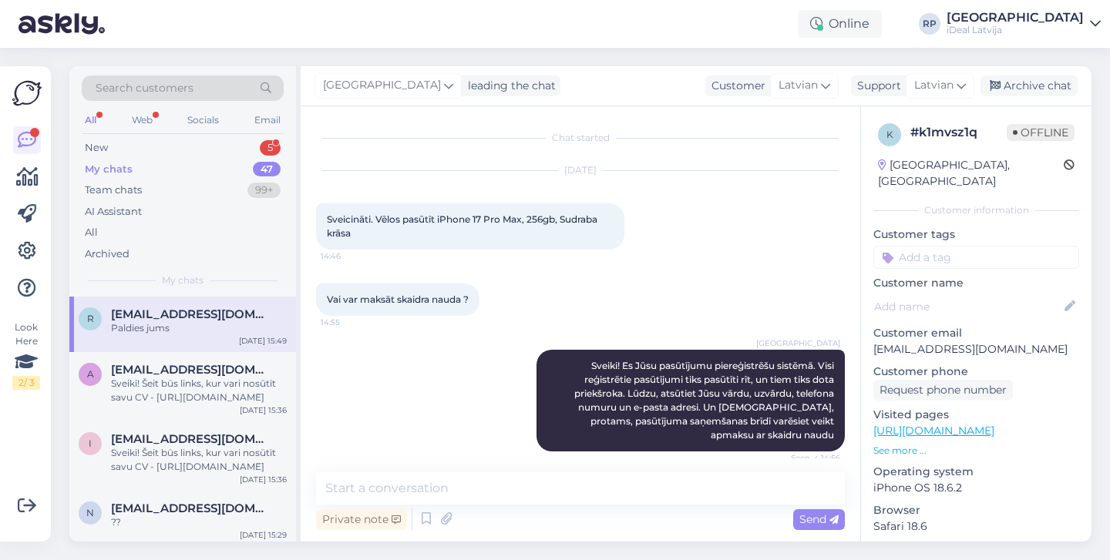
scroll to position [593, 0]
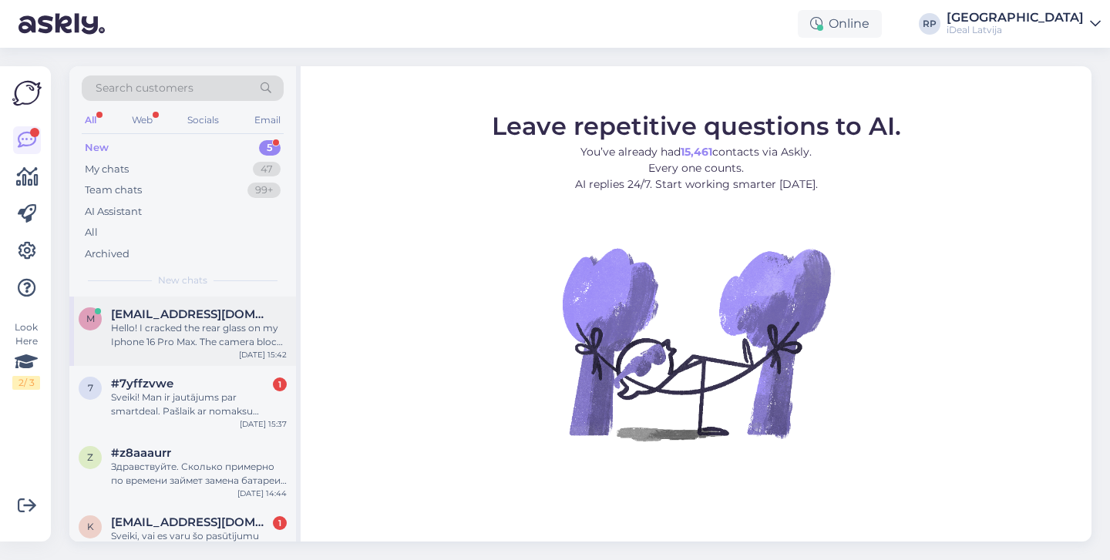
click at [274, 341] on div "Hello! I cracked the rear glass on my Iphone 16 Pro Max. The camera block is un…" at bounding box center [199, 335] width 176 height 28
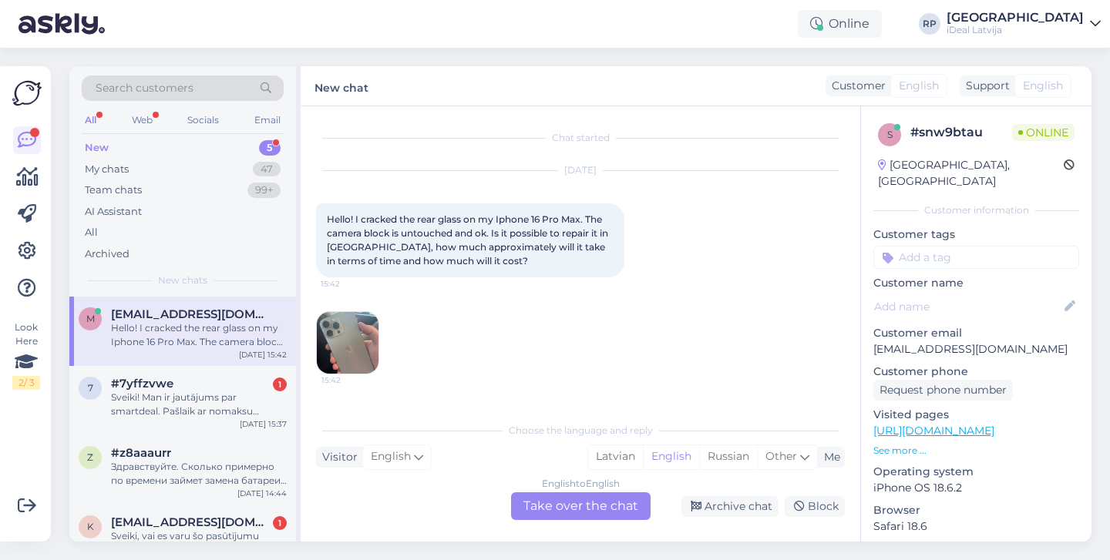
scroll to position [32, 0]
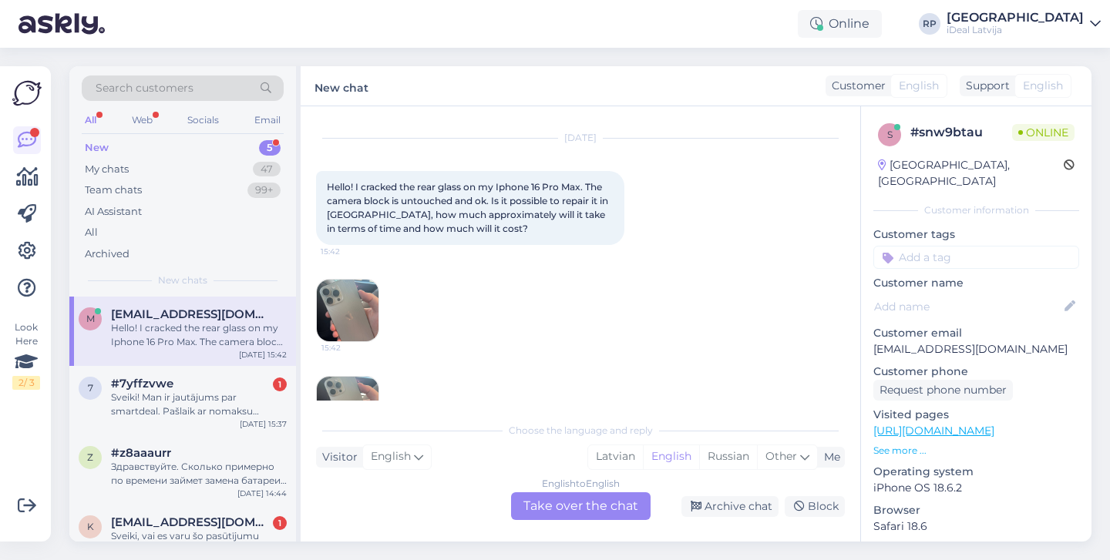
click at [334, 308] on img at bounding box center [348, 311] width 62 height 62
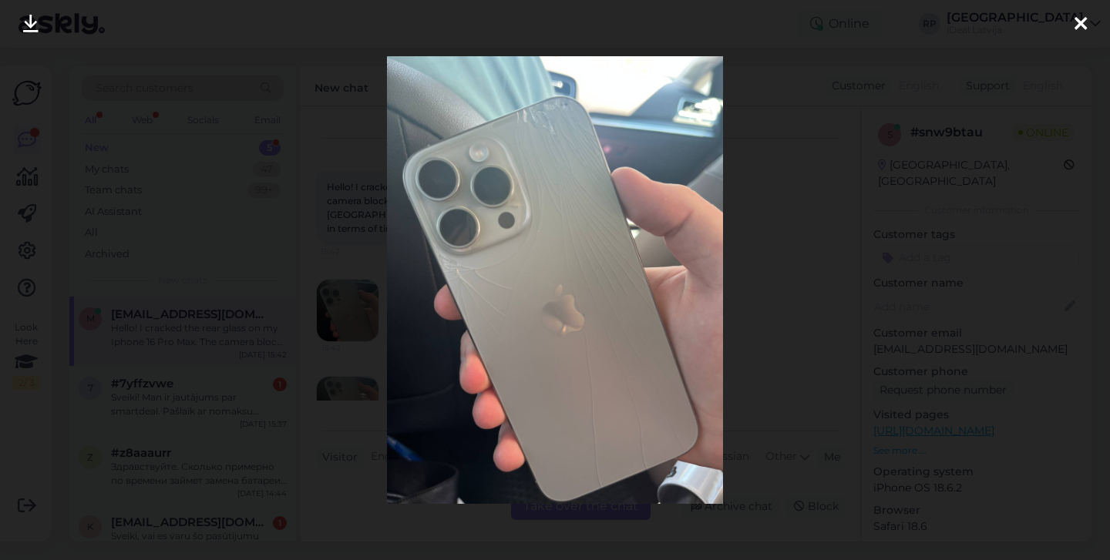
click at [1081, 29] on icon at bounding box center [1080, 25] width 12 height 20
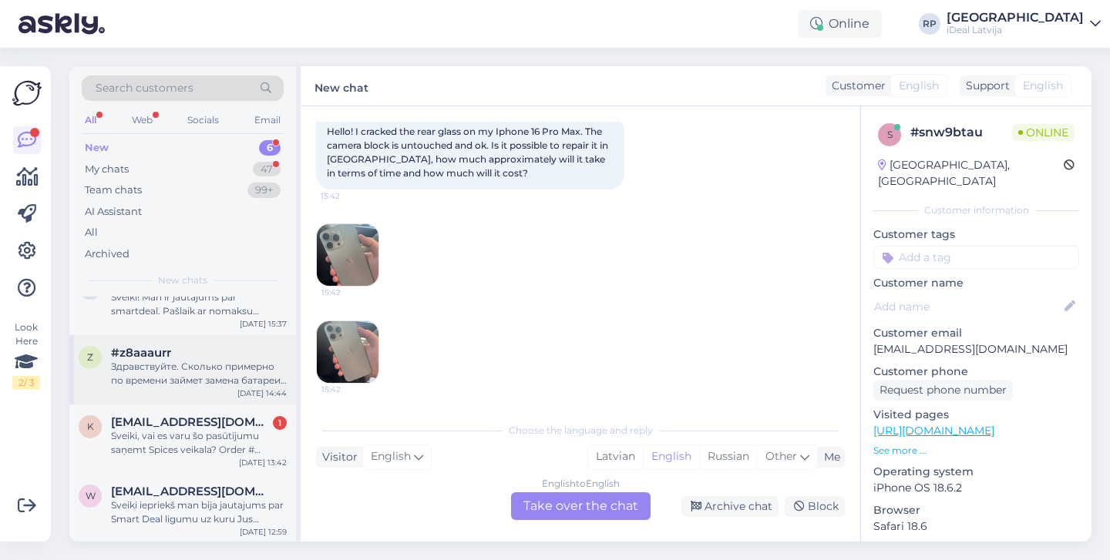
scroll to position [169, 0]
click at [237, 444] on div "Sveiki, vai es varu šo pasūtījumu saņemt Spices veikala? Order # 2000082307. Ie…" at bounding box center [199, 444] width 176 height 28
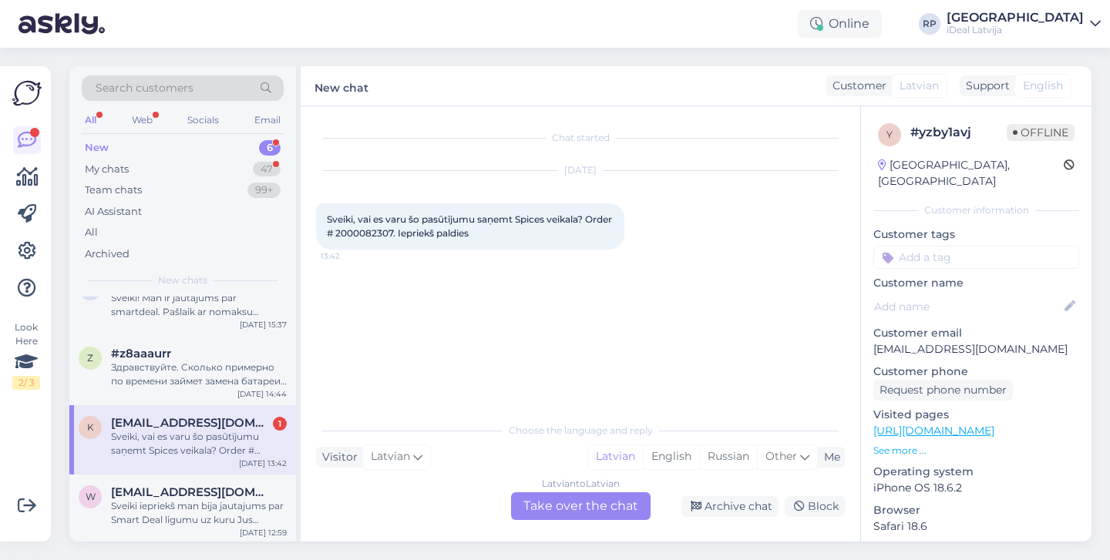
drag, startPoint x: 366, startPoint y: 231, endPoint x: 428, endPoint y: 242, distance: 62.6
click at [428, 242] on div "Sveiki, vai es varu šo pasūtījumu saņemt Spices veikala? Order # 2000082307. Ie…" at bounding box center [470, 226] width 308 height 46
click at [425, 237] on span "Sveiki, vai es varu šo pasūtījumu saņemt Spices veikala? Order # 2000082307. Ie…" at bounding box center [470, 225] width 287 height 25
drag, startPoint x: 365, startPoint y: 232, endPoint x: 424, endPoint y: 234, distance: 58.6
click at [424, 234] on span "Sveiki, vai es varu šo pasūtījumu saņemt Spices veikala? Order # 2000082307. Ie…" at bounding box center [470, 225] width 287 height 25
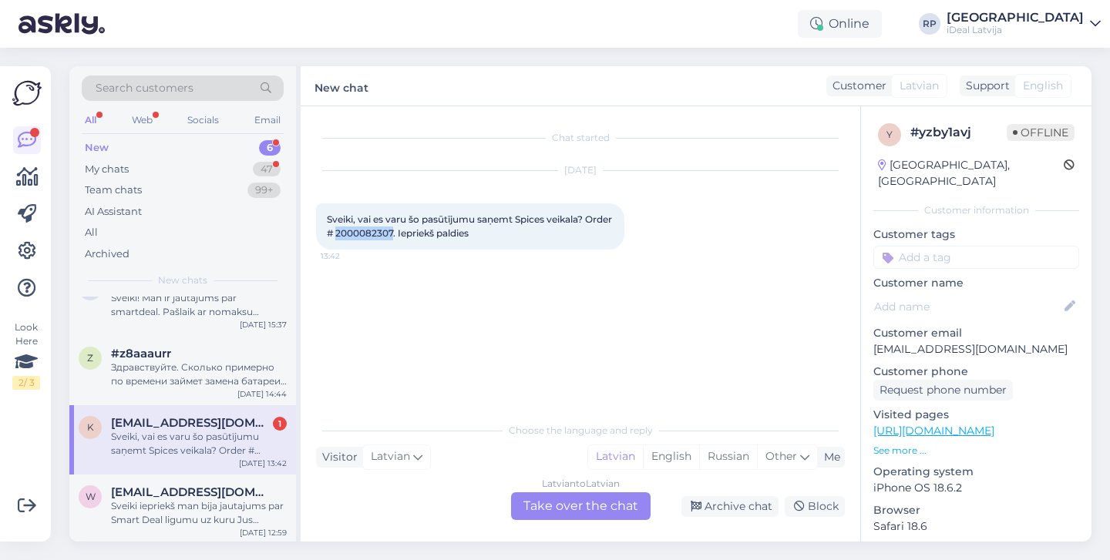
copy span "2000082307"
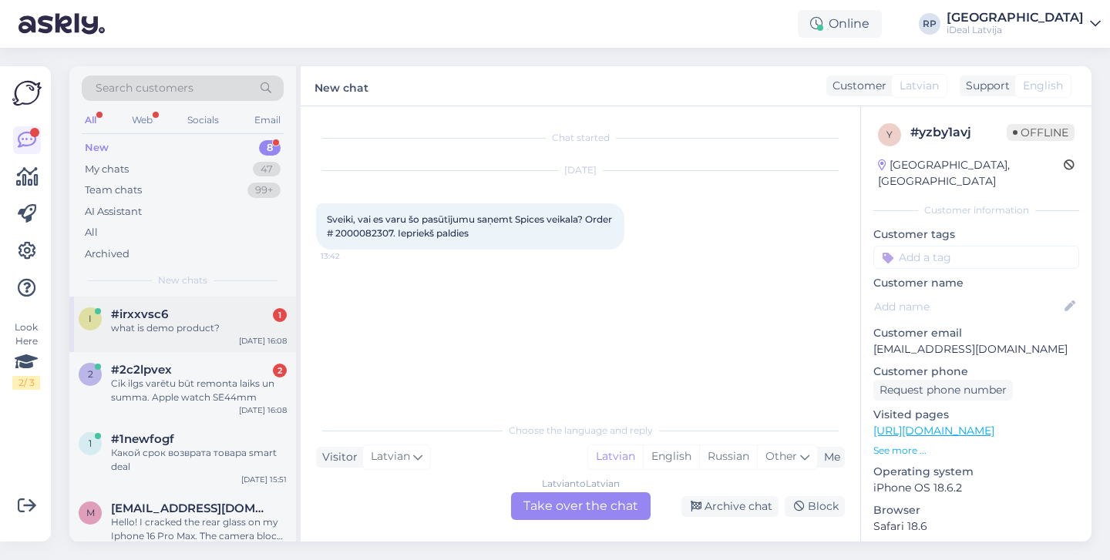
click at [223, 325] on div "what is demo product?" at bounding box center [199, 328] width 176 height 14
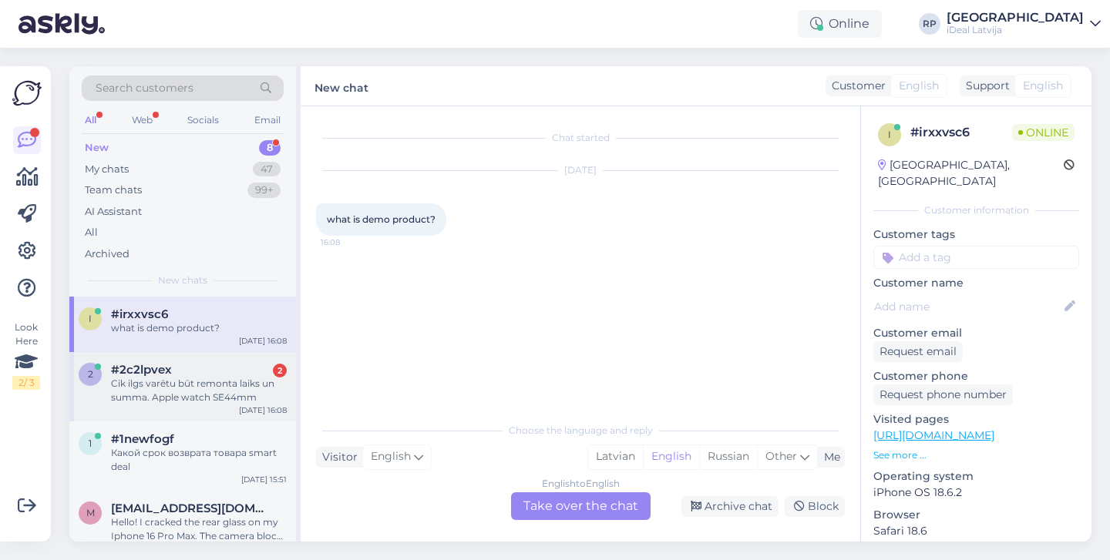
click at [217, 388] on div "Cik ilgs varētu būt remonta laiks un summa. Apple watch SE44mm" at bounding box center [199, 391] width 176 height 28
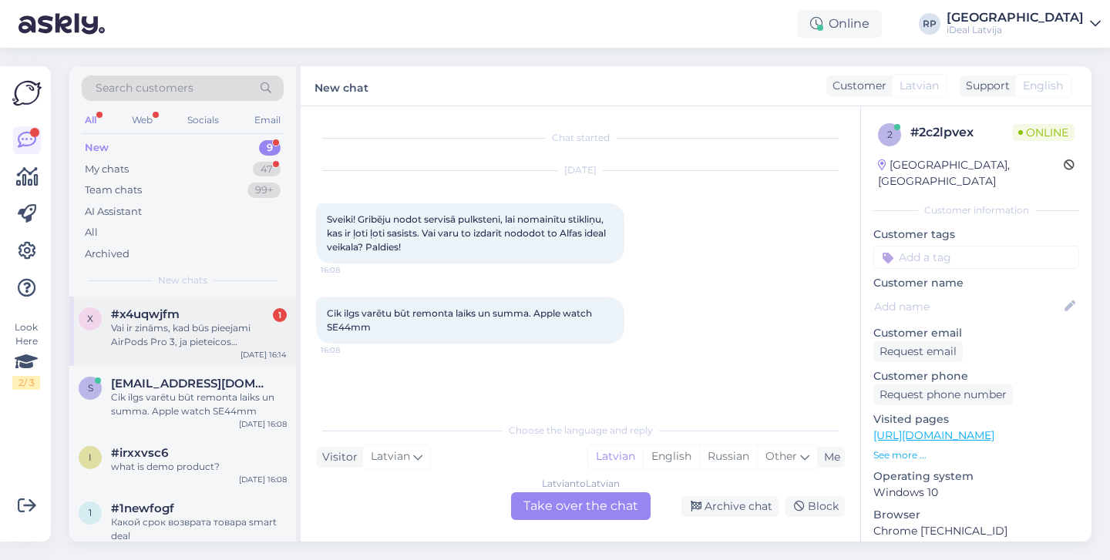
click at [223, 299] on div "x #x4uqwjfm 1 Vai ir zināms, kad būs pieejami AirPods Pro 3, ja pieteicos iepri…" at bounding box center [182, 331] width 227 height 69
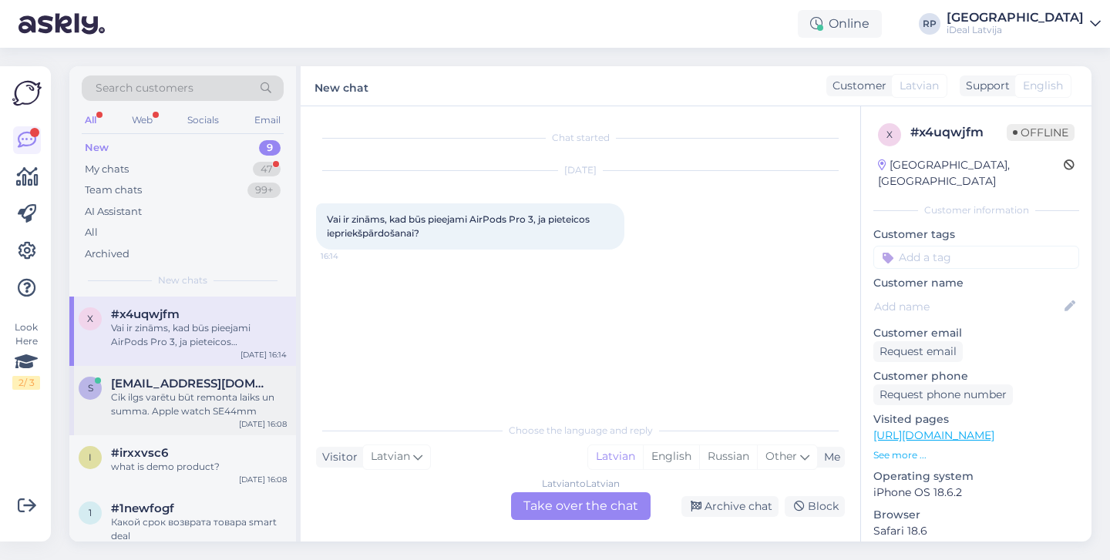
click at [197, 415] on div "Cik ilgs varētu būt remonta laiks un summa. Apple watch SE44mm" at bounding box center [199, 405] width 176 height 28
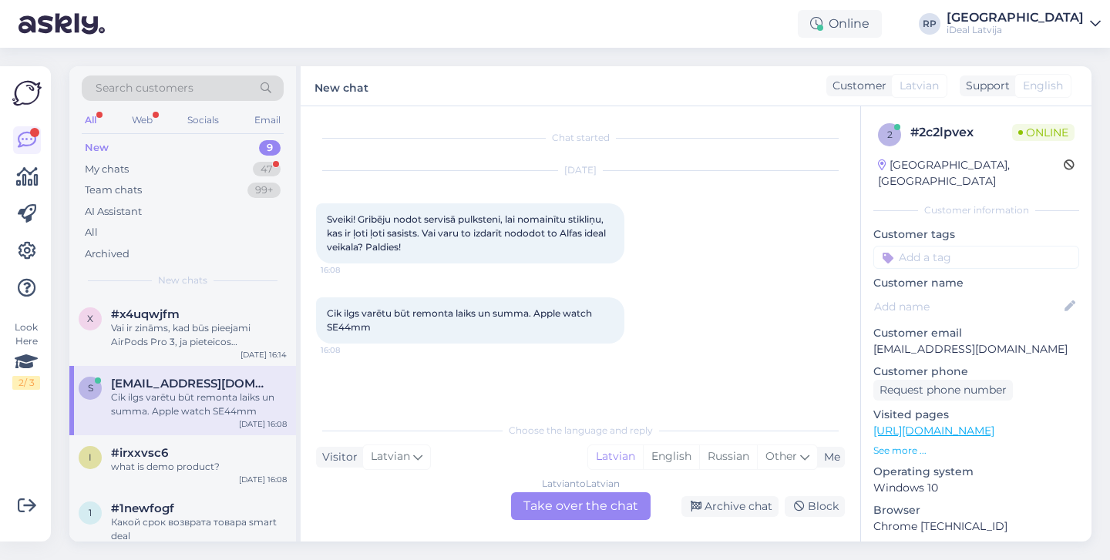
click at [573, 506] on div "Latvian to Latvian Take over the chat" at bounding box center [580, 506] width 139 height 28
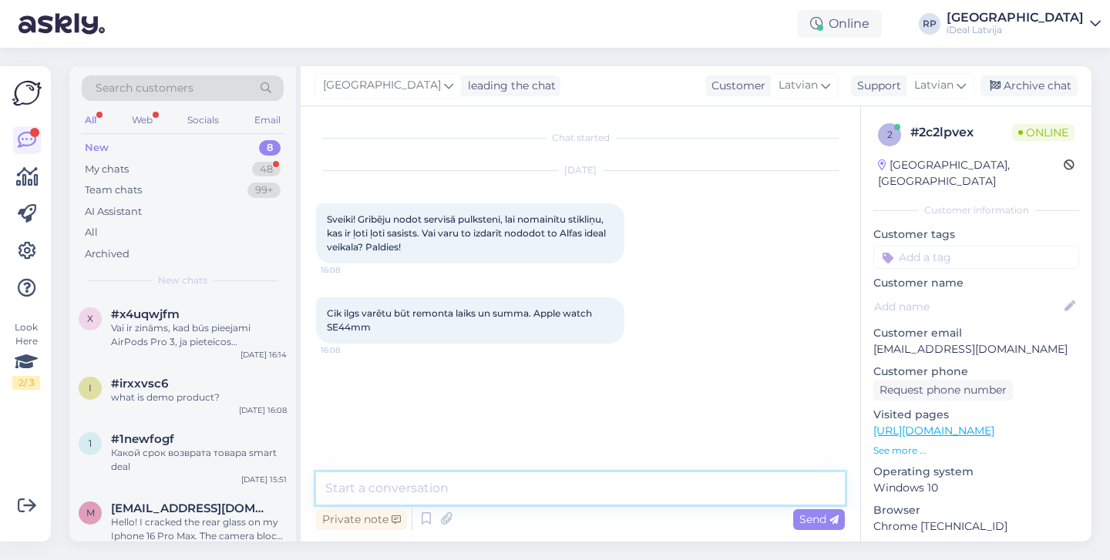
click at [556, 489] on textarea at bounding box center [580, 488] width 529 height 32
drag, startPoint x: 369, startPoint y: 489, endPoint x: 629, endPoint y: 482, distance: 259.8
click at [629, 482] on textarea "Sveiki! Šis būs dārgs remonts, ja" at bounding box center [580, 488] width 529 height 32
type textarea "Sveiki! Jums šis pulkstenis ir apdrošināts?"
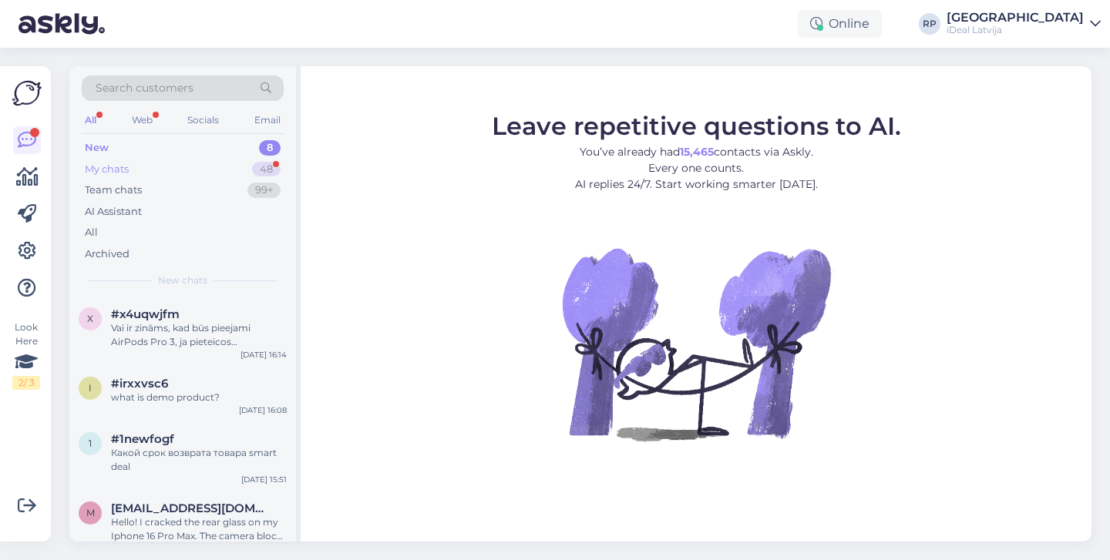
click at [212, 170] on div "My chats 48" at bounding box center [183, 170] width 202 height 22
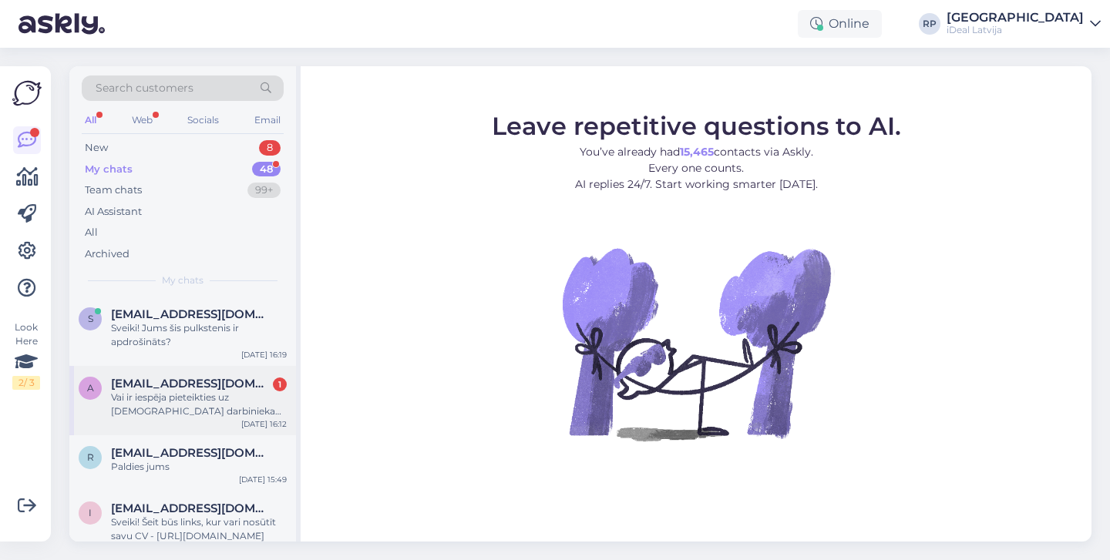
click at [196, 414] on div "Vai ir iespēja pieteikties uz [DEMOGRAPHIC_DATA] darbinieka amatu?" at bounding box center [199, 405] width 176 height 28
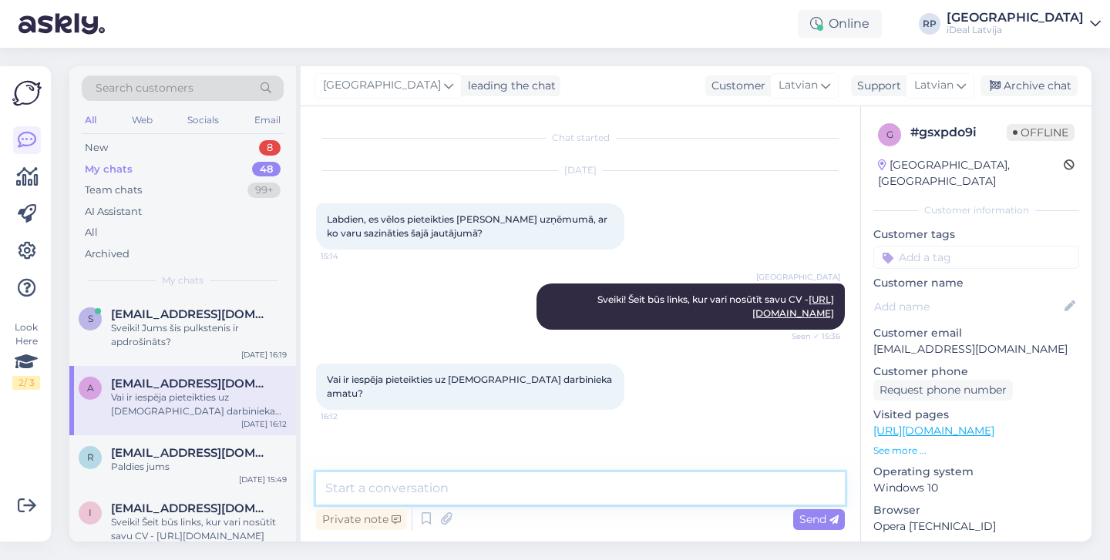
click at [513, 486] on textarea at bounding box center [580, 488] width 529 height 32
click at [628, 492] on textarea "Jā, Nosūtiet tur pat savu CV un pierakstiet nosaukumā un" at bounding box center [580, 488] width 529 height 32
click at [584, 488] on textarea "Jā, Nosūtiet tur pat savu CV un pierakstiet tematā un" at bounding box center [580, 488] width 529 height 32
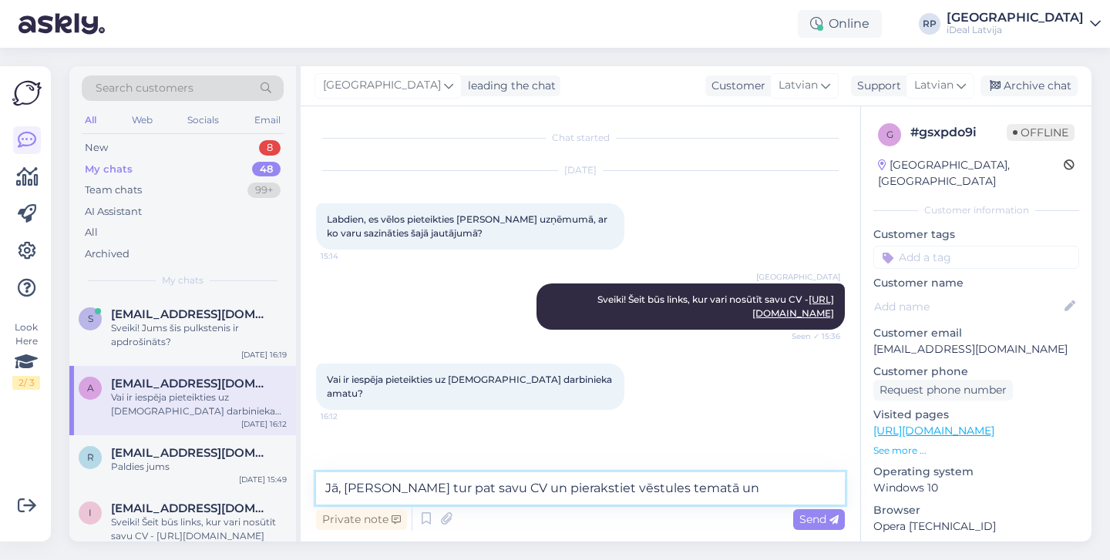
click at [820, 492] on textarea "Jā, [PERSON_NAME] tur pat savu CV un pierakstiet vēstules tematā un" at bounding box center [580, 488] width 529 height 32
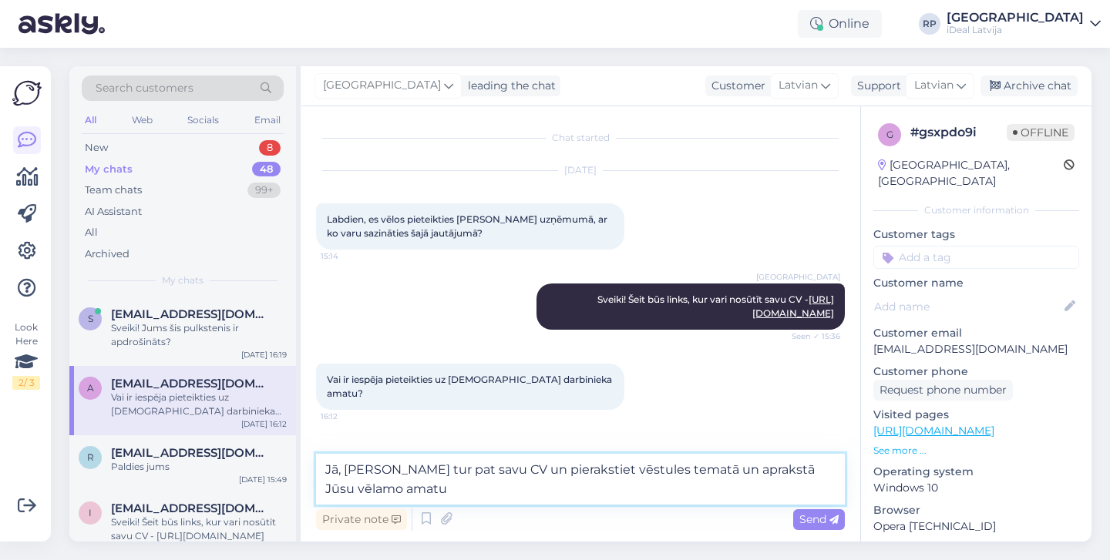
drag, startPoint x: 318, startPoint y: 470, endPoint x: 445, endPoint y: 482, distance: 127.0
click at [445, 482] on textarea "Jā, [PERSON_NAME] tur pat savu CV un pierakstiet vēstules tematā un aprakstā Jū…" at bounding box center [580, 479] width 529 height 51
paste textarea "lūdzu, nosūtiet savu CV turpat un vēstules temata laukā, kā arī aprakstā norādi…"
type textarea "Jā, lūdzu, nosūtiet savu CV turpat un vēstules temata laukā, kā arī aprakstā no…"
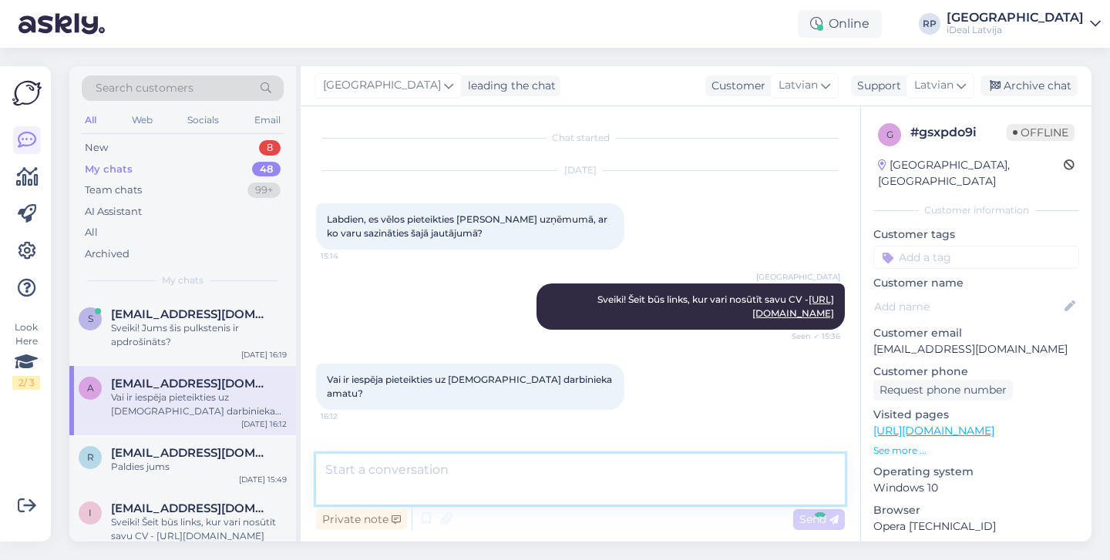
scroll to position [62, 0]
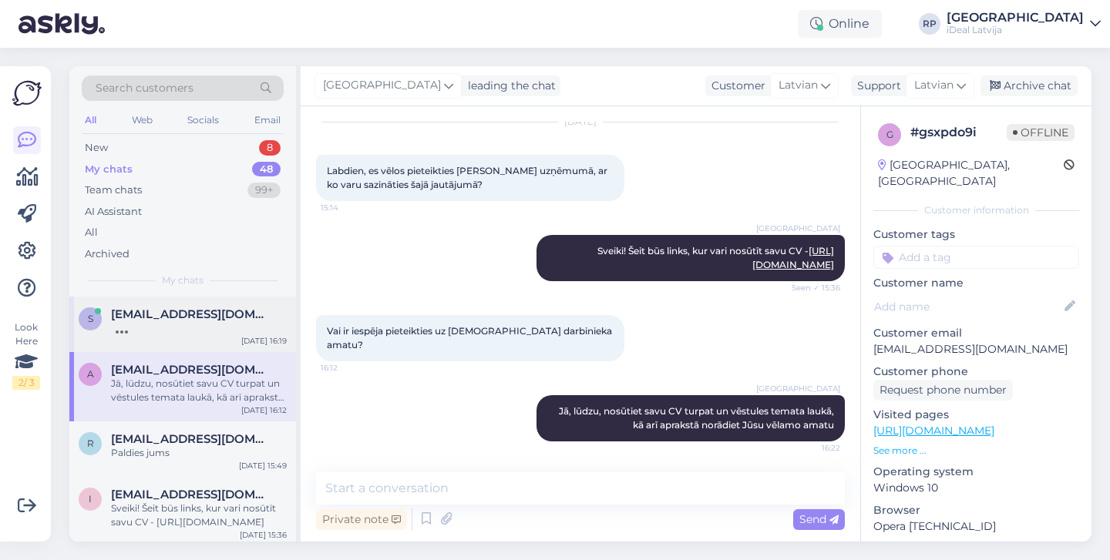
click at [230, 321] on div at bounding box center [199, 328] width 176 height 14
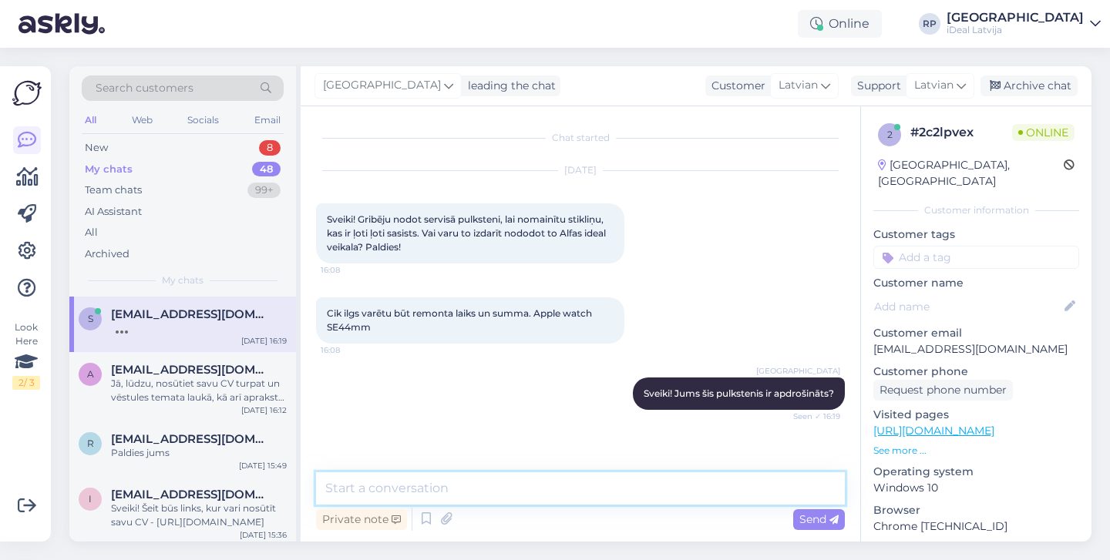
click at [444, 496] on textarea at bounding box center [580, 488] width 529 height 32
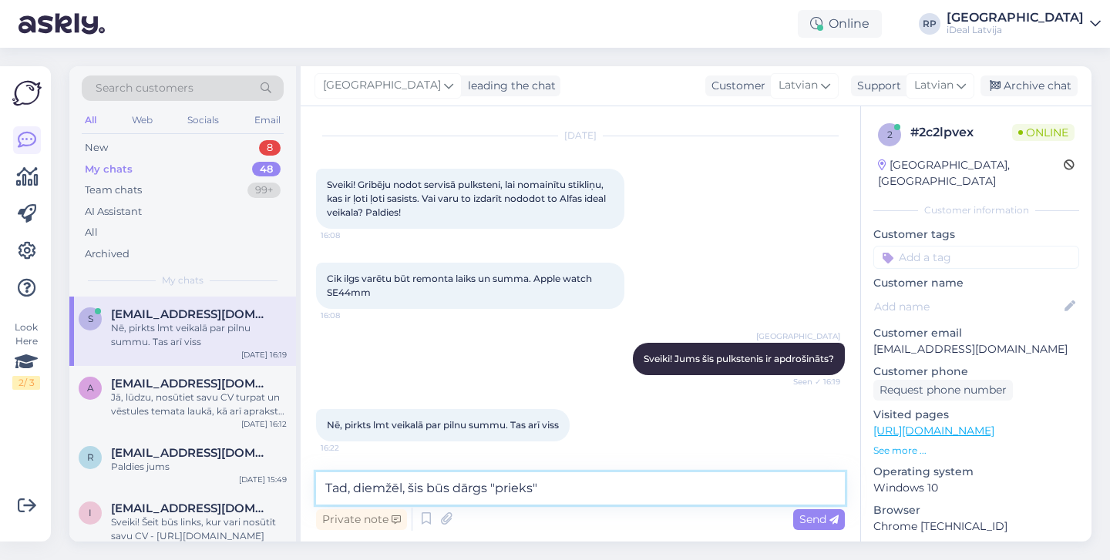
drag, startPoint x: 491, startPoint y: 488, endPoint x: 573, endPoint y: 485, distance: 82.5
click at [573, 485] on textarea "Tad, diemžēl, šis būs dārgs "prieks"" at bounding box center [580, 488] width 529 height 32
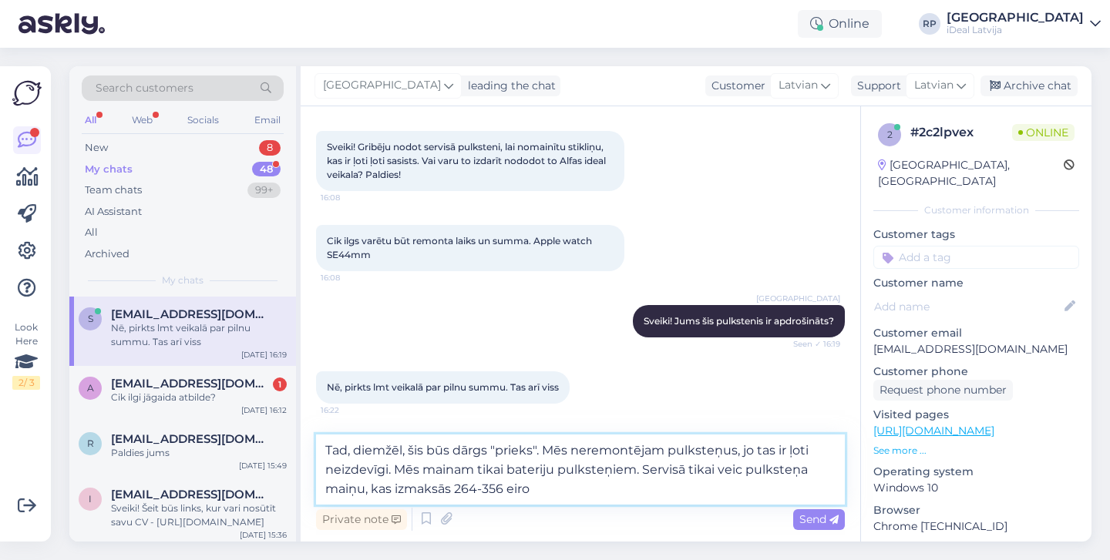
scroll to position [72, 0]
drag, startPoint x: 321, startPoint y: 447, endPoint x: 554, endPoint y: 487, distance: 236.2
click at [554, 487] on textarea "Tad, diemžēl, šis būs dārgs "prieks". Mēs neremontējam pulksteņus, jo tas ir ļo…" at bounding box center [580, 470] width 529 height 70
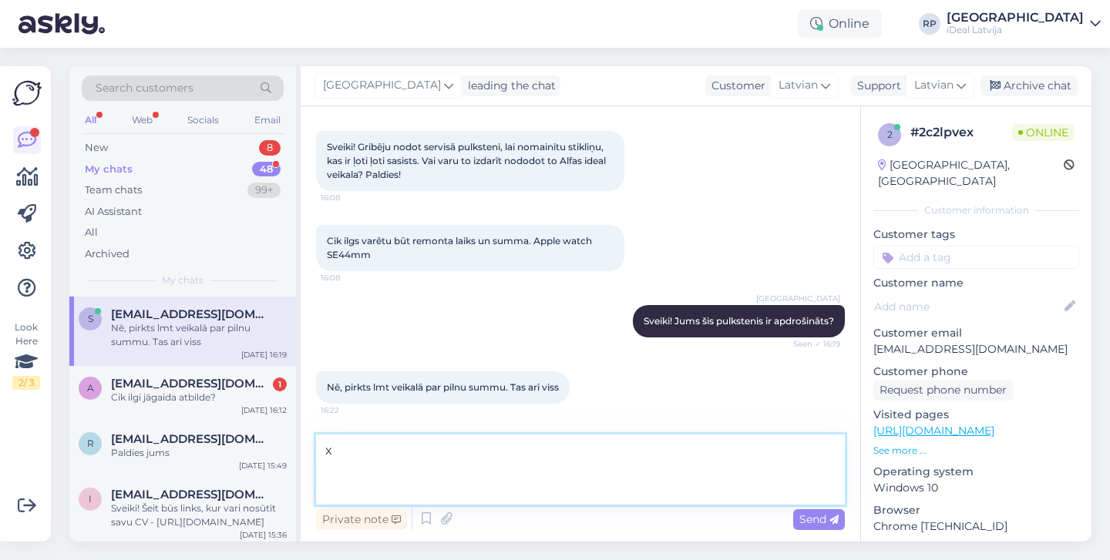
scroll to position [35, 0]
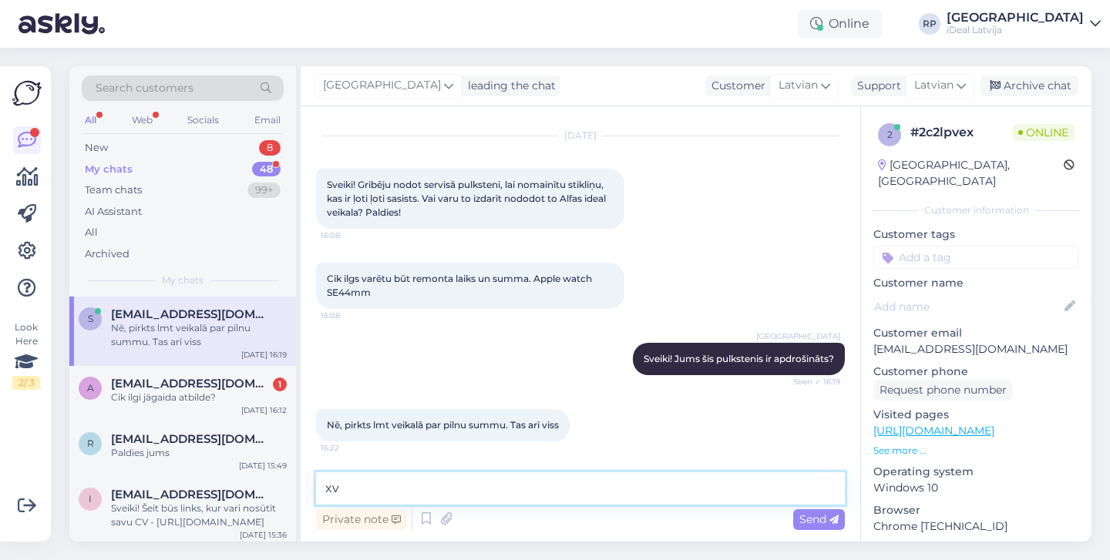
type textarea "x"
paste textarea "Tad, diemžēl, šis būs dārgs 'prieks'. Mēs pulksteņus neremontējam, jo tas ir ļo…"
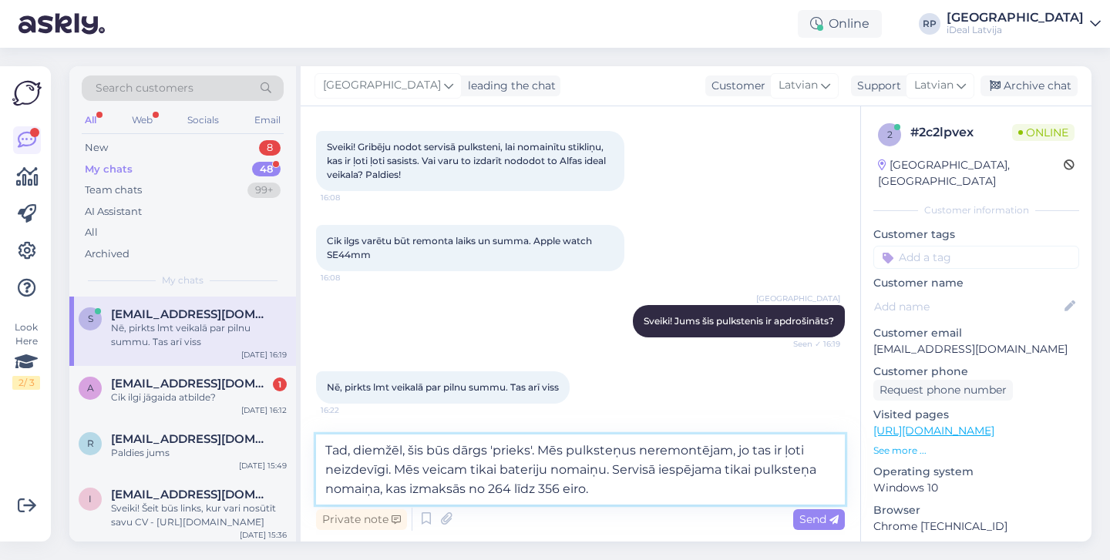
scroll to position [72, 0]
click at [533, 453] on textarea "Tad, diemžēl, šis būs dārgs 'prieks'. Mēs pulksteņus neremontējam, jo tas ir ļo…" at bounding box center [580, 470] width 529 height 70
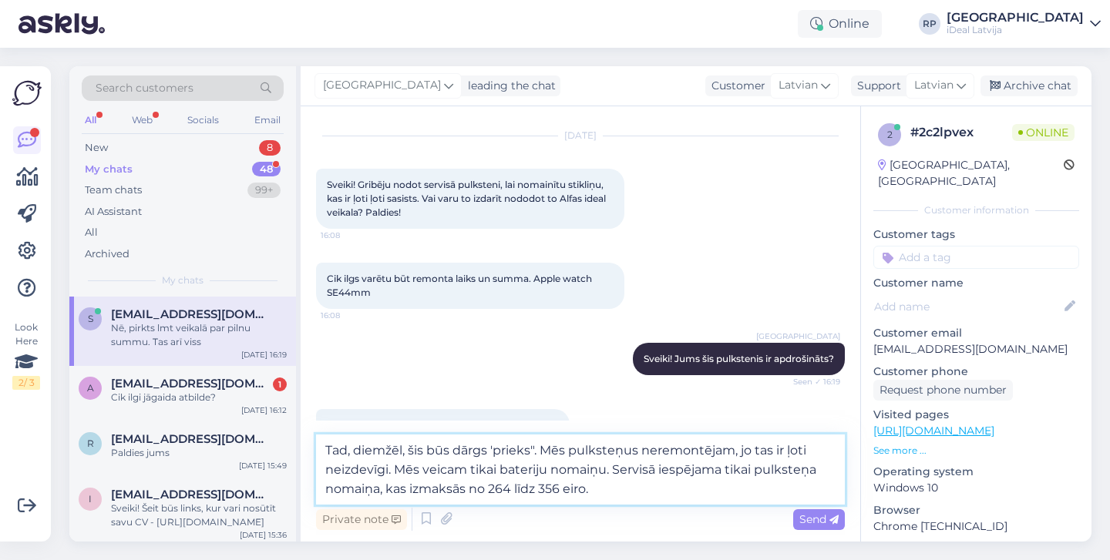
click at [497, 456] on textarea "Tad, diemžēl, šis būs dārgs 'prieks". Mēs pulksteņus neremontējam, jo tas ir ļo…" at bounding box center [580, 470] width 529 height 70
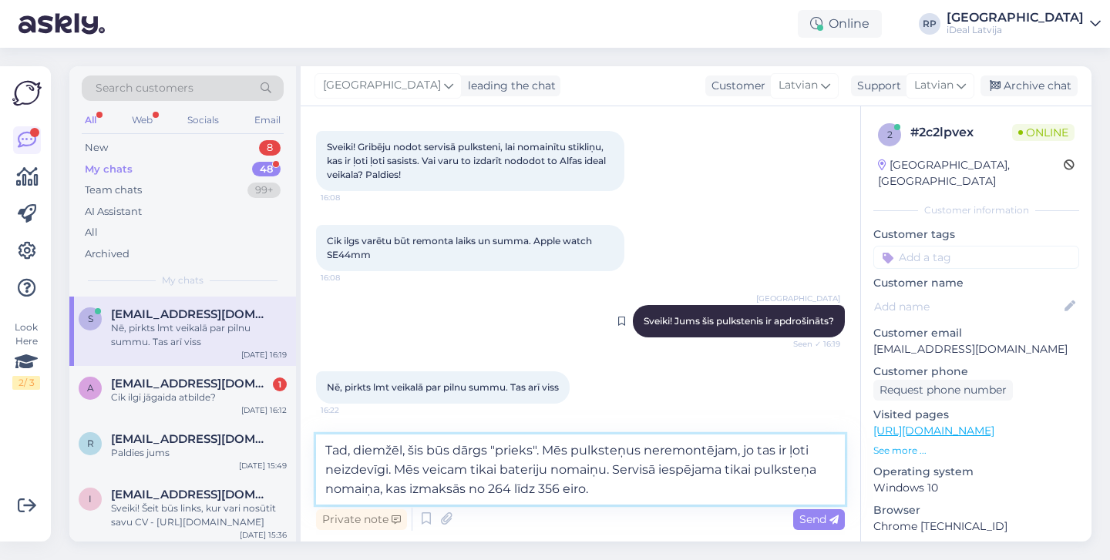
scroll to position [72, 0]
click at [695, 486] on textarea "Tad, diemžēl, šis būs dārgs "prieks". Mēs pulksteņus neremontējam, jo tas ir ļo…" at bounding box center [580, 470] width 529 height 70
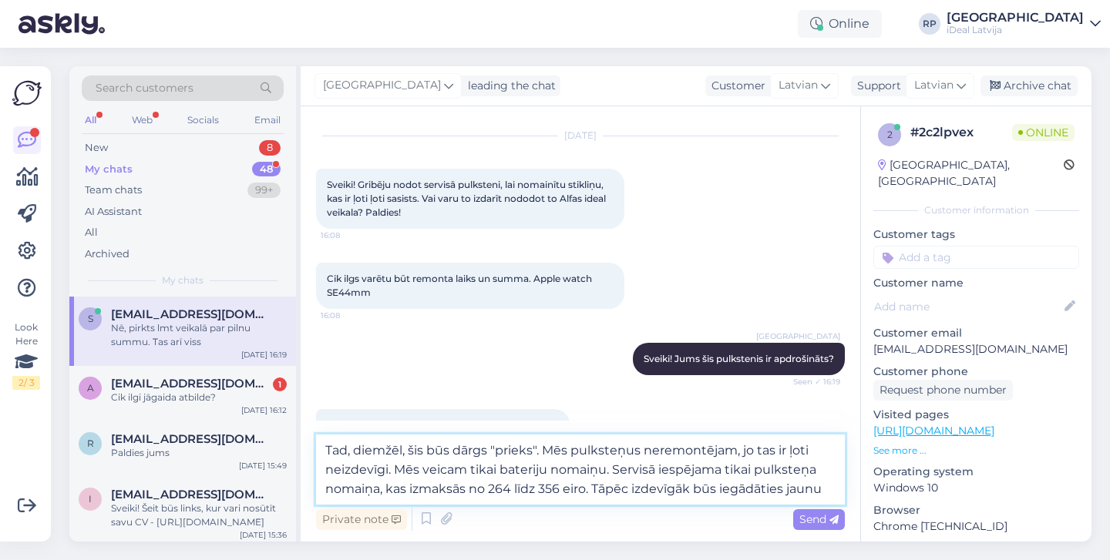
click at [645, 500] on textarea "Tad, diemžēl, šis būs dārgs "prieks". Mēs pulksteņus neremontējam, jo tas ir ļo…" at bounding box center [580, 470] width 529 height 70
click at [647, 499] on textarea "Tad, diemžēl, šis būs dārgs "prieks". Mēs pulksteņus neremontējam, jo tas ir ļo…" at bounding box center [580, 470] width 529 height 70
paste textarea ""Tad, diemžēl, šis būs diezgan dārgs 'prieks'. Mēs pulksteņus diemžēl neremontē…"
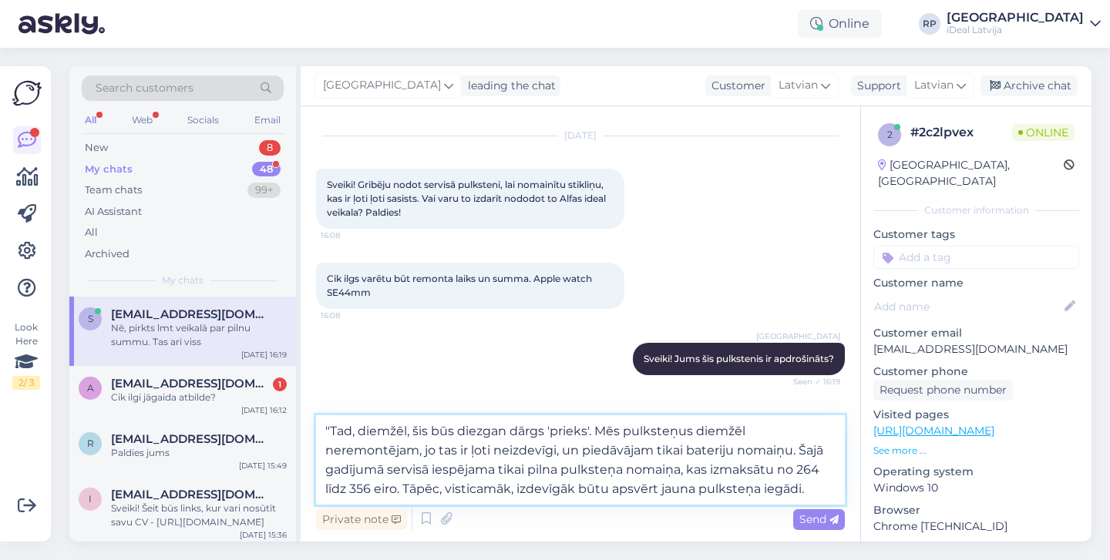
click at [335, 432] on textarea ""Tad, diemžēl, šis būs diezgan dārgs 'prieks'. Mēs pulksteņus diemžēl neremontē…" at bounding box center [580, 459] width 529 height 89
click at [584, 431] on textarea "Tad, diemžēl, šis būs diezgan dārgs 'prieks'. Mēs pulksteņus diemžēl neremontēj…" at bounding box center [580, 459] width 529 height 89
click at [549, 431] on textarea "Tad, diemžēl, šis būs diezgan dārgs 'prieks". Mēs pulksteņus diemžēl neremontēj…" at bounding box center [580, 459] width 529 height 89
type textarea "Tad, diemžēl, šis būs diezgan dārgs "prieks". Mēs pulksteņus diemžēl neremontēj…"
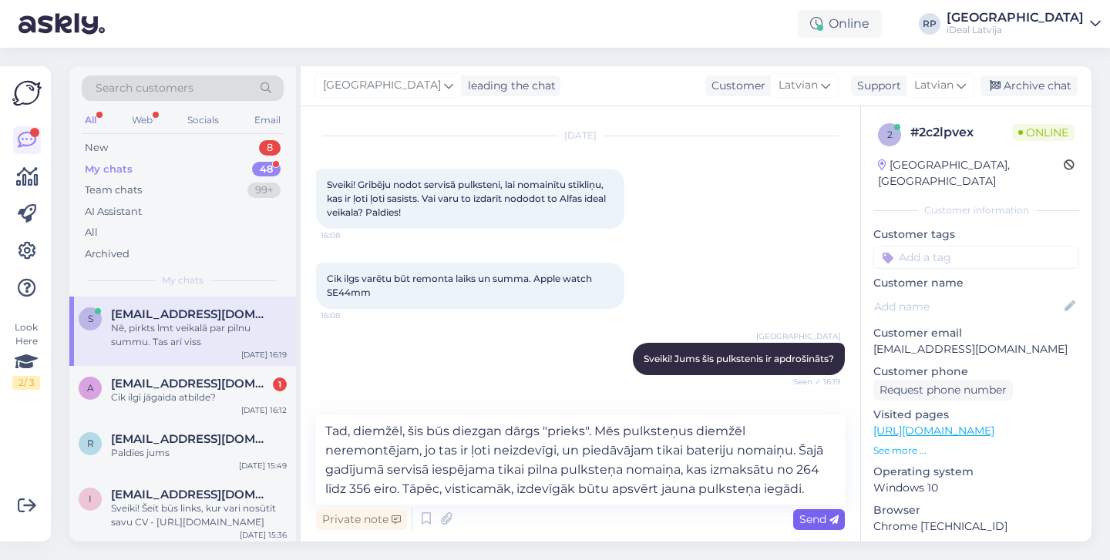
click at [831, 516] on icon at bounding box center [833, 520] width 9 height 9
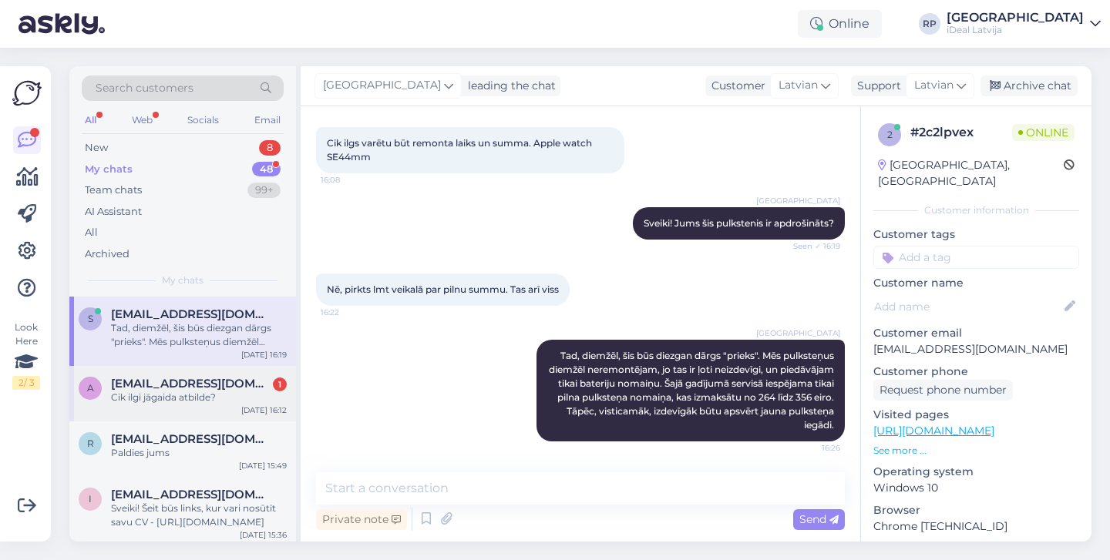
click at [214, 382] on span "[EMAIL_ADDRESS][DOMAIN_NAME]" at bounding box center [191, 384] width 160 height 14
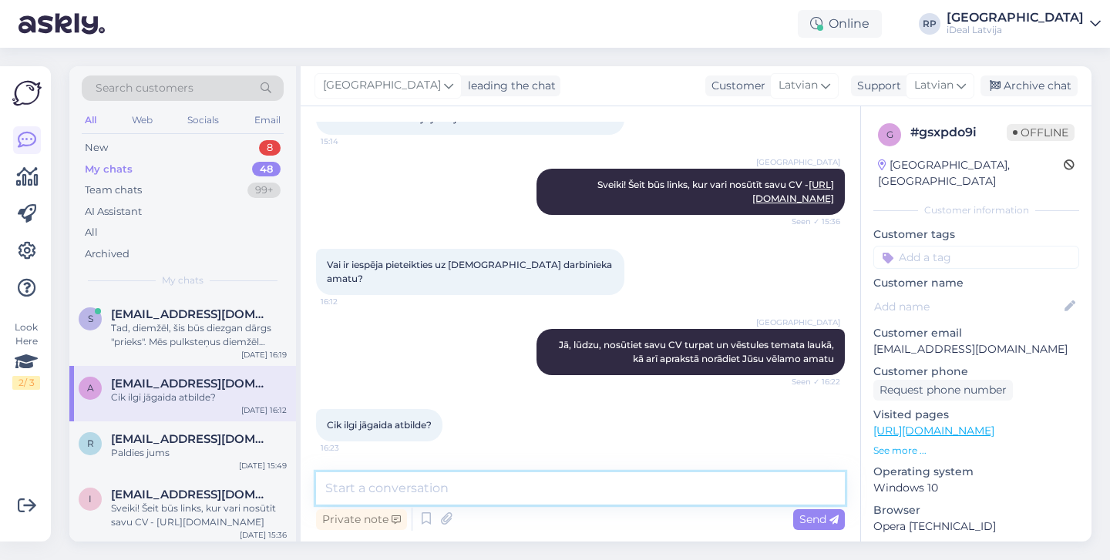
click at [452, 476] on textarea at bounding box center [580, 488] width 529 height 32
type textarea "Šo es diemžēl nemācēšu precīzi pateikt."
click at [512, 484] on textarea "Šo es diemžēl nemācēšu precīzi pateikt." at bounding box center [580, 488] width 529 height 32
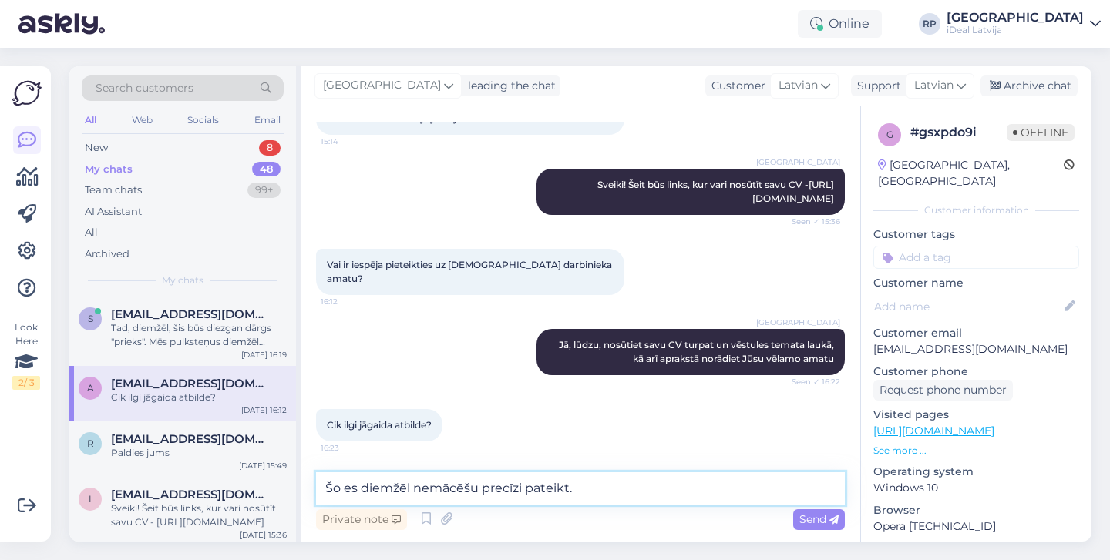
click at [705, 495] on textarea "Šo es diemžēl nemācēšu precīzi pateikt." at bounding box center [580, 488] width 529 height 32
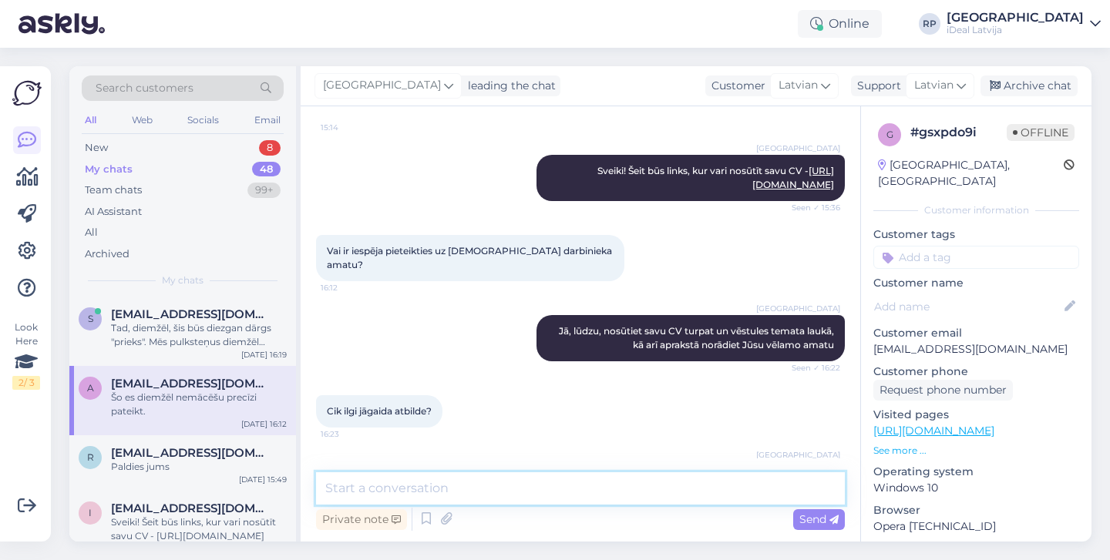
scroll to position [195, 0]
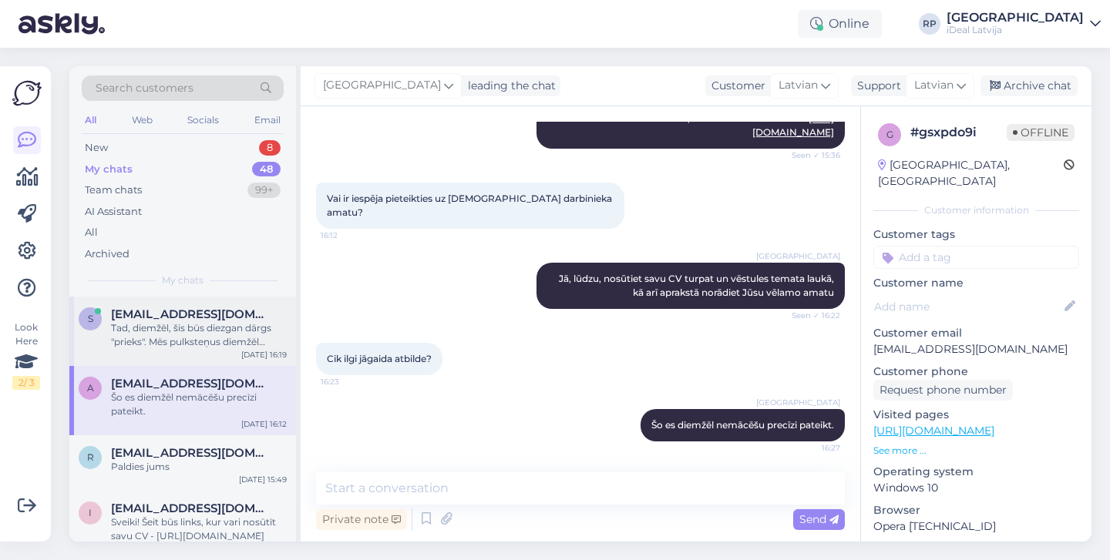
click at [172, 338] on div "Tad, diemžēl, šis būs diezgan dārgs "prieks". Mēs pulksteņus diemžēl neremontēj…" at bounding box center [199, 335] width 176 height 28
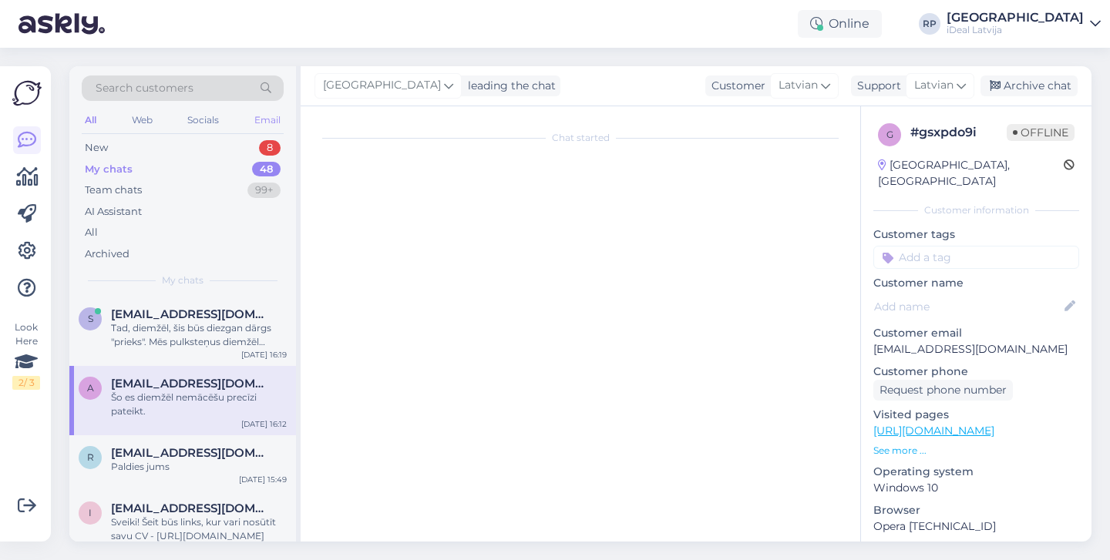
scroll to position [170, 0]
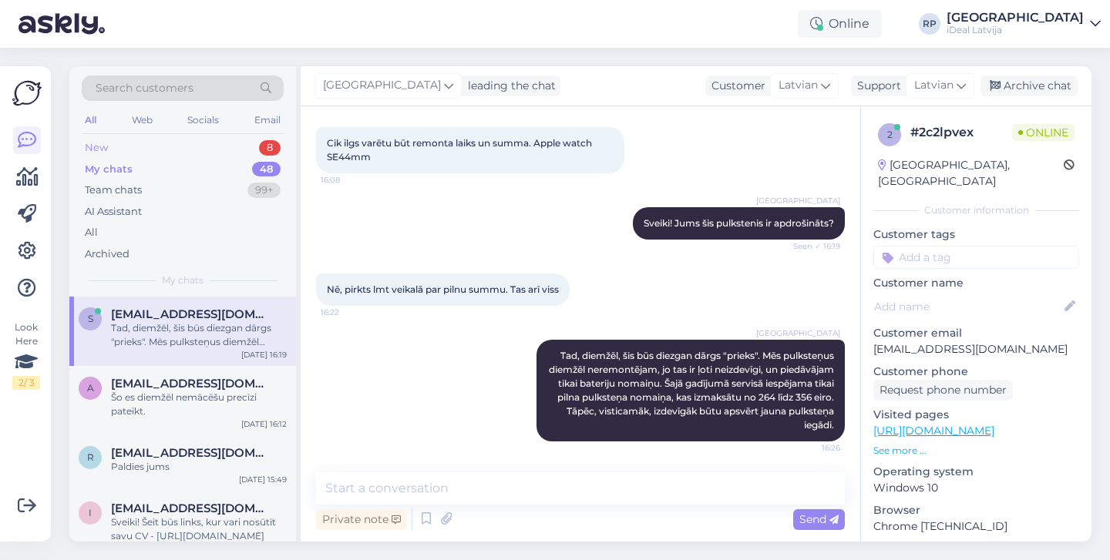
click at [260, 140] on div "New 8" at bounding box center [183, 148] width 202 height 22
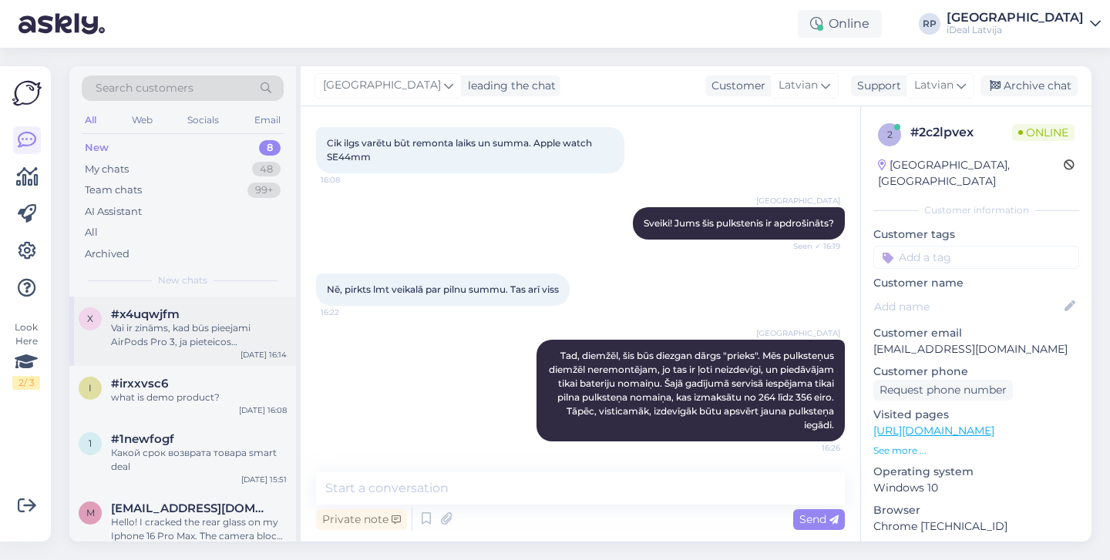
click at [230, 352] on div "x #x4uqwjfm Vai ir zināms, kad būs pieejami AirPods Pro 3, ja pieteicos iepriek…" at bounding box center [182, 331] width 227 height 69
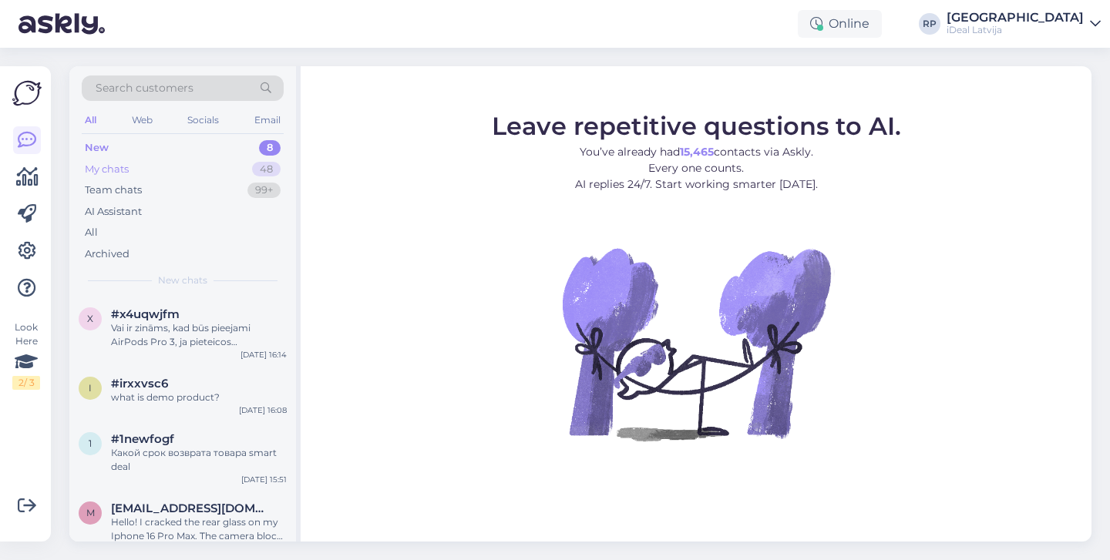
click at [249, 166] on div "My chats 48" at bounding box center [183, 170] width 202 height 22
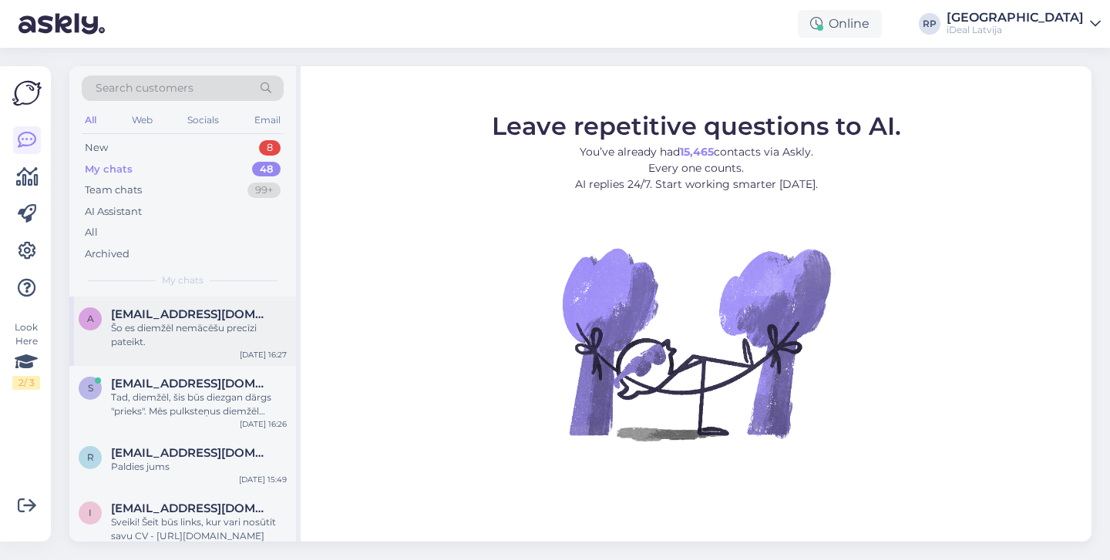
click at [185, 336] on div "Šo es diemžēl nemācēšu precīzi pateikt." at bounding box center [199, 335] width 176 height 28
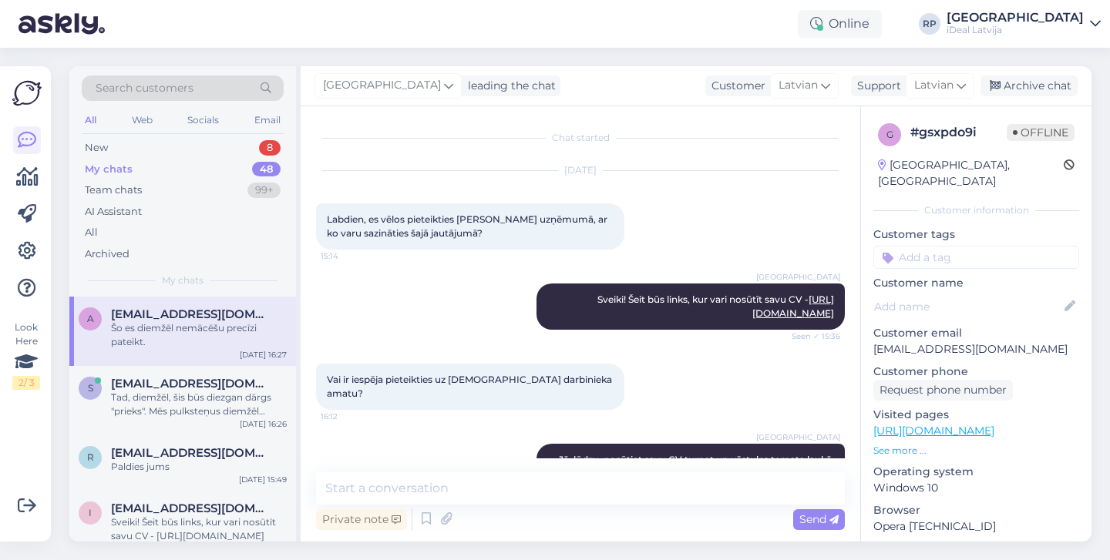
scroll to position [195, 0]
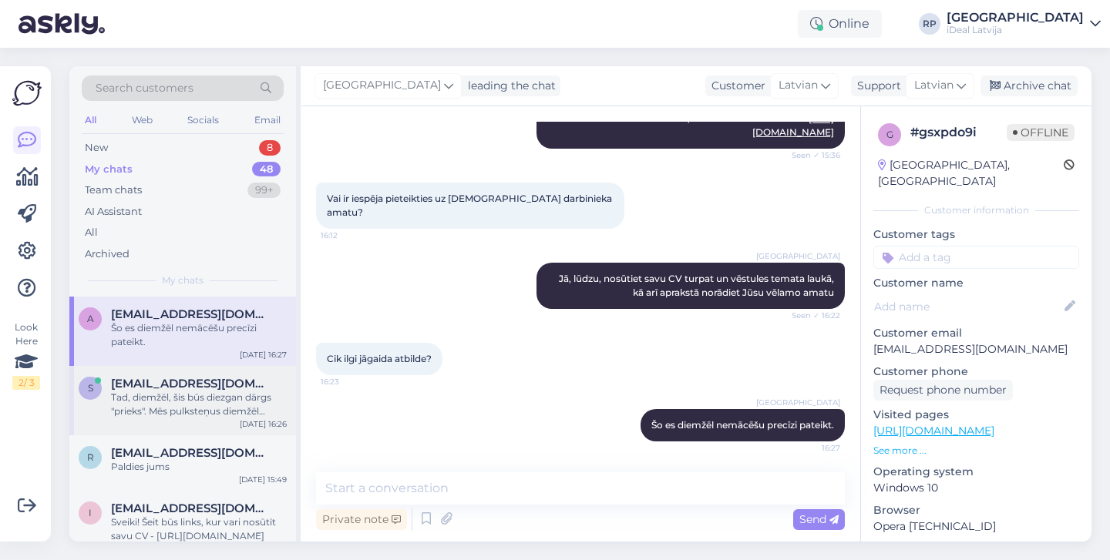
click at [174, 407] on div "Tad, diemžēl, šis būs diezgan dārgs "prieks". Mēs pulksteņus diemžēl neremontēj…" at bounding box center [199, 405] width 176 height 28
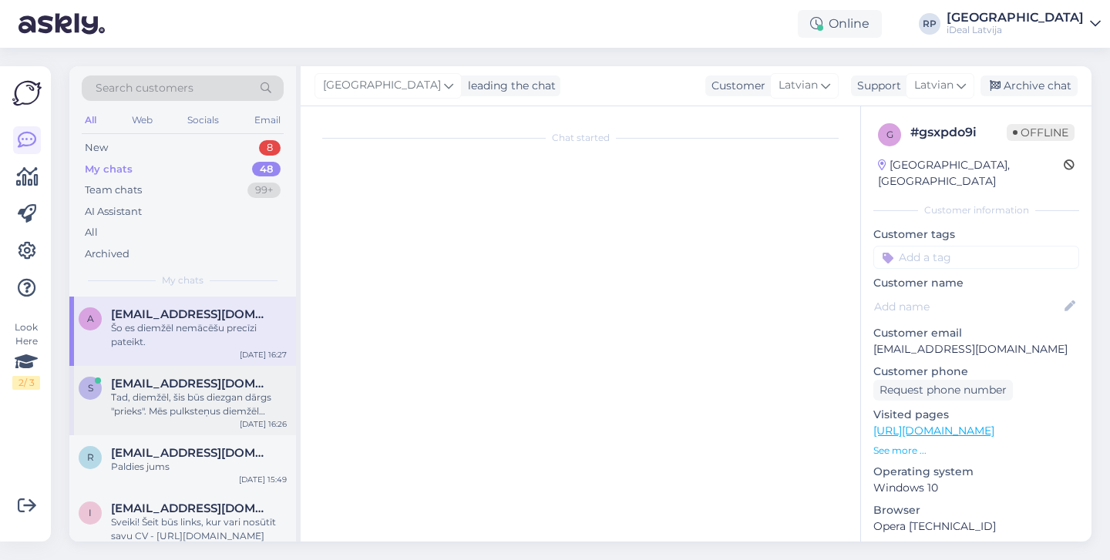
scroll to position [170, 0]
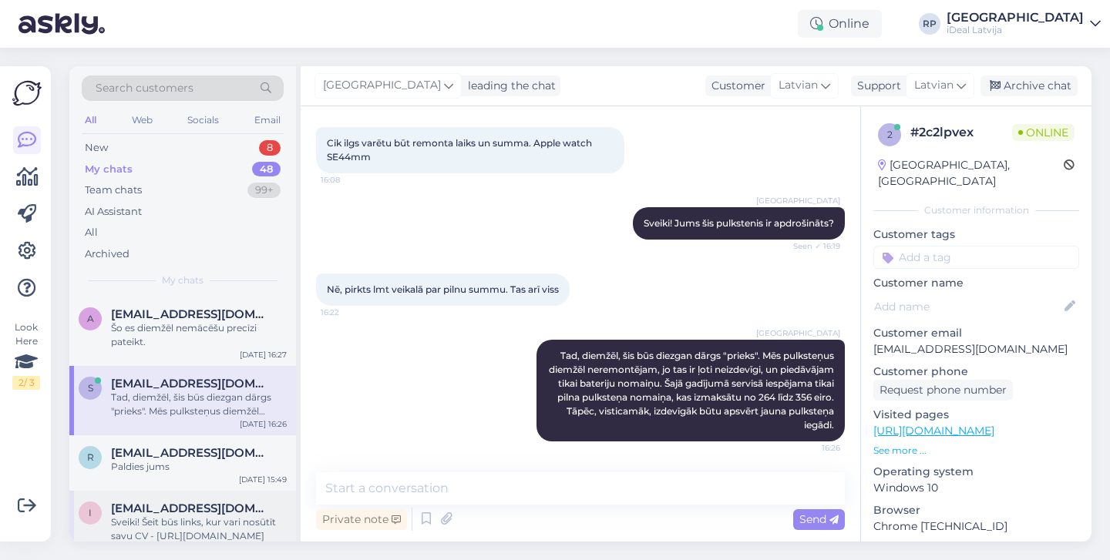
click at [189, 505] on span "[EMAIL_ADDRESS][DOMAIN_NAME]" at bounding box center [191, 509] width 160 height 14
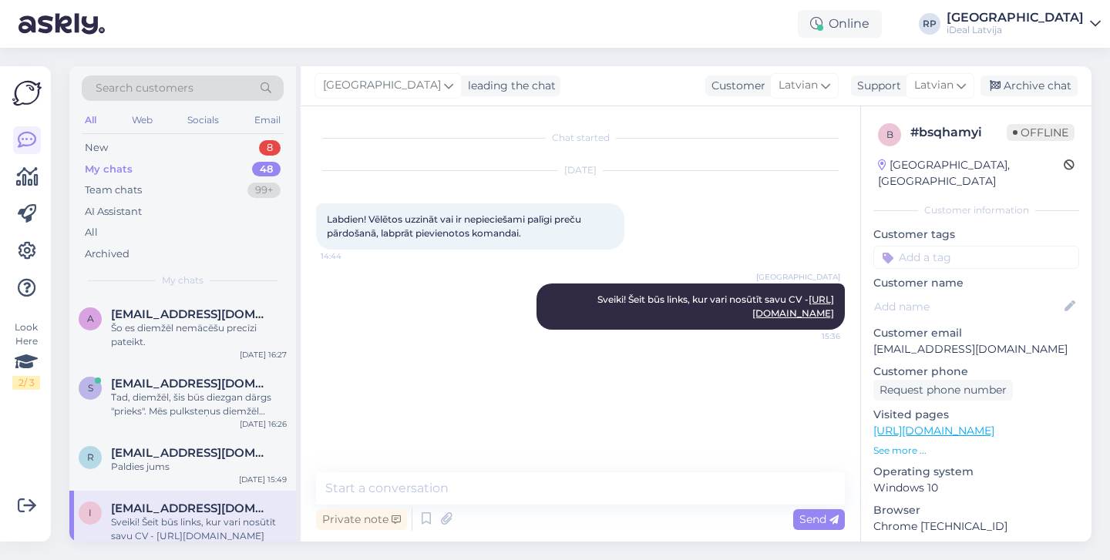
click at [1057, 2] on div "Online RP [GEOGRAPHIC_DATA] iDeal [GEOGRAPHIC_DATA]" at bounding box center [555, 24] width 1110 height 48
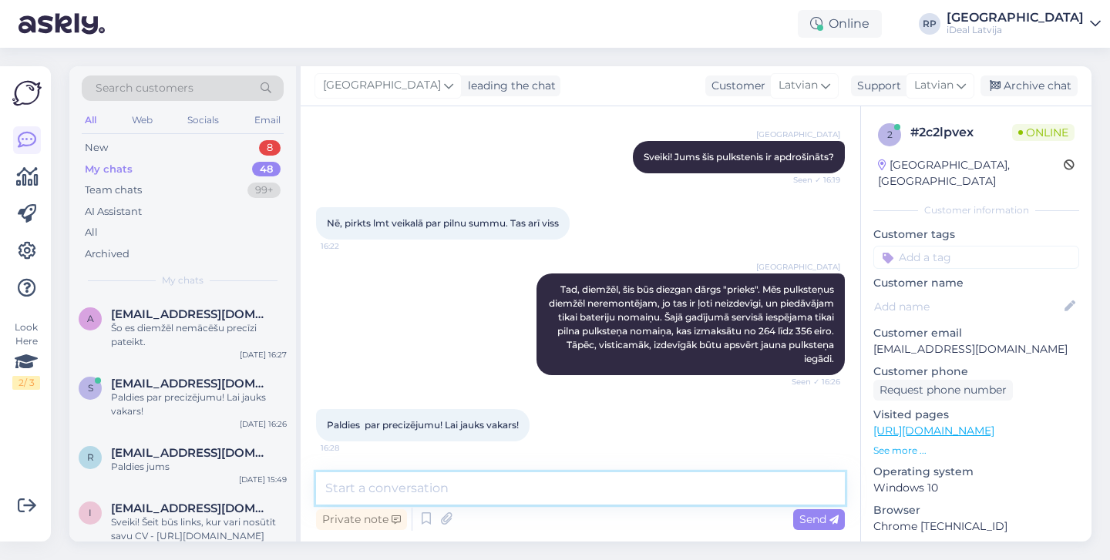
click at [552, 494] on textarea at bounding box center [580, 488] width 529 height 32
type textarea "Paldies, Jums tāpat! :)"
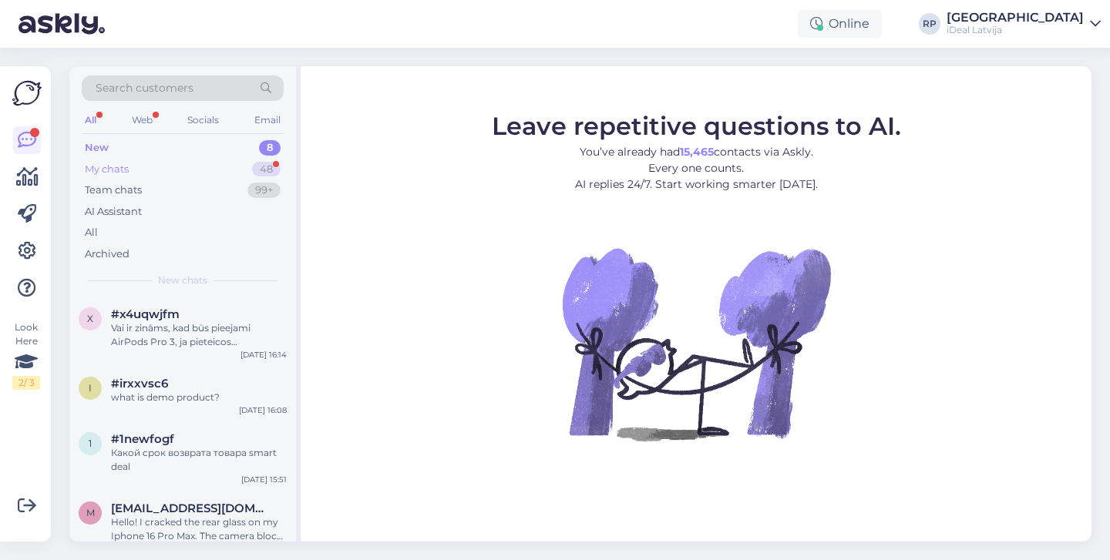
click at [266, 166] on div "48" at bounding box center [266, 169] width 29 height 15
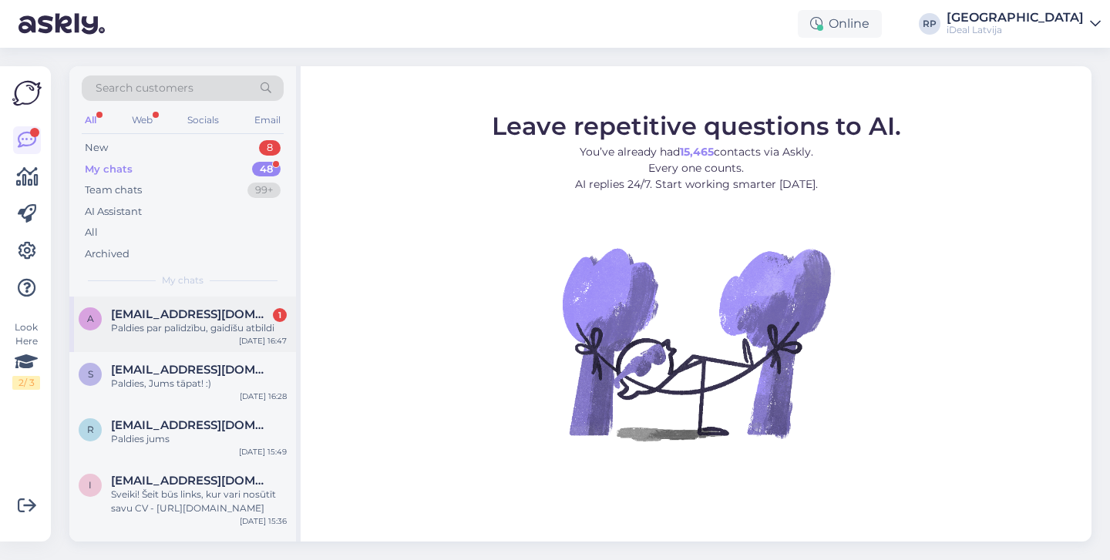
click at [227, 321] on div "Paldies par palīdzību, gaidīšu atbildi" at bounding box center [199, 328] width 176 height 14
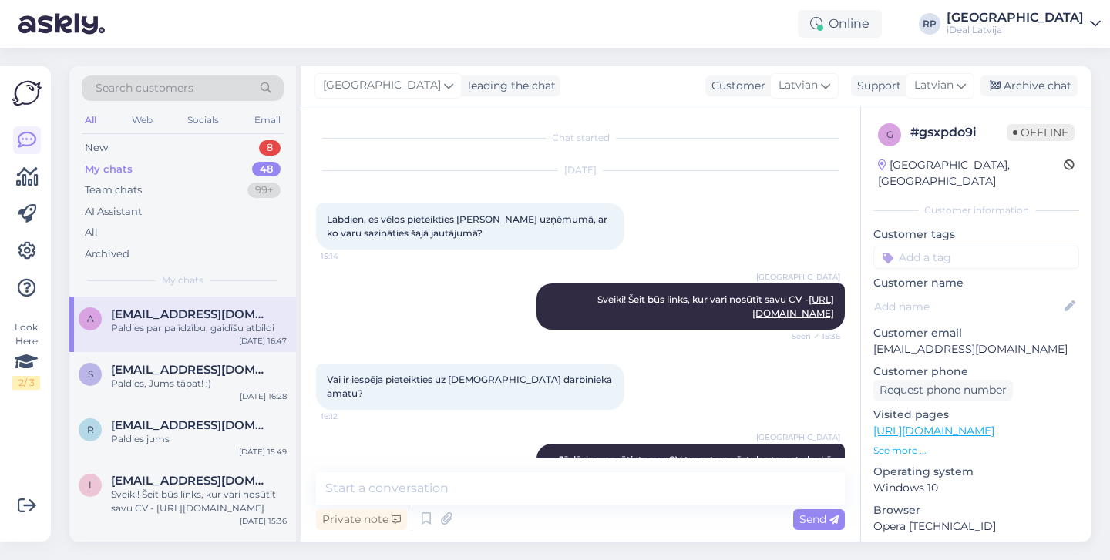
scroll to position [261, 0]
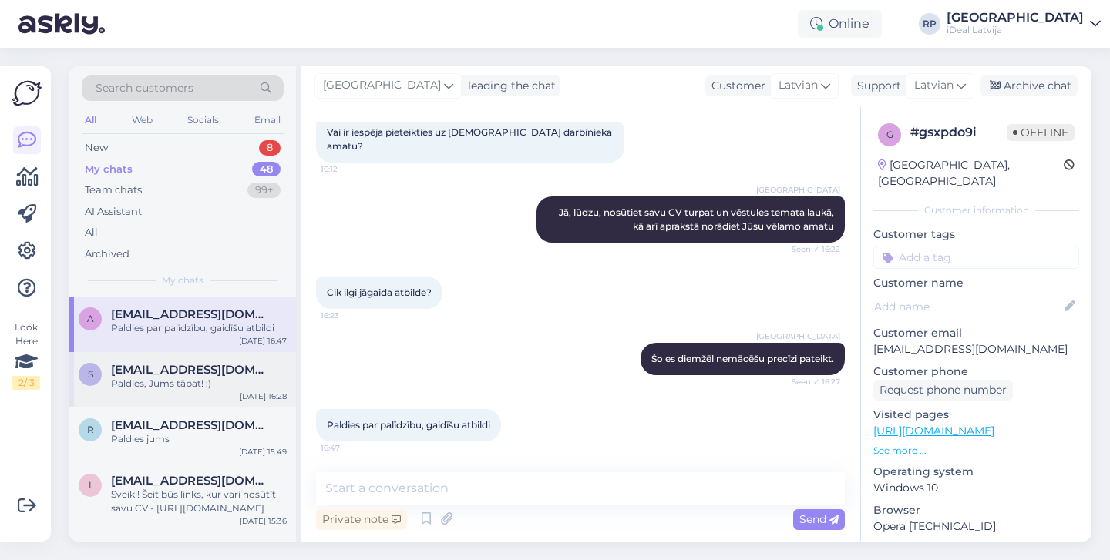
click at [252, 366] on span "[EMAIL_ADDRESS][DOMAIN_NAME]" at bounding box center [191, 370] width 160 height 14
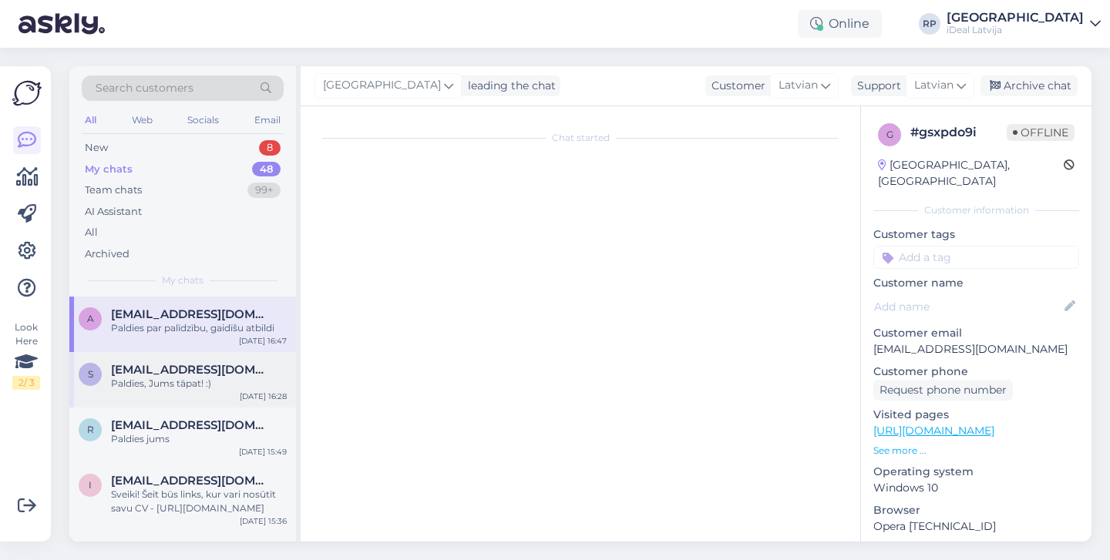
scroll to position [303, 0]
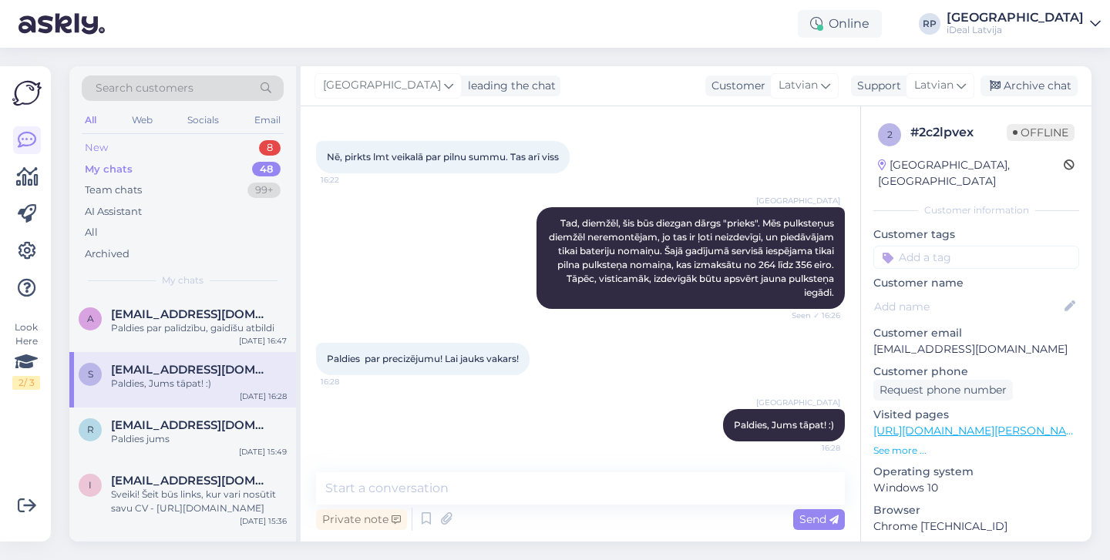
click at [267, 144] on div "8" at bounding box center [270, 147] width 22 height 15
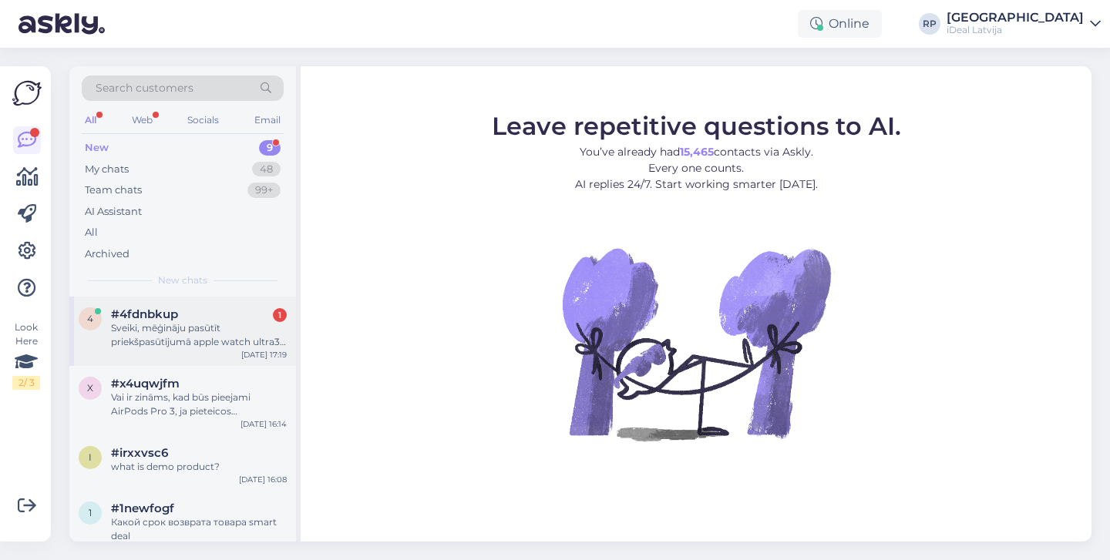
click at [195, 310] on div "#4fdnbkup 1" at bounding box center [199, 314] width 176 height 14
